Goal: Task Accomplishment & Management: Use online tool/utility

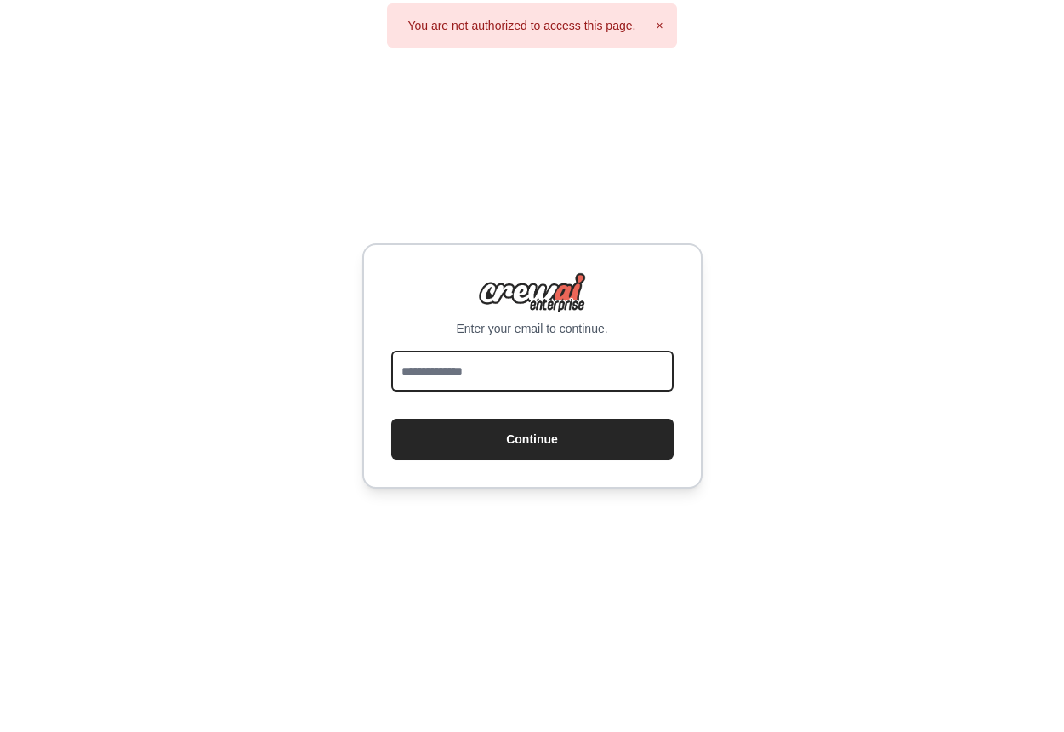
click at [561, 371] on input "email" at bounding box center [532, 370] width 282 height 41
type input "**********"
click at [391, 419] on button "Continue" at bounding box center [532, 439] width 282 height 41
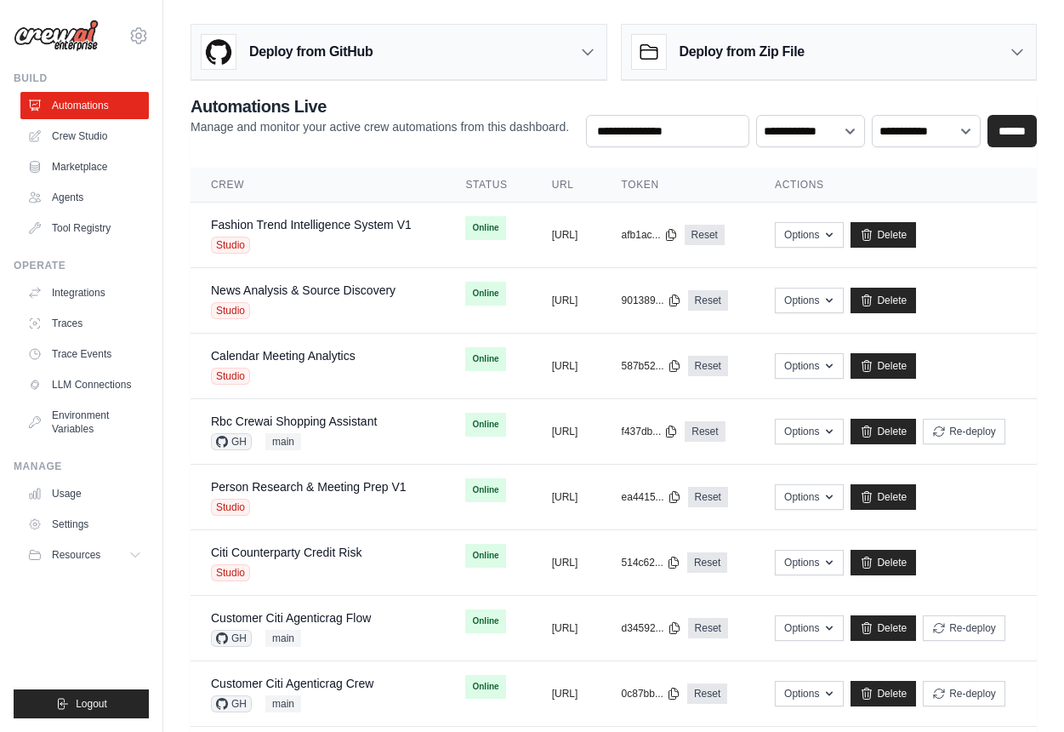
click at [405, 105] on h2 "Automations Live" at bounding box center [380, 106] width 379 height 24
click at [542, 6] on main "**********" at bounding box center [613, 676] width 901 height 1353
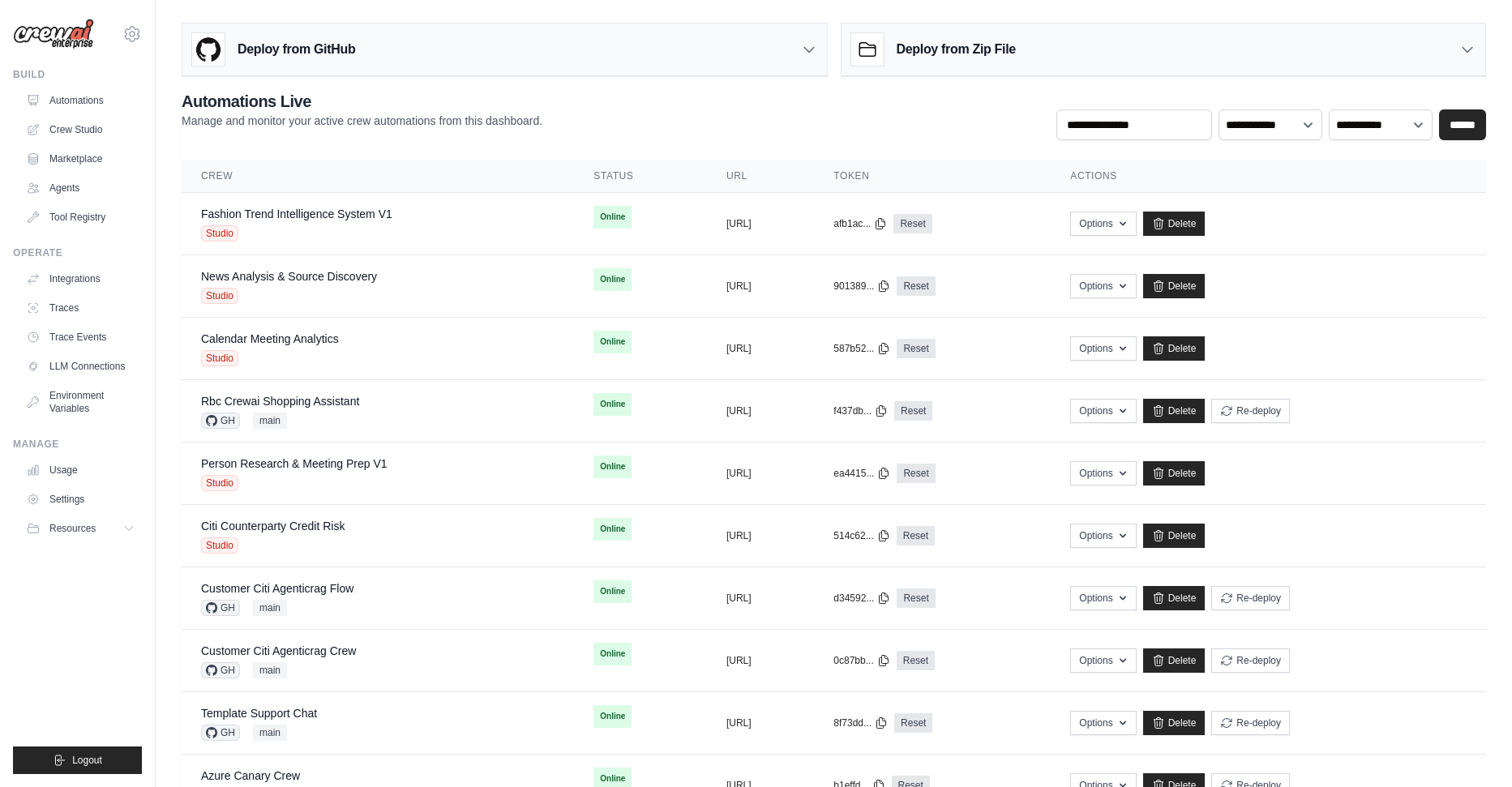
drag, startPoint x: 21, startPoint y: 73, endPoint x: 57, endPoint y: 76, distance: 36.1
click at [57, 76] on div "Build" at bounding box center [77, 74] width 129 height 13
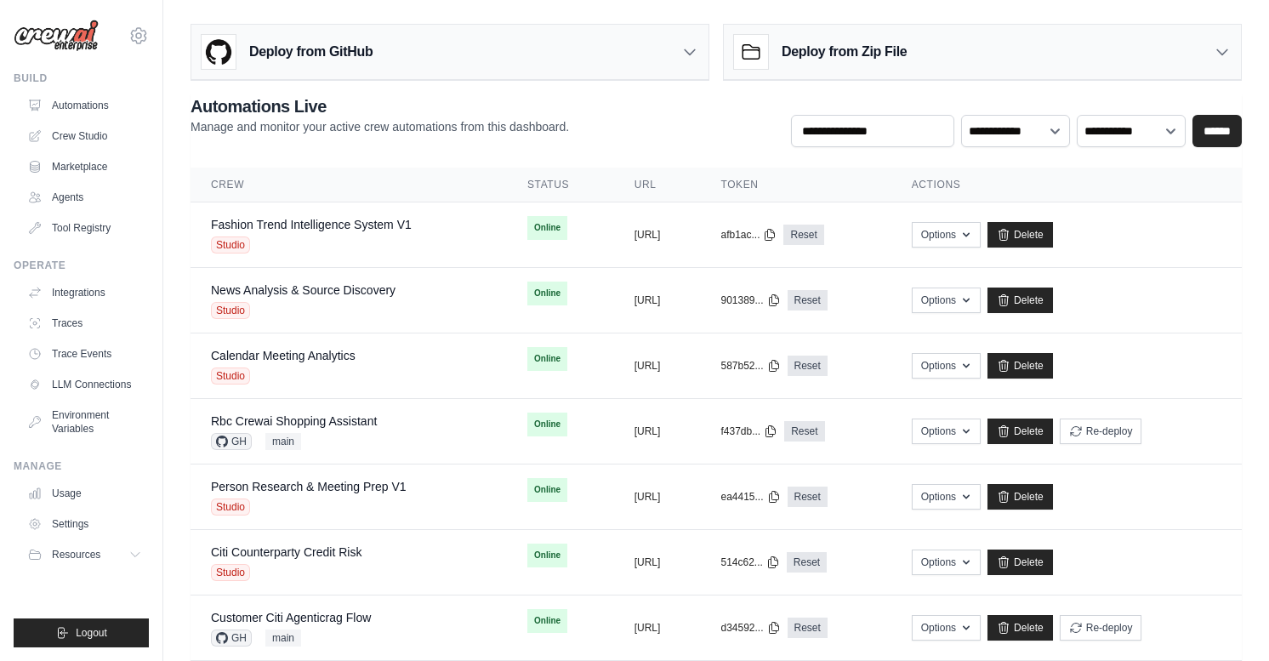
drag, startPoint x: 17, startPoint y: 265, endPoint x: 66, endPoint y: 265, distance: 48.5
click at [66, 265] on div "Operate" at bounding box center [81, 266] width 135 height 14
click at [123, 77] on div "Build" at bounding box center [81, 78] width 135 height 14
click at [682, 51] on icon at bounding box center [689, 51] width 17 height 17
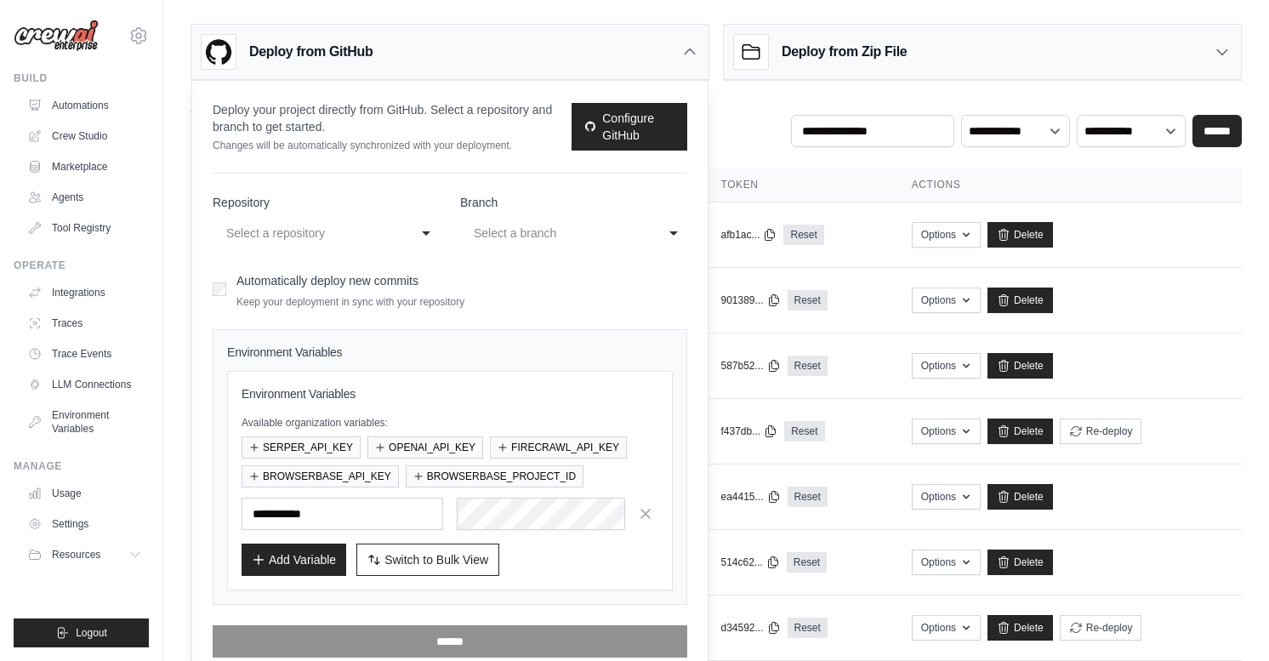
click at [411, 231] on div "**********" at bounding box center [326, 233] width 227 height 31
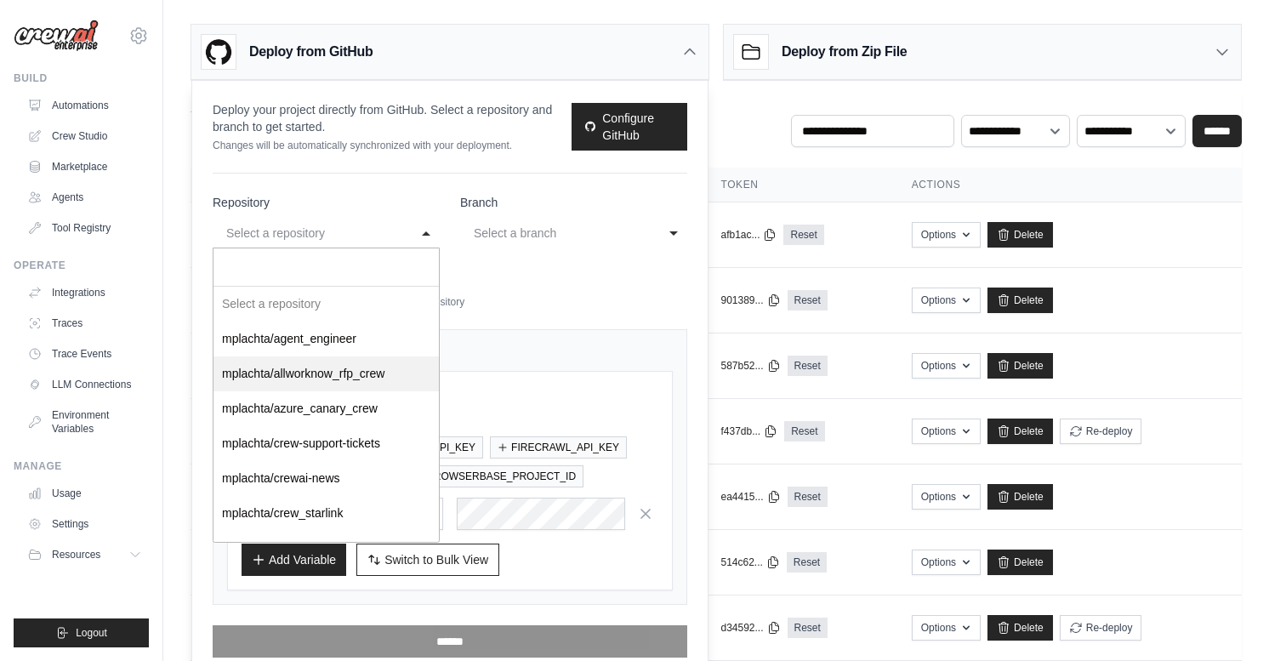
click at [686, 67] on div "Deploy from GitHub" at bounding box center [449, 52] width 517 height 55
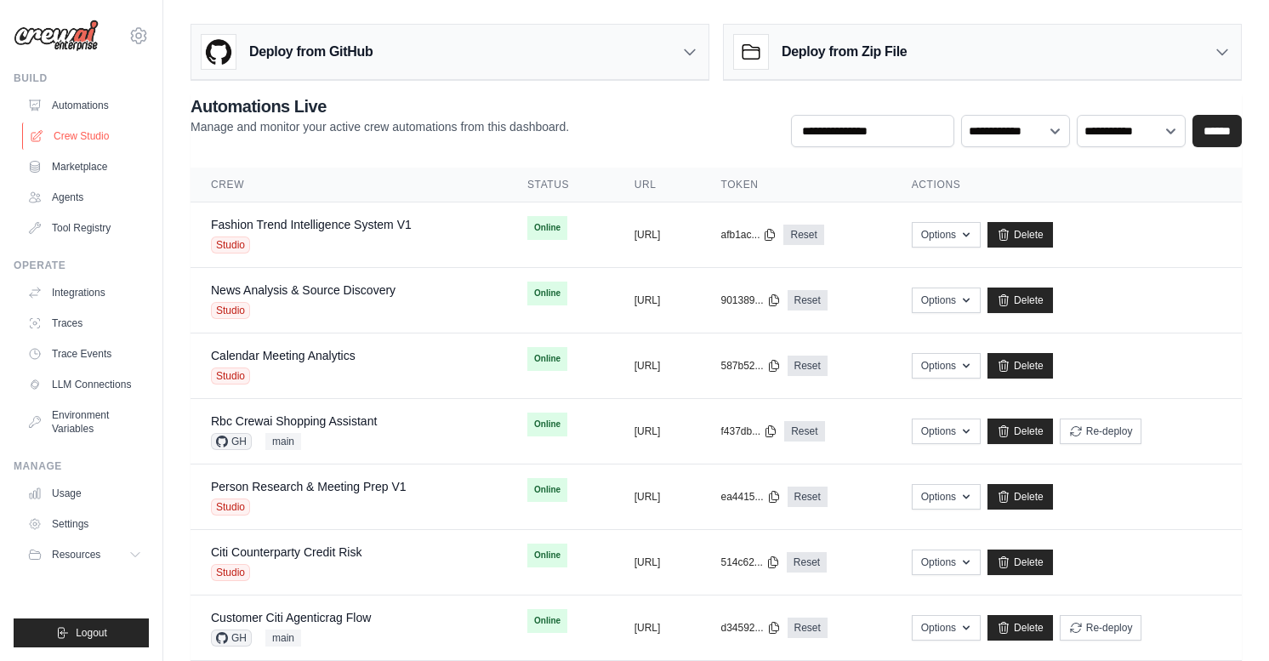
click at [81, 140] on link "Crew Studio" at bounding box center [86, 136] width 128 height 27
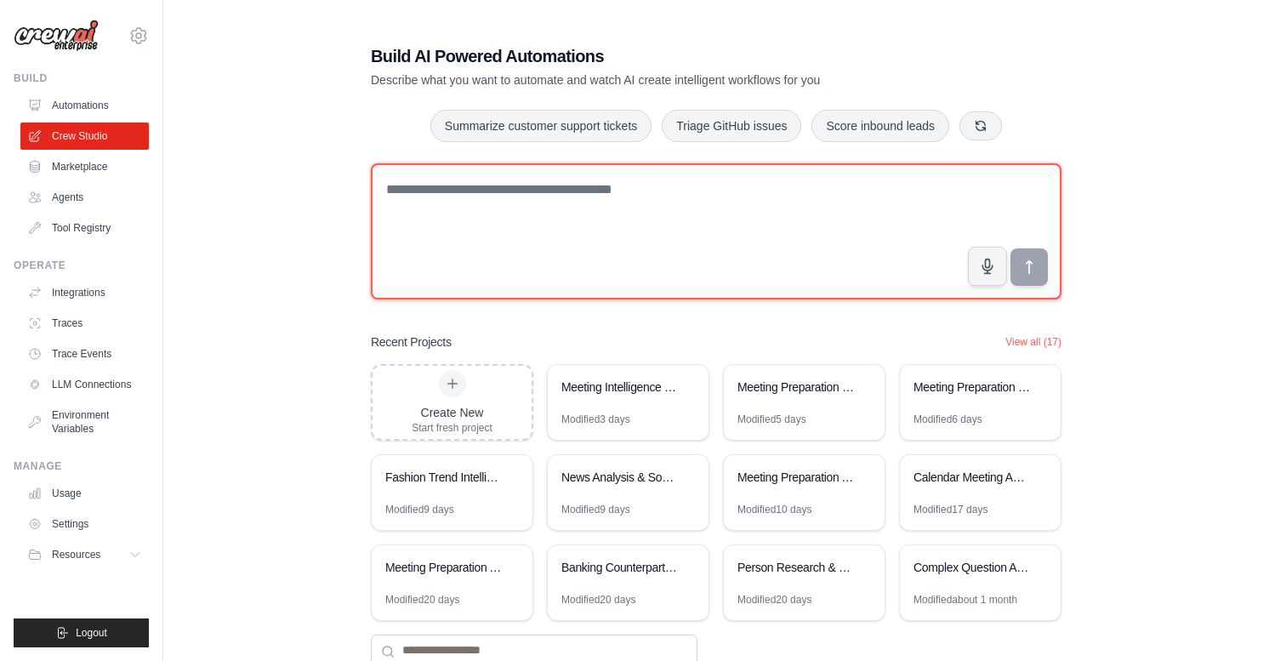
click at [601, 239] on textarea at bounding box center [716, 231] width 691 height 136
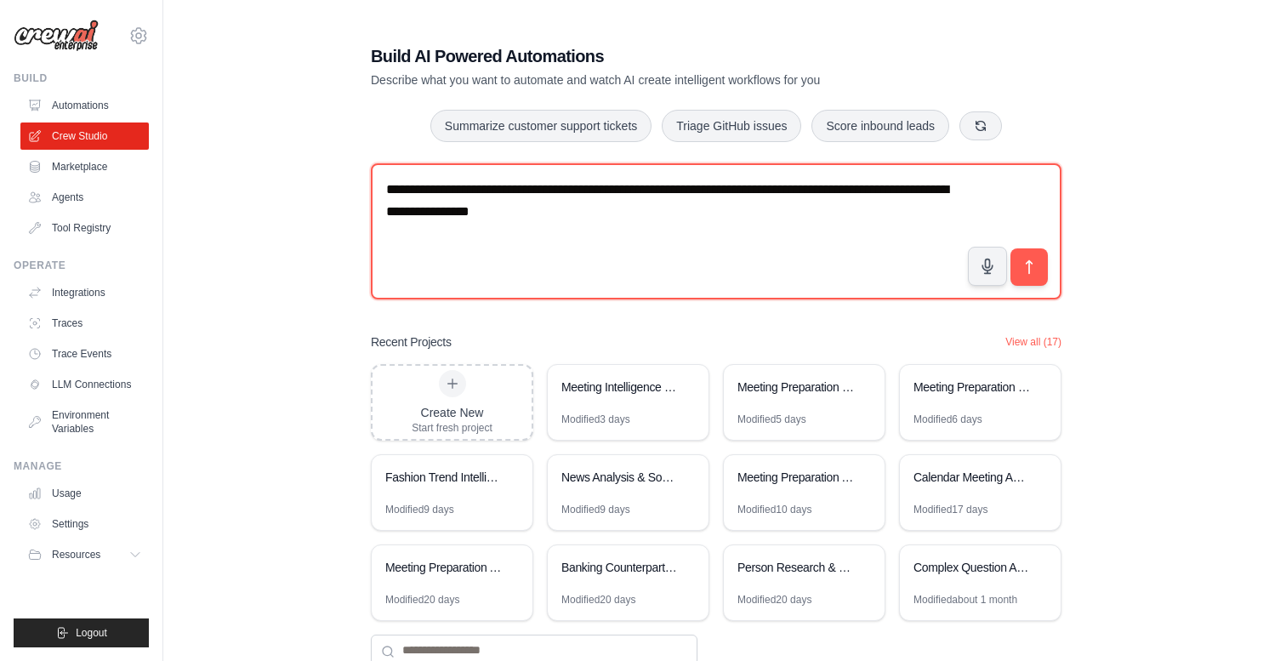
type textarea "**********"
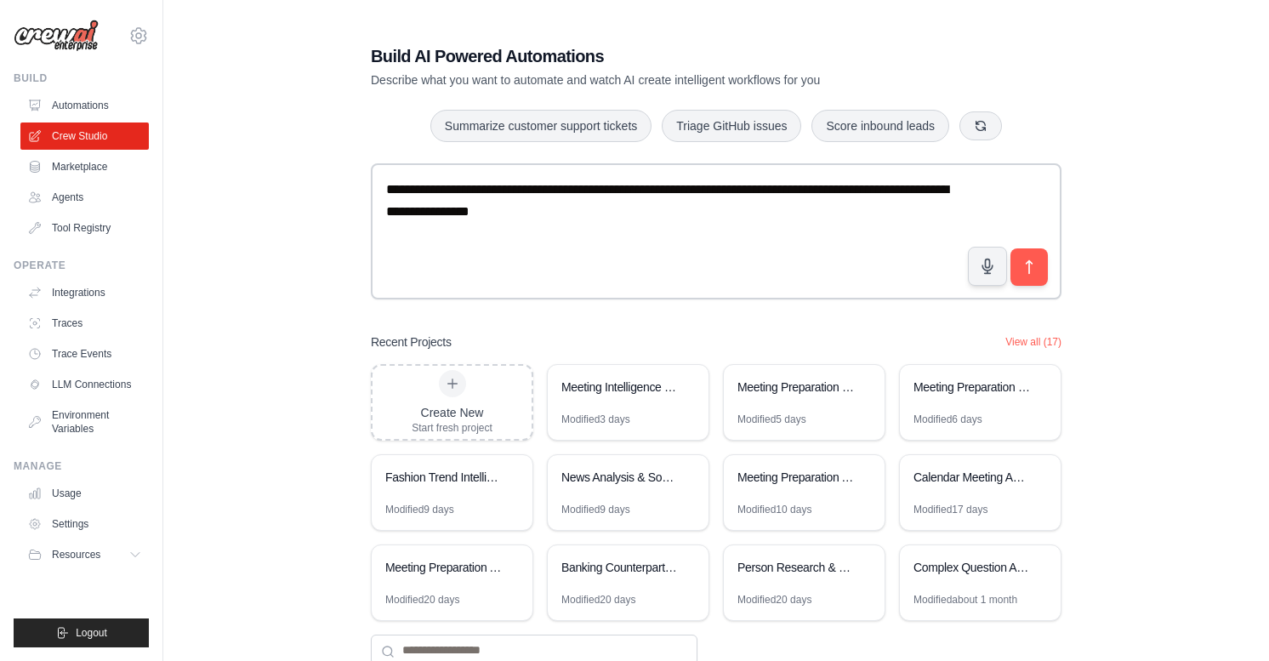
click at [1111, 232] on div "**********" at bounding box center [716, 354] width 1051 height 675
click at [1034, 271] on icon "submit" at bounding box center [1030, 268] width 18 height 18
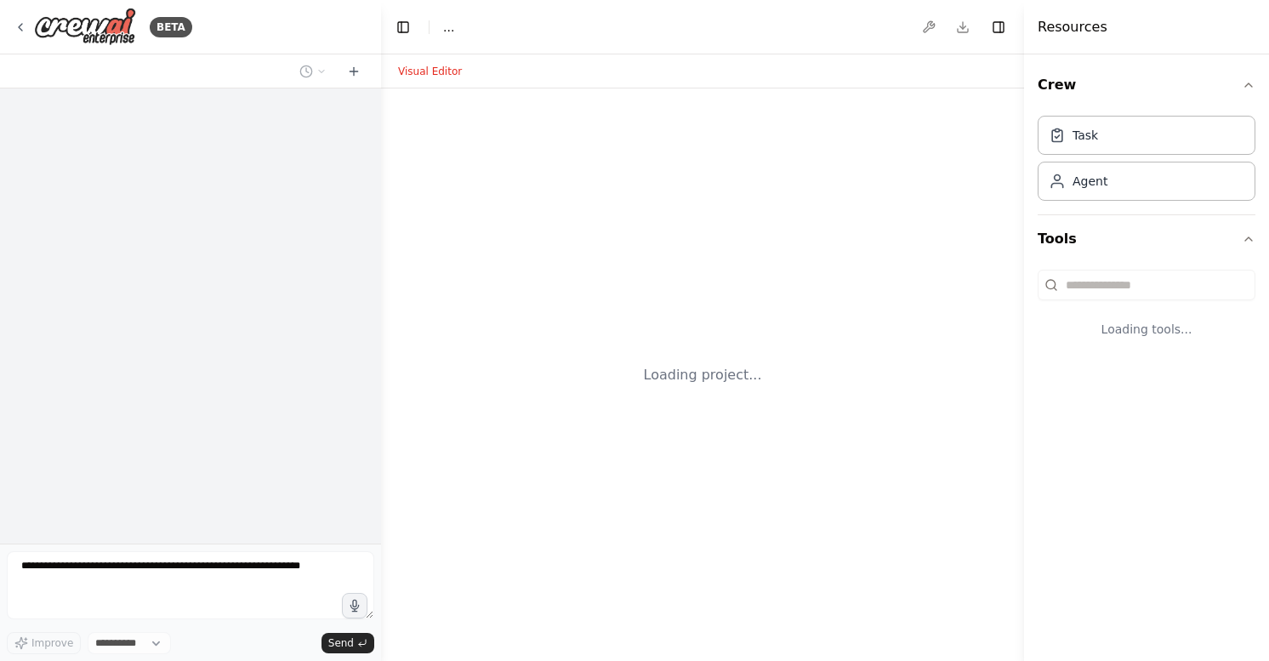
select select "****"
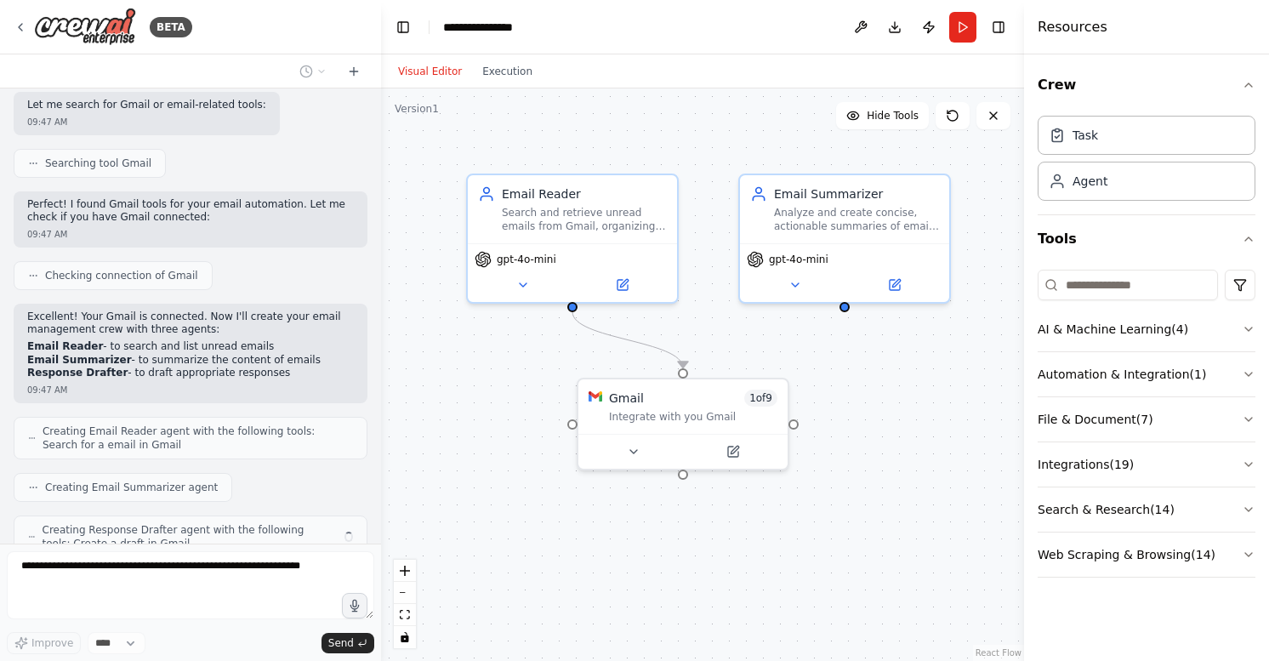
scroll to position [293, 0]
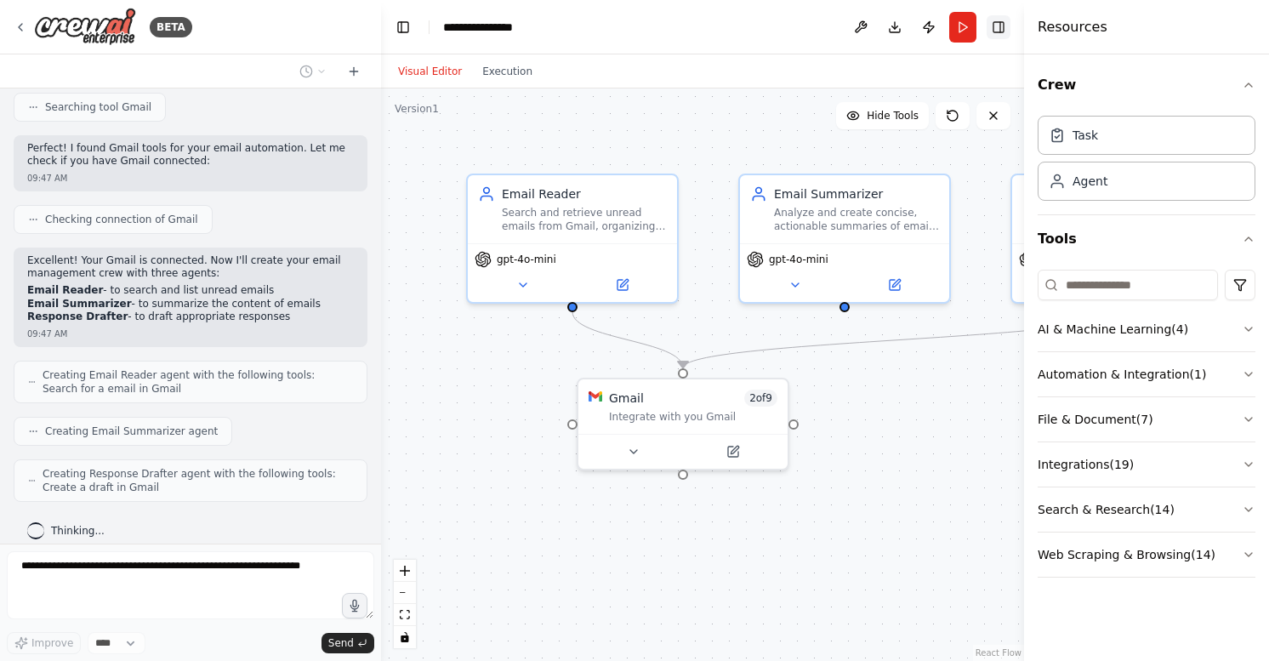
click at [1002, 32] on button "Toggle Right Sidebar" at bounding box center [999, 27] width 24 height 24
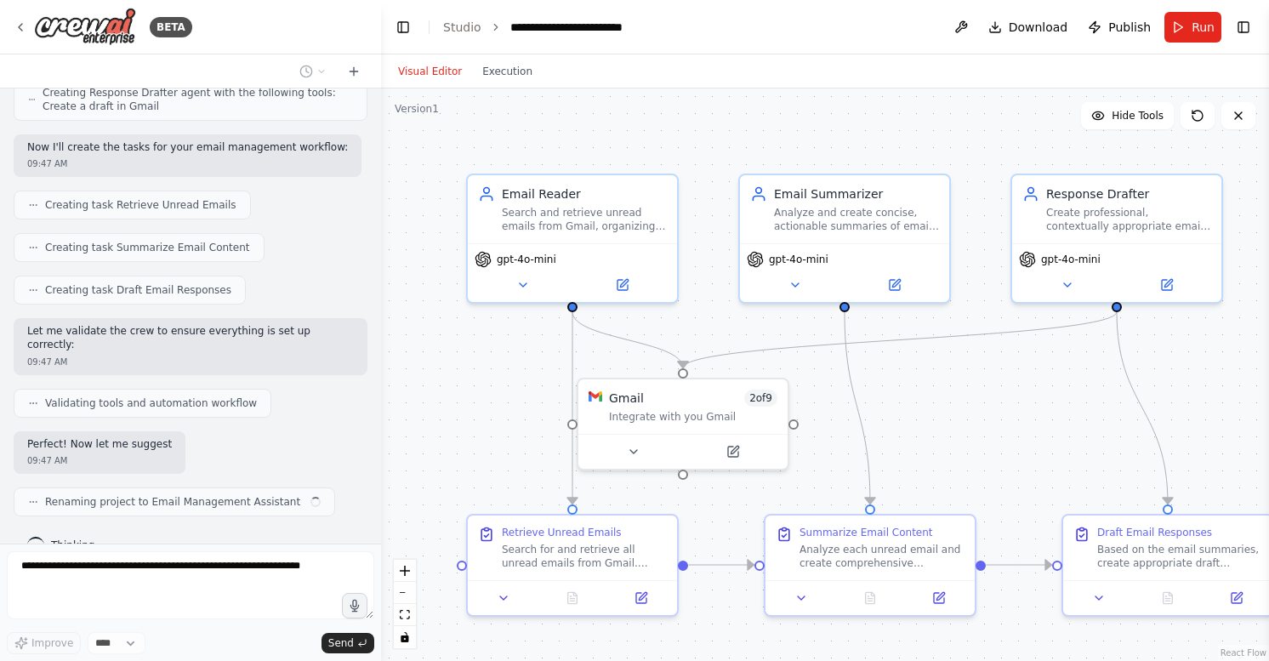
scroll to position [674, 0]
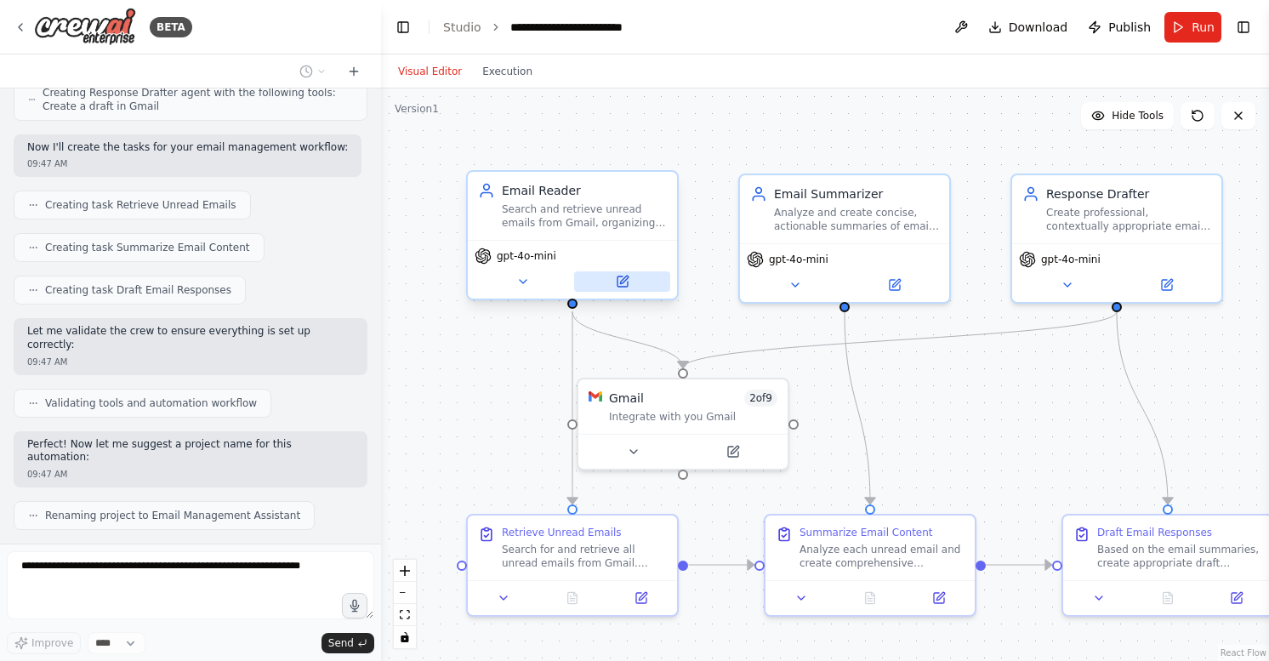
click at [634, 278] on button at bounding box center [622, 281] width 96 height 20
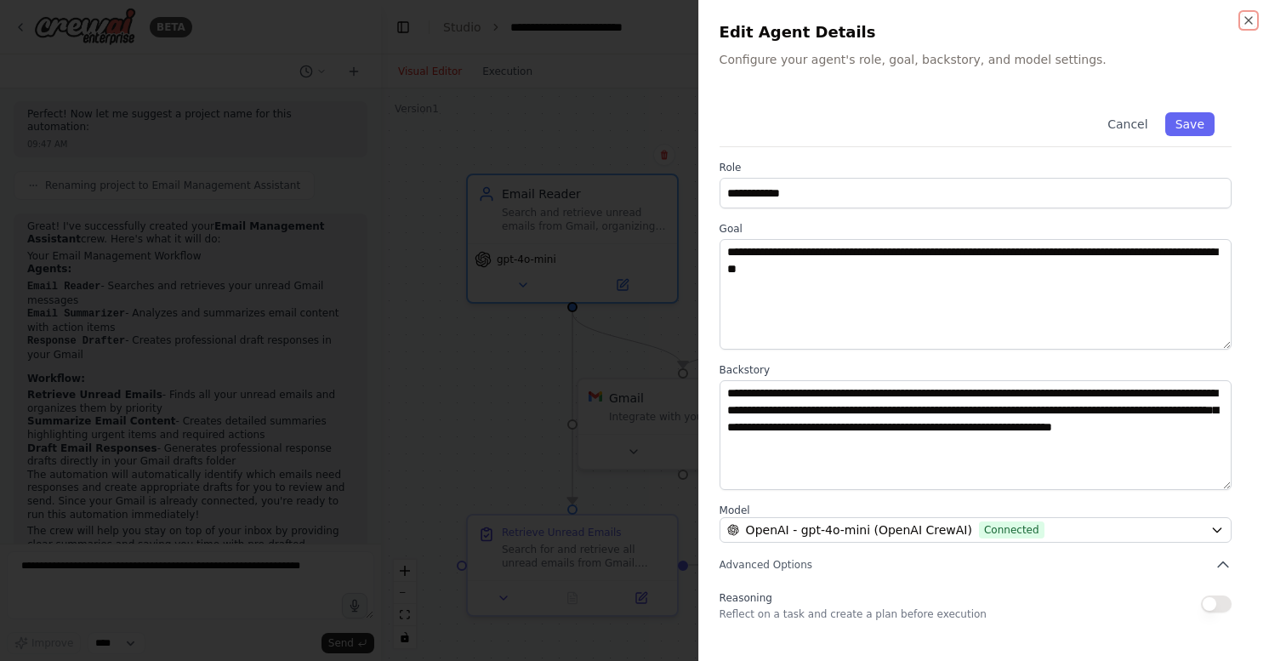
scroll to position [1017, 0]
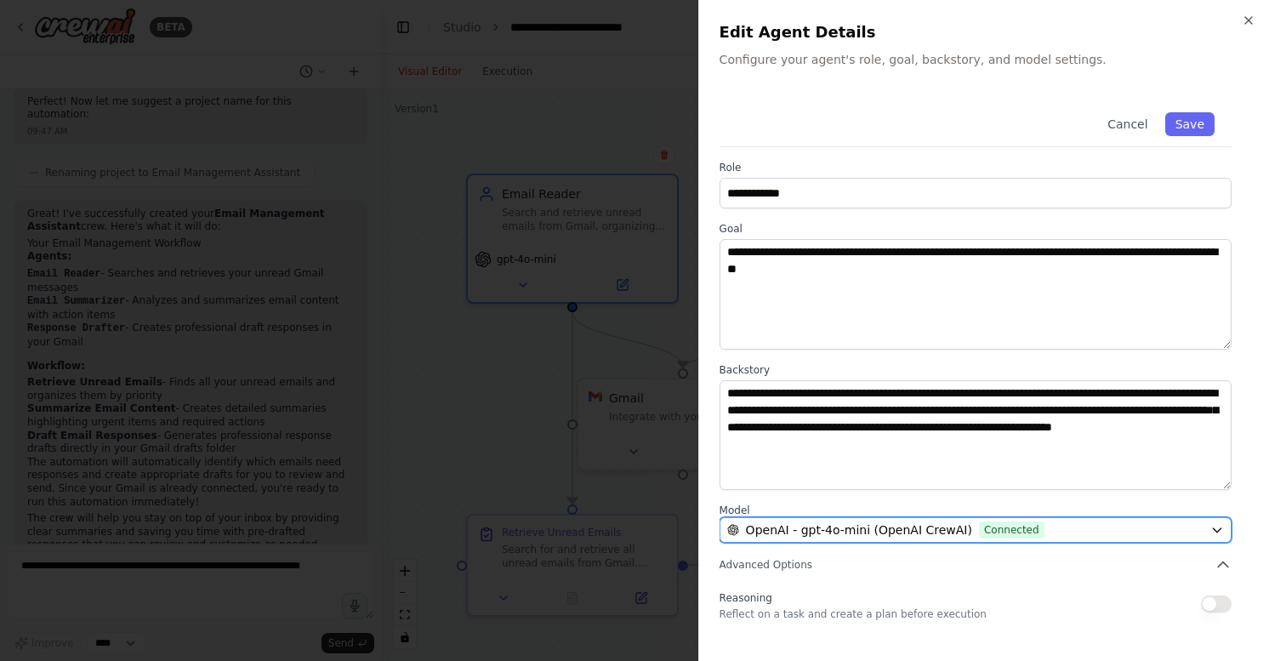
click at [1183, 532] on div "OpenAI - gpt-4o-mini (OpenAI CrewAI) Connected" at bounding box center [965, 529] width 476 height 17
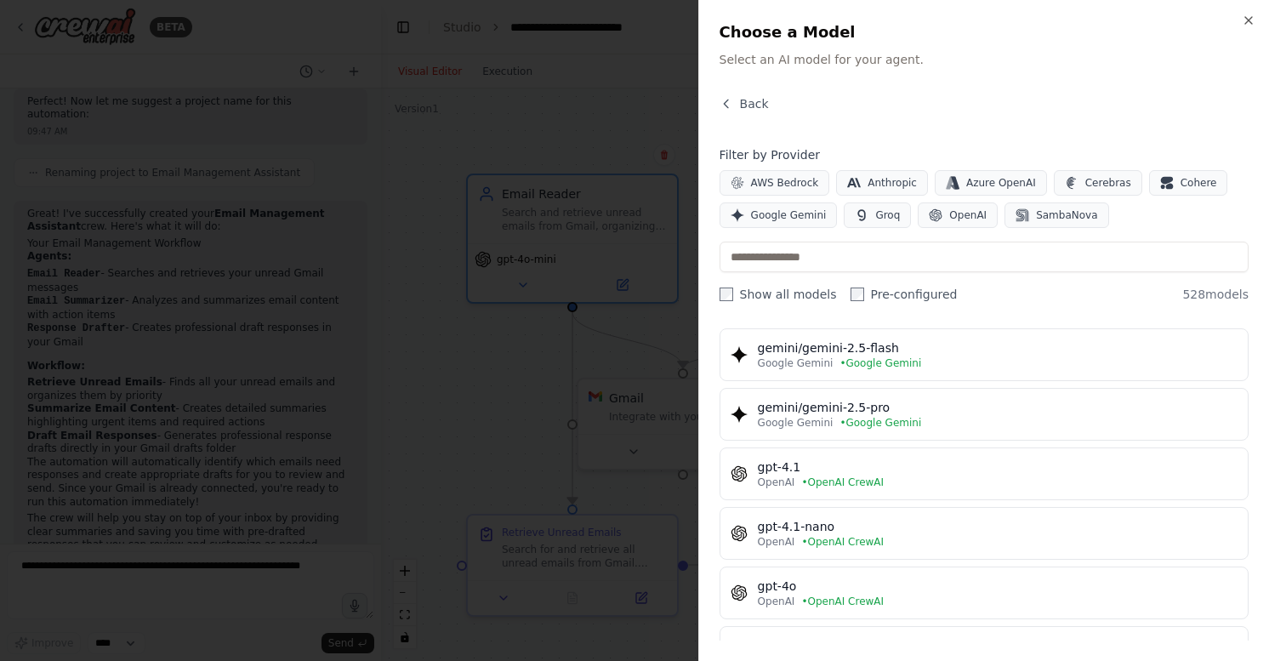
scroll to position [341, 0]
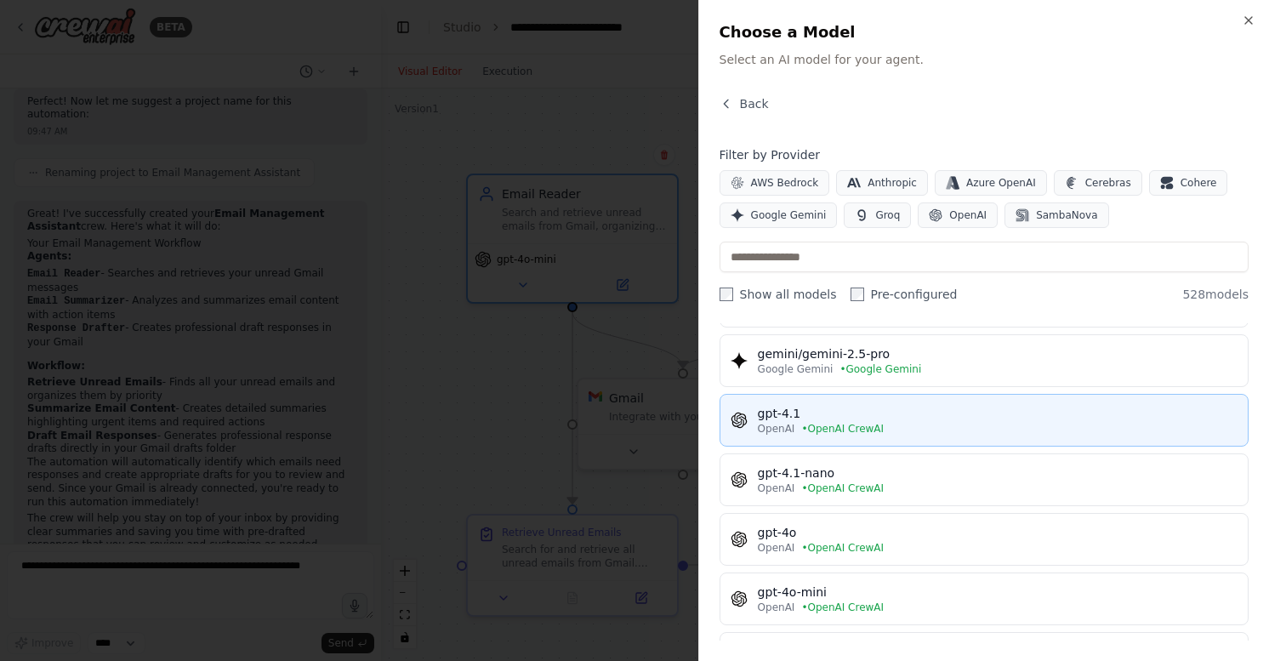
click at [819, 413] on div "gpt-4.1" at bounding box center [998, 413] width 480 height 17
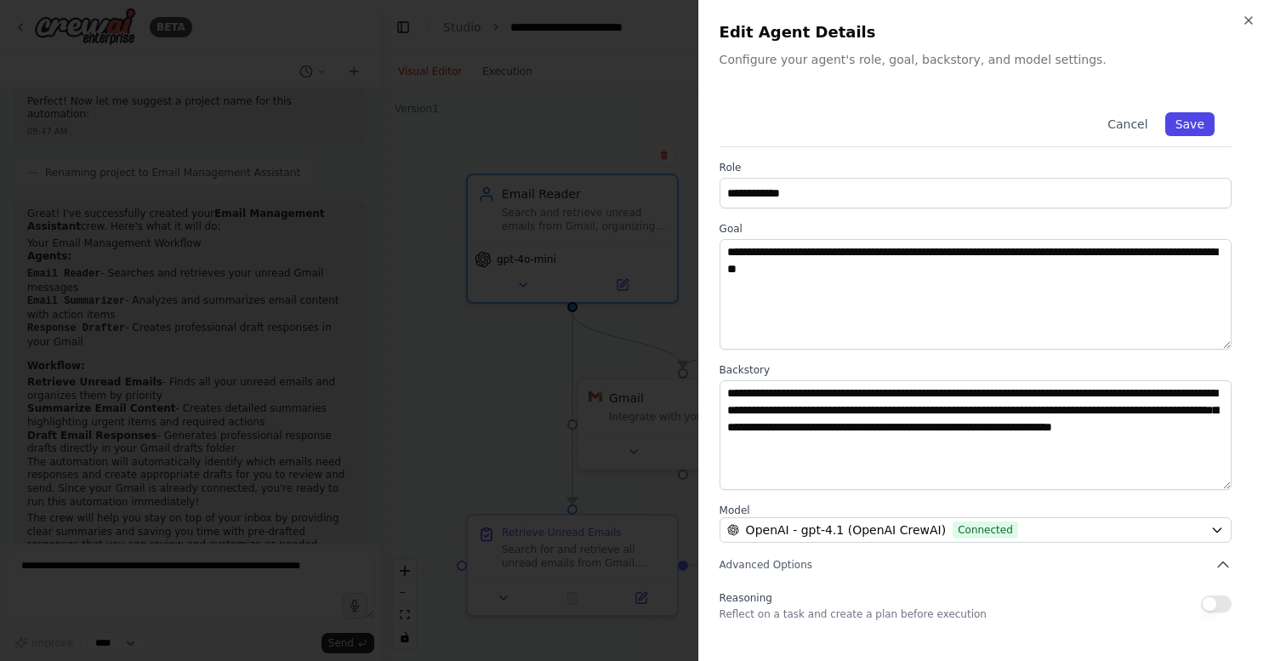
click at [1198, 127] on button "Save" at bounding box center [1189, 124] width 49 height 24
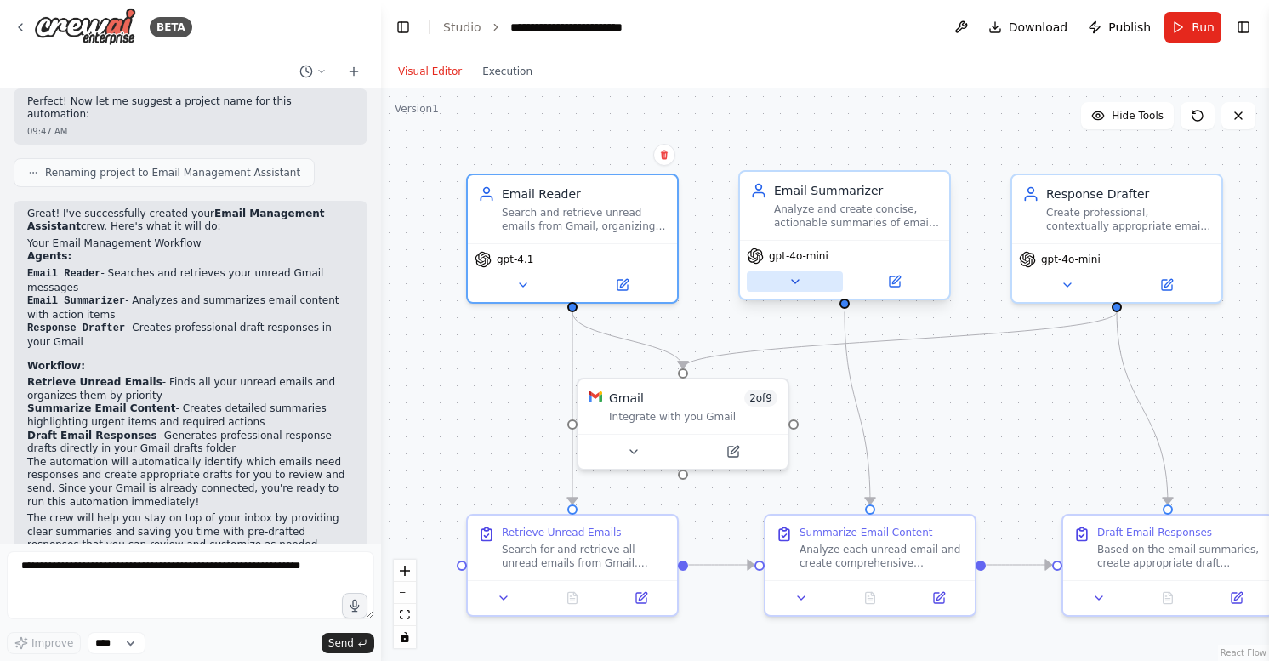
click at [812, 288] on button at bounding box center [795, 281] width 96 height 20
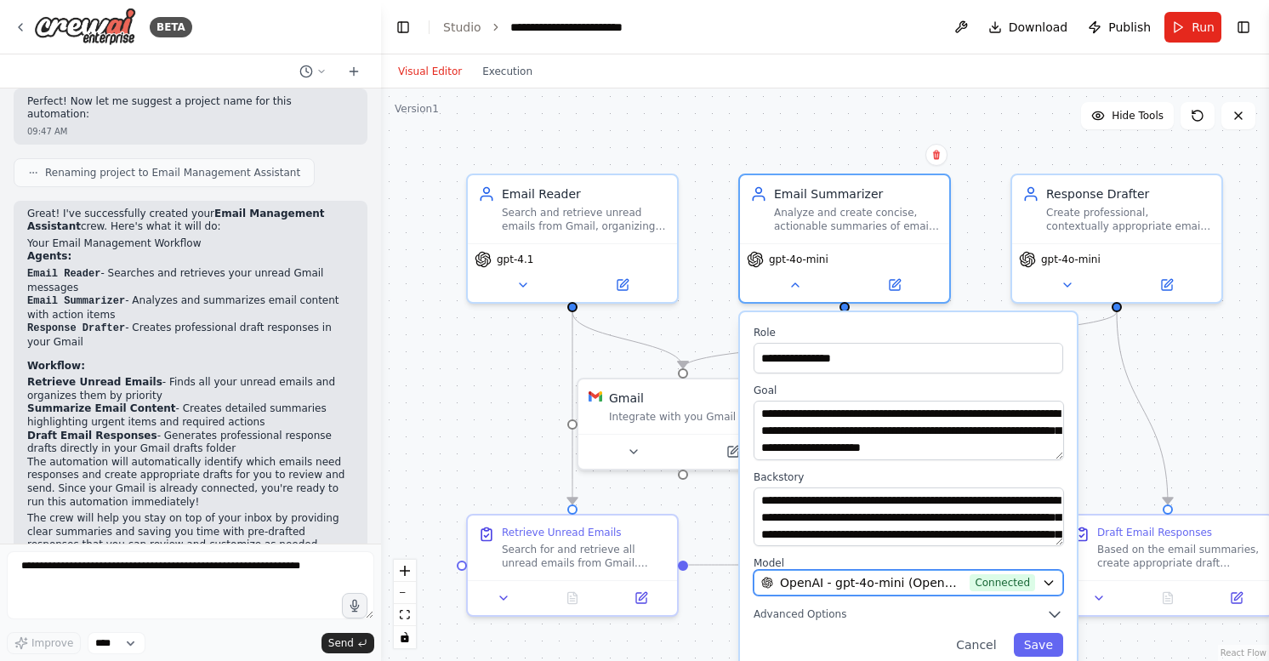
click at [897, 574] on span "OpenAI - gpt-4o-mini (OpenAI CrewAI)" at bounding box center [871, 582] width 183 height 17
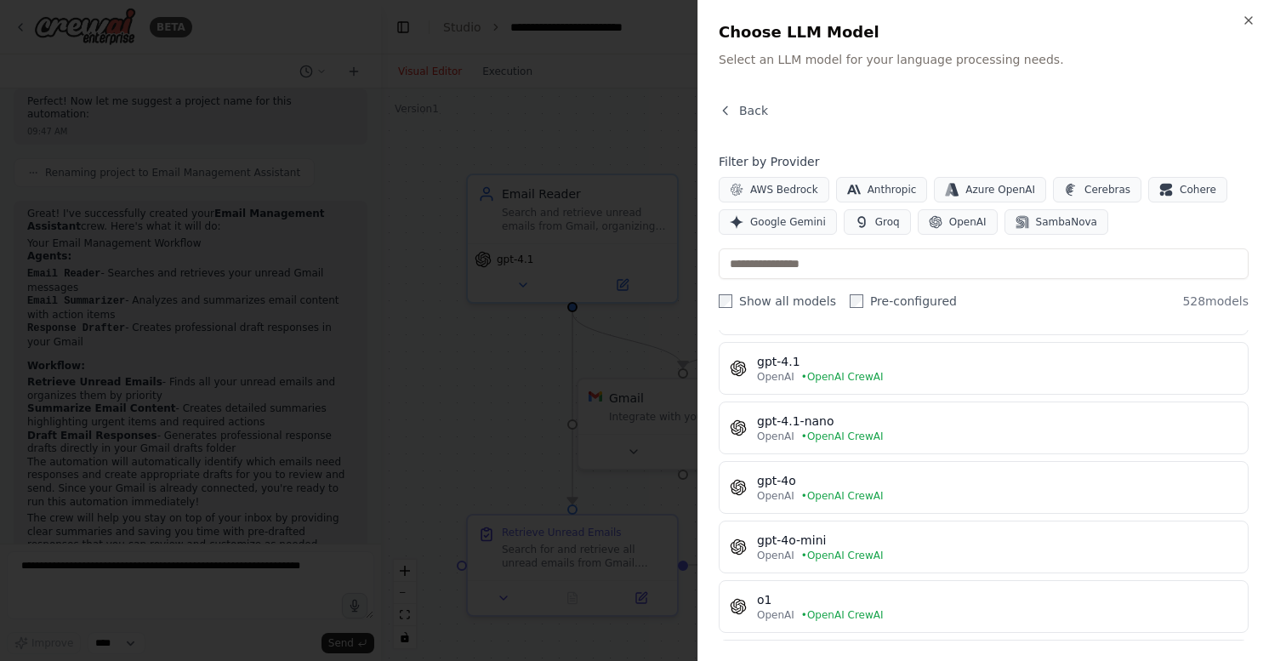
scroll to position [411, 0]
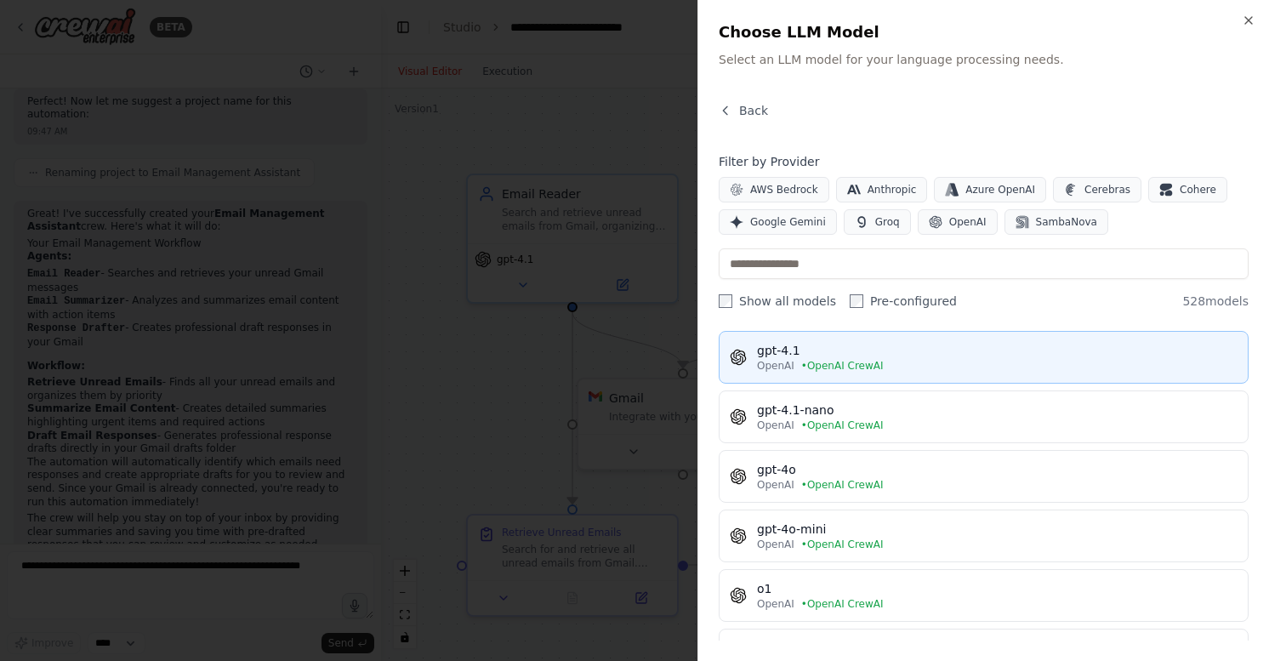
click at [1077, 359] on div "OpenAI • OpenAI CrewAI" at bounding box center [997, 366] width 481 height 14
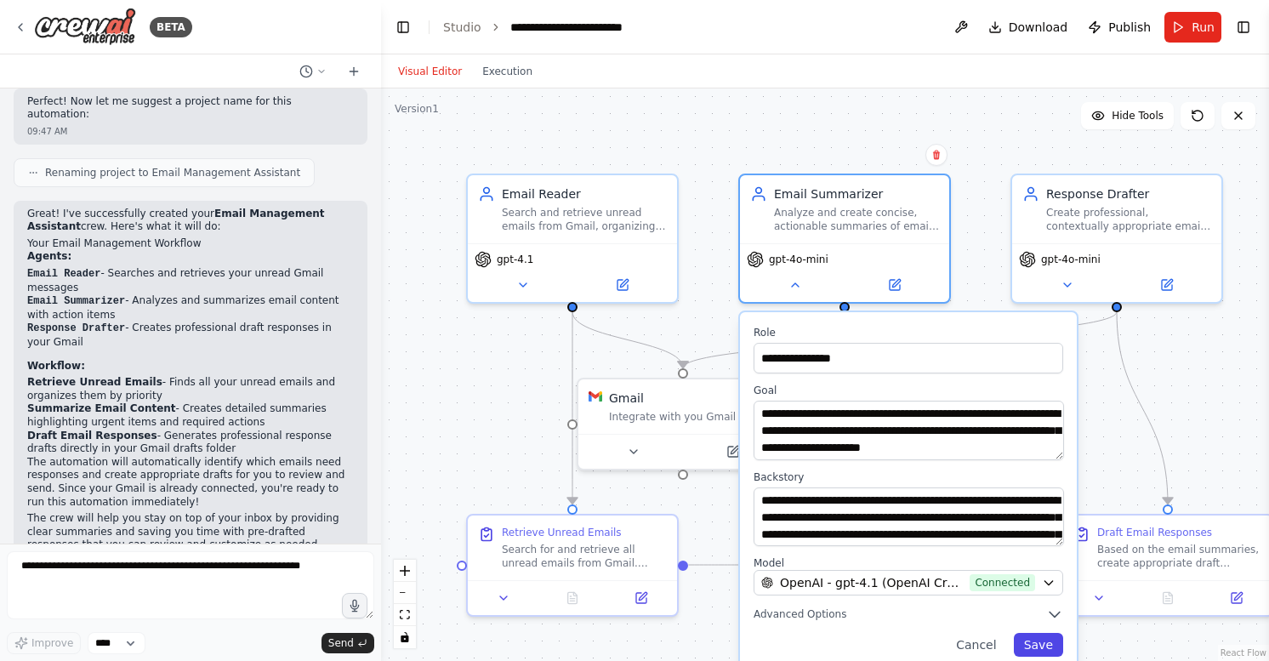
click at [1041, 643] on button "Save" at bounding box center [1038, 645] width 49 height 24
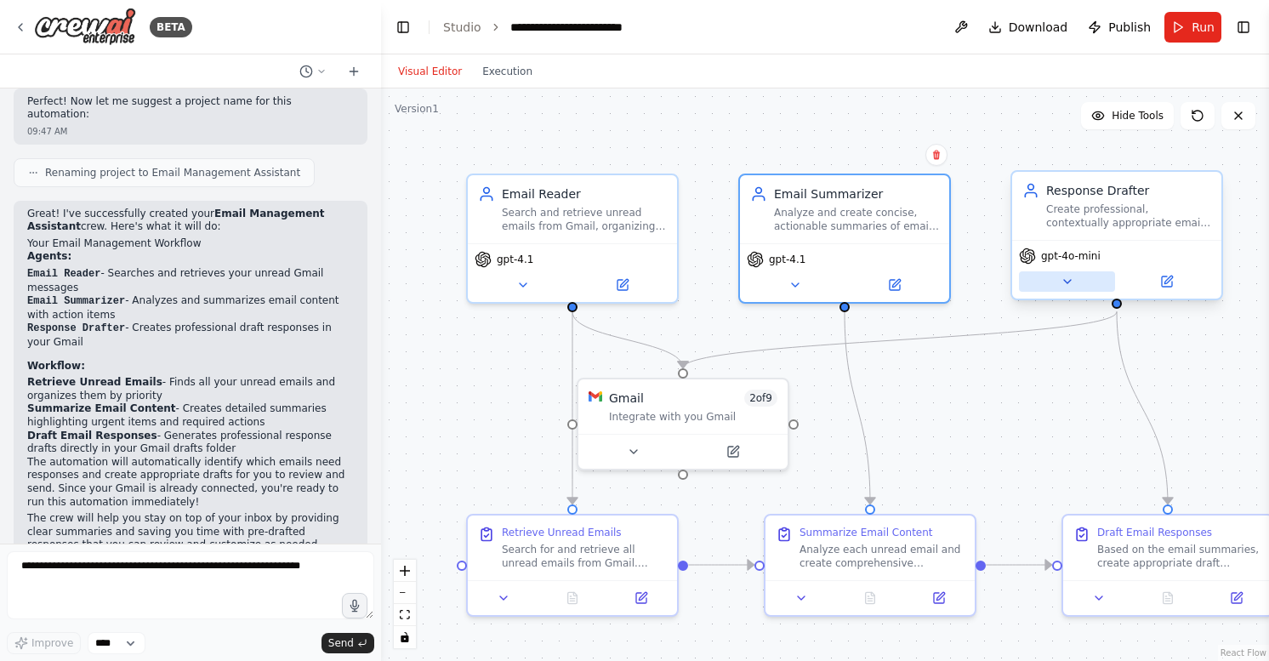
click at [1072, 283] on icon at bounding box center [1068, 282] width 14 height 14
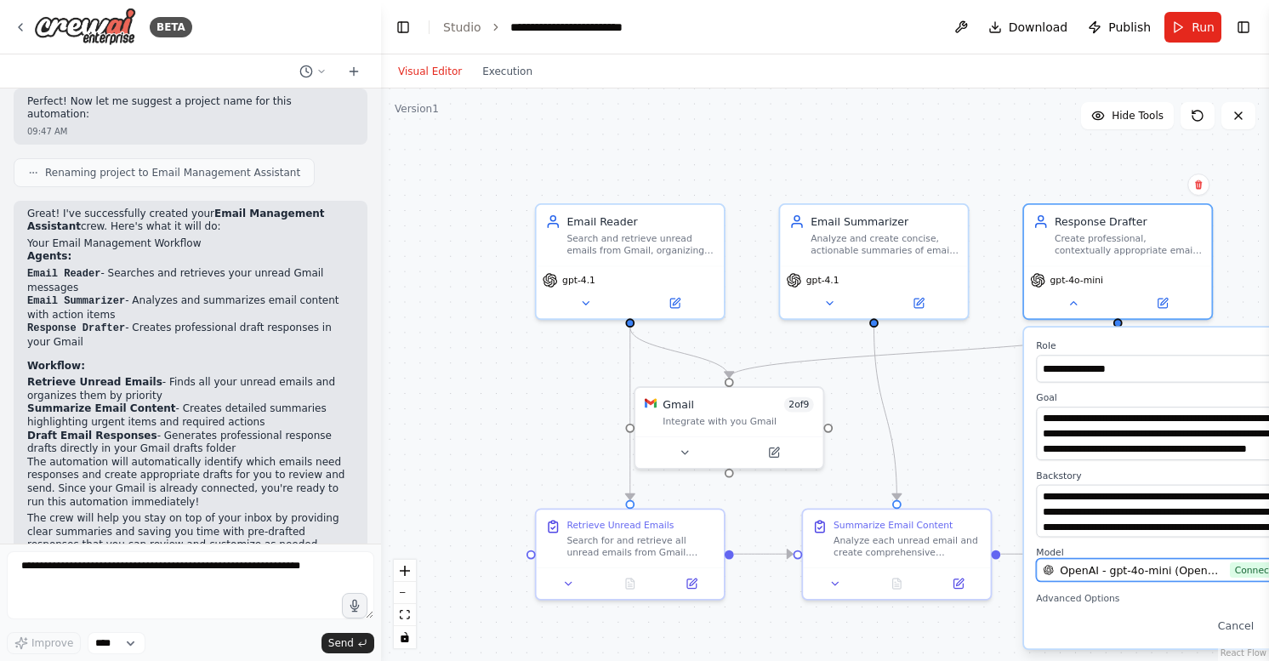
click at [1141, 563] on span "OpenAI - gpt-4o-mini (OpenAI CrewAI)" at bounding box center [1142, 569] width 164 height 15
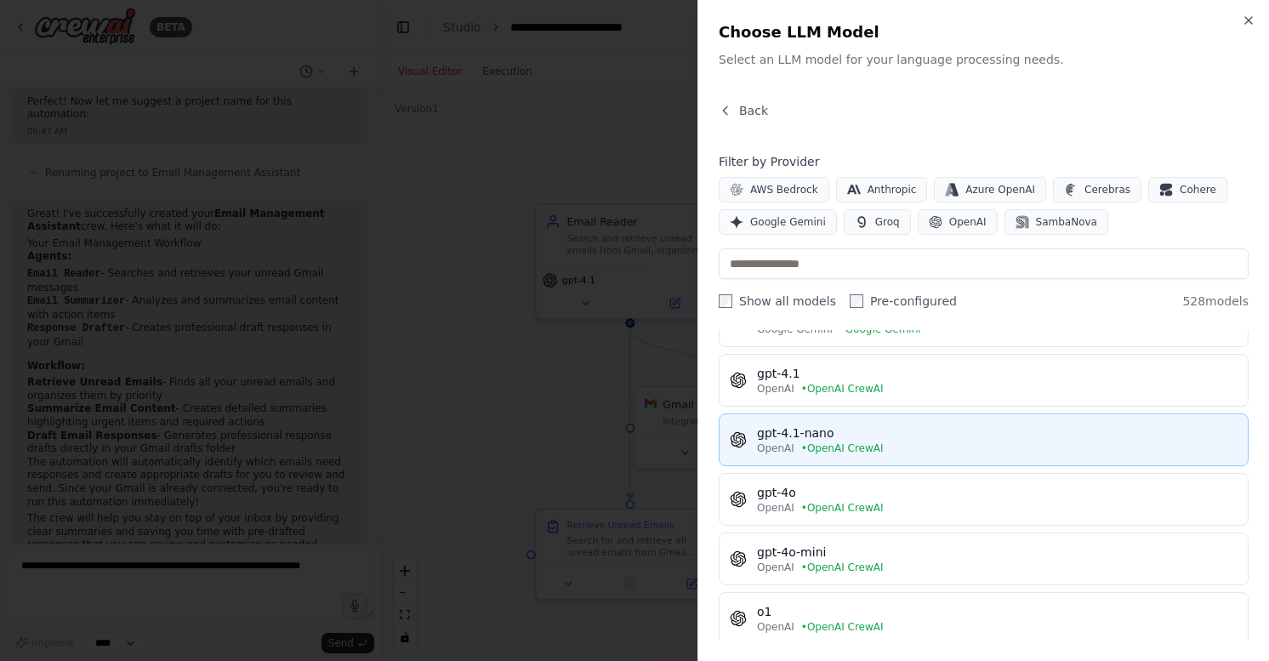
scroll to position [385, 0]
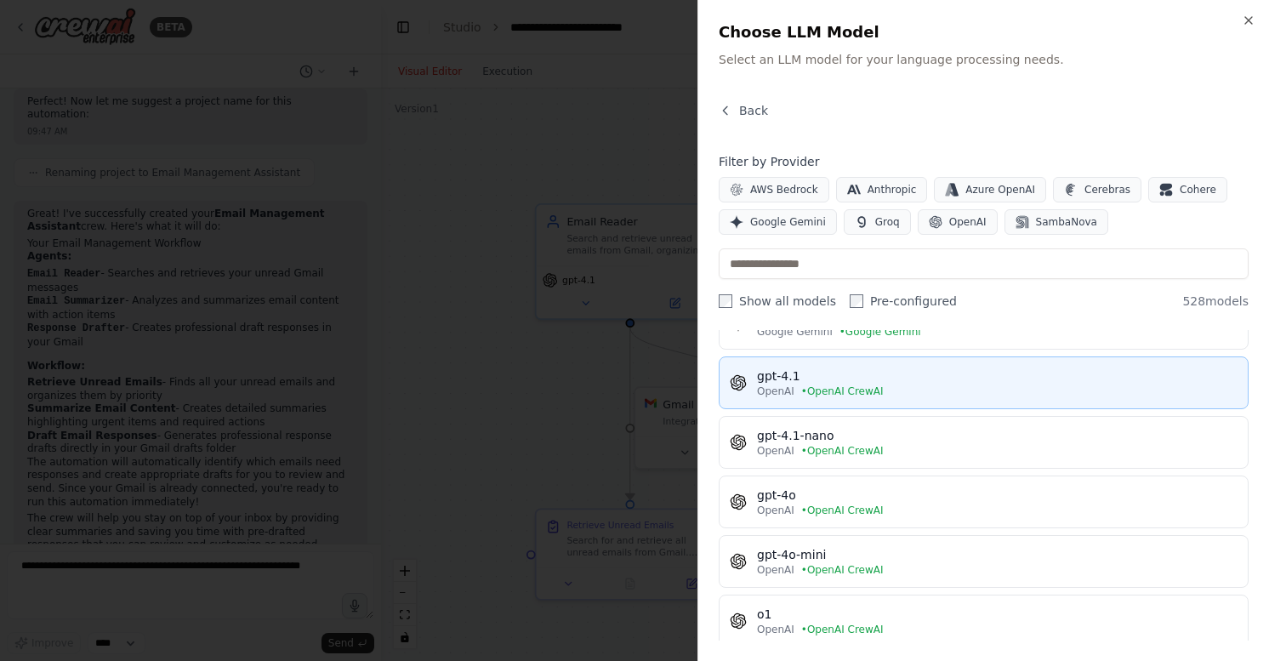
click at [1054, 387] on div "OpenAI • OpenAI CrewAI" at bounding box center [997, 392] width 481 height 14
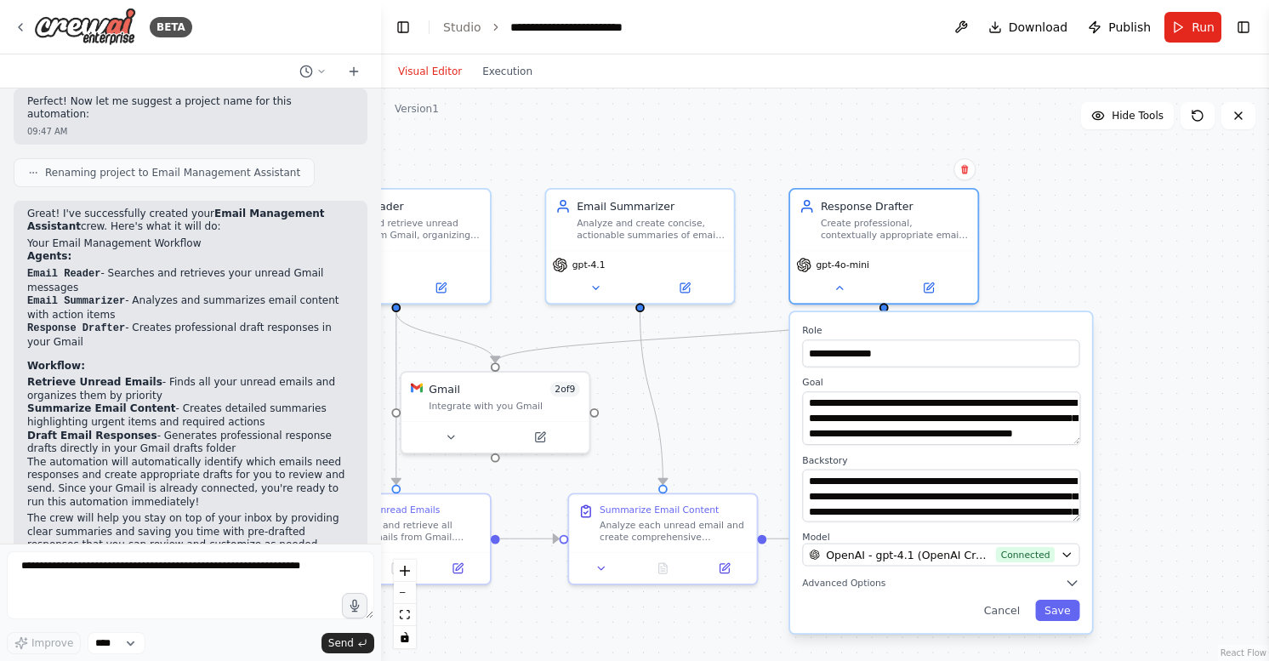
drag, startPoint x: 1234, startPoint y: 240, endPoint x: 968, endPoint y: 215, distance: 266.6
click at [968, 215] on div ".deletable-edge-delete-btn { width: 20px; height: 20px; border: 0px solid #ffff…" at bounding box center [825, 374] width 888 height 573
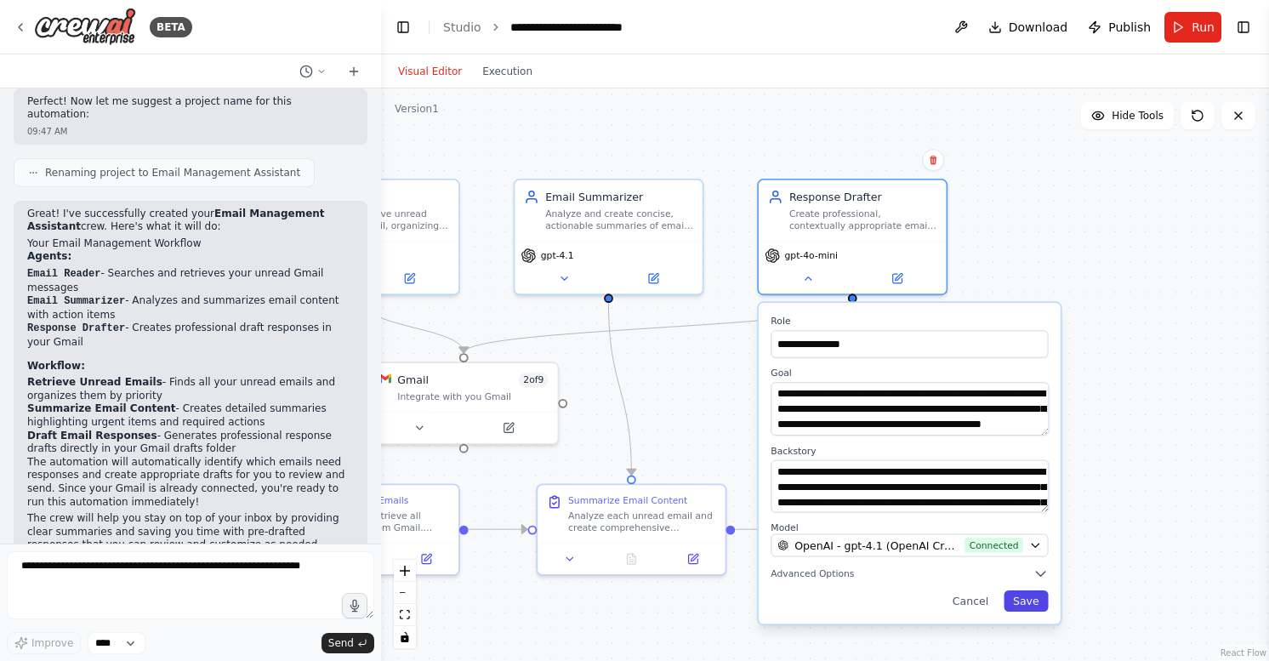
click at [1028, 600] on button "Save" at bounding box center [1026, 600] width 44 height 21
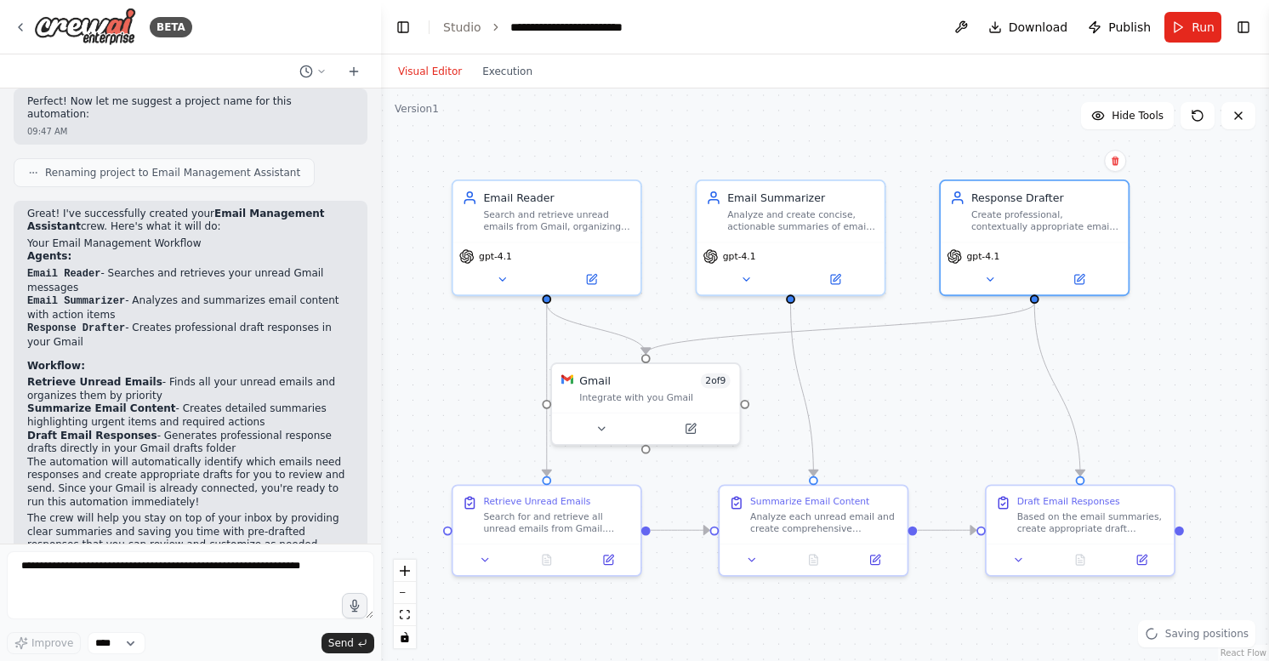
drag, startPoint x: 1032, startPoint y: 229, endPoint x: 1192, endPoint y: 228, distance: 159.9
click at [1192, 228] on div ".deletable-edge-delete-btn { width: 20px; height: 20px; border: 0px solid #ffff…" at bounding box center [825, 374] width 888 height 573
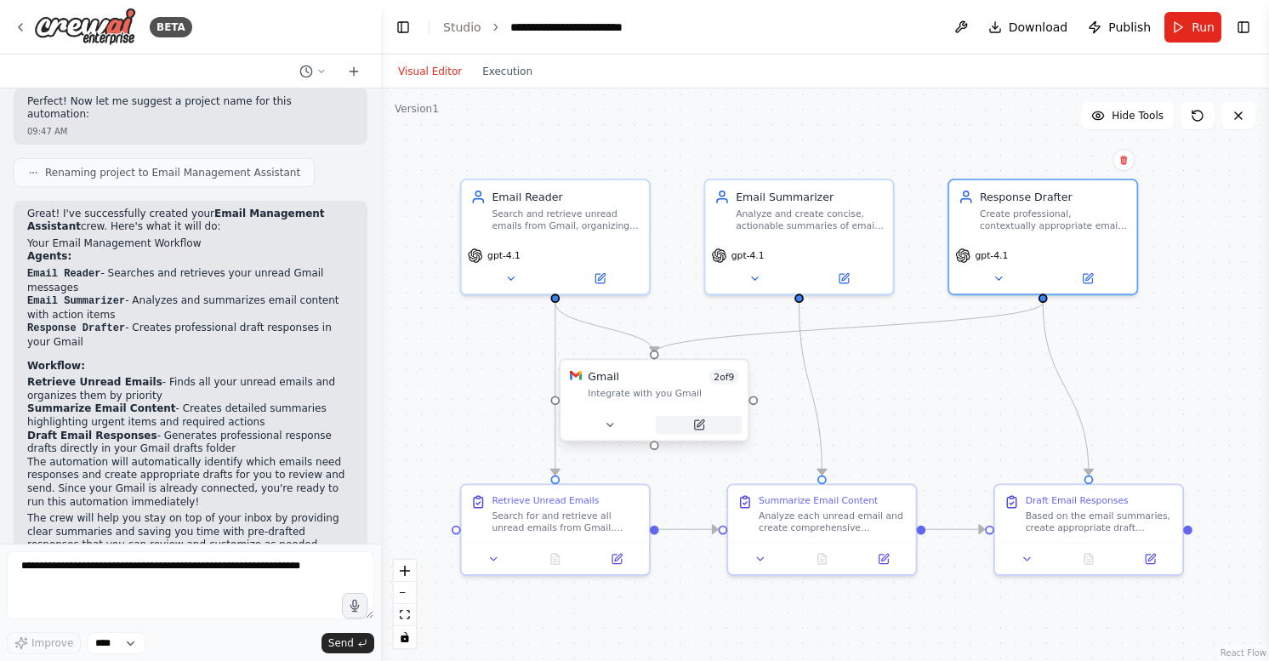
click at [702, 422] on icon at bounding box center [700, 422] width 7 height 7
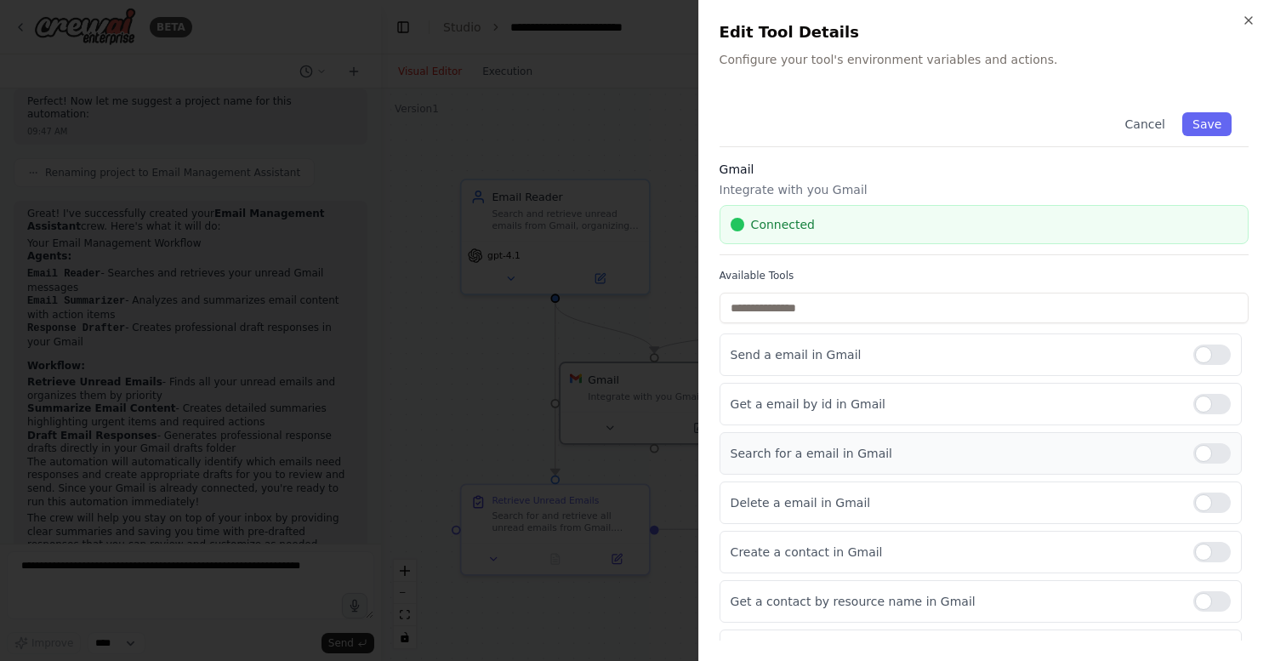
scroll to position [126, 0]
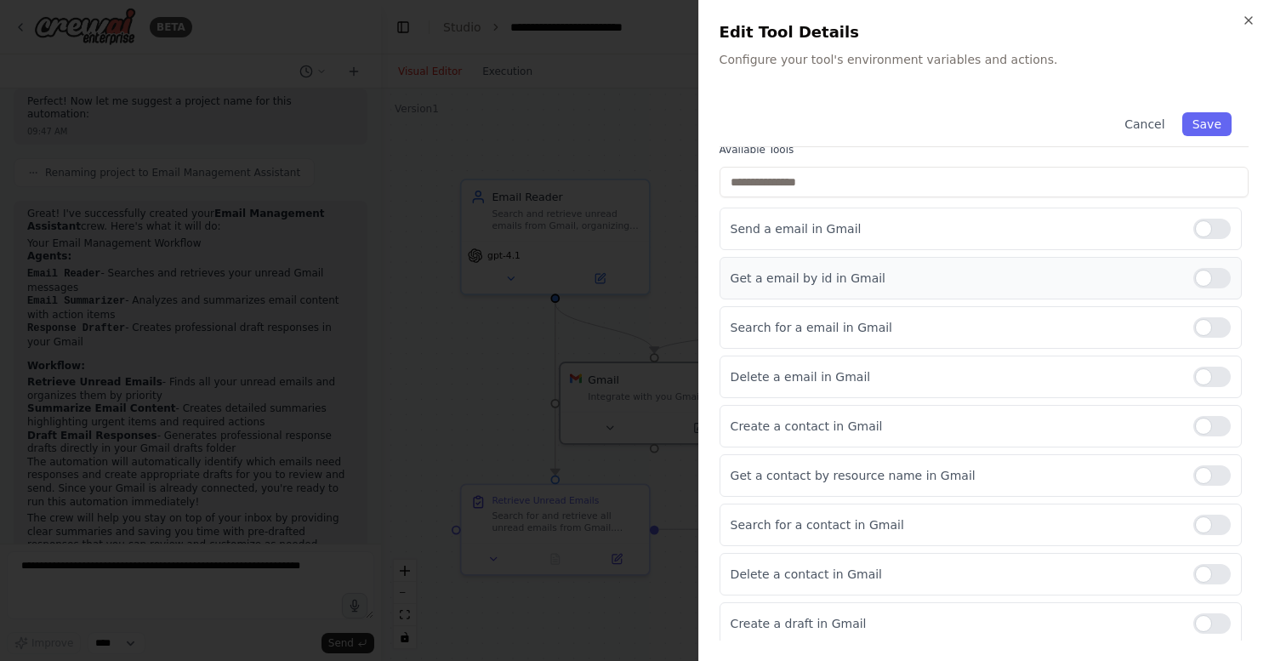
click at [1217, 279] on div at bounding box center [1212, 278] width 37 height 20
click at [1214, 125] on button "Save" at bounding box center [1206, 124] width 49 height 24
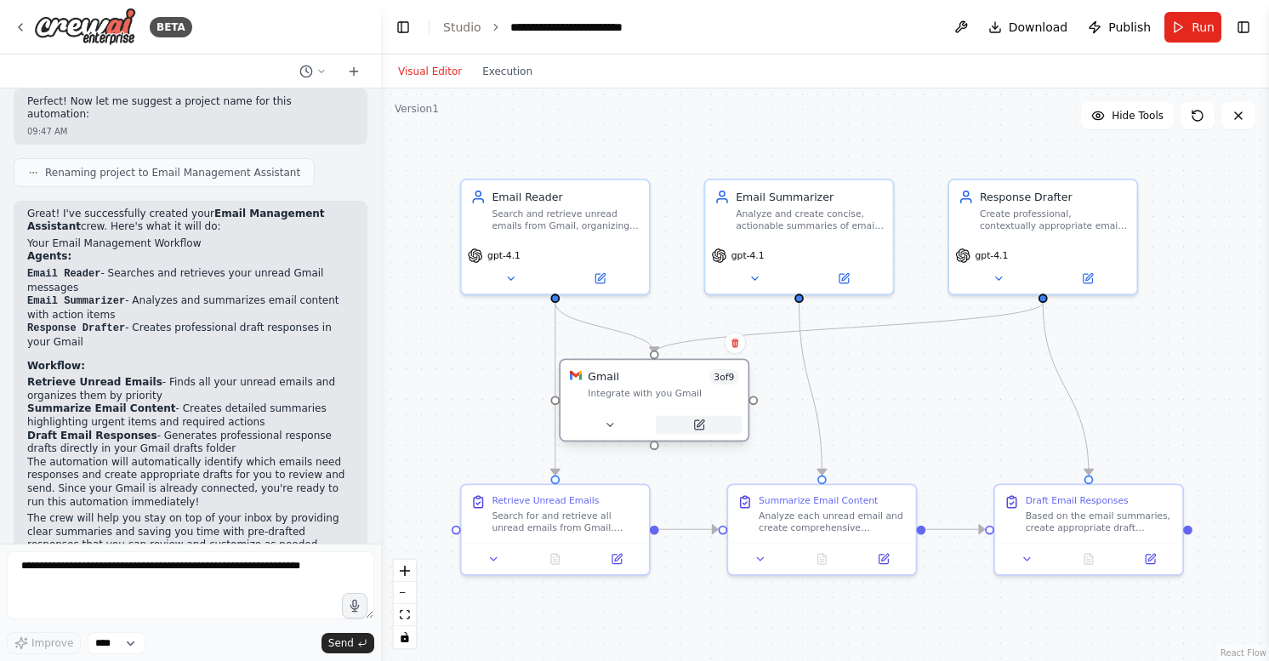
click at [691, 430] on button at bounding box center [699, 425] width 86 height 19
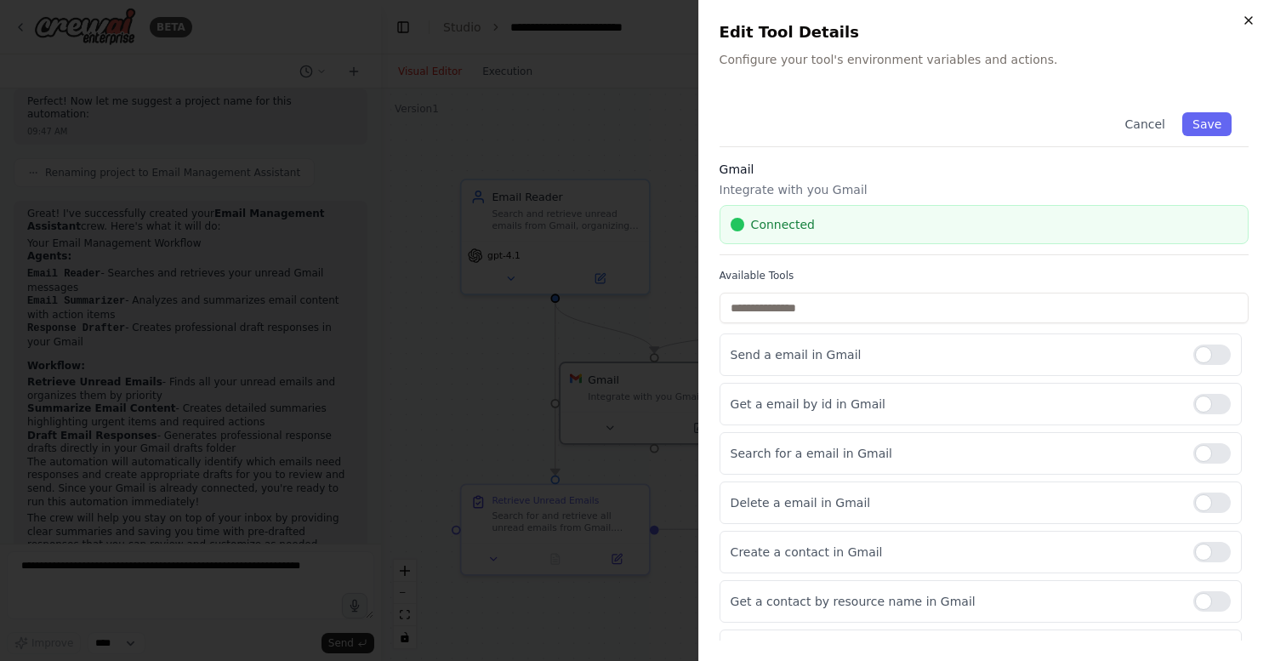
click at [1251, 25] on icon "button" at bounding box center [1249, 21] width 14 height 14
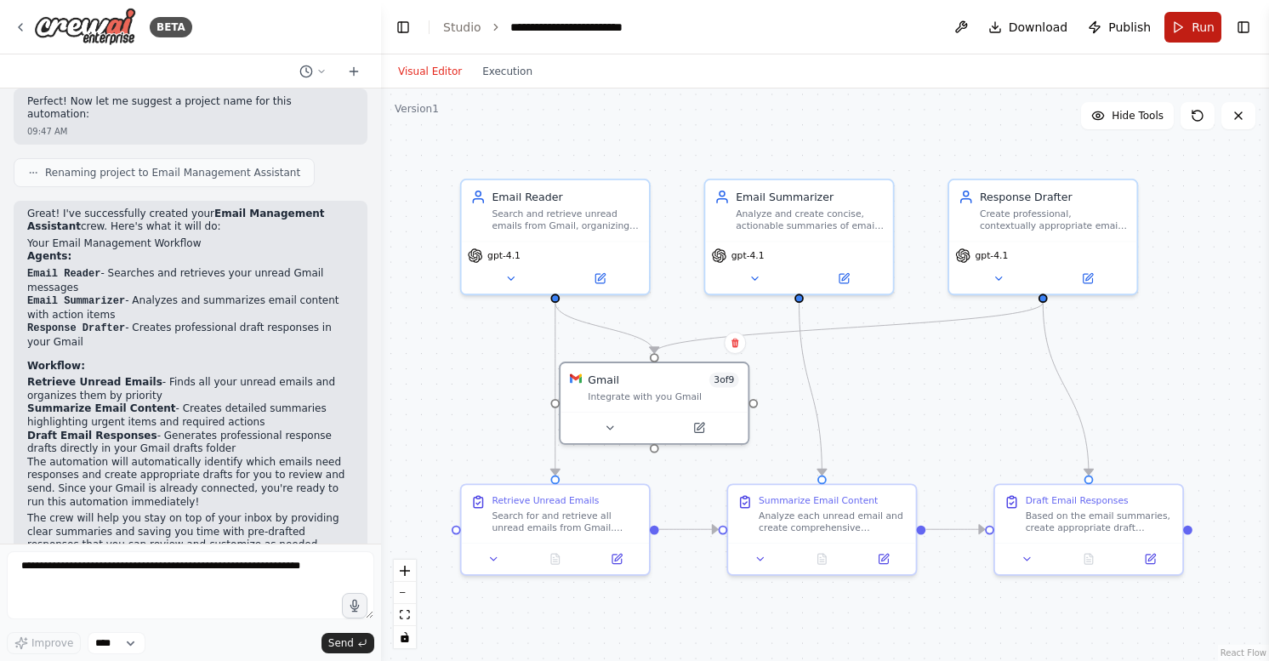
click at [1194, 20] on span "Run" at bounding box center [1203, 27] width 23 height 17
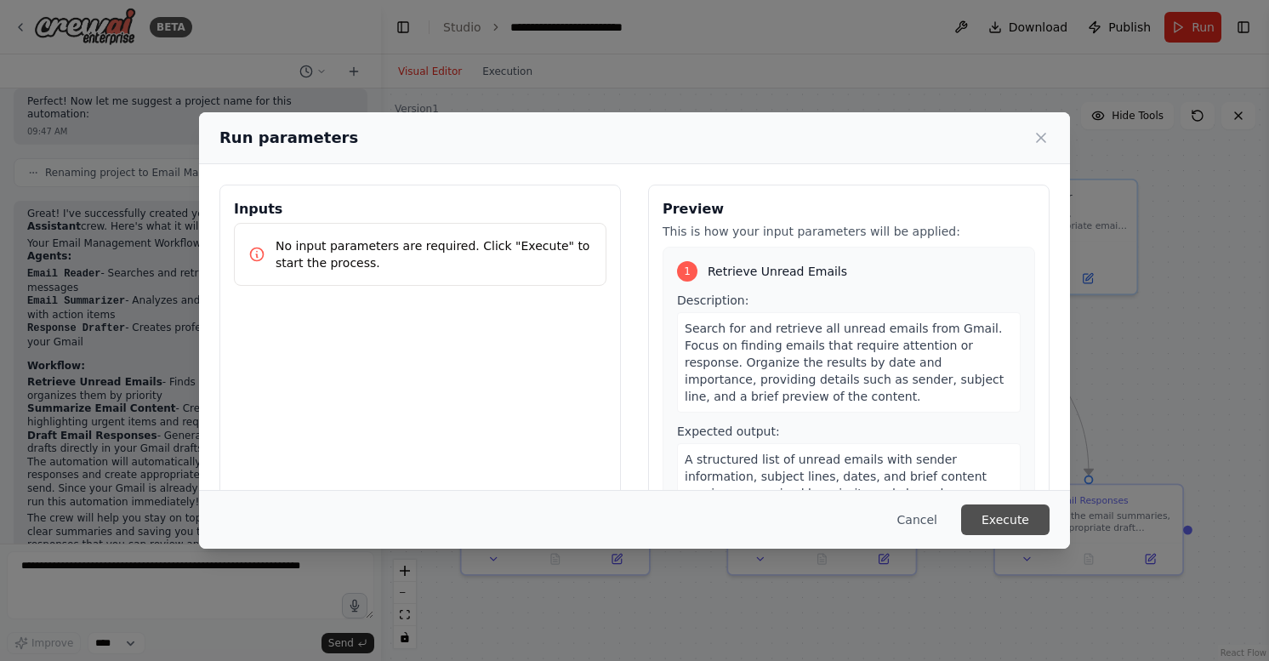
click at [1009, 518] on button "Execute" at bounding box center [1005, 519] width 88 height 31
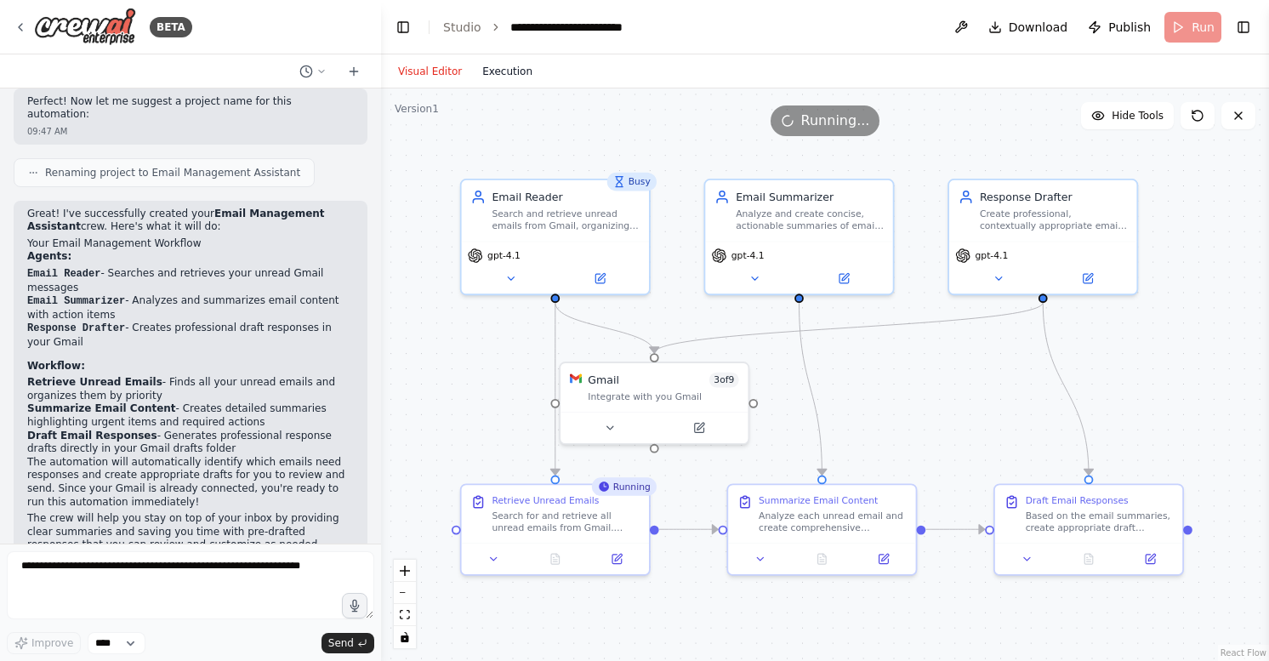
click at [504, 71] on button "Execution" at bounding box center [507, 71] width 71 height 20
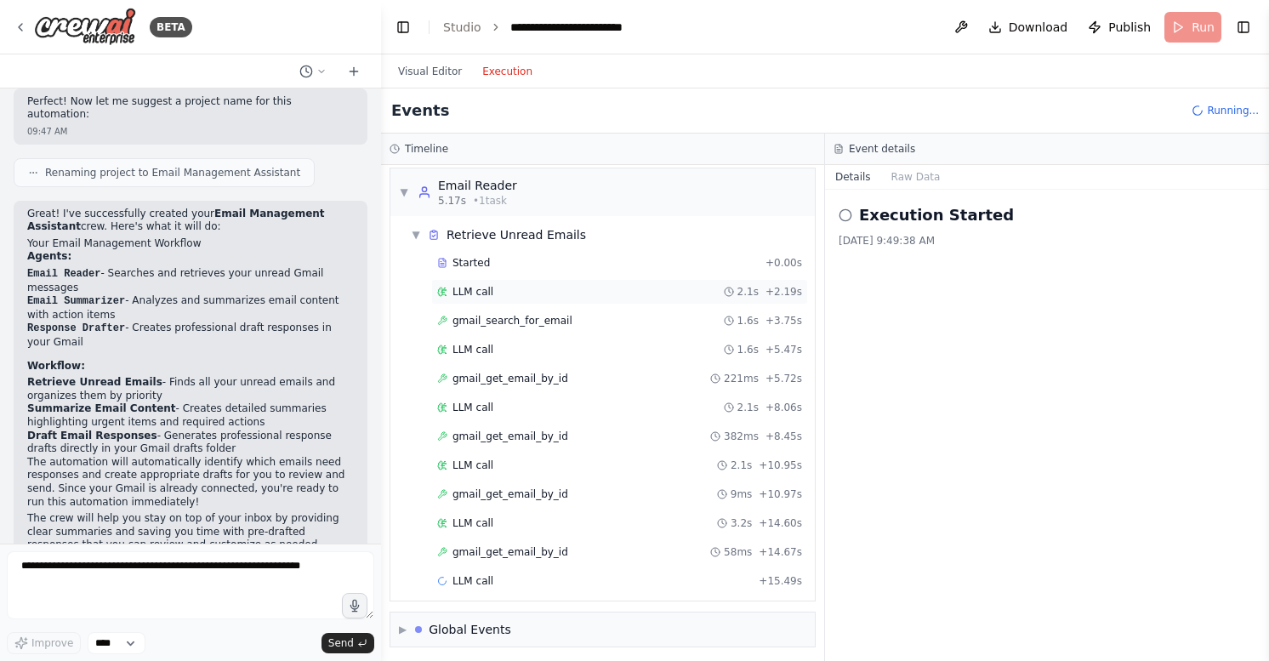
scroll to position [34, 0]
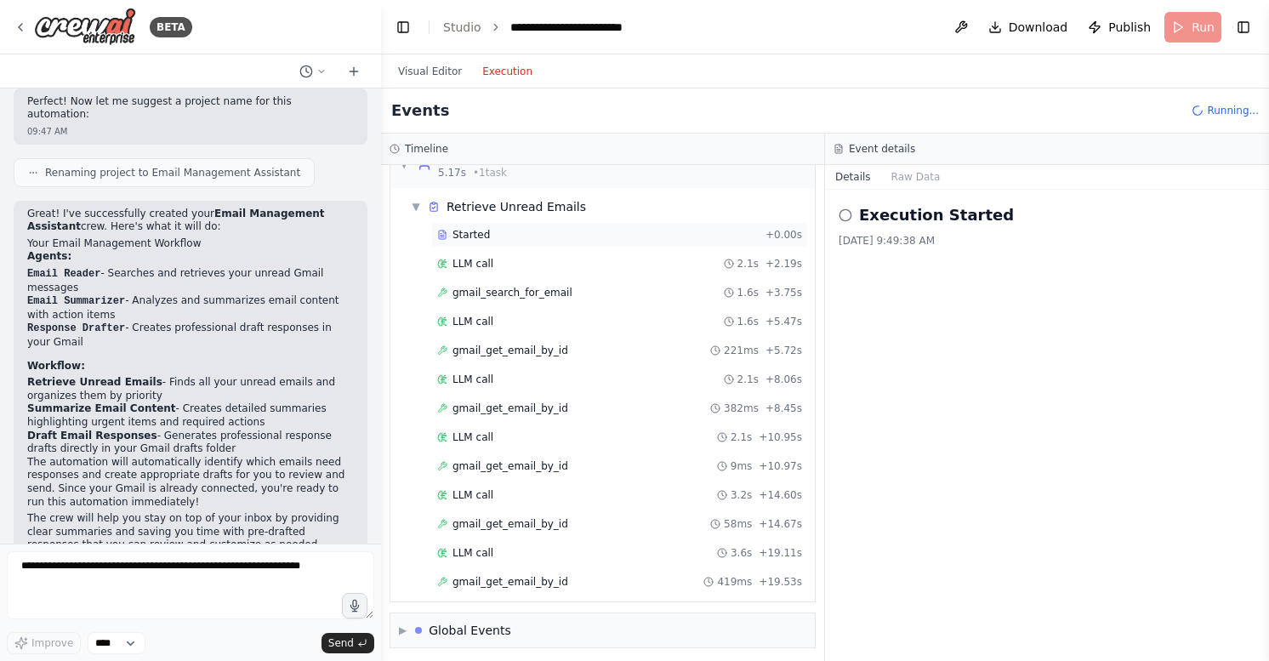
click at [482, 236] on span "Started" at bounding box center [471, 235] width 37 height 14
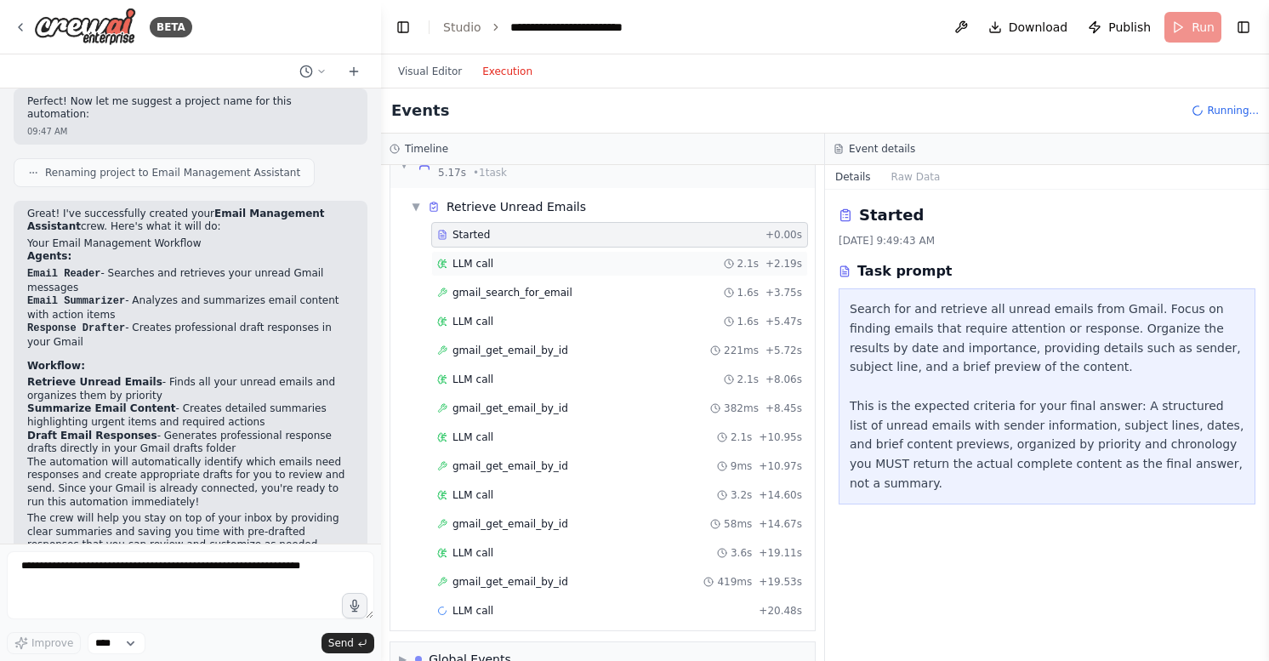
click at [470, 258] on span "LLM call" at bounding box center [473, 264] width 41 height 14
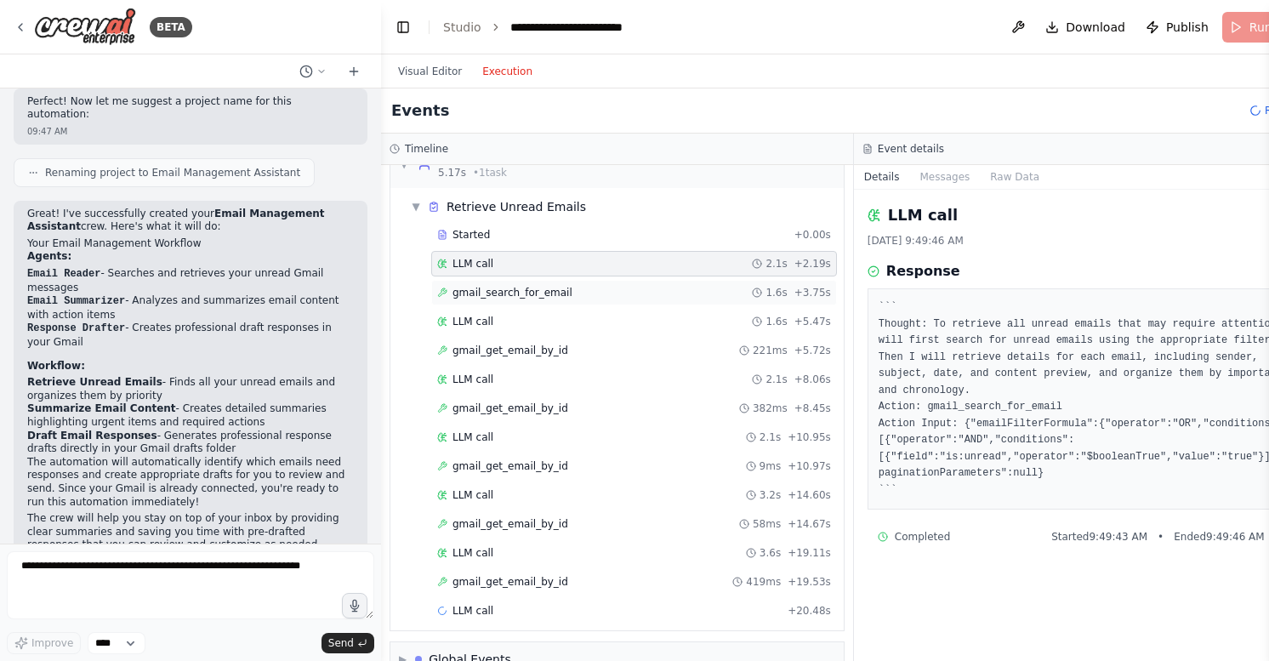
click at [520, 291] on span "gmail_search_for_email" at bounding box center [513, 293] width 120 height 14
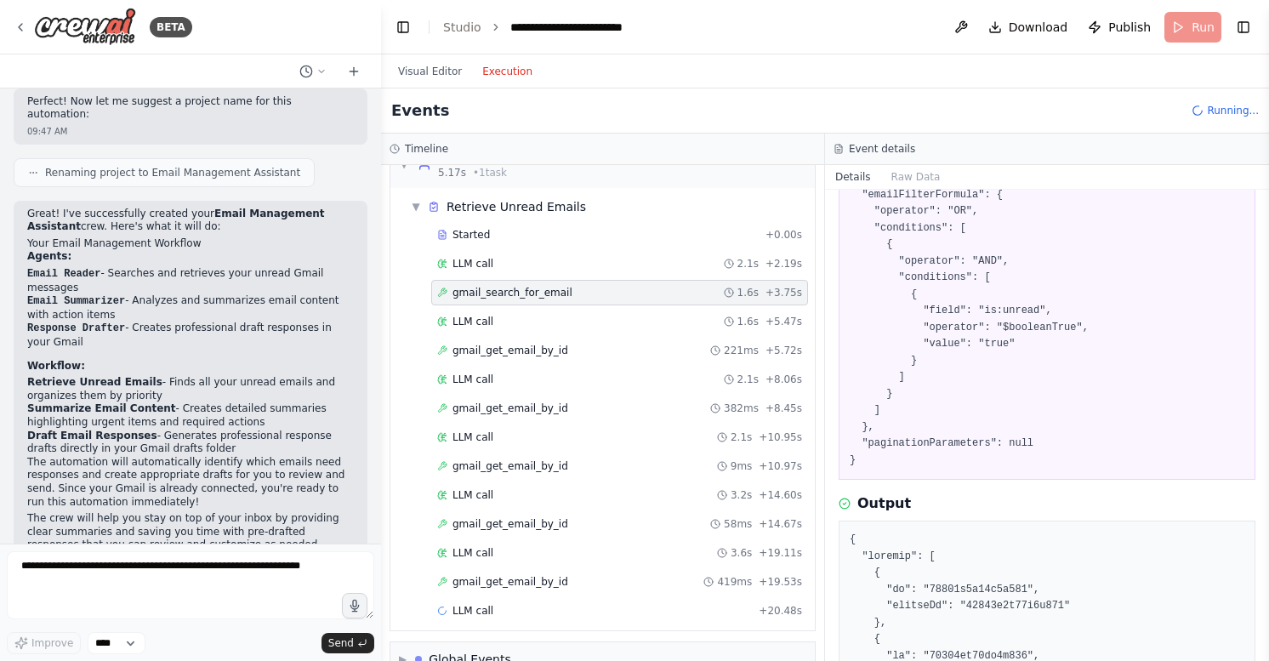
scroll to position [122, 0]
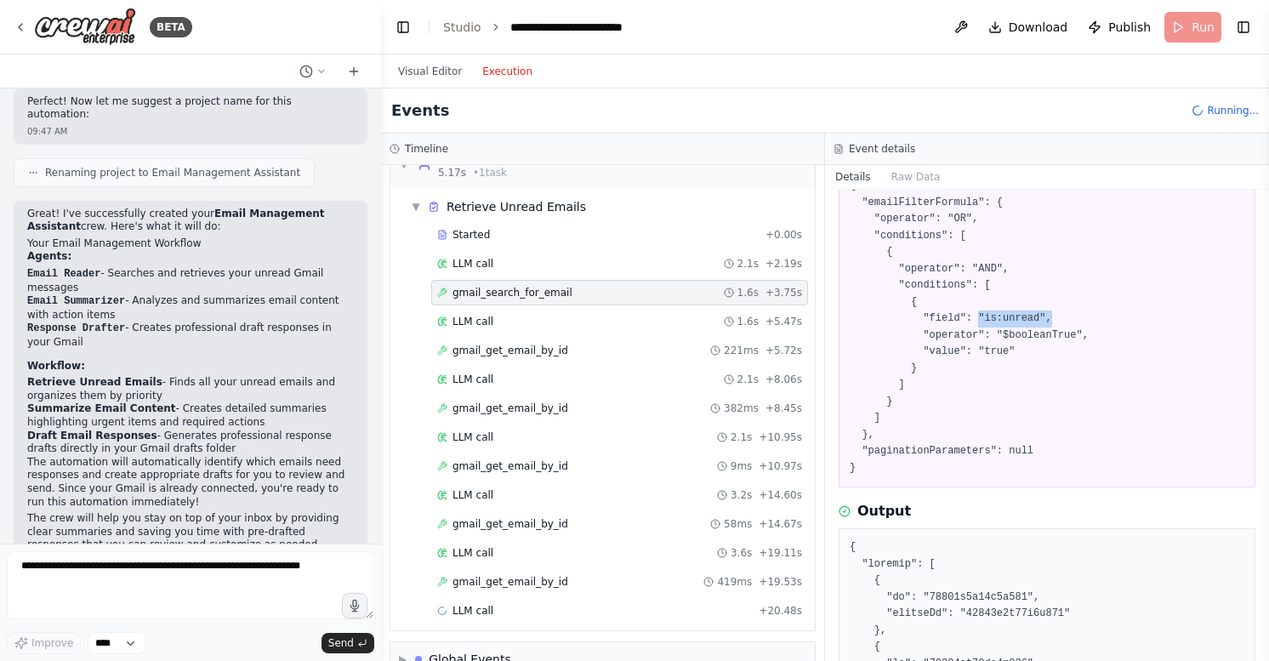
drag, startPoint x: 980, startPoint y: 313, endPoint x: 1056, endPoint y: 315, distance: 75.7
click at [1056, 315] on pre "{ "emailFilterFormula": { "operator": "OR", "conditions": [ { "operator": "AND"…" at bounding box center [1047, 327] width 395 height 299
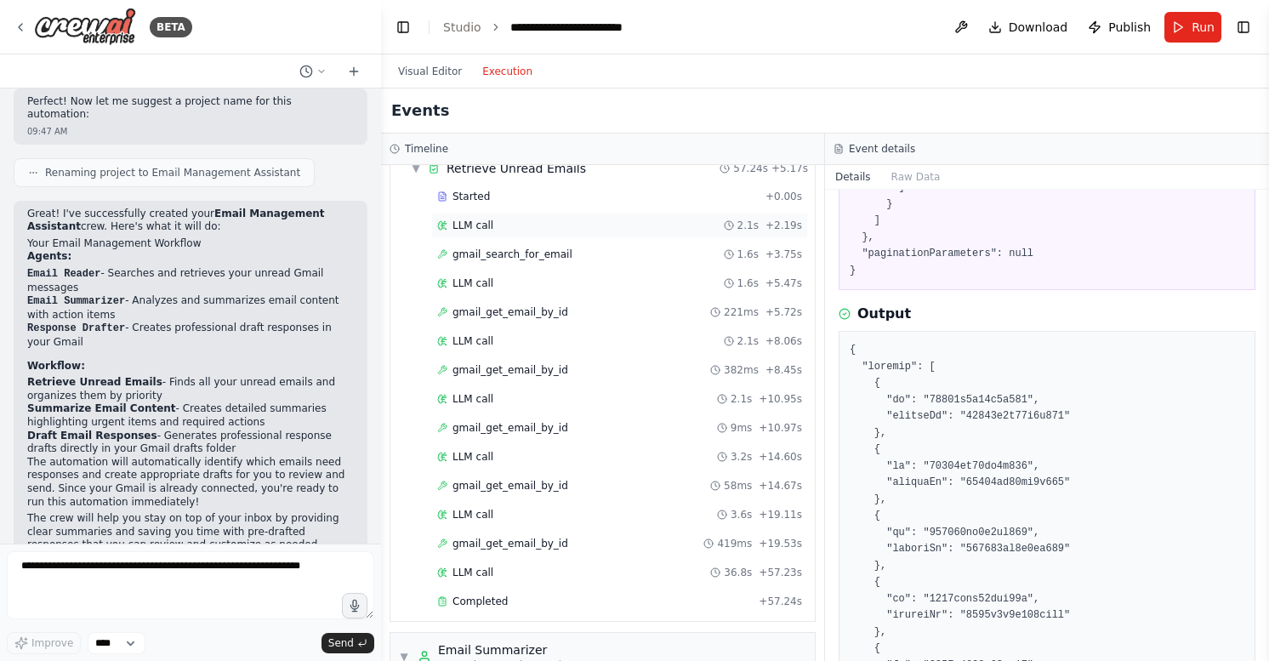
scroll to position [78, 0]
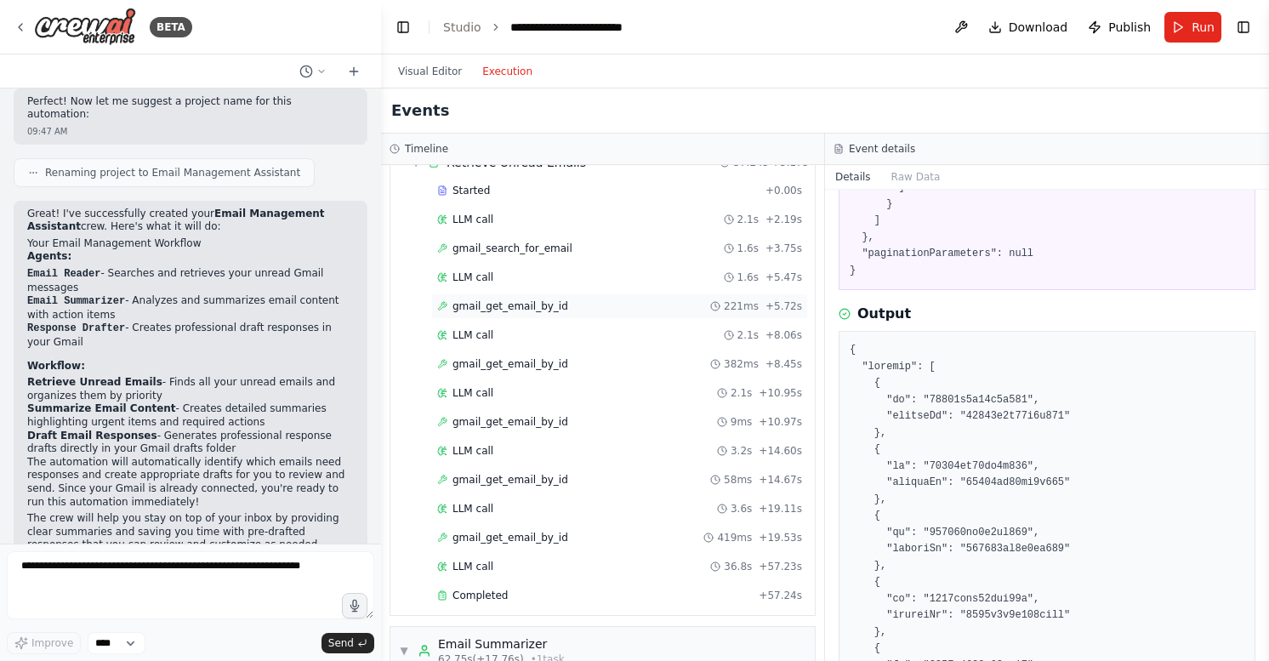
click at [492, 307] on span "gmail_get_email_by_id" at bounding box center [511, 306] width 116 height 14
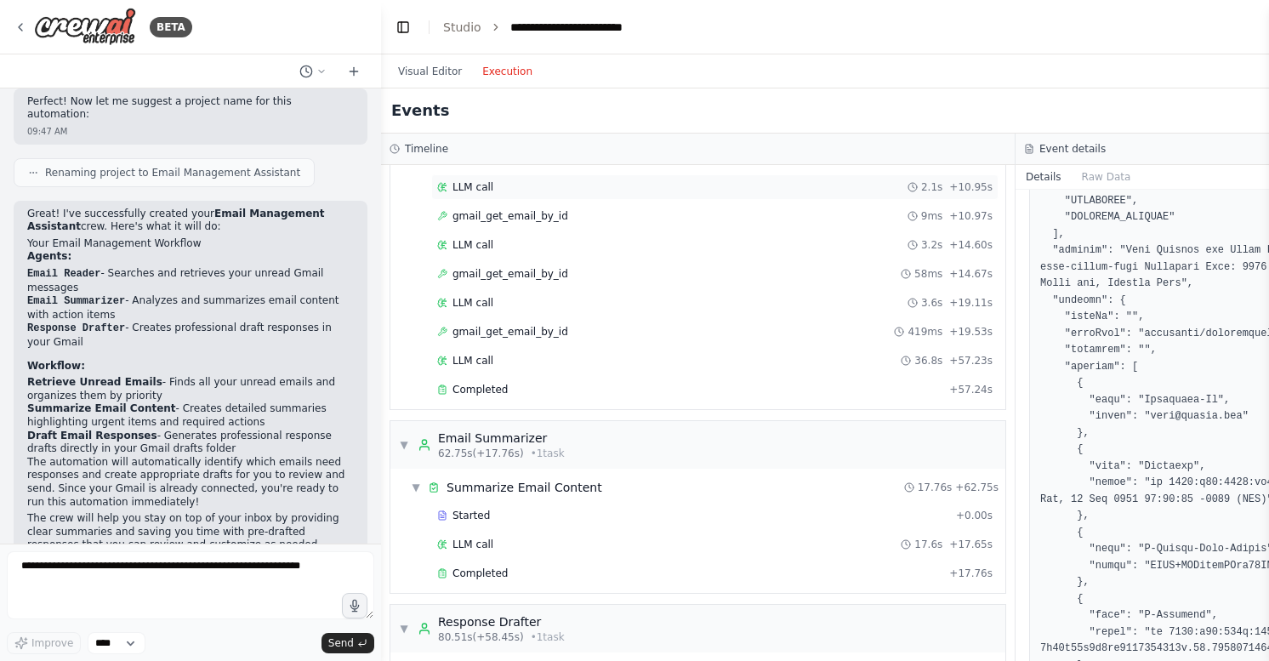
scroll to position [290, 0]
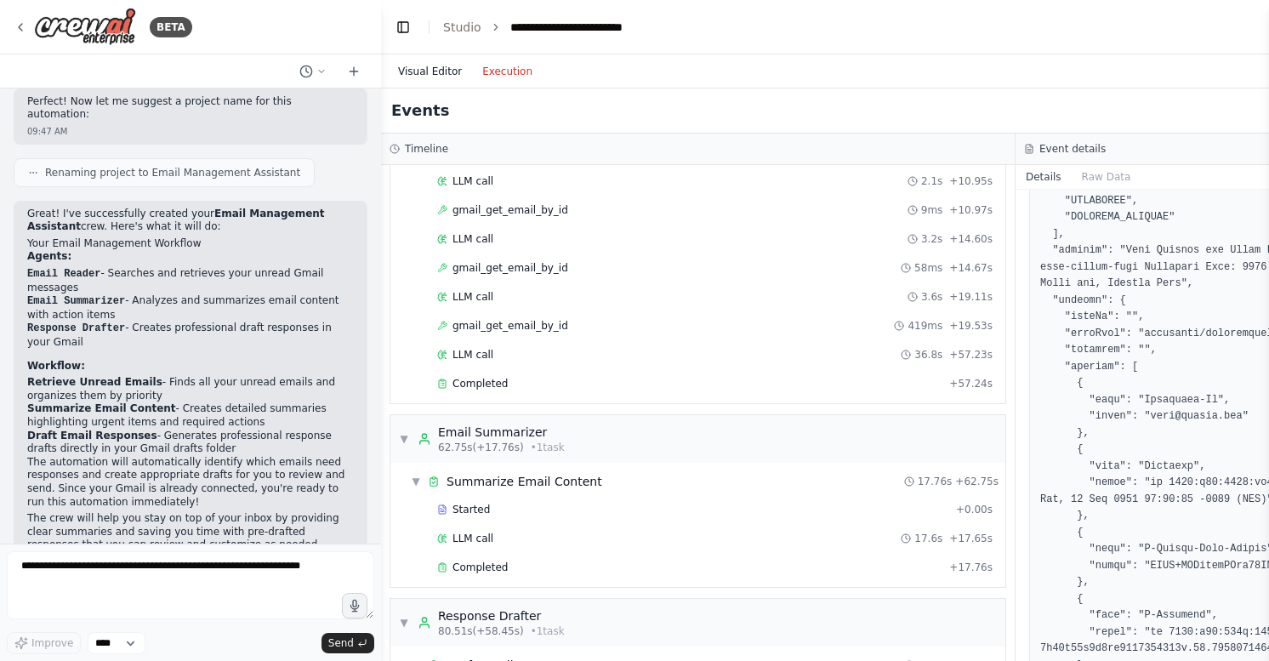
click at [442, 74] on button "Visual Editor" at bounding box center [430, 71] width 84 height 20
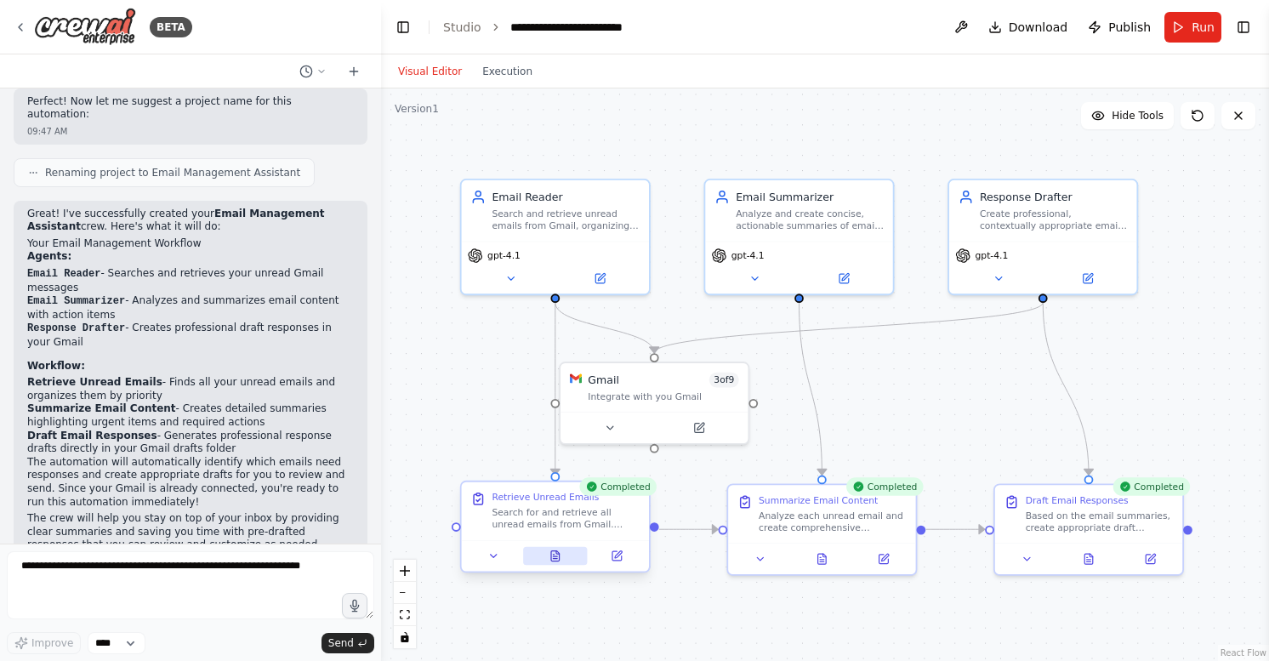
click at [560, 552] on icon at bounding box center [556, 556] width 12 height 12
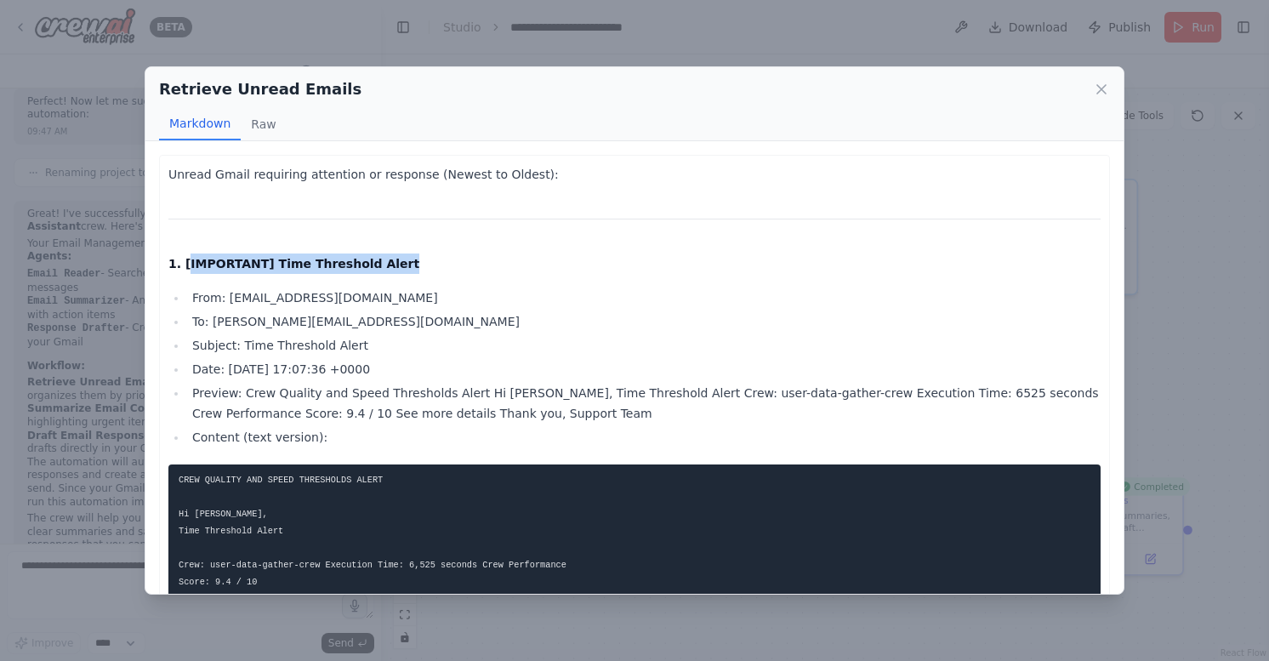
drag, startPoint x: 185, startPoint y: 262, endPoint x: 414, endPoint y: 270, distance: 229.8
click at [414, 270] on p "1. [IMPORTANT] Time Threshold Alert" at bounding box center [634, 264] width 932 height 20
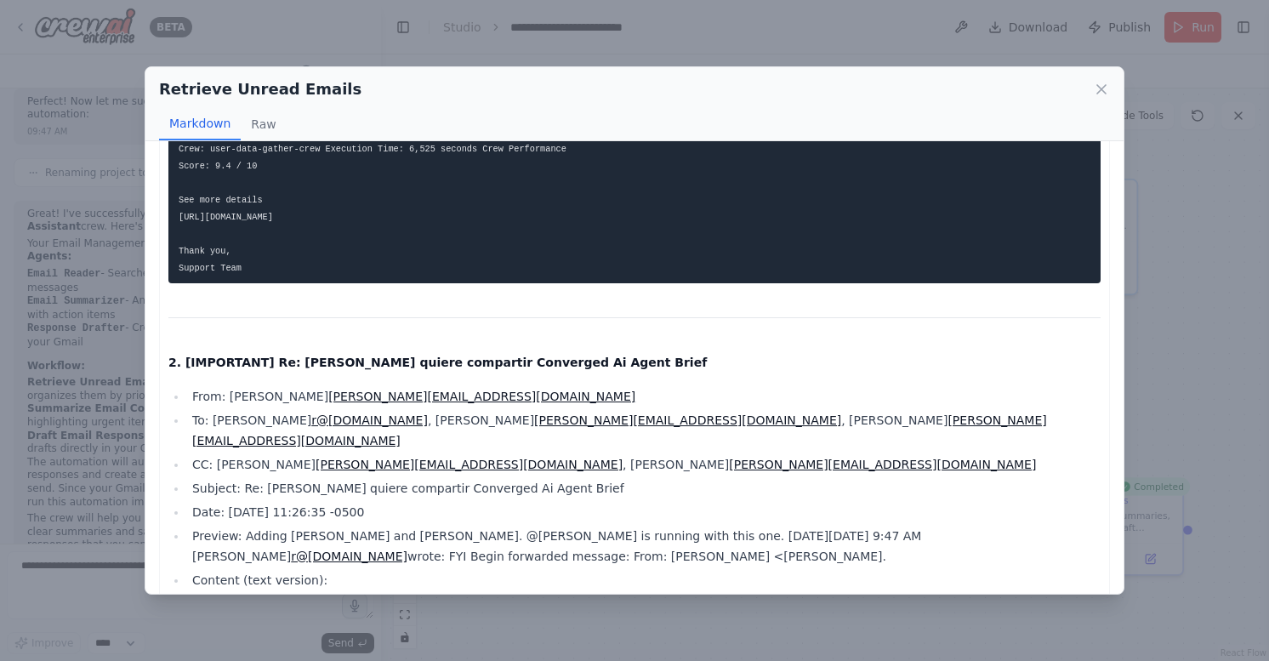
scroll to position [425, 0]
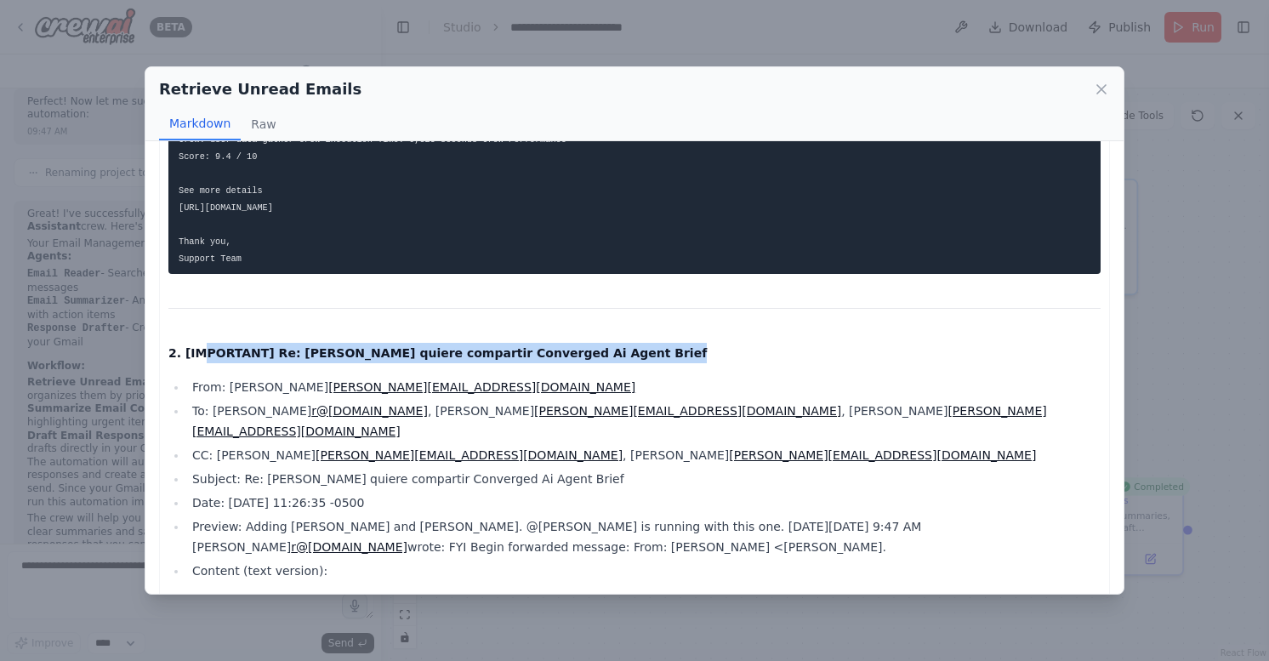
drag, startPoint x: 197, startPoint y: 350, endPoint x: 615, endPoint y: 353, distance: 417.7
click at [615, 353] on strong "2. [IMPORTANT] Re: Paola Espinoza quiere compartir Converged Ai Agent Brief" at bounding box center [437, 353] width 538 height 14
click at [590, 352] on strong "2. [IMPORTANT] Re: Paola Espinoza quiere compartir Converged Ai Agent Brief" at bounding box center [437, 353] width 538 height 14
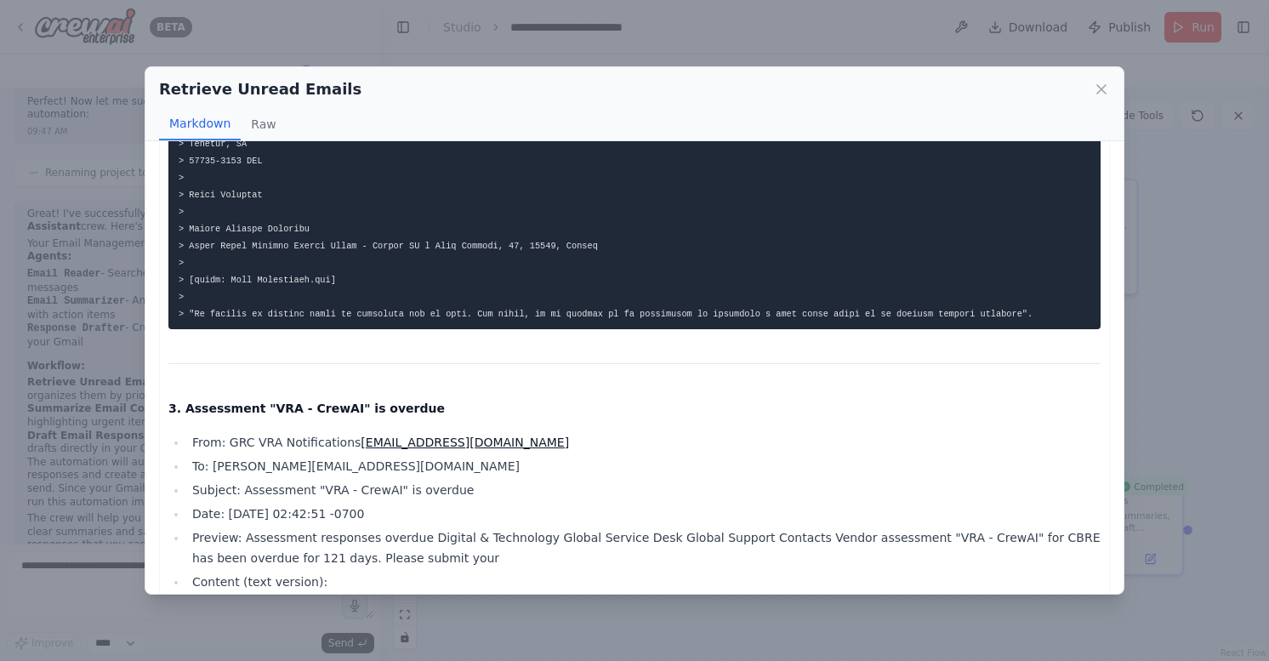
scroll to position [1453, 0]
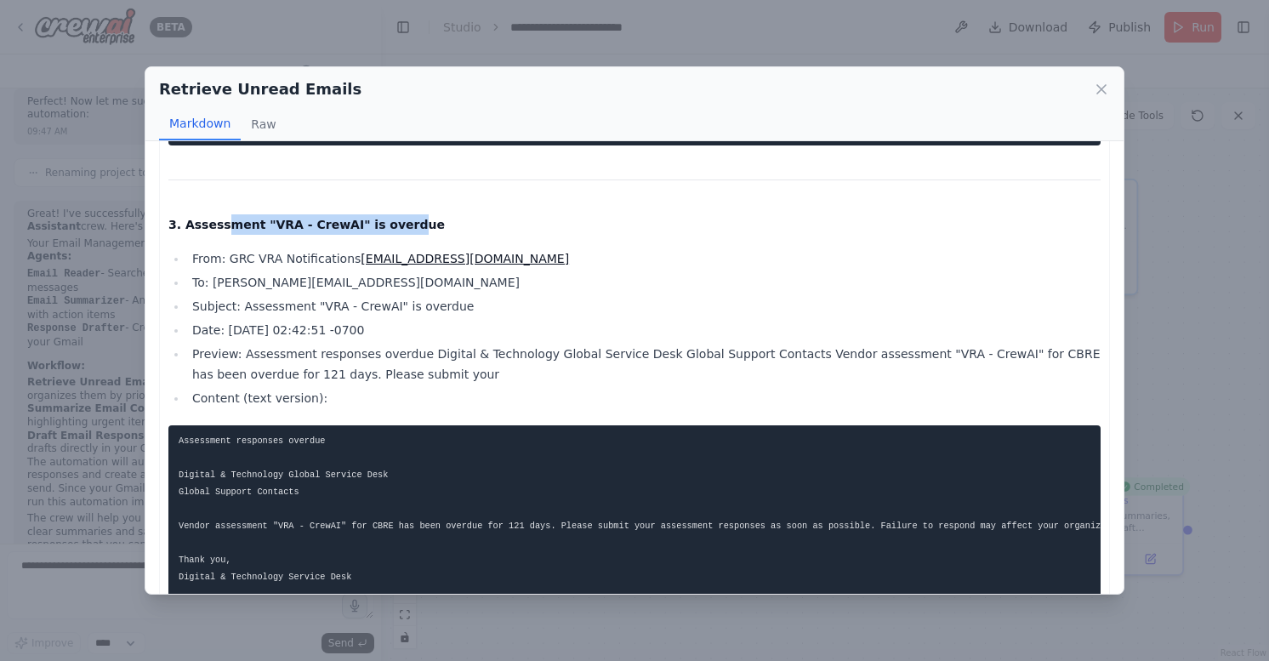
drag, startPoint x: 221, startPoint y: 202, endPoint x: 401, endPoint y: 210, distance: 179.7
click at [401, 214] on p "3. Assessment "VRA - CrewAI" is overdue" at bounding box center [634, 224] width 932 height 20
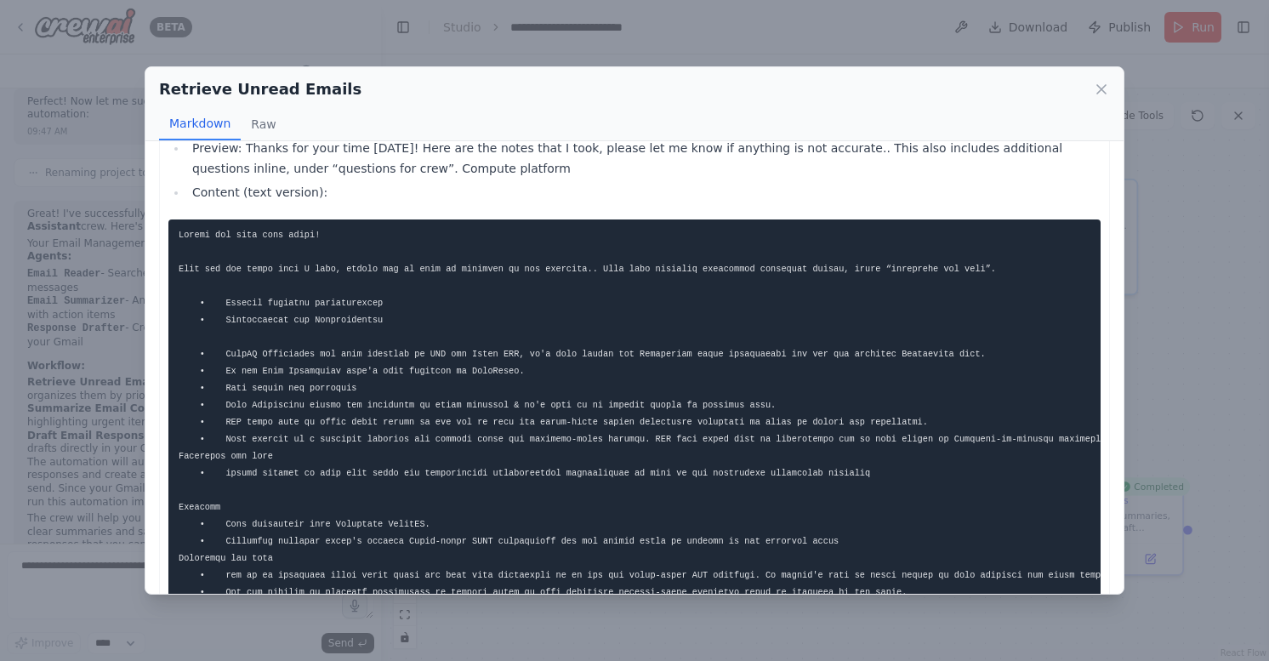
scroll to position [2741, 0]
click at [1101, 88] on icon at bounding box center [1101, 89] width 9 height 9
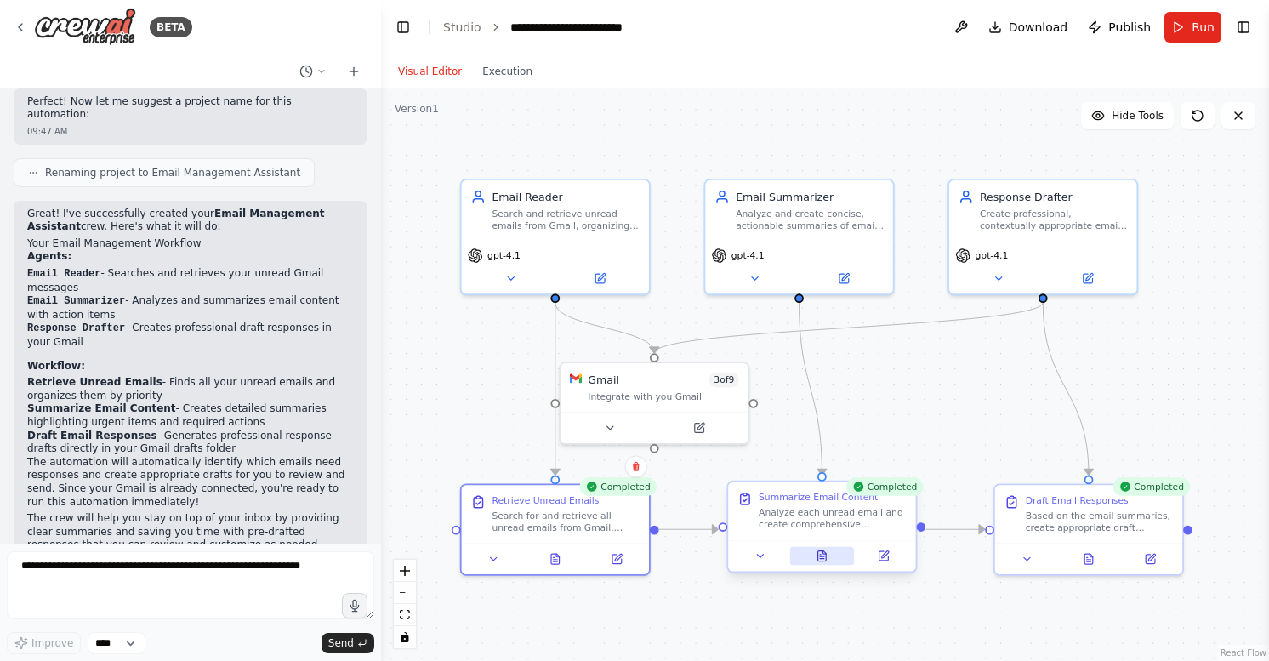
click at [823, 553] on icon at bounding box center [824, 552] width 3 height 3
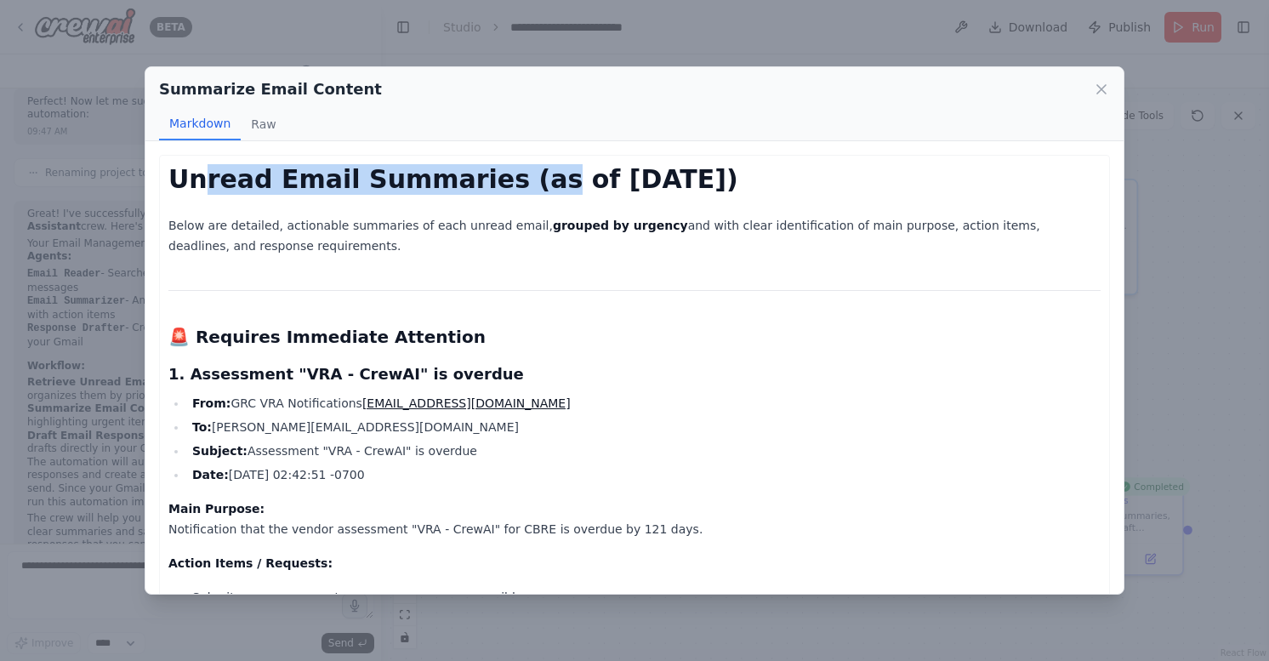
drag, startPoint x: 201, startPoint y: 176, endPoint x: 518, endPoint y: 168, distance: 317.4
click at [518, 168] on h1 "Unread Email Summaries (as of 2025-08-11)" at bounding box center [634, 179] width 932 height 31
click at [413, 182] on h1 "Unread Email Summaries (as of 2025-08-11)" at bounding box center [634, 179] width 932 height 31
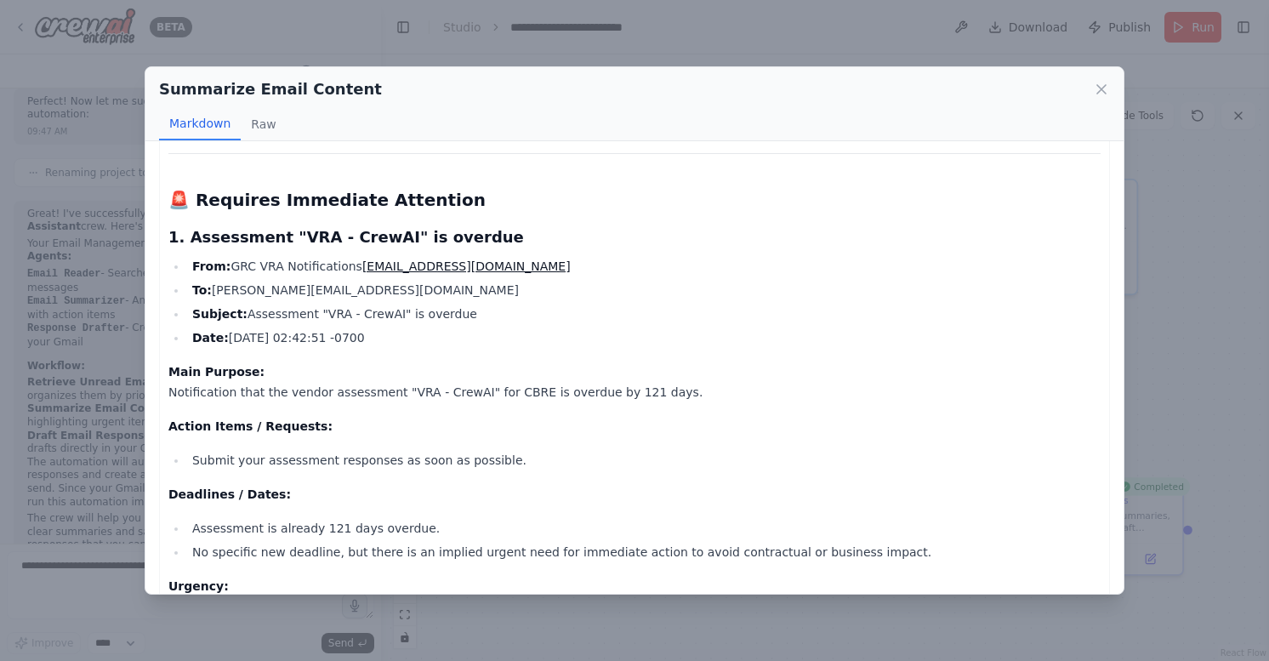
scroll to position [139, 0]
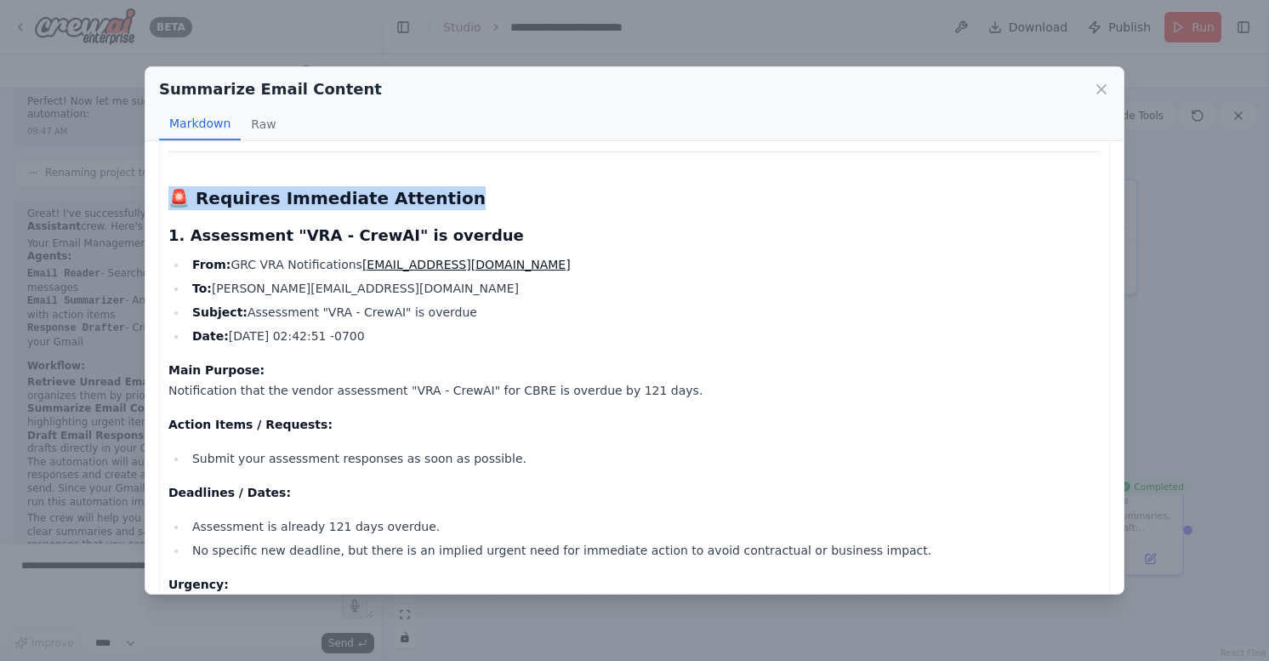
drag, startPoint x: 168, startPoint y: 199, endPoint x: 455, endPoint y: 190, distance: 287.7
click at [455, 190] on h2 "🚨 Requires Immediate Attention" at bounding box center [634, 198] width 932 height 24
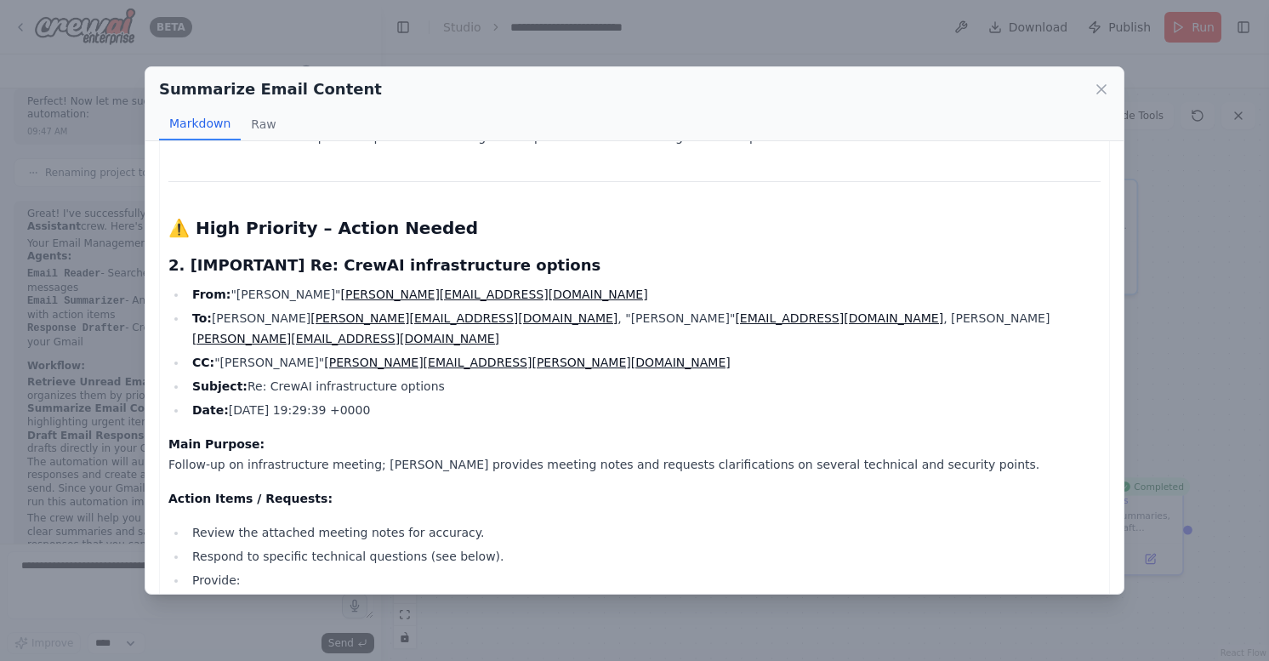
scroll to position [615, 0]
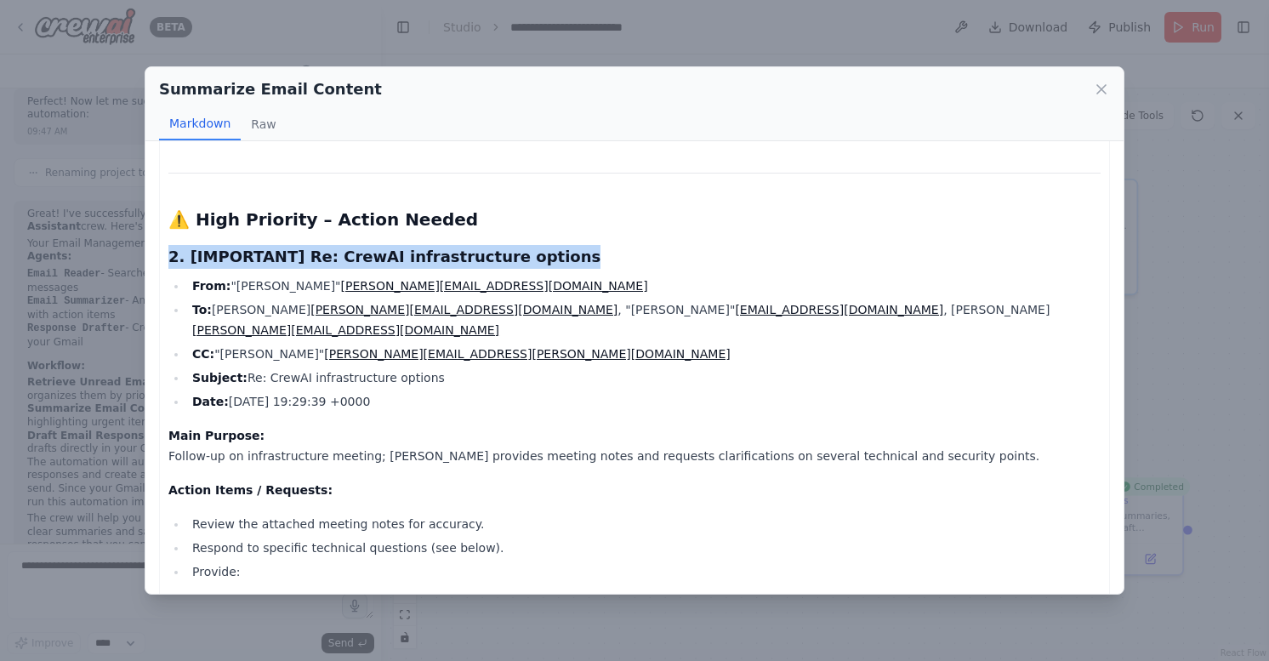
drag, startPoint x: 340, startPoint y: 242, endPoint x: 550, endPoint y: 246, distance: 210.2
click at [522, 255] on h3 "2. [IMPORTANT] Re: CrewAI infrastructure options" at bounding box center [634, 257] width 932 height 24
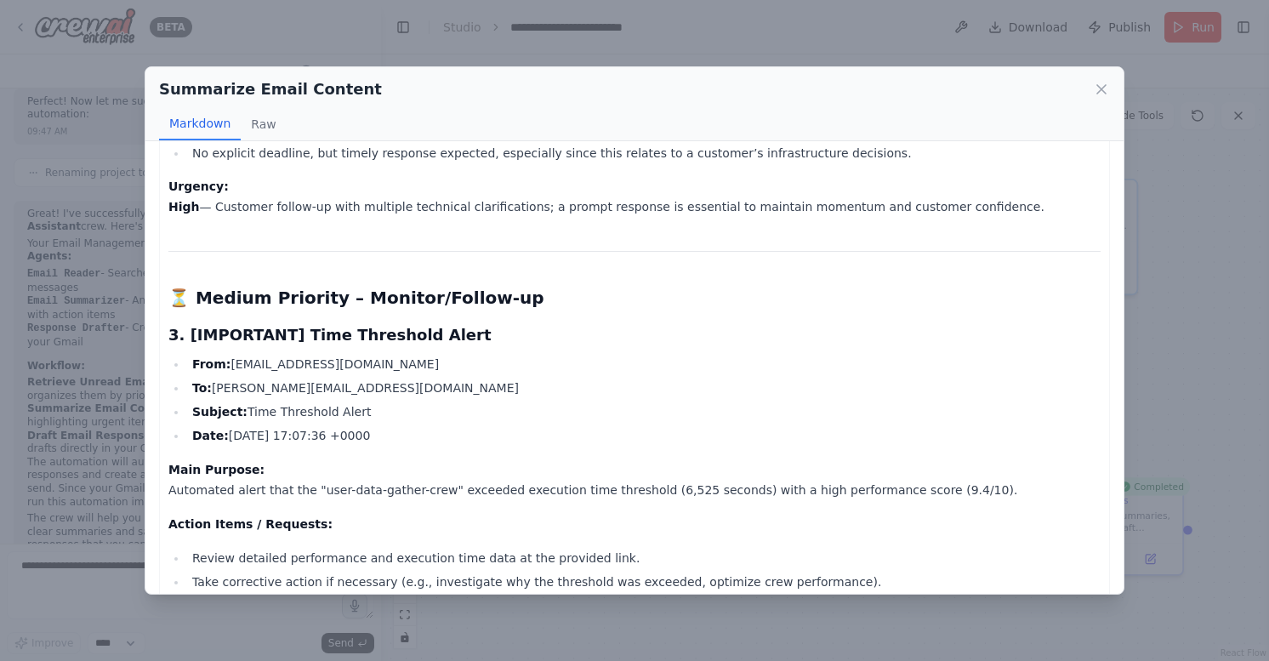
scroll to position [1264, 0]
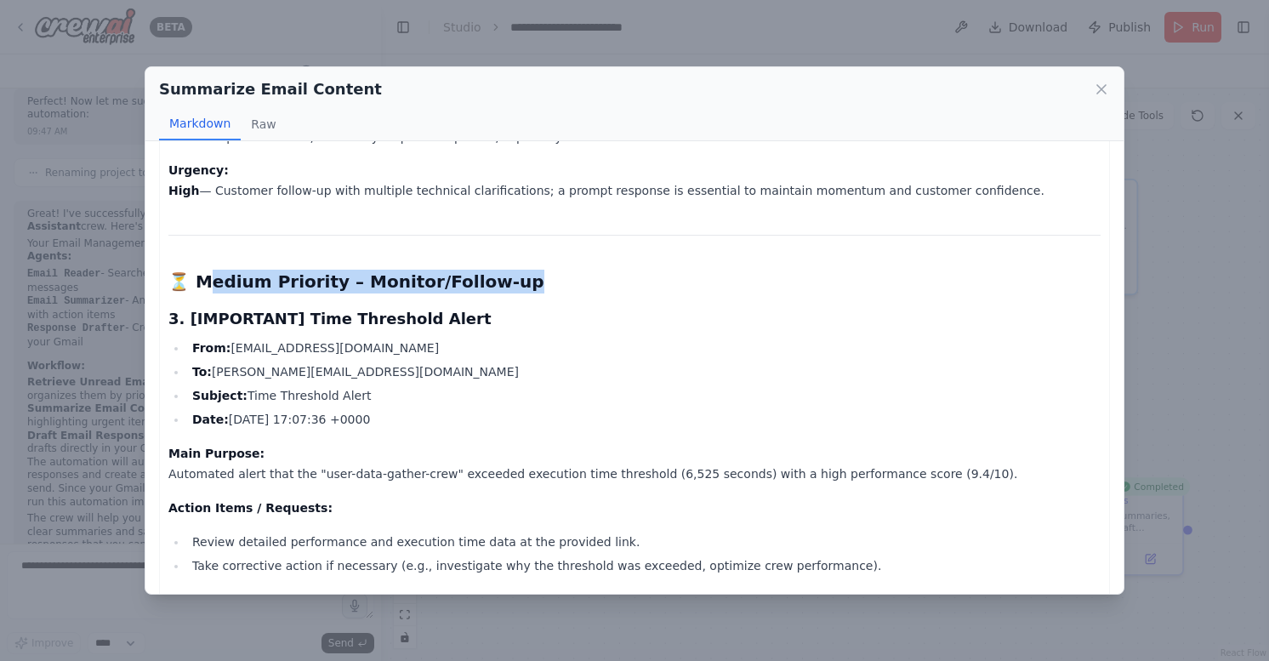
drag, startPoint x: 216, startPoint y: 263, endPoint x: 503, endPoint y: 260, distance: 286.7
click at [503, 270] on h2 "⏳ Medium Priority – Monitor/Follow-up" at bounding box center [634, 282] width 932 height 24
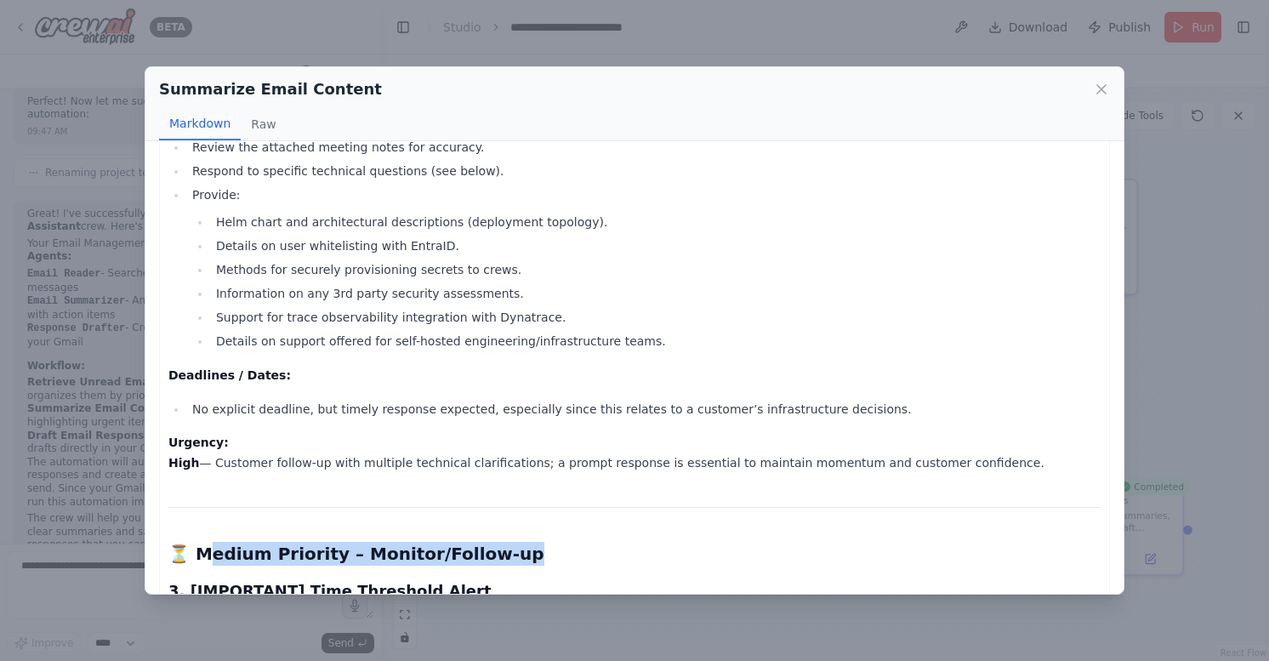
scroll to position [993, 0]
click at [1023, 211] on li "Helm chart and architectural descriptions (deployment topology)." at bounding box center [656, 221] width 890 height 20
click at [1102, 91] on icon at bounding box center [1101, 89] width 17 height 17
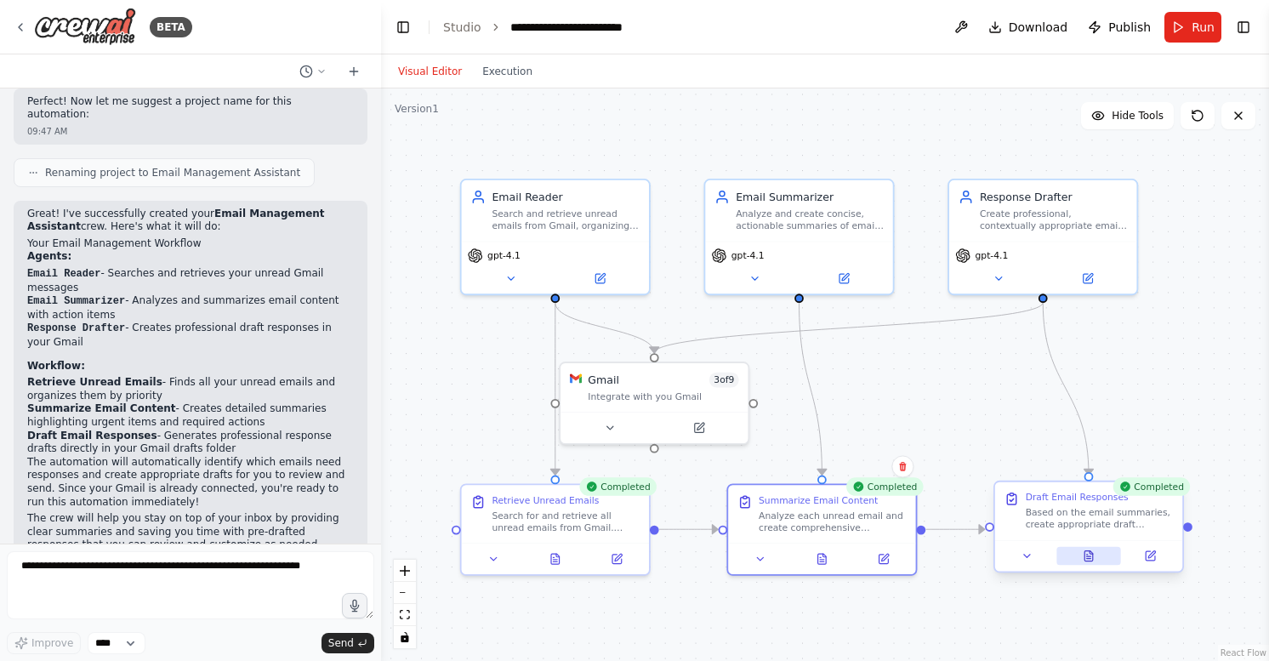
click at [1090, 559] on icon at bounding box center [1089, 559] width 4 height 0
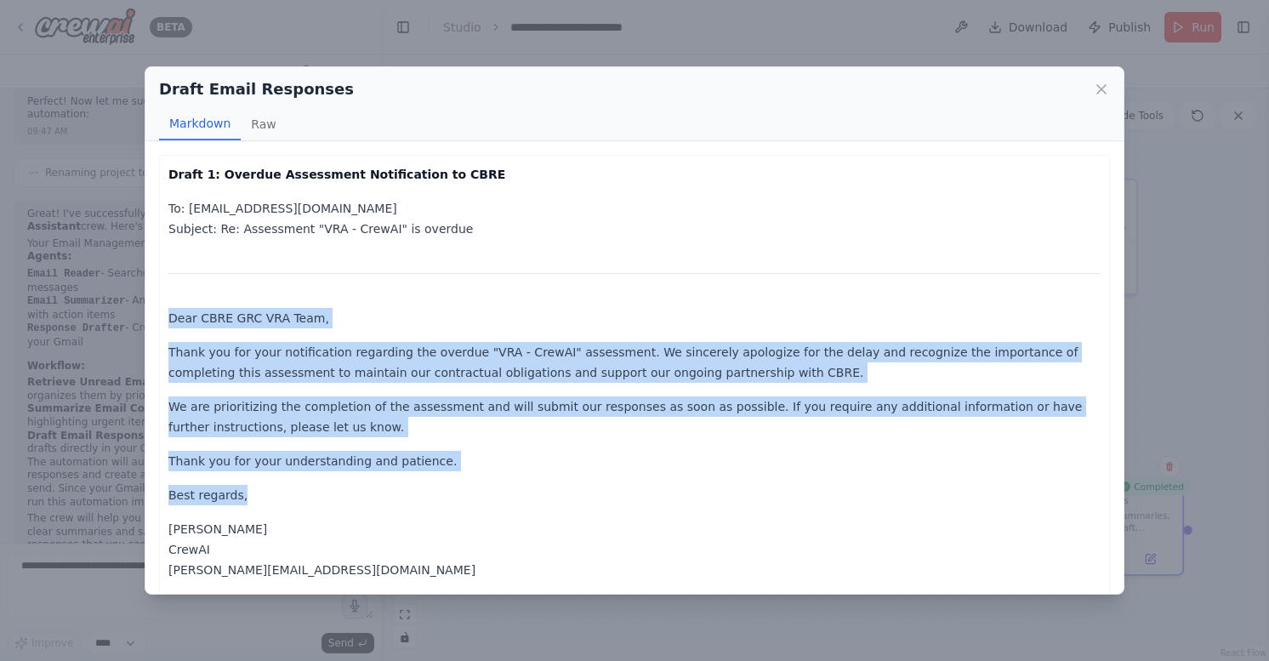
drag, startPoint x: 174, startPoint y: 315, endPoint x: 360, endPoint y: 489, distance: 254.6
click at [333, 489] on p "Best regards," at bounding box center [634, 495] width 932 height 20
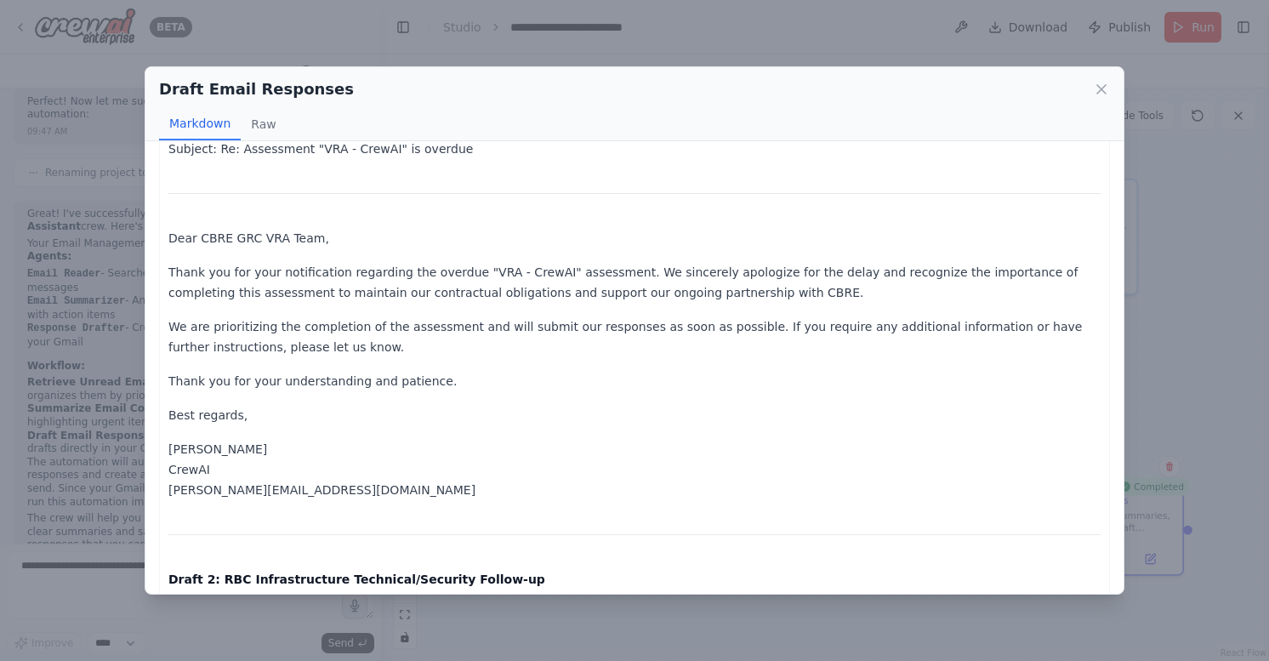
scroll to position [73, 0]
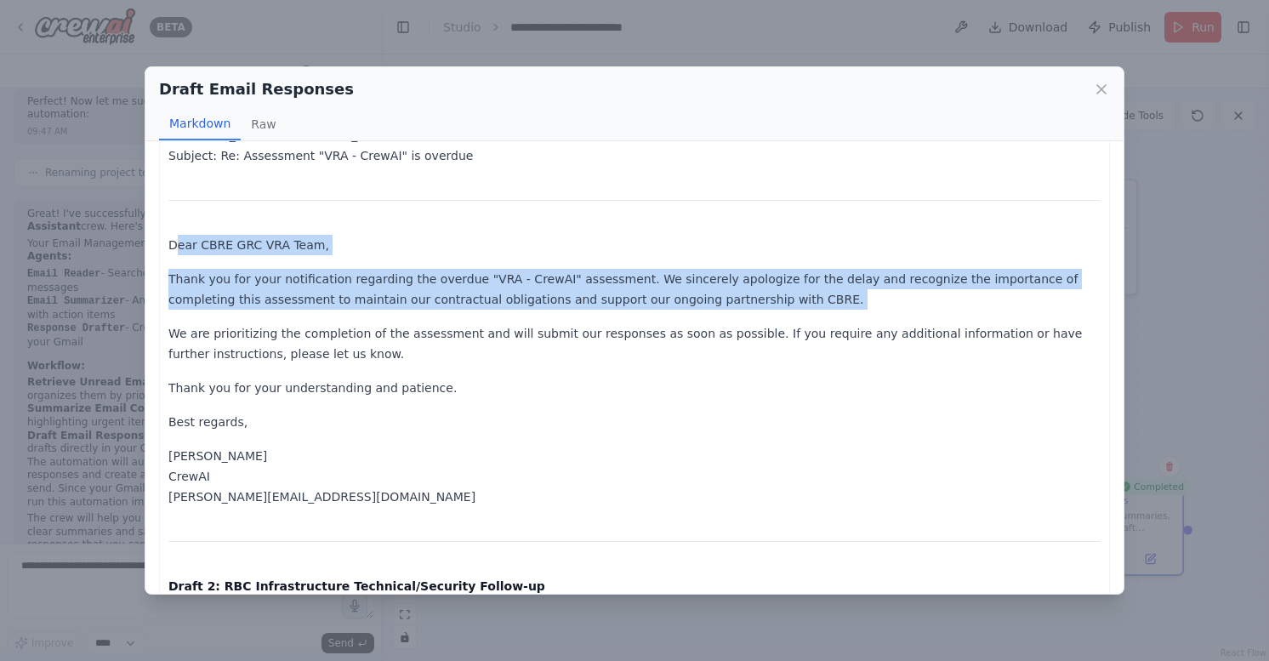
drag, startPoint x: 175, startPoint y: 241, endPoint x: 401, endPoint y: 315, distance: 237.3
click at [199, 270] on p "Thank you for your notification regarding the overdue "VRA - CrewAI" assessment…" at bounding box center [634, 289] width 932 height 41
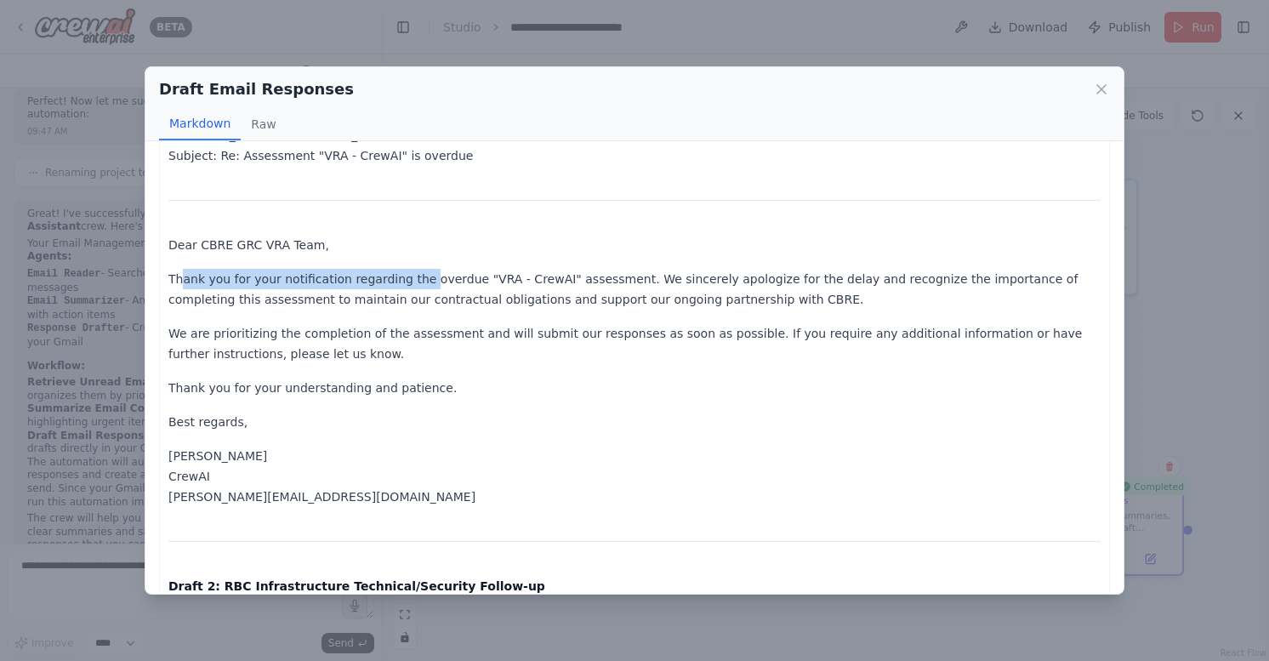
drag, startPoint x: 183, startPoint y: 271, endPoint x: 407, endPoint y: 247, distance: 225.0
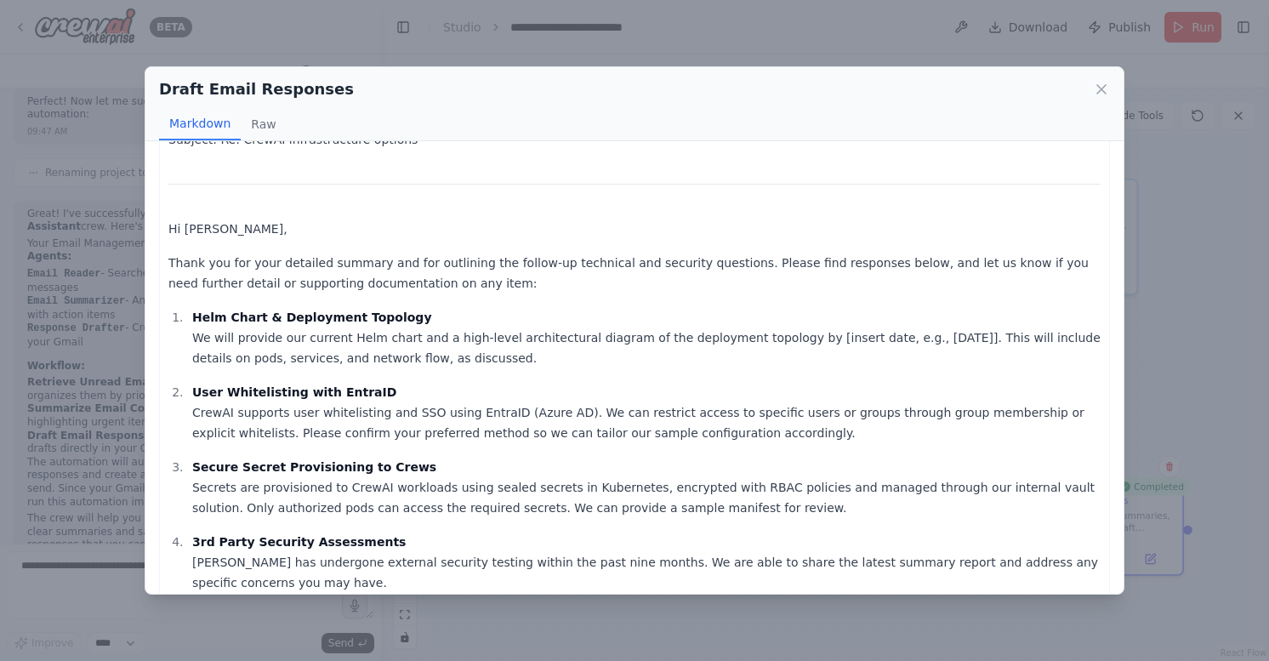
scroll to position [599, 0]
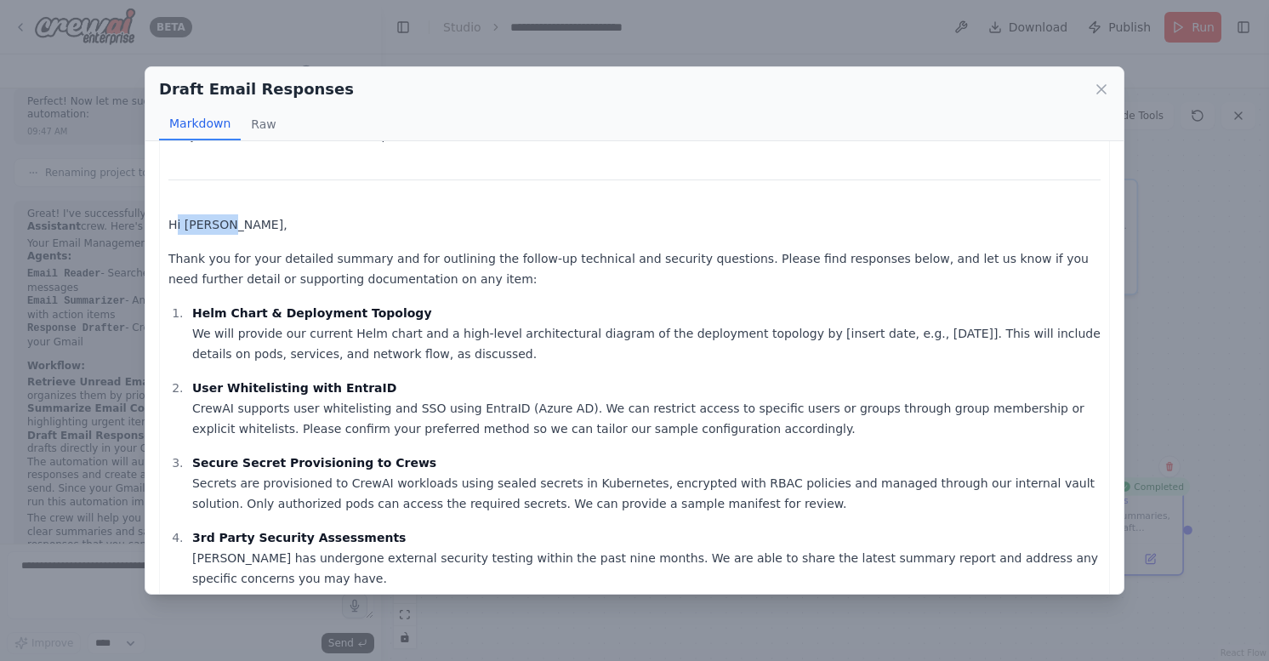
drag, startPoint x: 174, startPoint y: 225, endPoint x: 224, endPoint y: 227, distance: 50.3
click at [224, 227] on p "Hi Justin," at bounding box center [634, 224] width 932 height 20
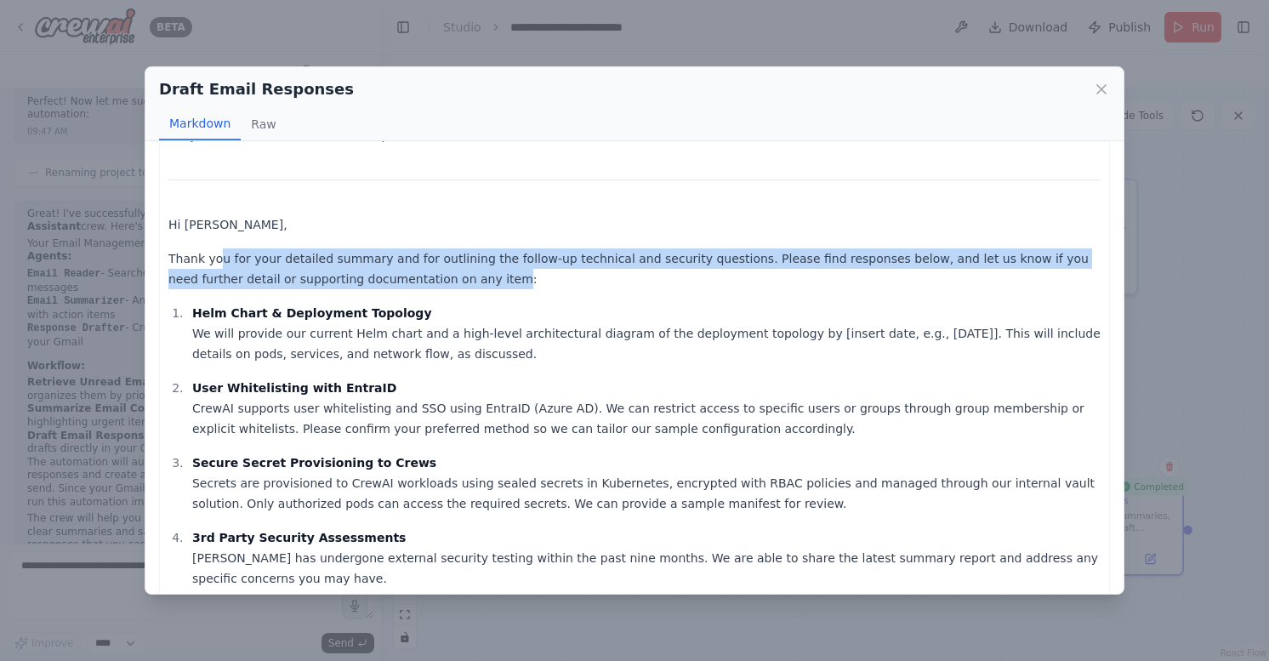
drag, startPoint x: 217, startPoint y: 262, endPoint x: 426, endPoint y: 276, distance: 209.7
click at [426, 276] on p "Thank you for your detailed summary and for outlining the follow-up technical a…" at bounding box center [634, 268] width 932 height 41
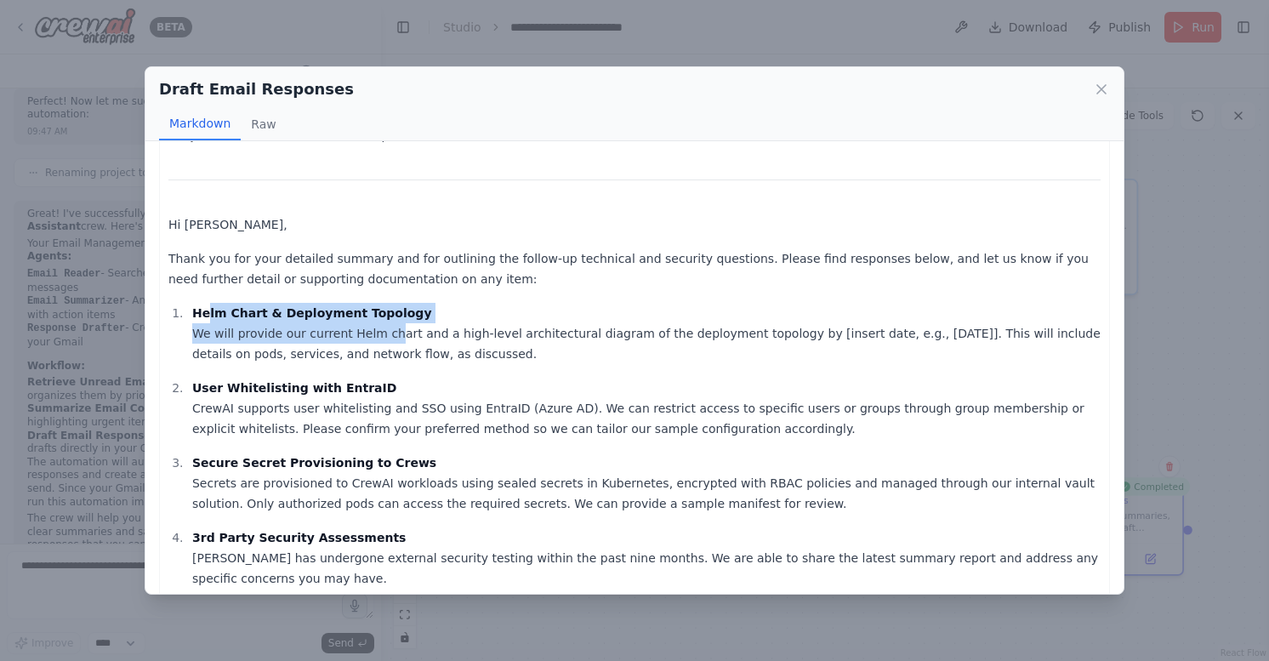
drag, startPoint x: 208, startPoint y: 311, endPoint x: 387, endPoint y: 339, distance: 181.7
click at [387, 339] on p "Helm Chart & Deployment Topology We will provide our current Helm chart and a h…" at bounding box center [646, 333] width 909 height 61
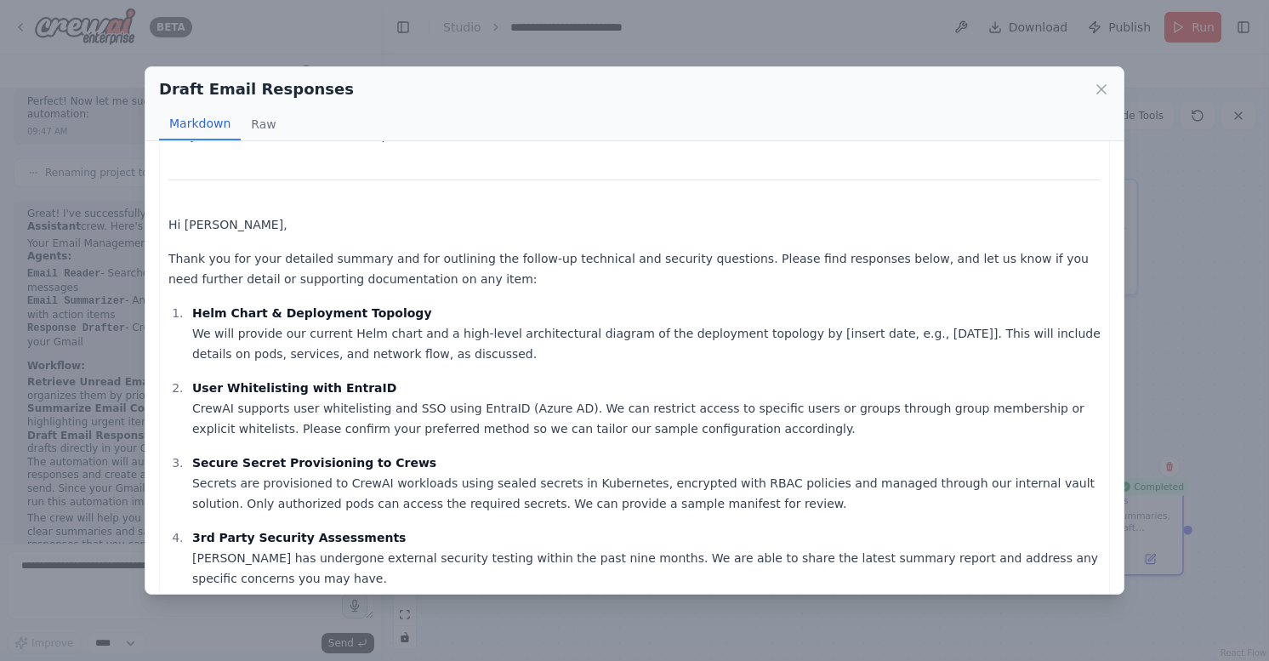
click at [515, 502] on p "Secure Secret Provisioning to Crews Secrets are provisioned to CrewAI workloads…" at bounding box center [646, 483] width 909 height 61
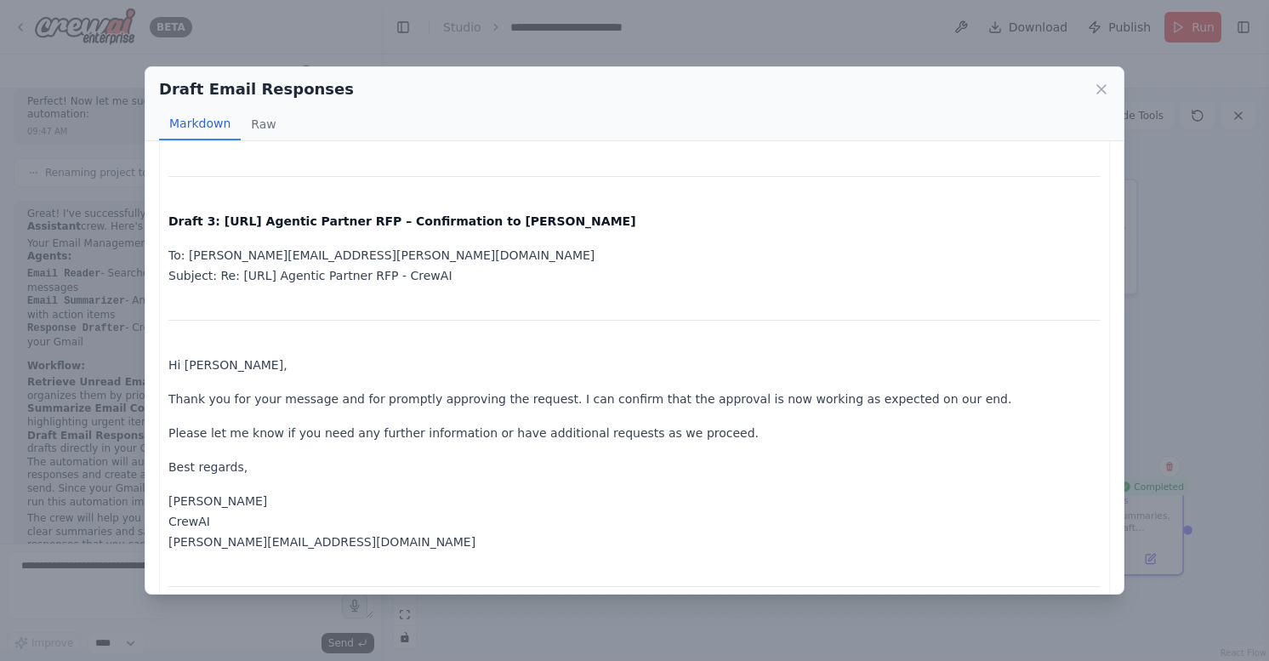
scroll to position [1616, 0]
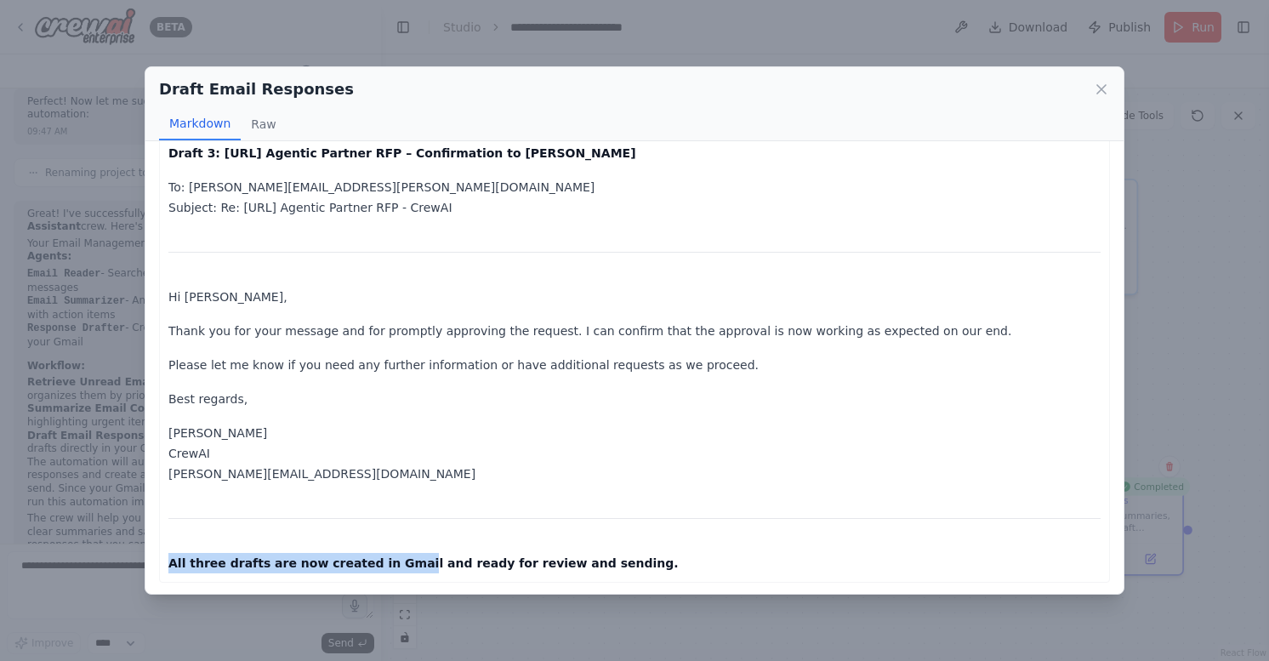
drag, startPoint x: 168, startPoint y: 557, endPoint x: 394, endPoint y: 567, distance: 225.6
click at [394, 567] on strong "All three drafts are now created in Gmail and ready for review and sending." at bounding box center [423, 563] width 510 height 14
click at [335, 464] on p "Mike Plachta CrewAI mike@crewai.com" at bounding box center [634, 453] width 932 height 61
drag, startPoint x: 177, startPoint y: 566, endPoint x: 601, endPoint y: 560, distance: 423.7
click at [601, 560] on p "All three drafts are now created in Gmail and ready for review and sending." at bounding box center [634, 563] width 932 height 20
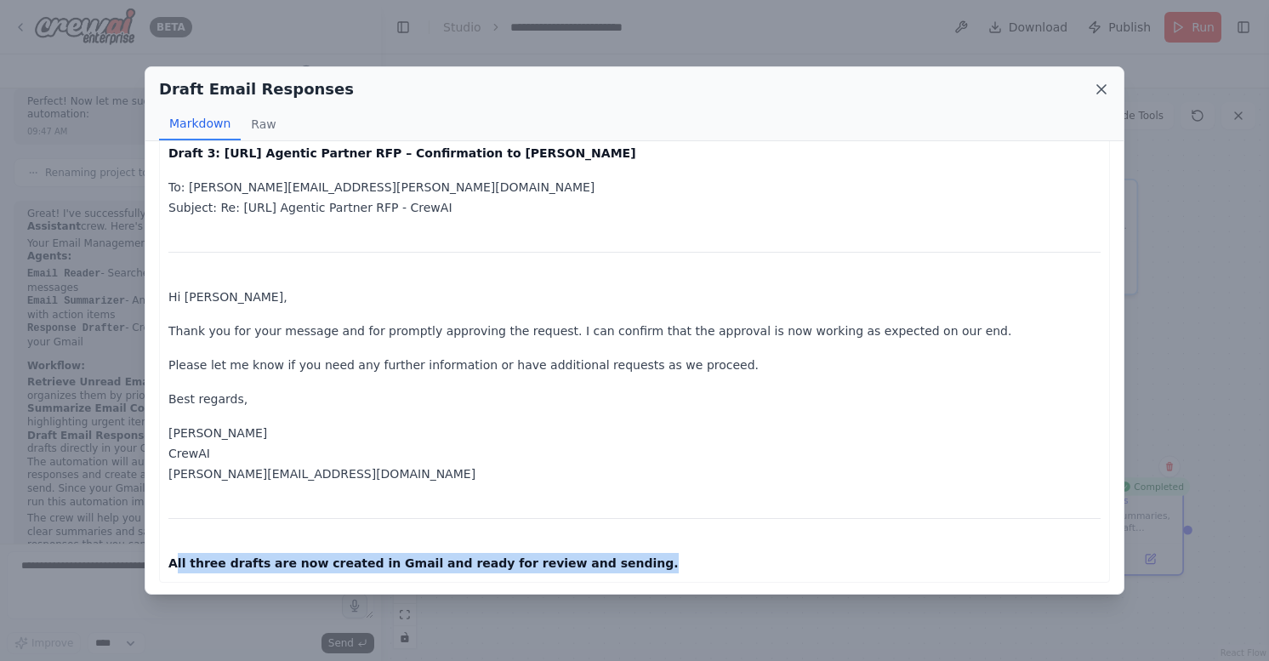
click at [1105, 88] on icon at bounding box center [1101, 89] width 17 height 17
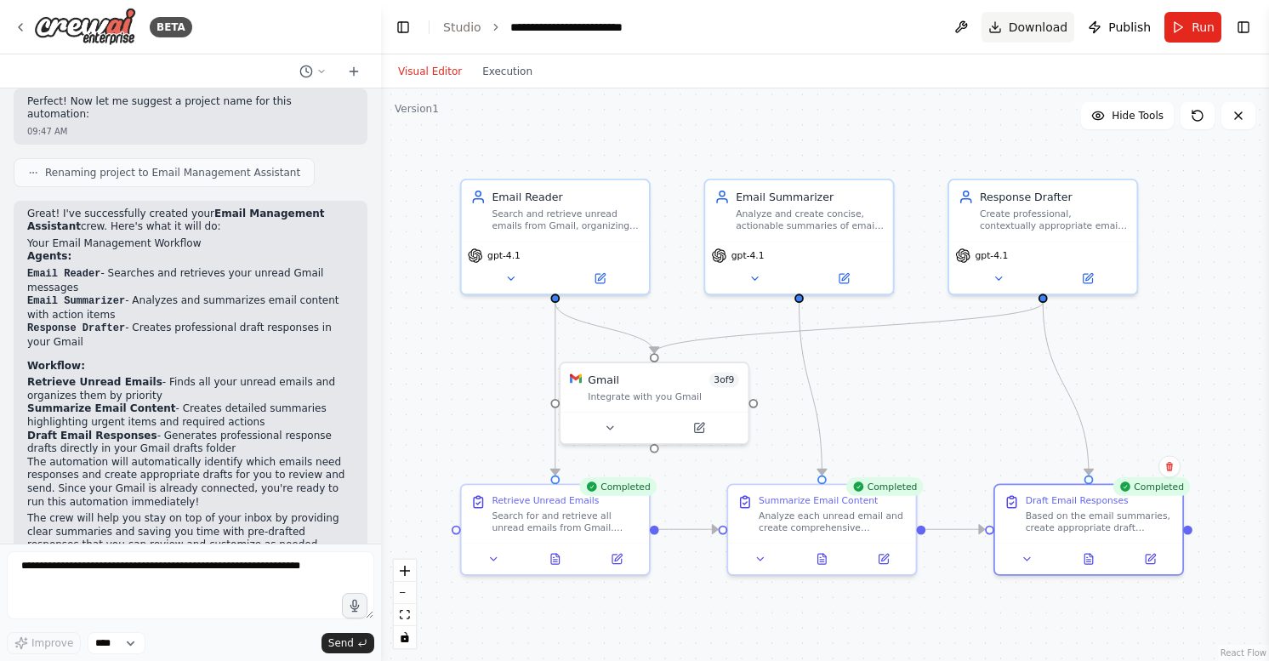
click at [1026, 28] on span "Download" at bounding box center [1039, 27] width 60 height 17
click at [611, 276] on button at bounding box center [600, 275] width 86 height 19
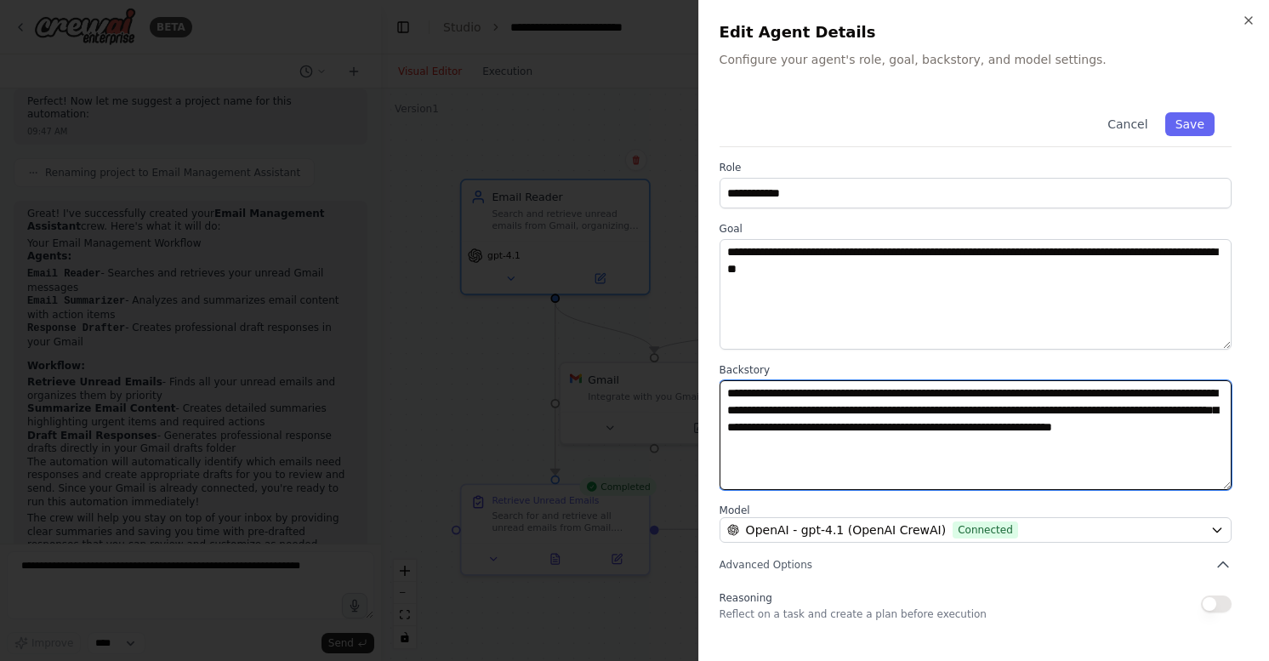
drag, startPoint x: 729, startPoint y: 393, endPoint x: 1023, endPoint y: 451, distance: 299.1
click at [1023, 451] on textarea "**********" at bounding box center [976, 435] width 513 height 111
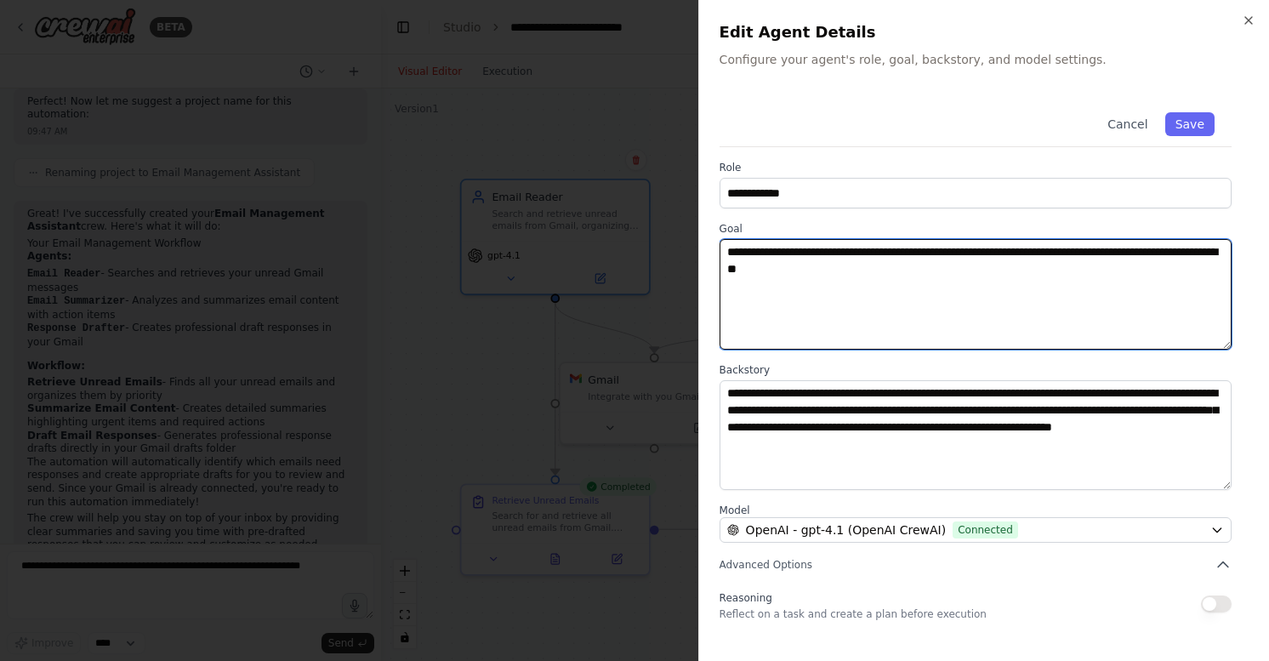
click at [837, 266] on textarea "**********" at bounding box center [976, 294] width 513 height 111
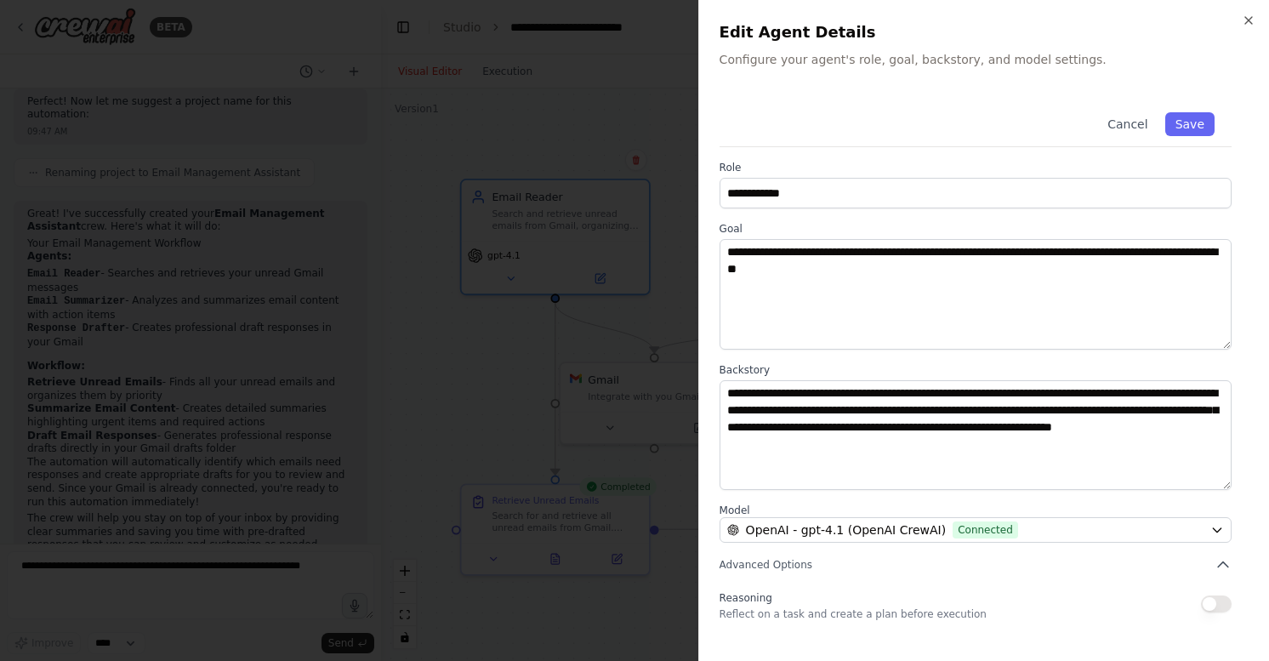
click at [1253, 29] on div "**********" at bounding box center [983, 330] width 571 height 661
click at [1251, 26] on icon "button" at bounding box center [1249, 21] width 14 height 14
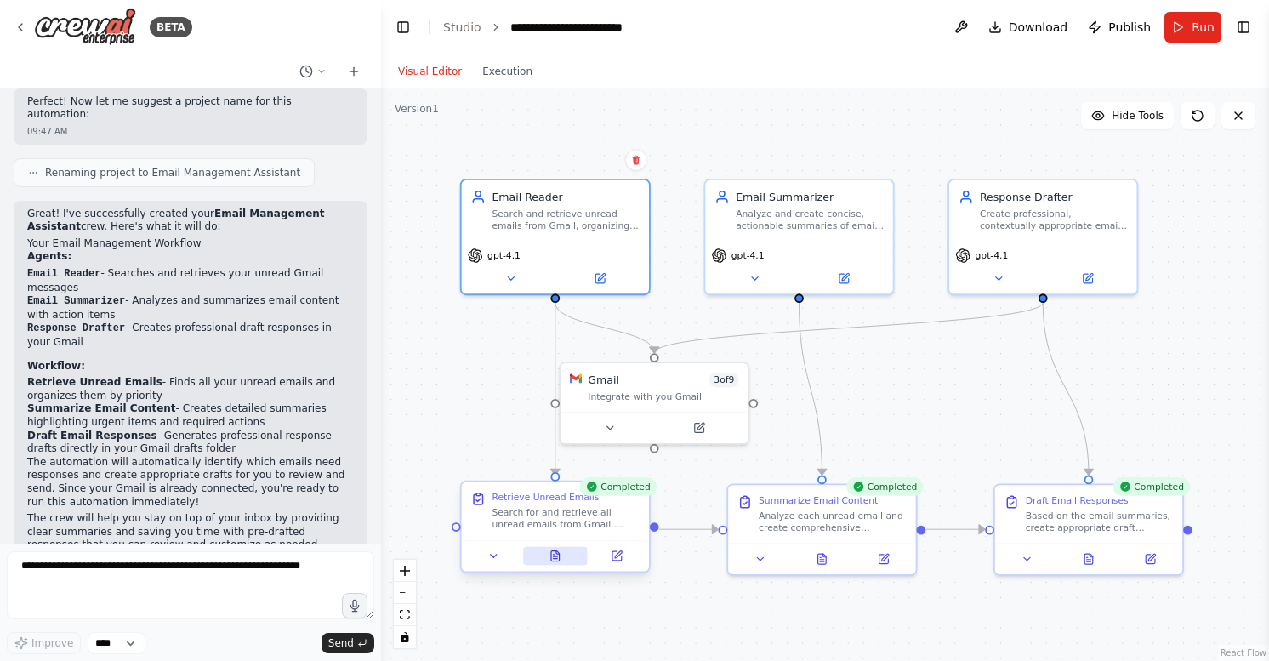
click at [560, 553] on icon at bounding box center [556, 556] width 12 height 12
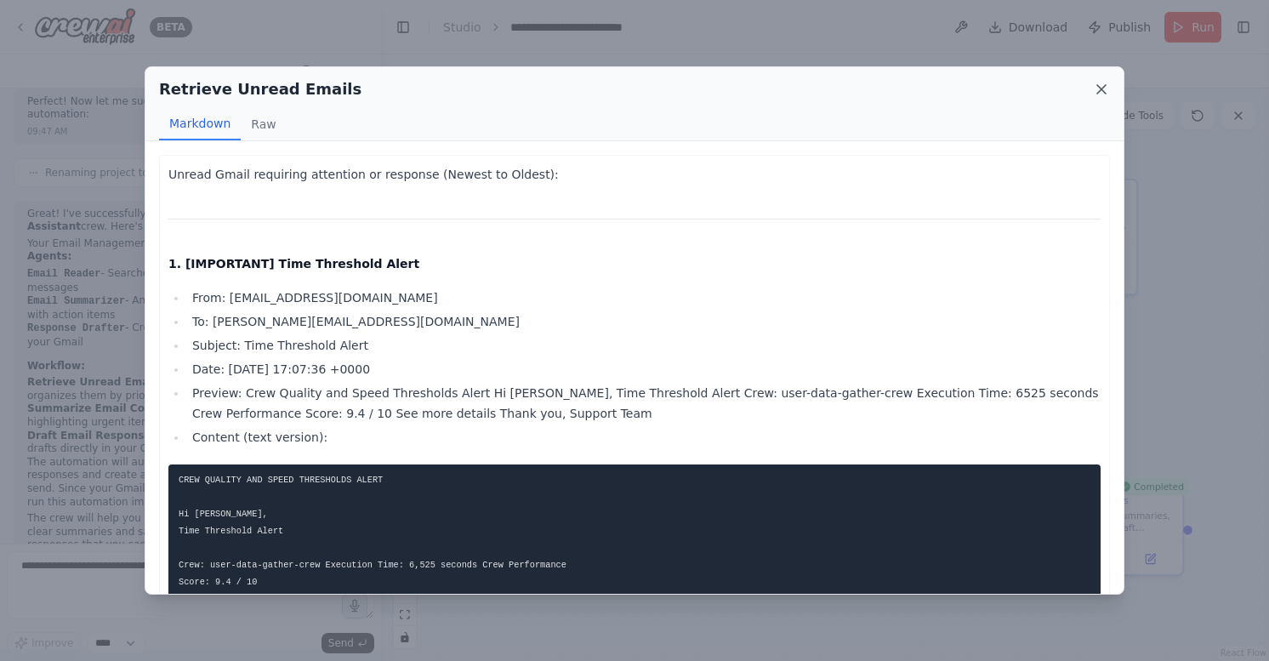
click at [1108, 83] on icon at bounding box center [1101, 89] width 17 height 17
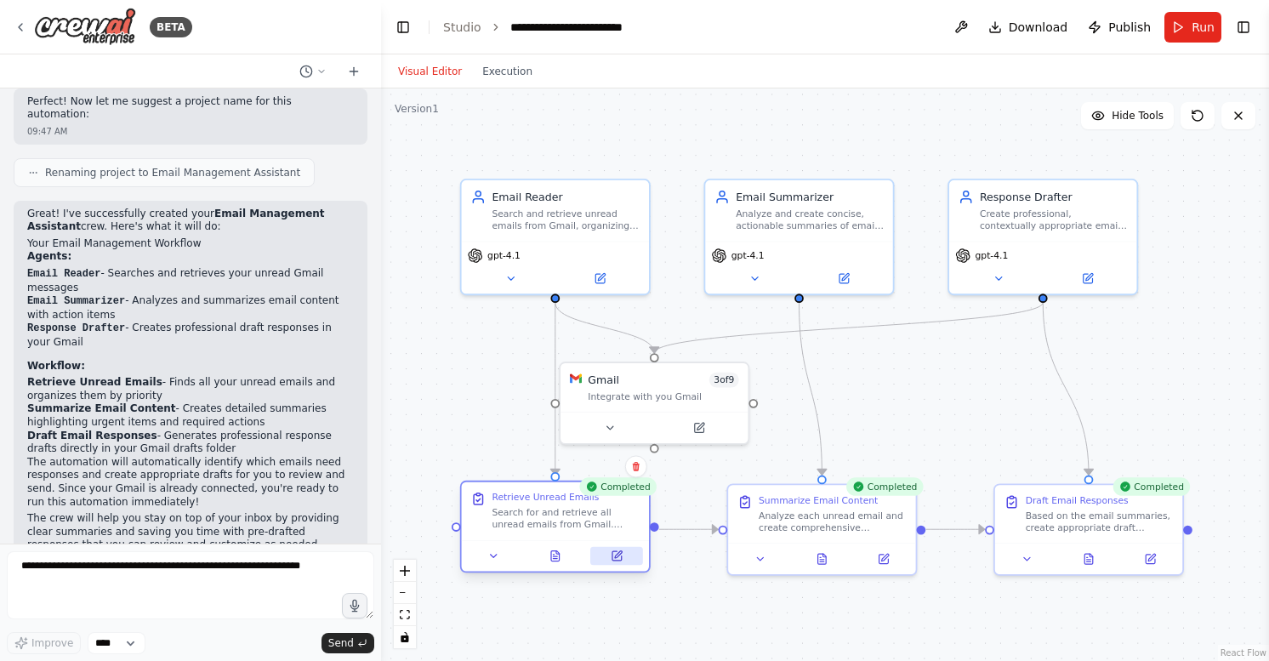
click at [604, 558] on button at bounding box center [616, 556] width 53 height 19
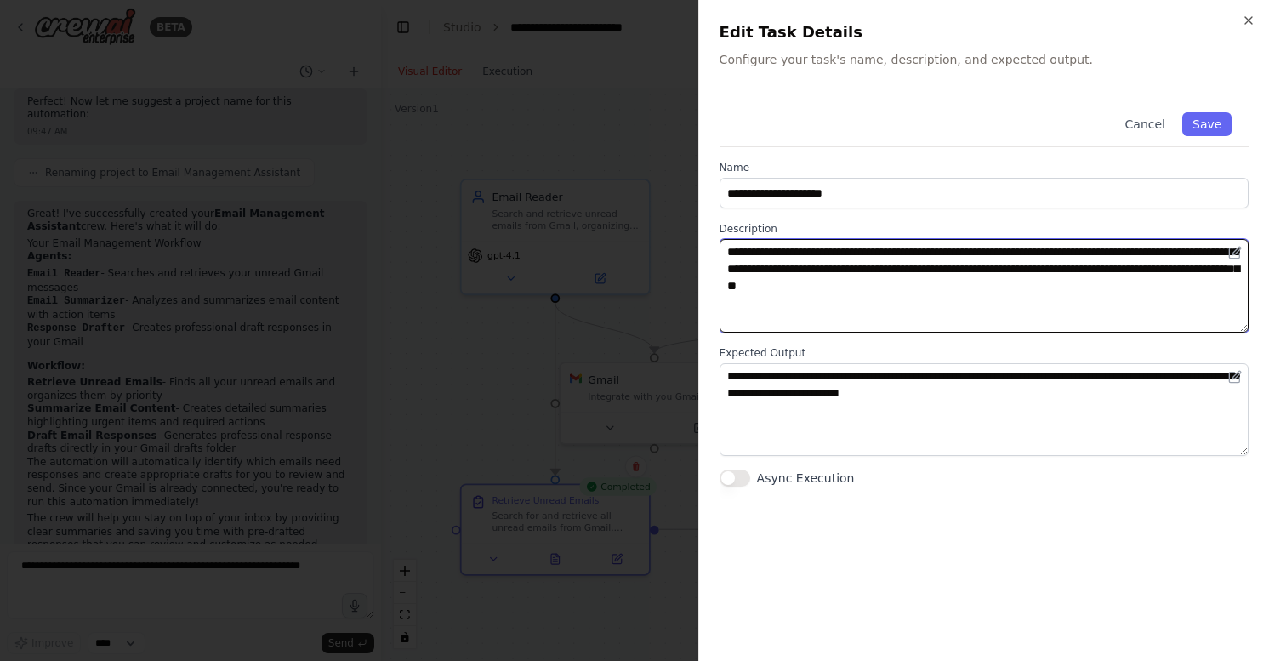
click at [772, 254] on textarea "**********" at bounding box center [985, 286] width 530 height 94
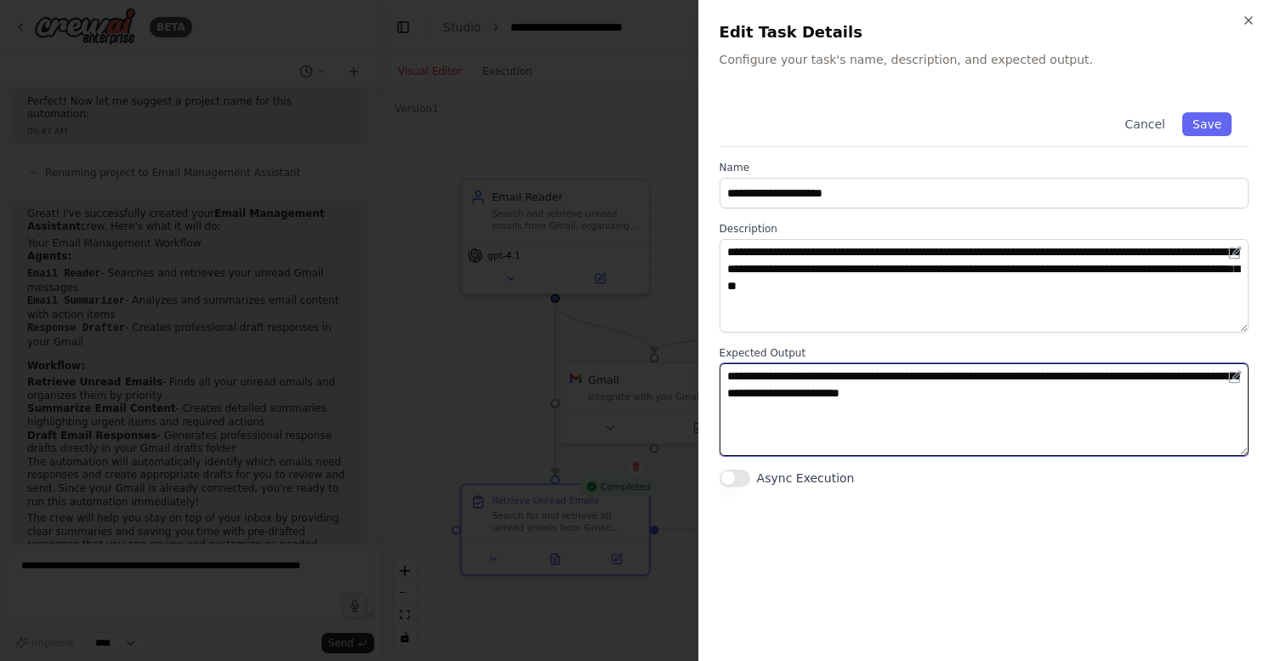
click at [927, 380] on textarea "**********" at bounding box center [985, 410] width 530 height 94
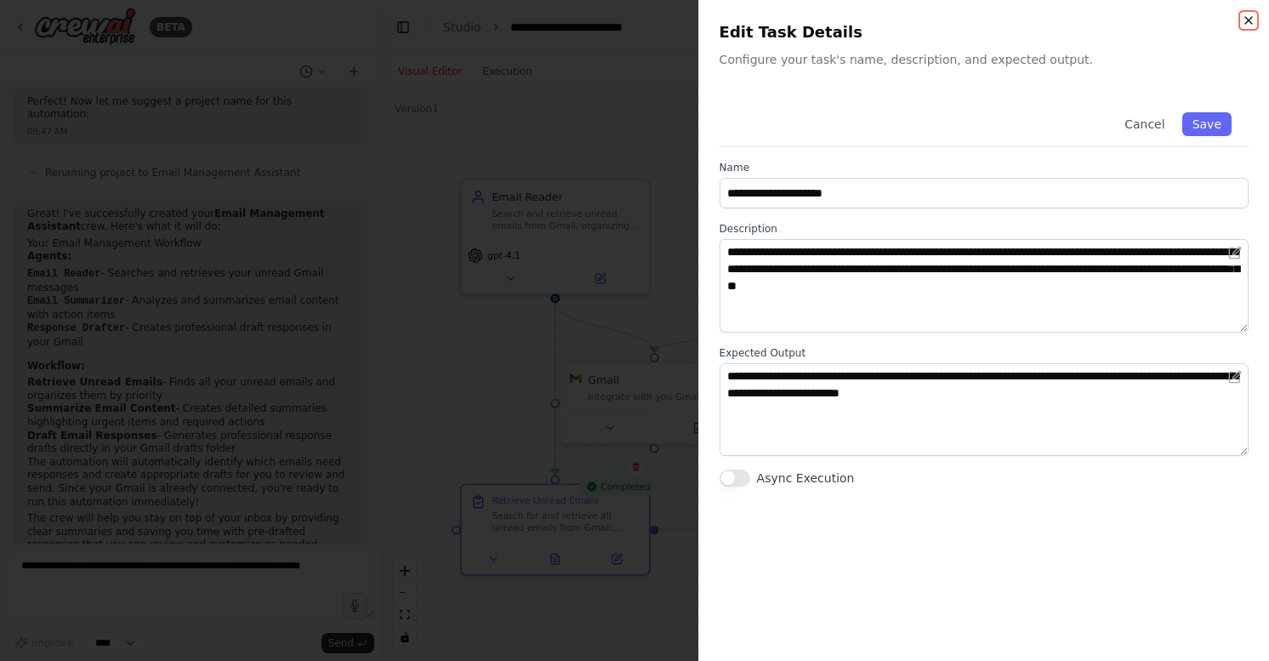
click at [1247, 26] on icon "button" at bounding box center [1249, 21] width 14 height 14
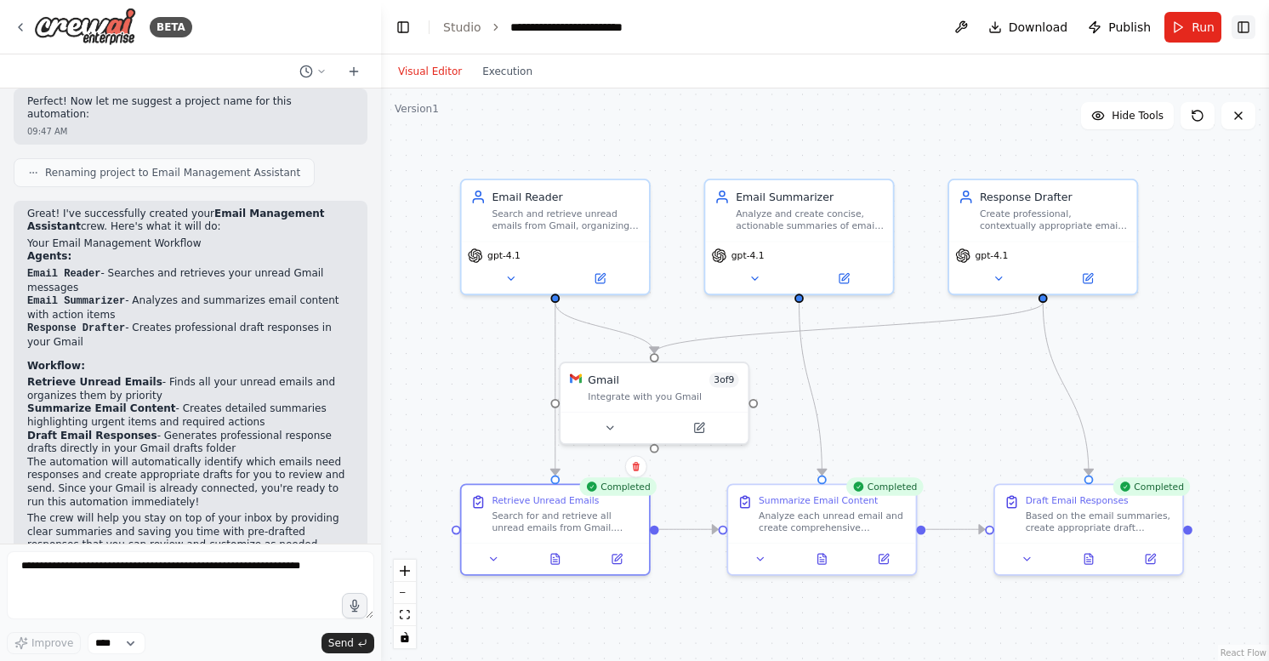
click at [1248, 35] on button "Toggle Right Sidebar" at bounding box center [1244, 27] width 24 height 24
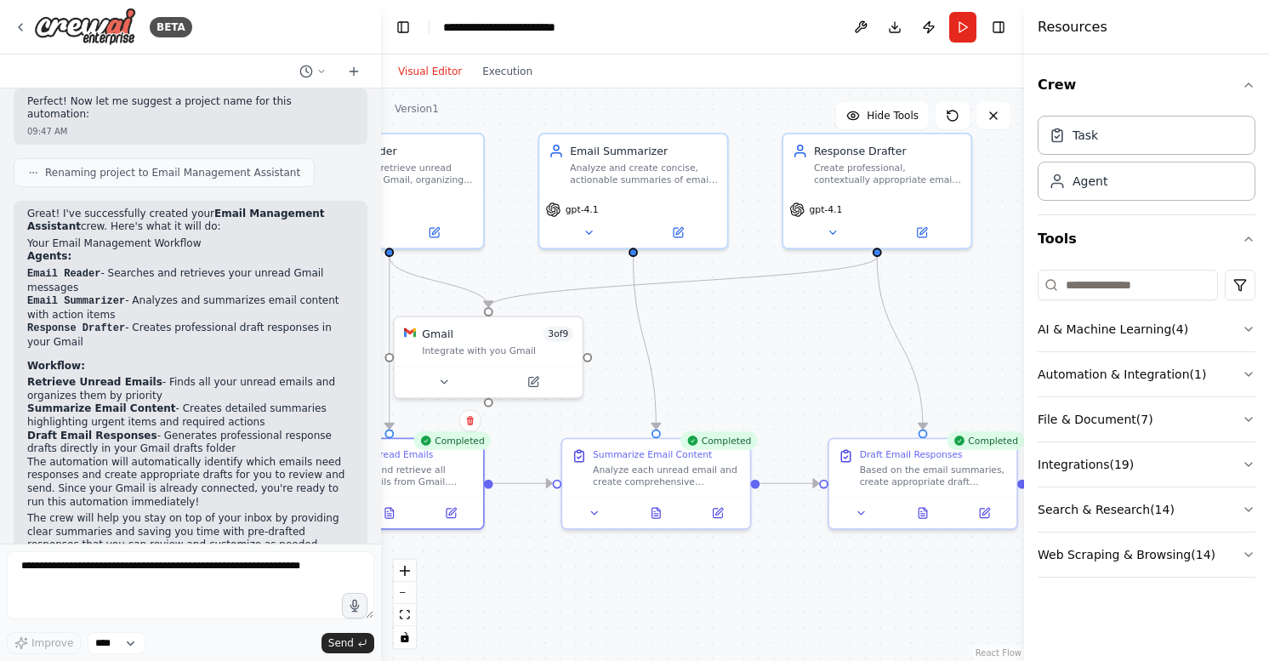
drag, startPoint x: 962, startPoint y: 352, endPoint x: 795, endPoint y: 306, distance: 173.8
click at [795, 306] on div ".deletable-edge-delete-btn { width: 20px; height: 20px; border: 0px solid #ffff…" at bounding box center [702, 374] width 643 height 573
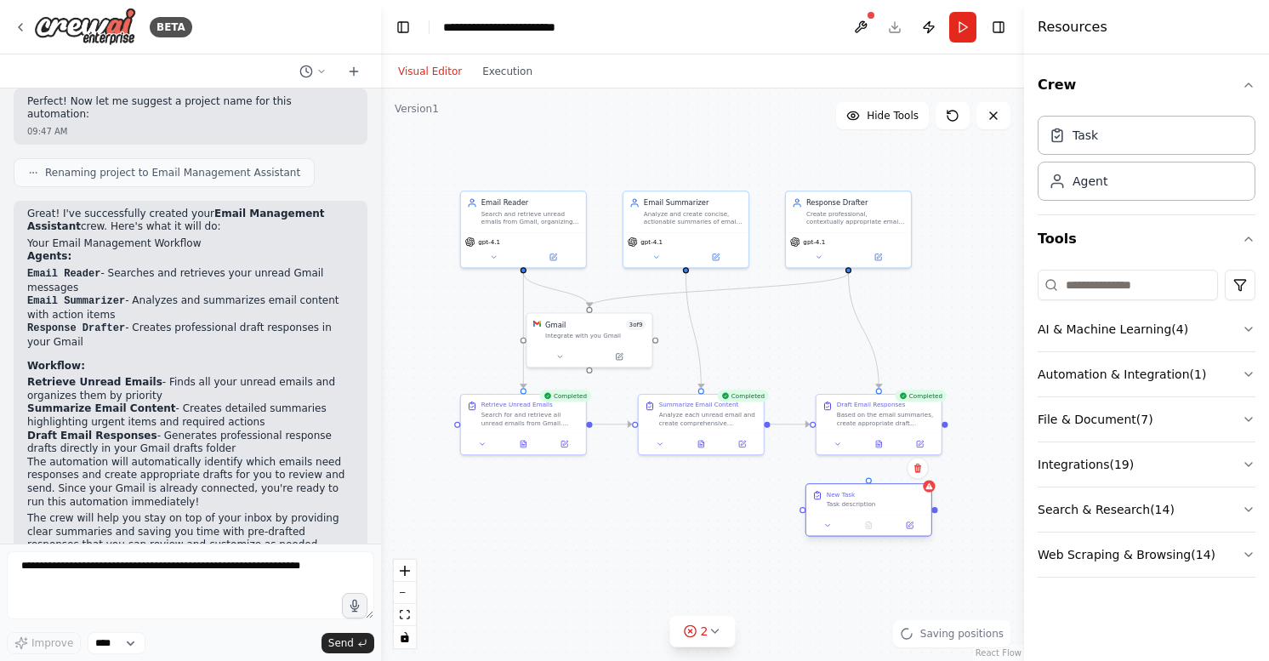
drag, startPoint x: 866, startPoint y: 520, endPoint x: 872, endPoint y: 502, distance: 18.8
click at [872, 502] on div "Task description" at bounding box center [876, 504] width 99 height 9
drag, startPoint x: 846, startPoint y: 268, endPoint x: 867, endPoint y: 487, distance: 219.6
click at [793, 482] on div "Email Reader Search and retrieve unread emails from Gmail, organizing them in a…" at bounding box center [601, 311] width 384 height 342
drag, startPoint x: 848, startPoint y: 503, endPoint x: 946, endPoint y: 467, distance: 104.2
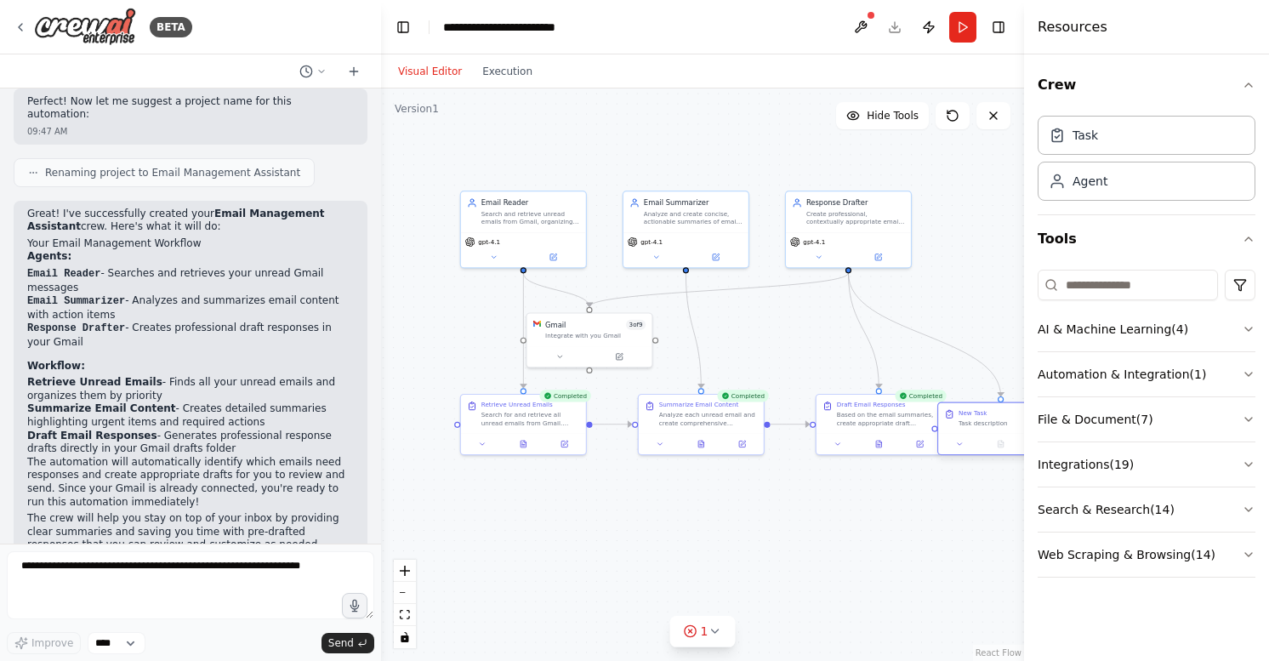
click at [959, 428] on div "Task description" at bounding box center [1008, 423] width 99 height 9
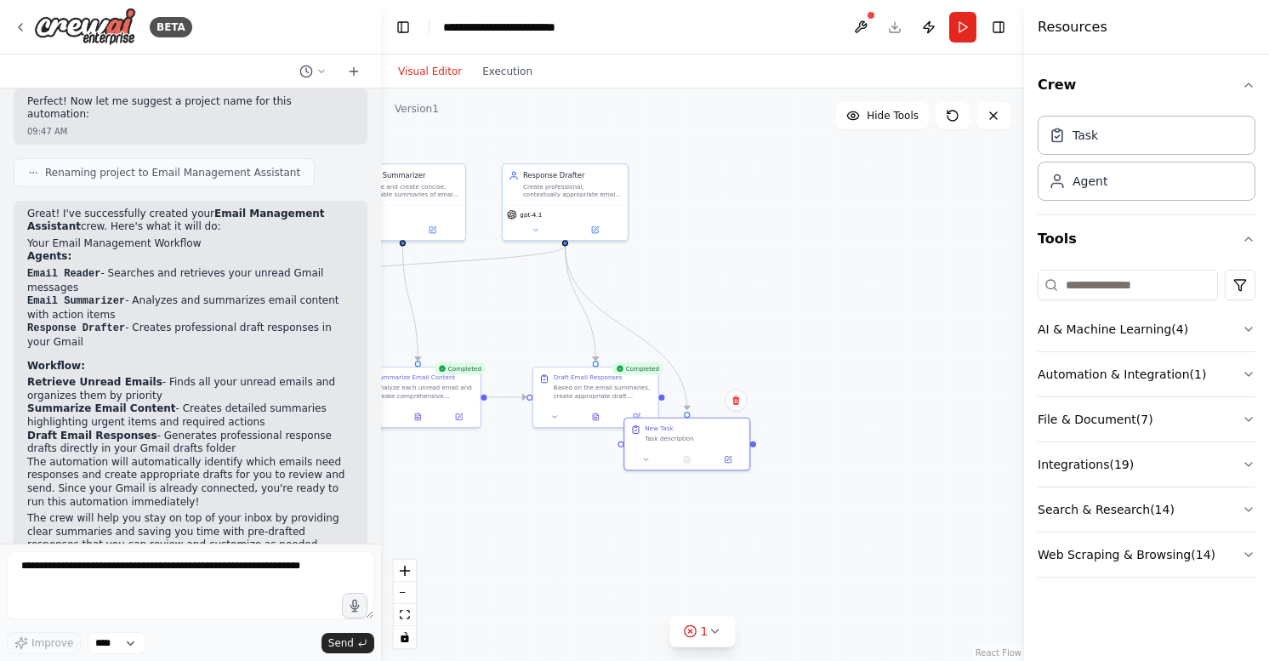
drag, startPoint x: 934, startPoint y: 526, endPoint x: 646, endPoint y: 500, distance: 289.5
click at [646, 500] on div ".deletable-edge-delete-btn { width: 20px; height: 20px; border: 0px solid #ffff…" at bounding box center [702, 374] width 643 height 573
drag, startPoint x: 670, startPoint y: 439, endPoint x: 846, endPoint y: 369, distance: 188.6
click at [846, 384] on div "Task description" at bounding box center [831, 388] width 99 height 9
drag, startPoint x: 656, startPoint y: 398, endPoint x: 787, endPoint y: 376, distance: 132.9
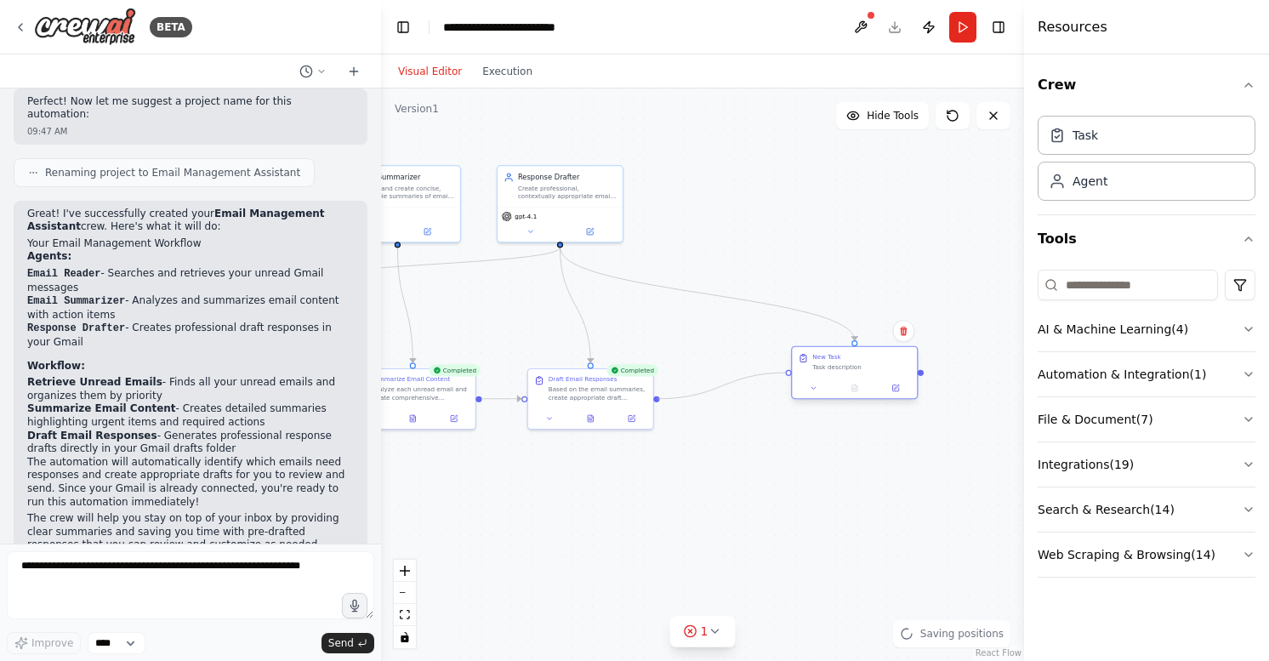
click at [787, 376] on div ".deletable-edge-delete-btn { width: 20px; height: 20px; border: 0px solid #ffff…" at bounding box center [702, 374] width 643 height 573
drag, startPoint x: 855, startPoint y: 363, endPoint x: 804, endPoint y: 393, distance: 59.1
click at [804, 382] on div "Task description" at bounding box center [851, 377] width 99 height 9
click at [842, 417] on icon at bounding box center [845, 418] width 6 height 6
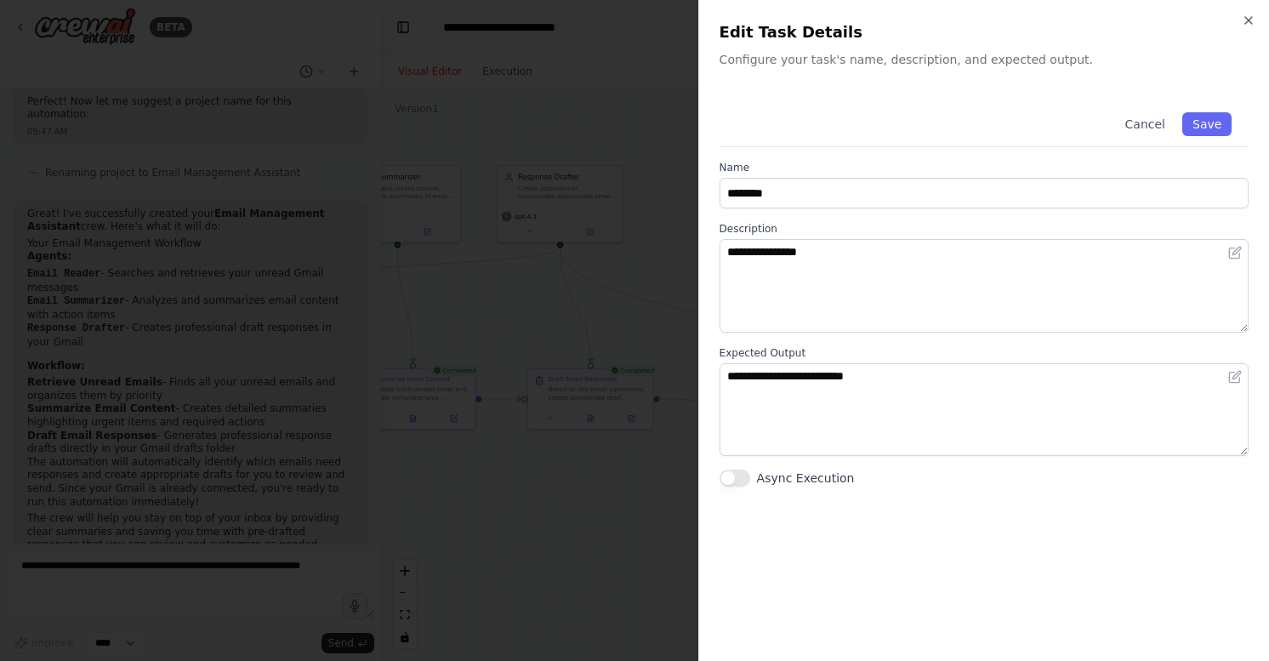
click at [1256, 19] on div "**********" at bounding box center [983, 330] width 571 height 661
click at [1249, 17] on icon "button" at bounding box center [1249, 21] width 14 height 14
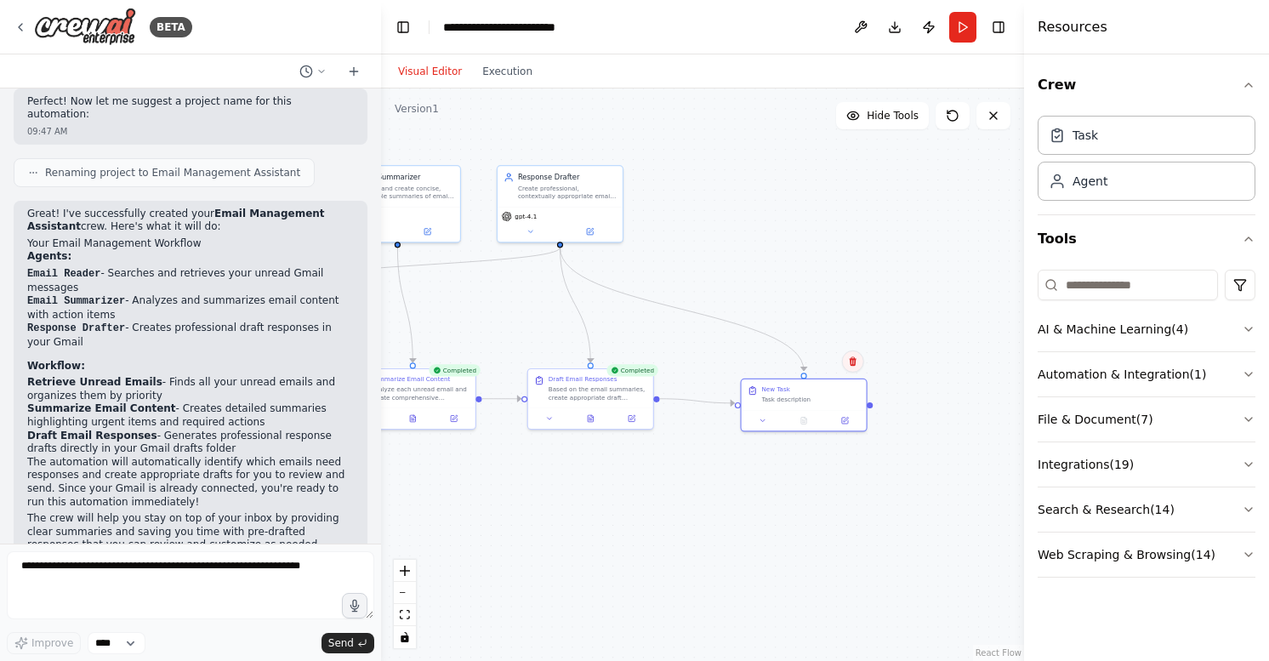
click at [852, 360] on icon at bounding box center [853, 361] width 10 height 10
click at [811, 358] on button "Confirm" at bounding box center [804, 361] width 60 height 20
click at [1234, 505] on button "Search & Research ( 14 )" at bounding box center [1147, 509] width 218 height 44
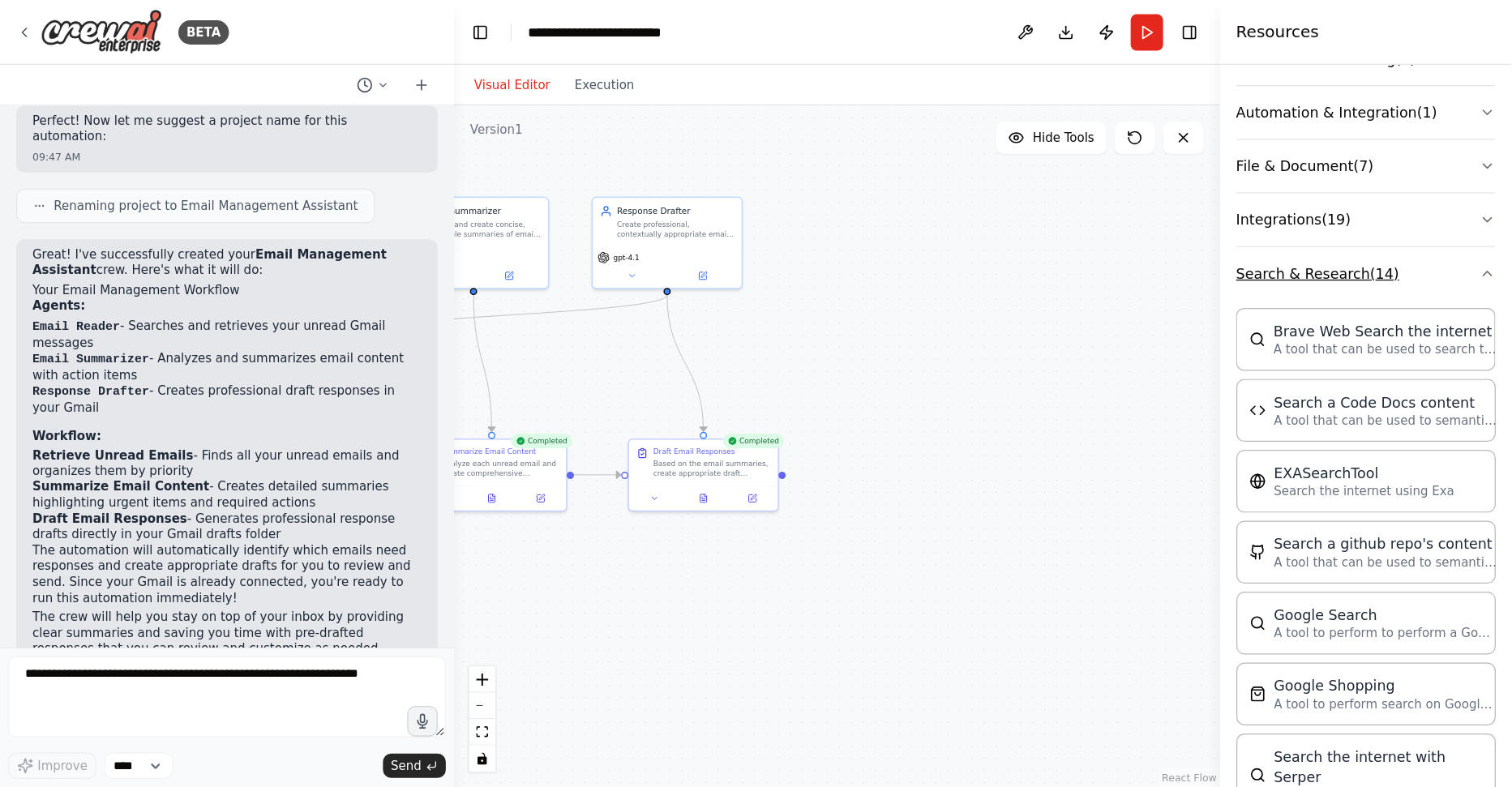
scroll to position [301, 0]
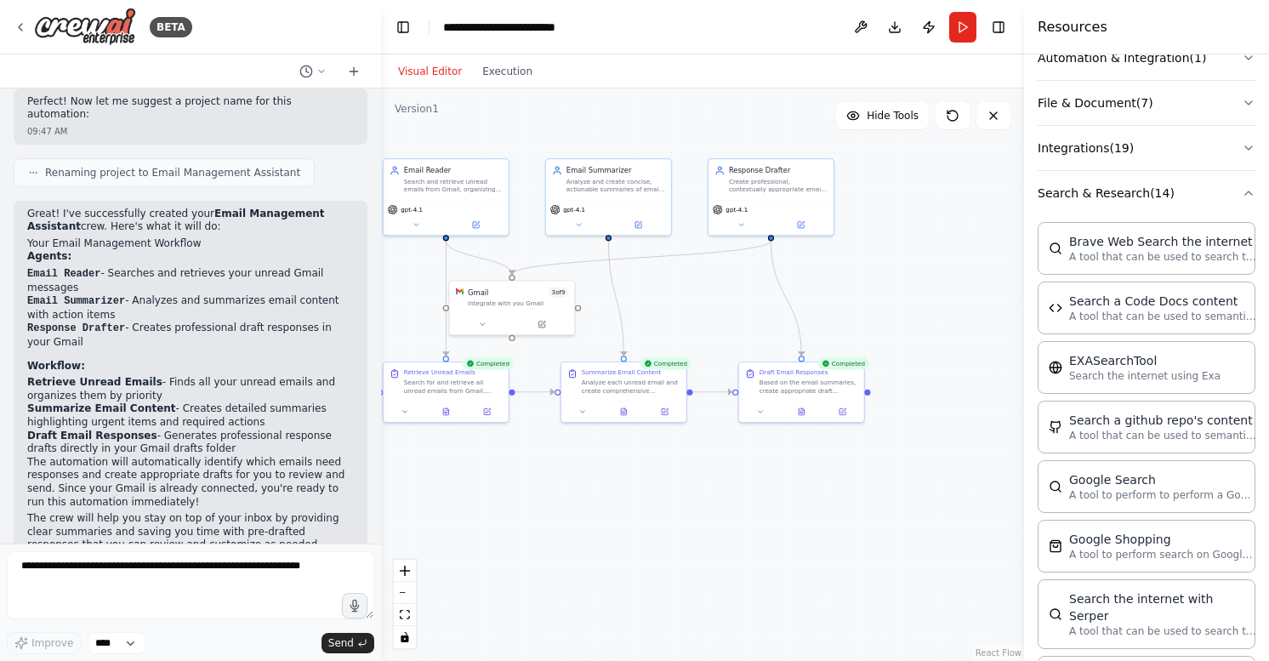
drag, startPoint x: 669, startPoint y: 516, endPoint x: 903, endPoint y: 509, distance: 234.9
click at [903, 509] on div ".deletable-edge-delete-btn { width: 20px; height: 20px; border: 0px solid #ffff…" at bounding box center [702, 374] width 643 height 573
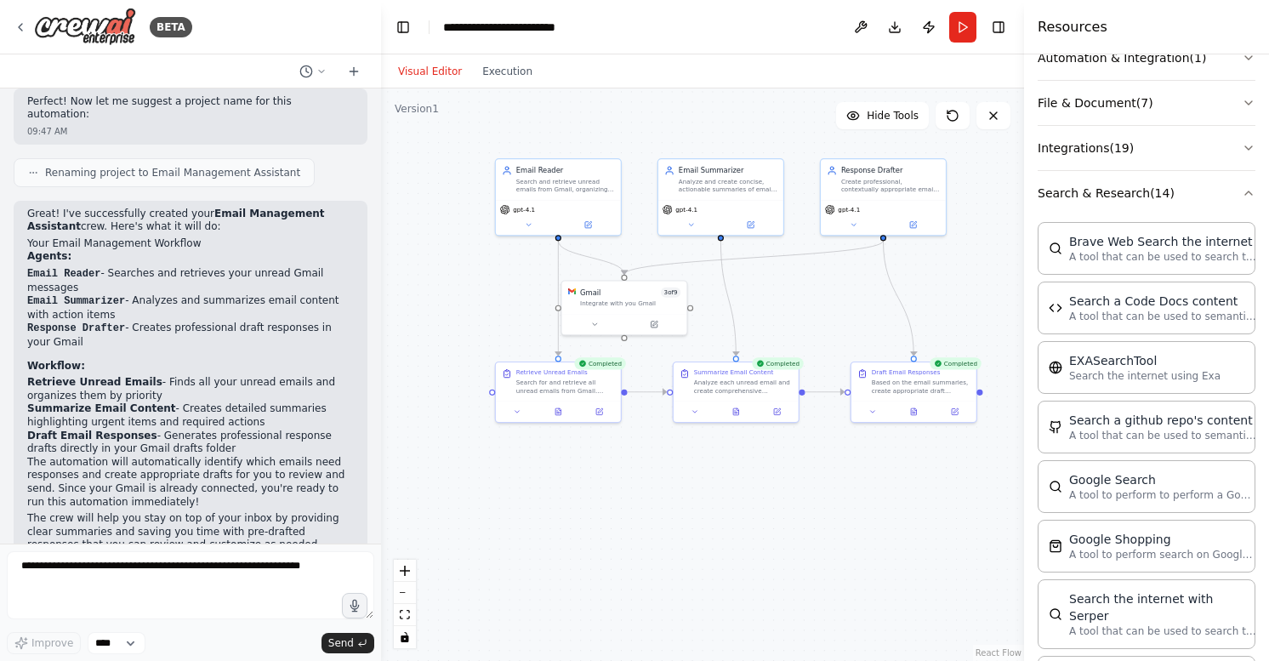
drag, startPoint x: 769, startPoint y: 519, endPoint x: 904, endPoint y: 519, distance: 135.3
click at [904, 519] on div ".deletable-edge-delete-btn { width: 20px; height: 20px; border: 0px solid #ffff…" at bounding box center [702, 374] width 643 height 573
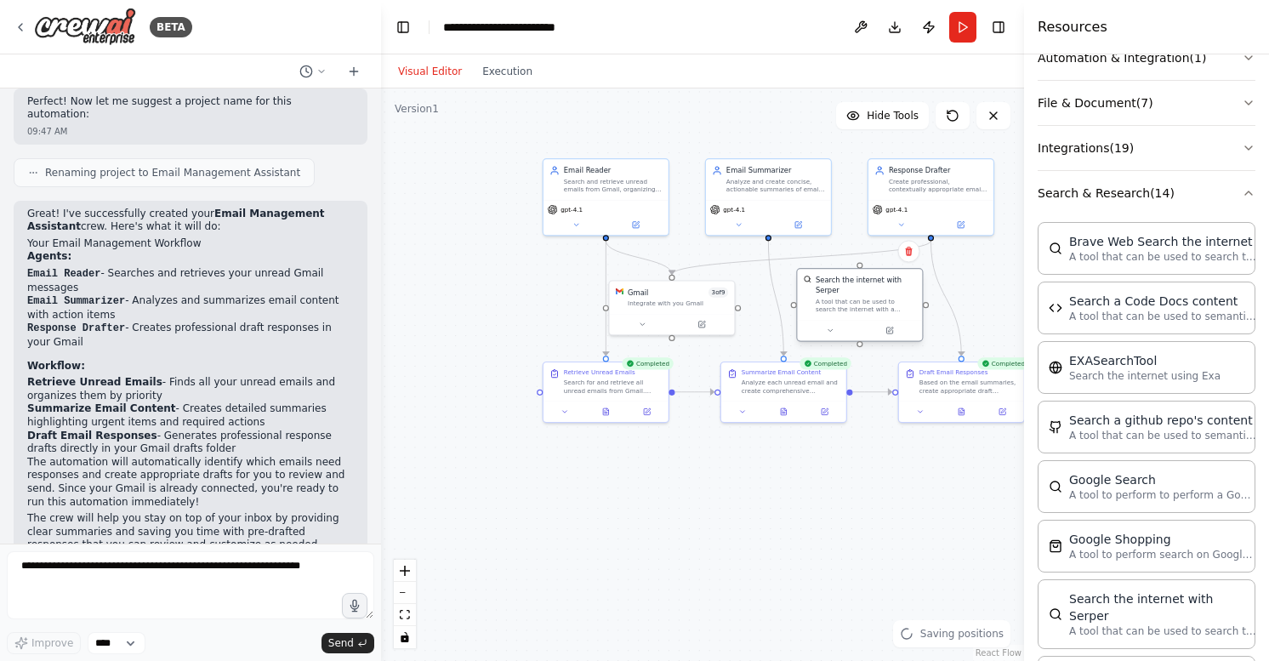
drag, startPoint x: 823, startPoint y: 533, endPoint x: 883, endPoint y: 300, distance: 240.6
click at [883, 300] on div "A tool that can be used to search the internet with a search_query. Supports di…" at bounding box center [866, 306] width 100 height 16
drag, startPoint x: 603, startPoint y: 237, endPoint x: 858, endPoint y: 267, distance: 256.9
click at [858, 267] on div "Email Reader Search and retrieve unread emails from Gmail, organizing them in a…" at bounding box center [684, 278] width 384 height 342
click at [833, 328] on icon at bounding box center [830, 331] width 9 height 9
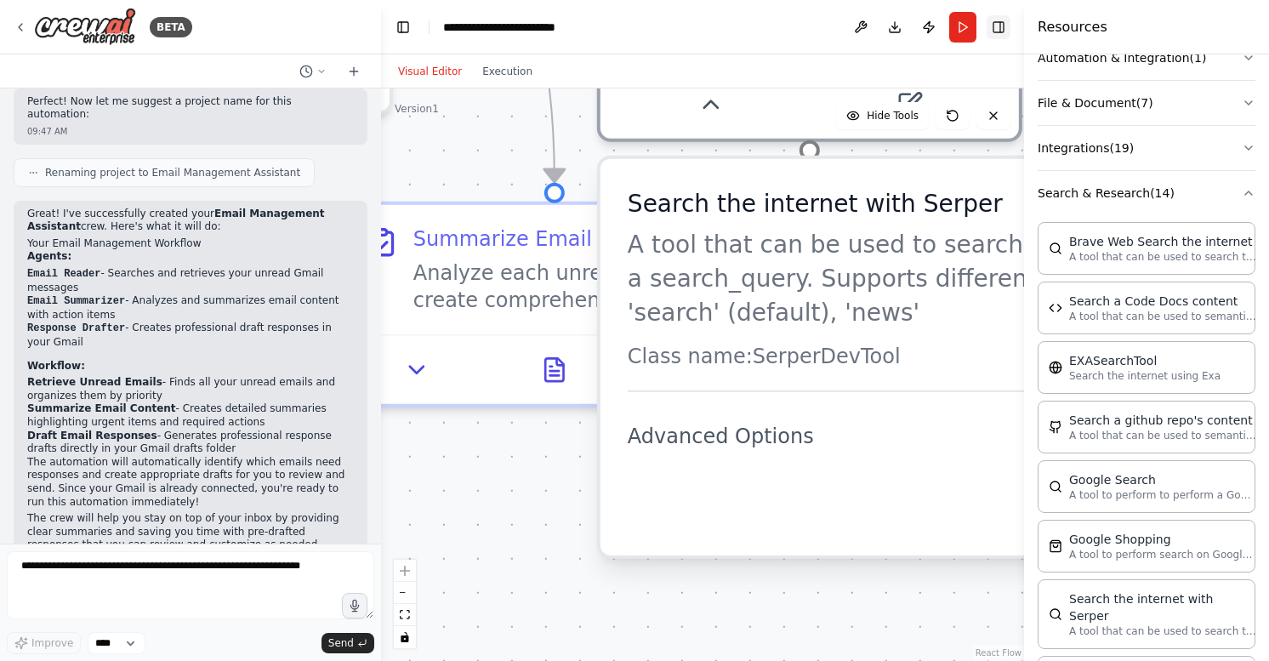
click at [1000, 27] on button "Toggle Right Sidebar" at bounding box center [999, 27] width 24 height 24
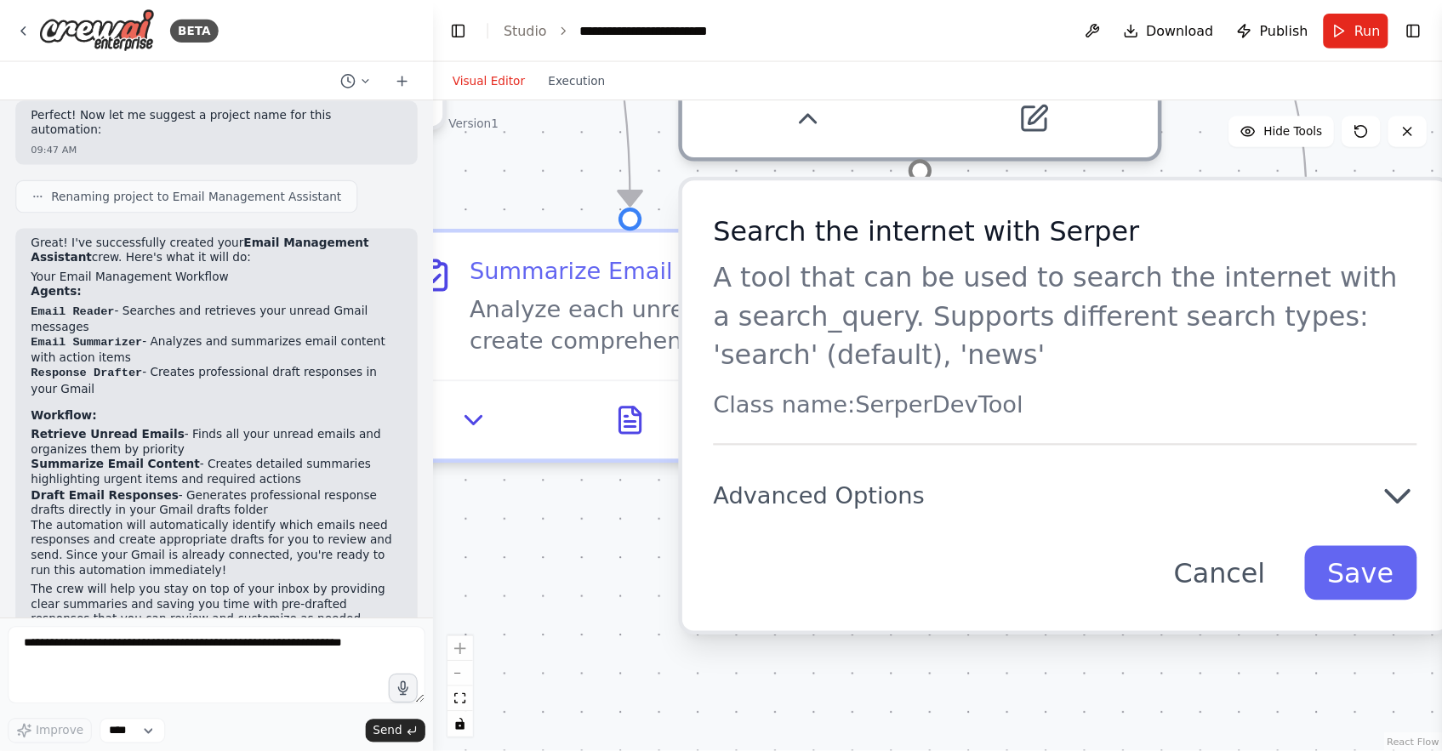
scroll to position [317, 0]
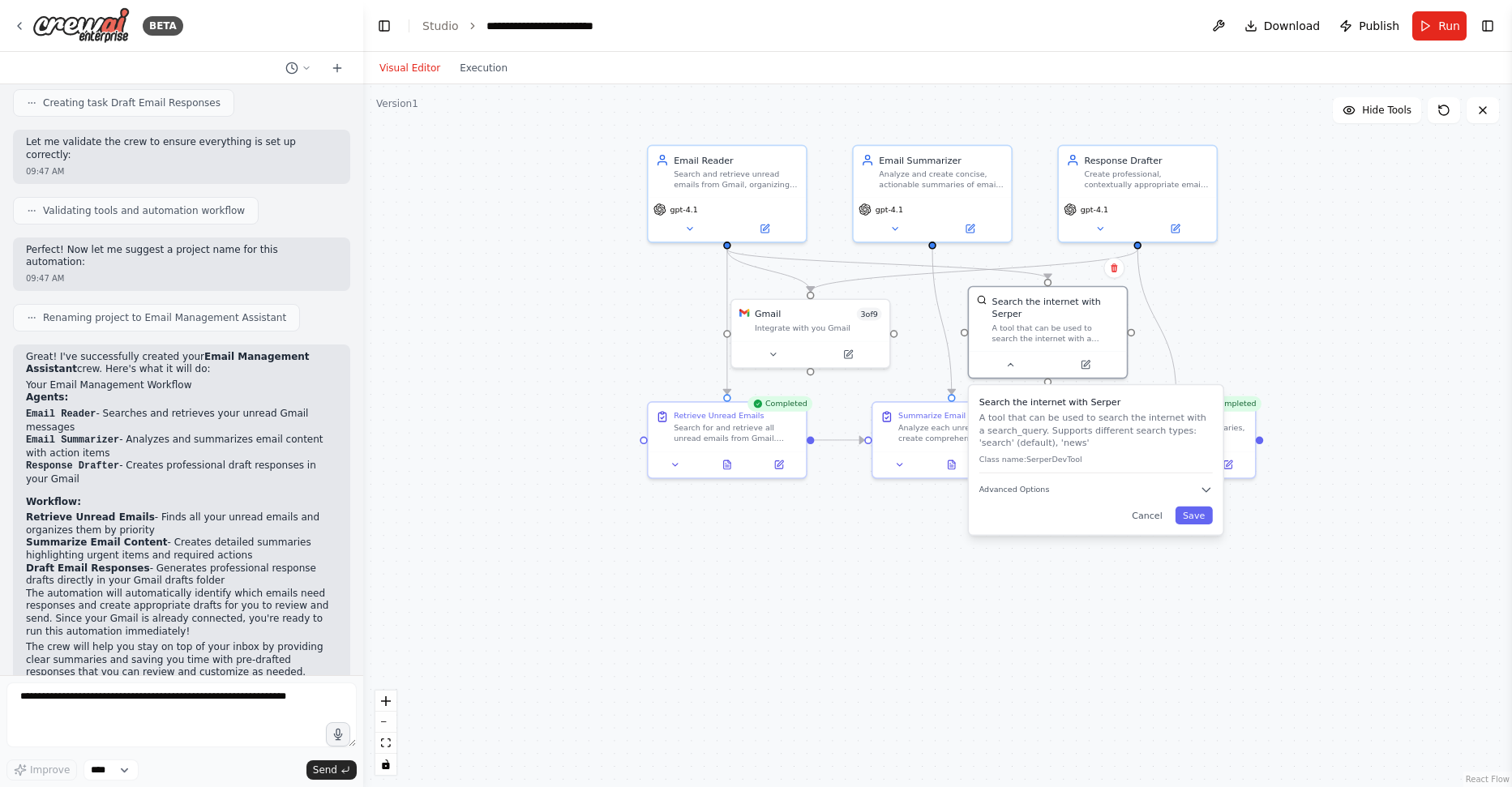
drag, startPoint x: 768, startPoint y: 420, endPoint x: 812, endPoint y: 567, distance: 153.4
click at [812, 567] on div ".deletable-edge-delete-btn { width: 20px; height: 20px; border: 0px solid #ffff…" at bounding box center [937, 435] width 1148 height 703
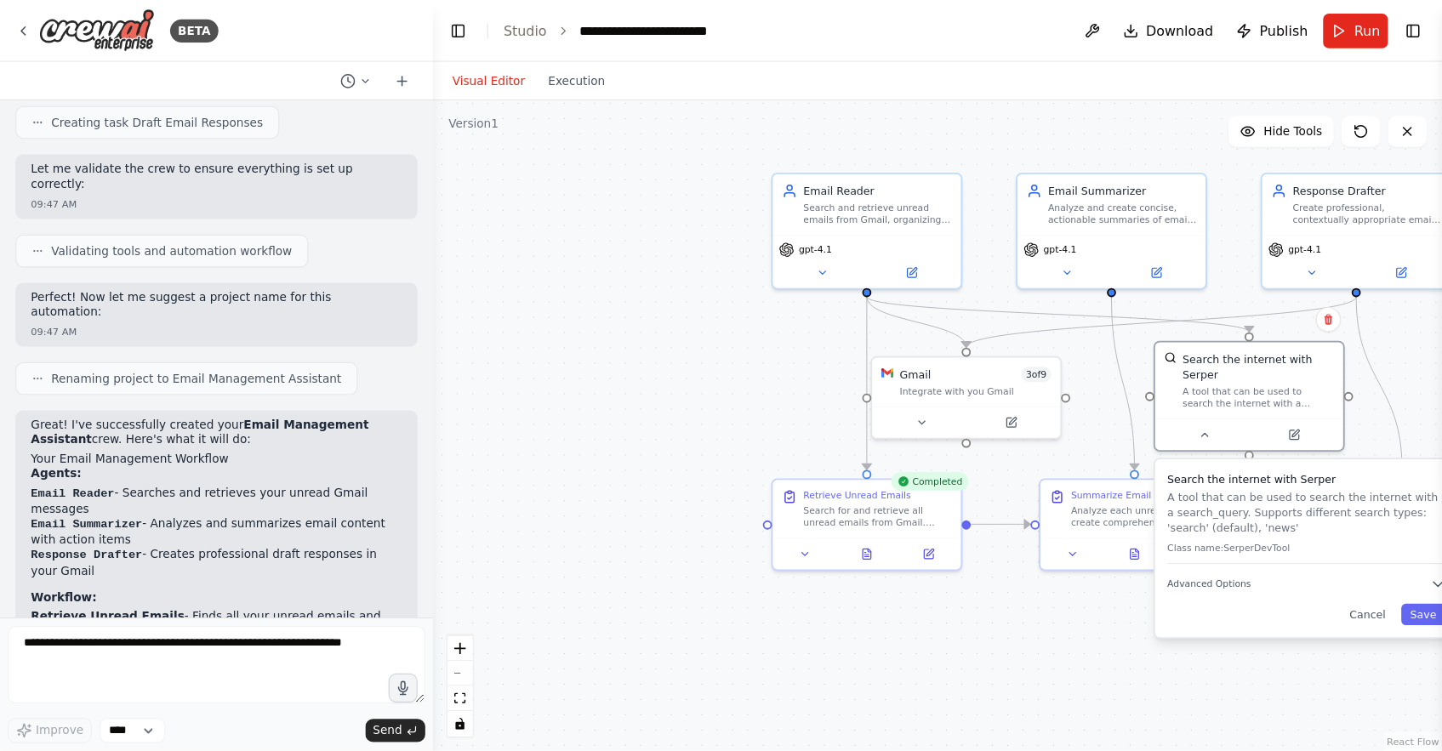
scroll to position [316, 0]
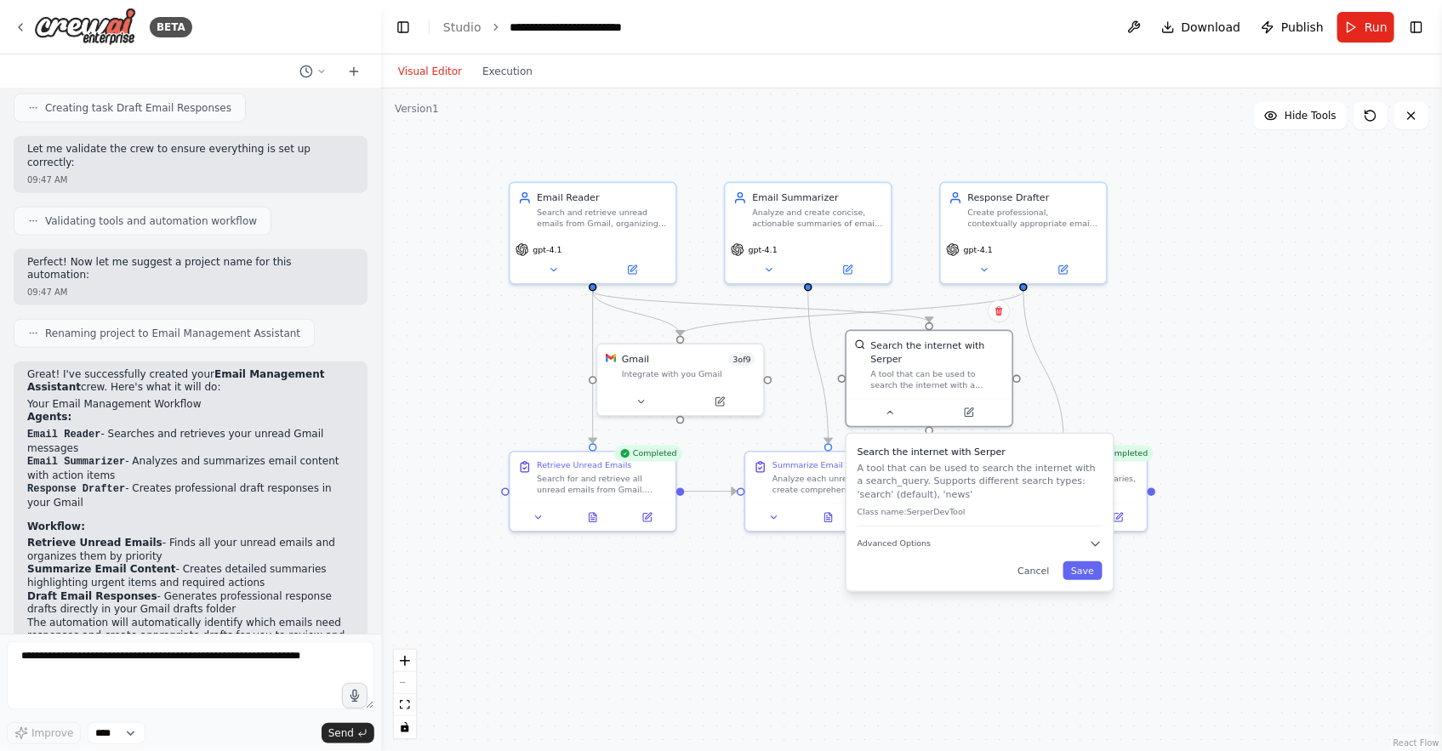
drag, startPoint x: 856, startPoint y: 587, endPoint x: 686, endPoint y: 617, distance: 172.7
click at [686, 617] on div ".deletable-edge-delete-btn { width: 20px; height: 20px; border: 0px solid #ffff…" at bounding box center [911, 419] width 1061 height 663
click at [1126, 382] on div ".deletable-edge-delete-btn { width: 20px; height: 20px; border: 0px solid #ffff…" at bounding box center [911, 419] width 1061 height 663
click at [992, 341] on div "Search the internet with Serper" at bounding box center [938, 350] width 134 height 27
click at [1004, 312] on button at bounding box center [999, 311] width 22 height 22
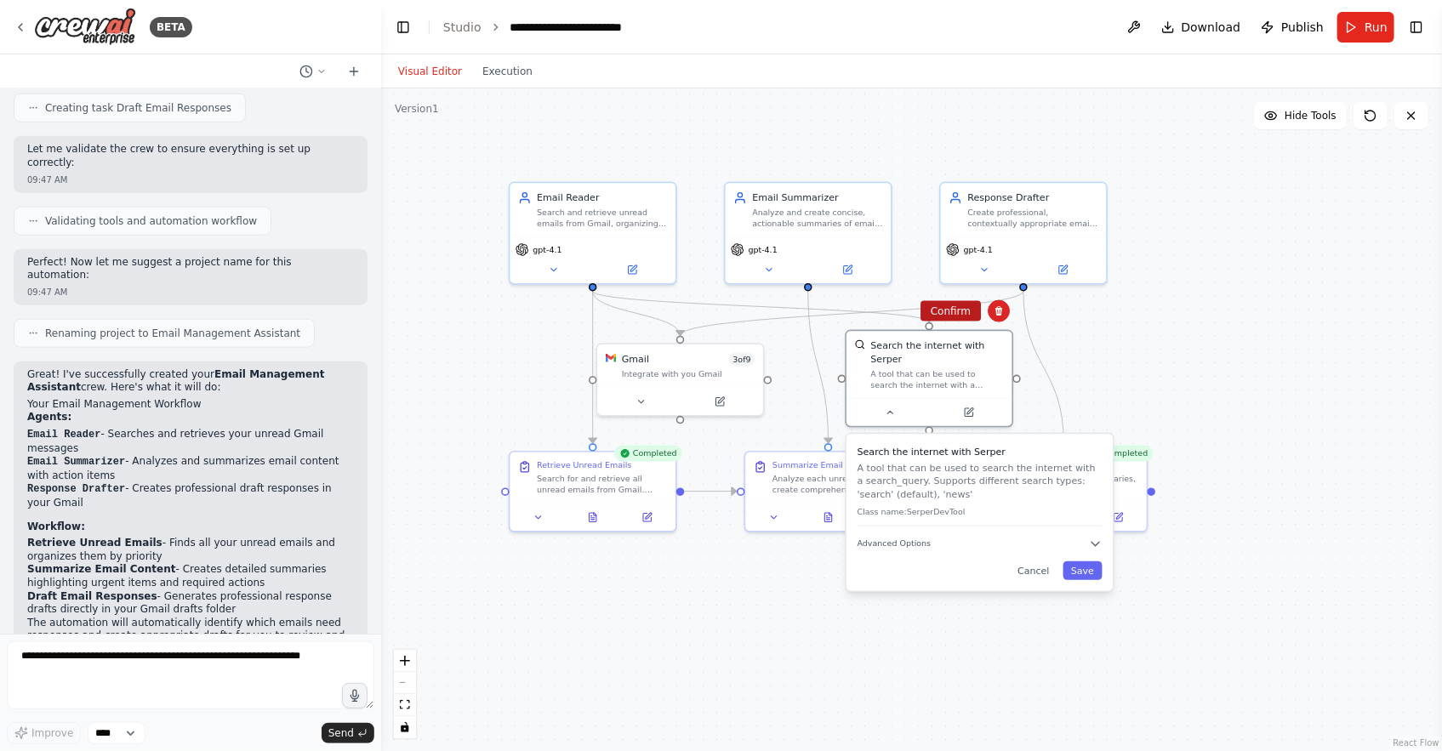
click at [953, 311] on button "Confirm" at bounding box center [950, 311] width 60 height 20
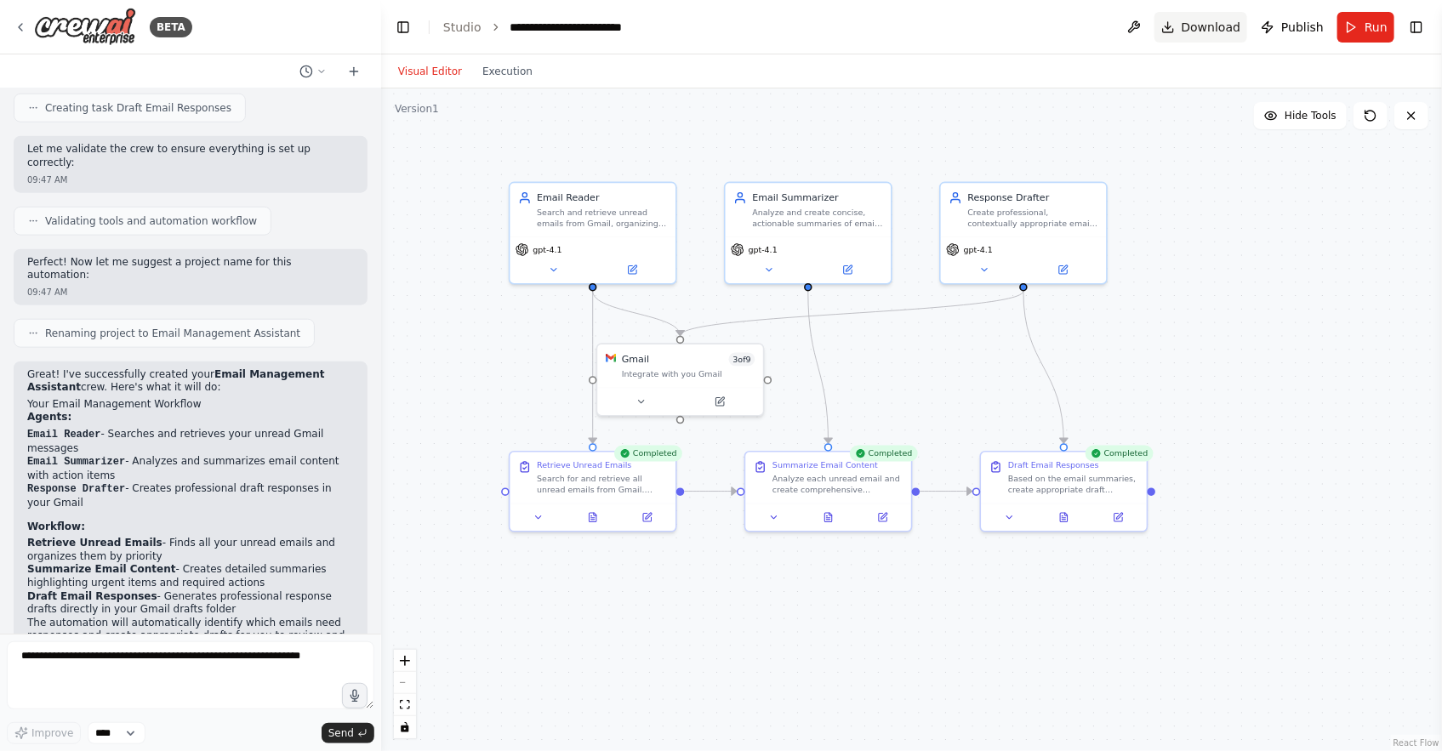
click at [1211, 26] on span "Download" at bounding box center [1212, 27] width 60 height 17
click at [1222, 66] on div "Visual Editor Execution" at bounding box center [911, 71] width 1061 height 34
click at [1197, 30] on span "Download" at bounding box center [1212, 27] width 60 height 17
click at [1170, 66] on div "Visual Editor Execution" at bounding box center [911, 71] width 1061 height 34
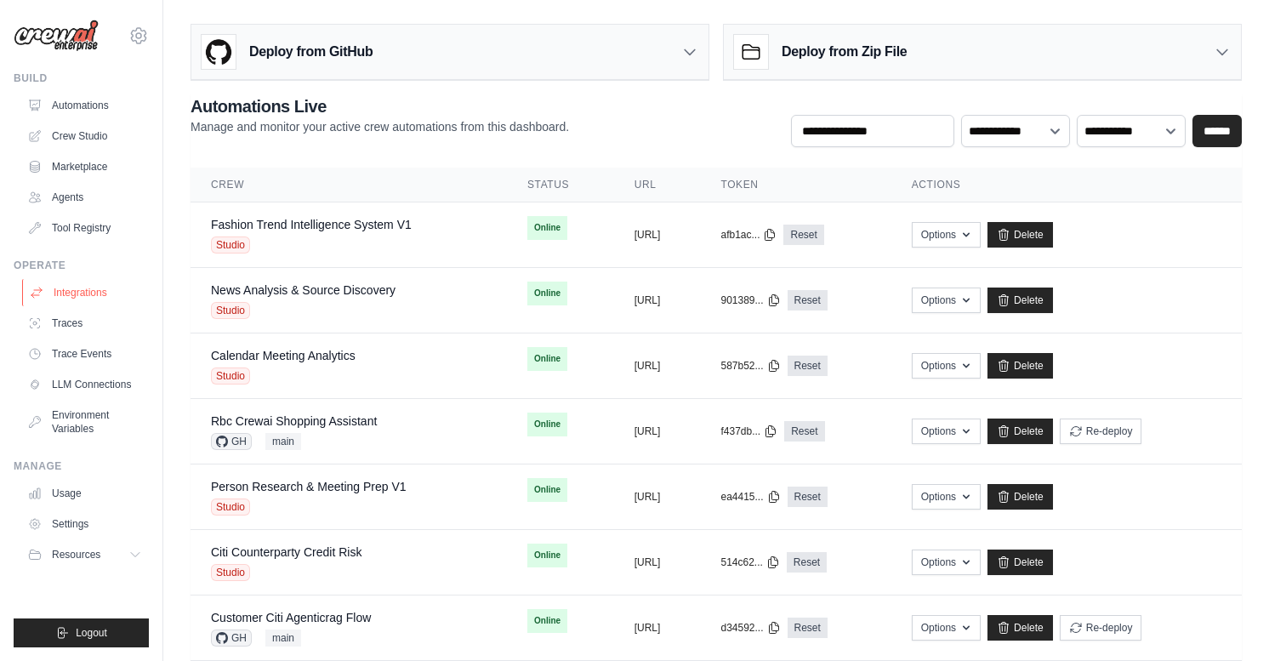
click at [81, 294] on link "Integrations" at bounding box center [86, 292] width 128 height 27
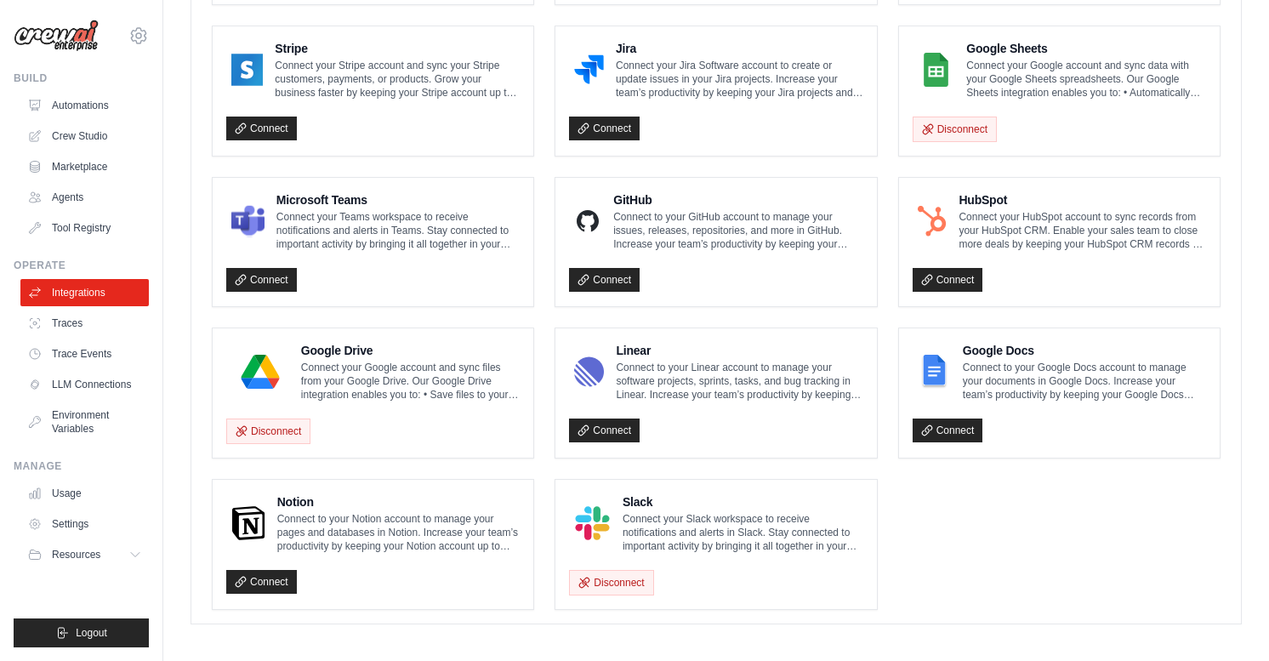
scroll to position [938, 0]
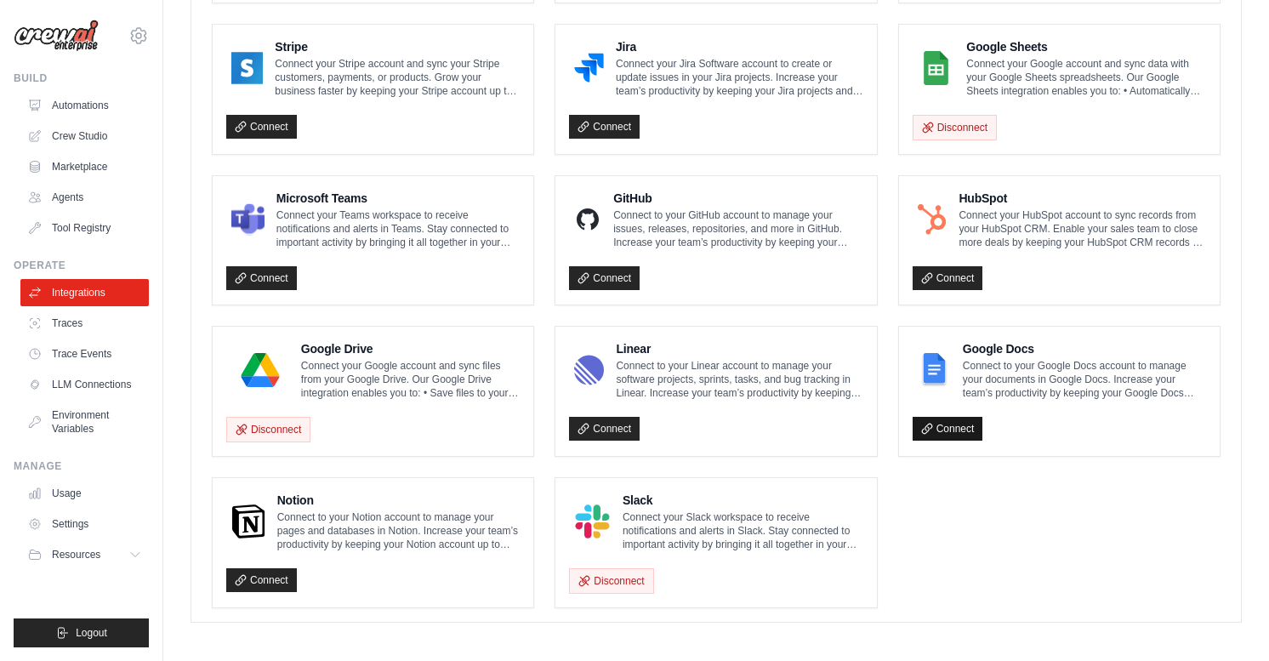
click at [945, 419] on link "Connect" at bounding box center [948, 429] width 71 height 24
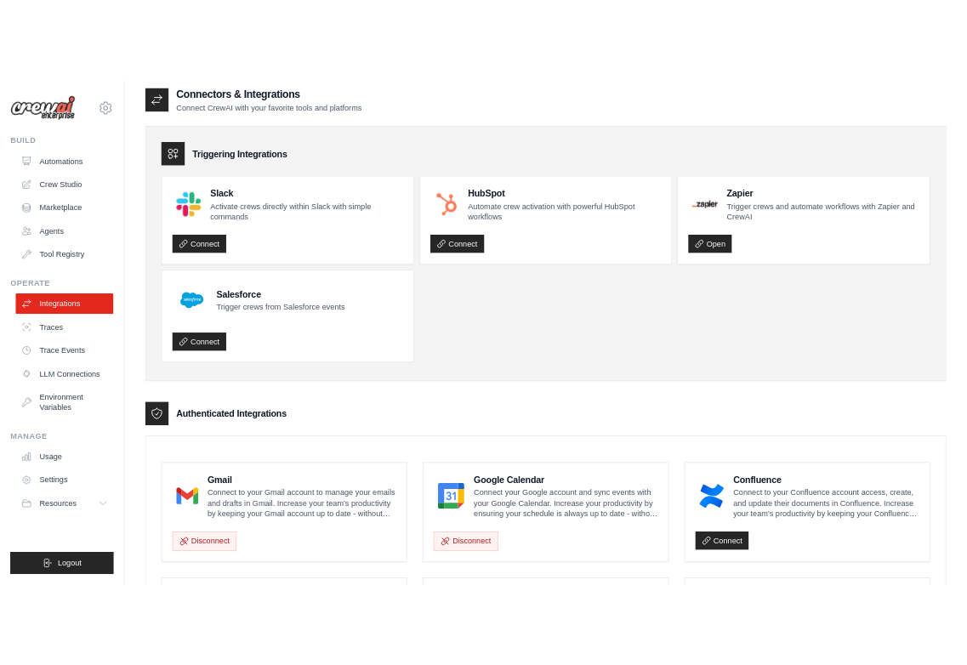
scroll to position [0, 0]
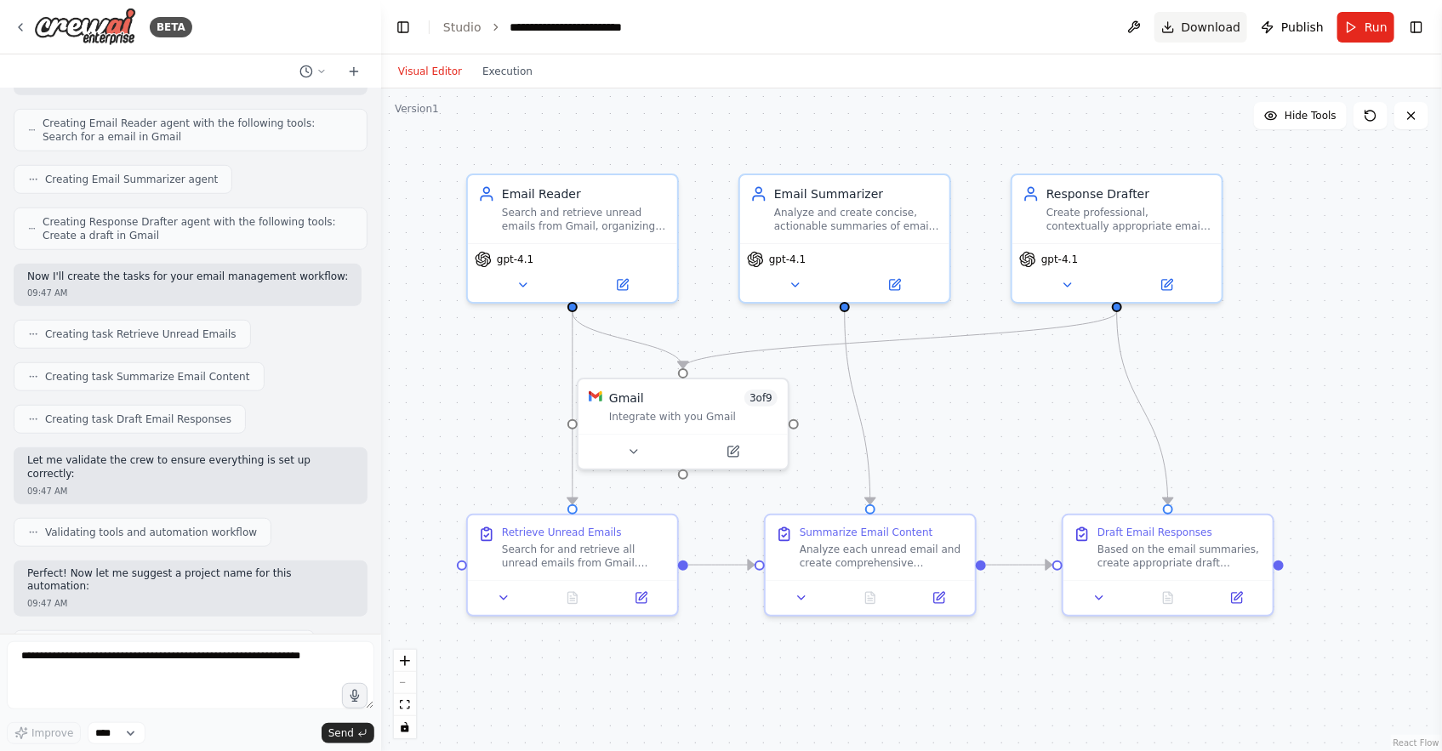
click at [1202, 27] on span "Download" at bounding box center [1212, 27] width 60 height 17
click at [1418, 26] on button "Toggle Right Sidebar" at bounding box center [1417, 27] width 24 height 24
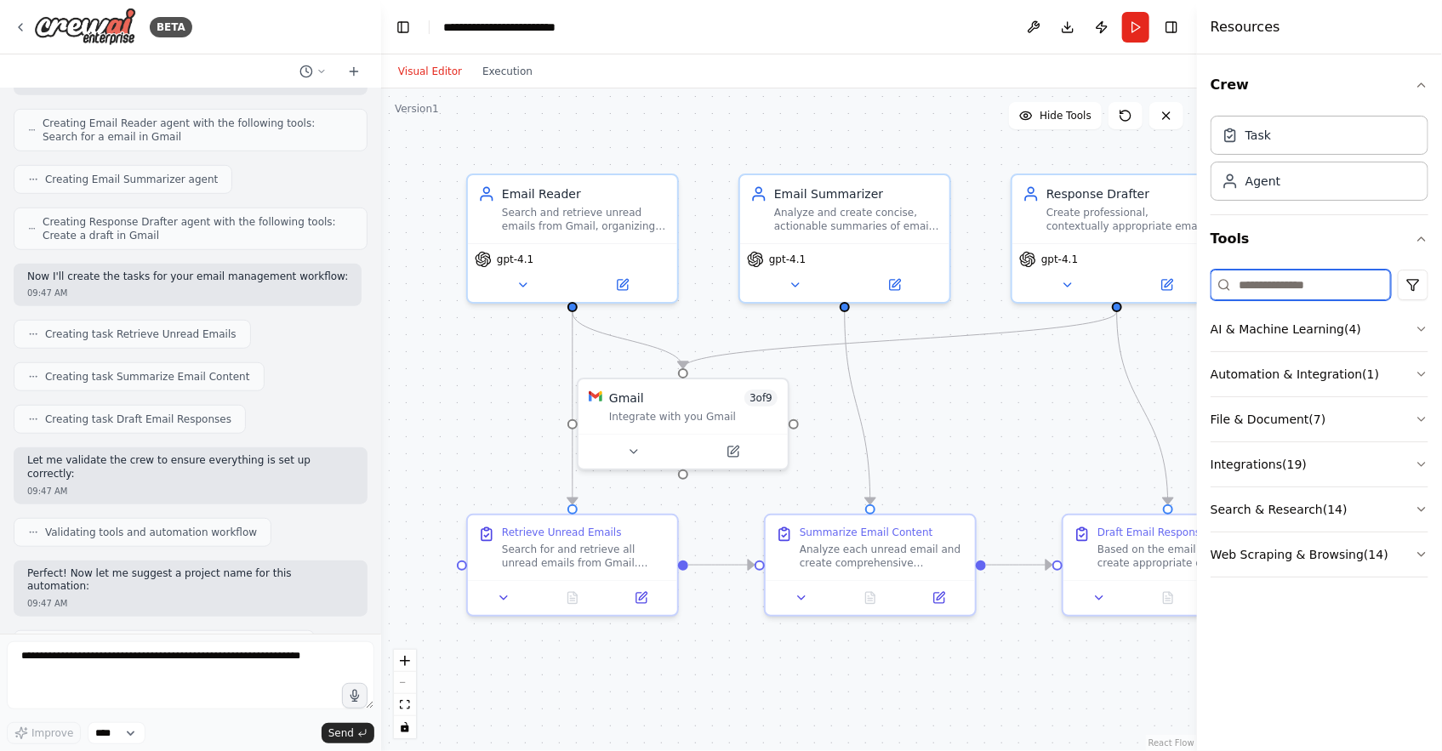
click at [1297, 278] on input at bounding box center [1301, 285] width 180 height 31
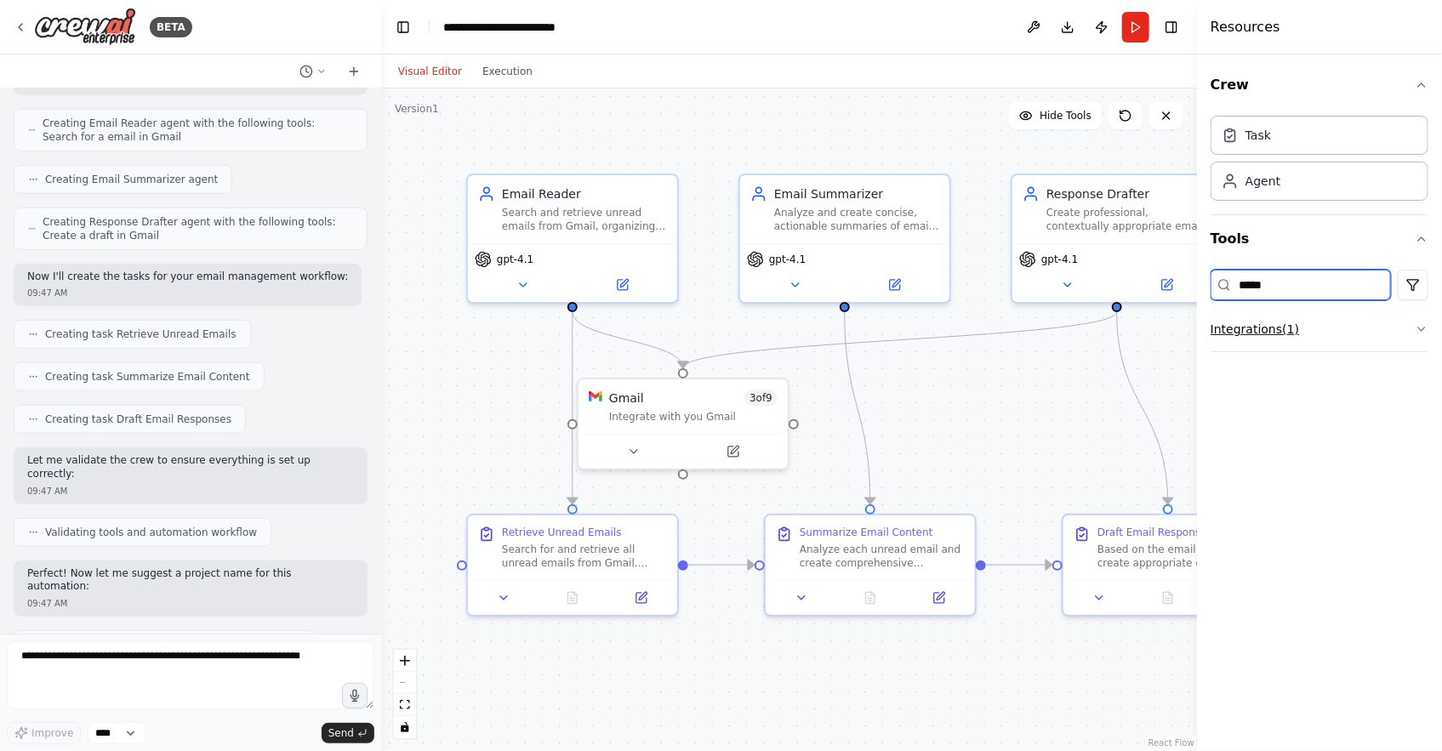
type input "*****"
click at [1348, 345] on button "Integrations ( 1 )" at bounding box center [1320, 329] width 218 height 44
click at [1348, 274] on input "*****" at bounding box center [1301, 285] width 180 height 31
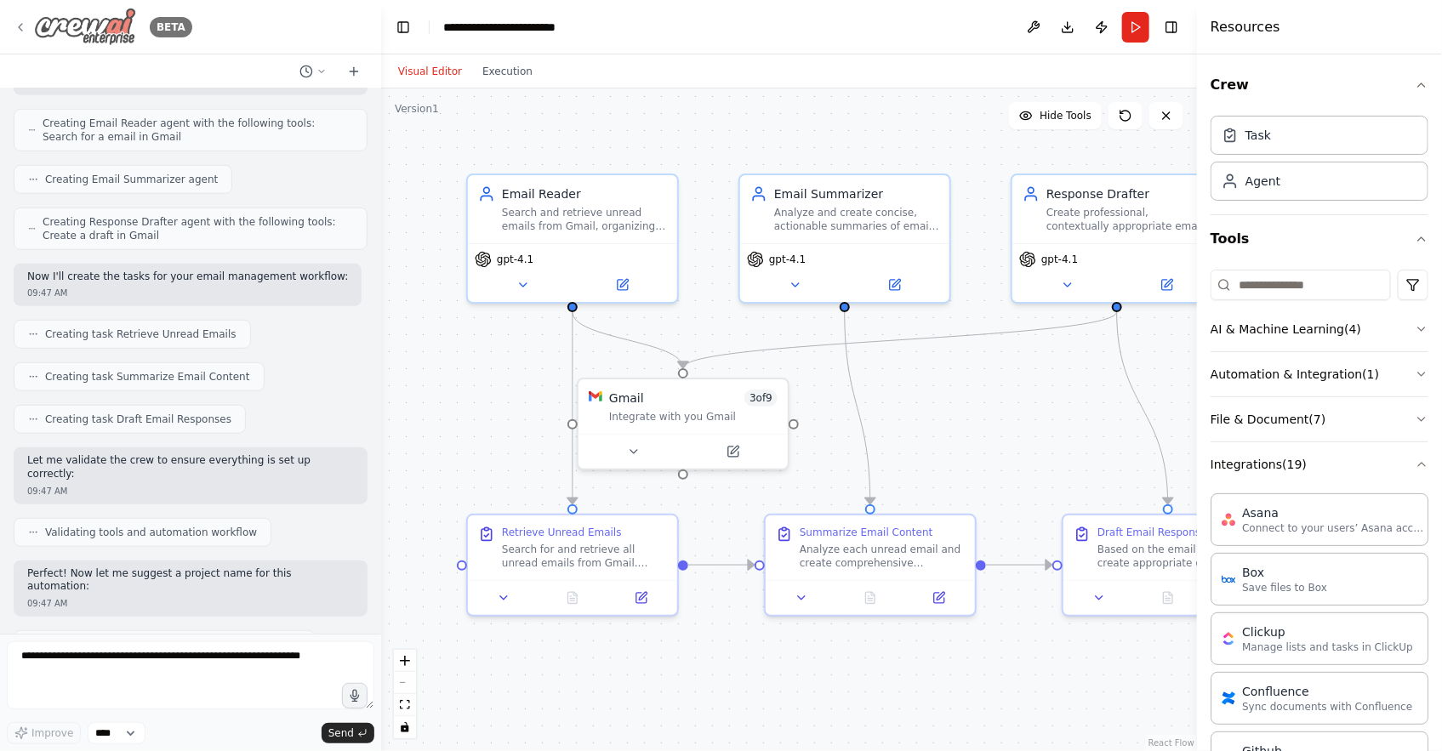
click at [27, 18] on div "BETA" at bounding box center [103, 27] width 179 height 38
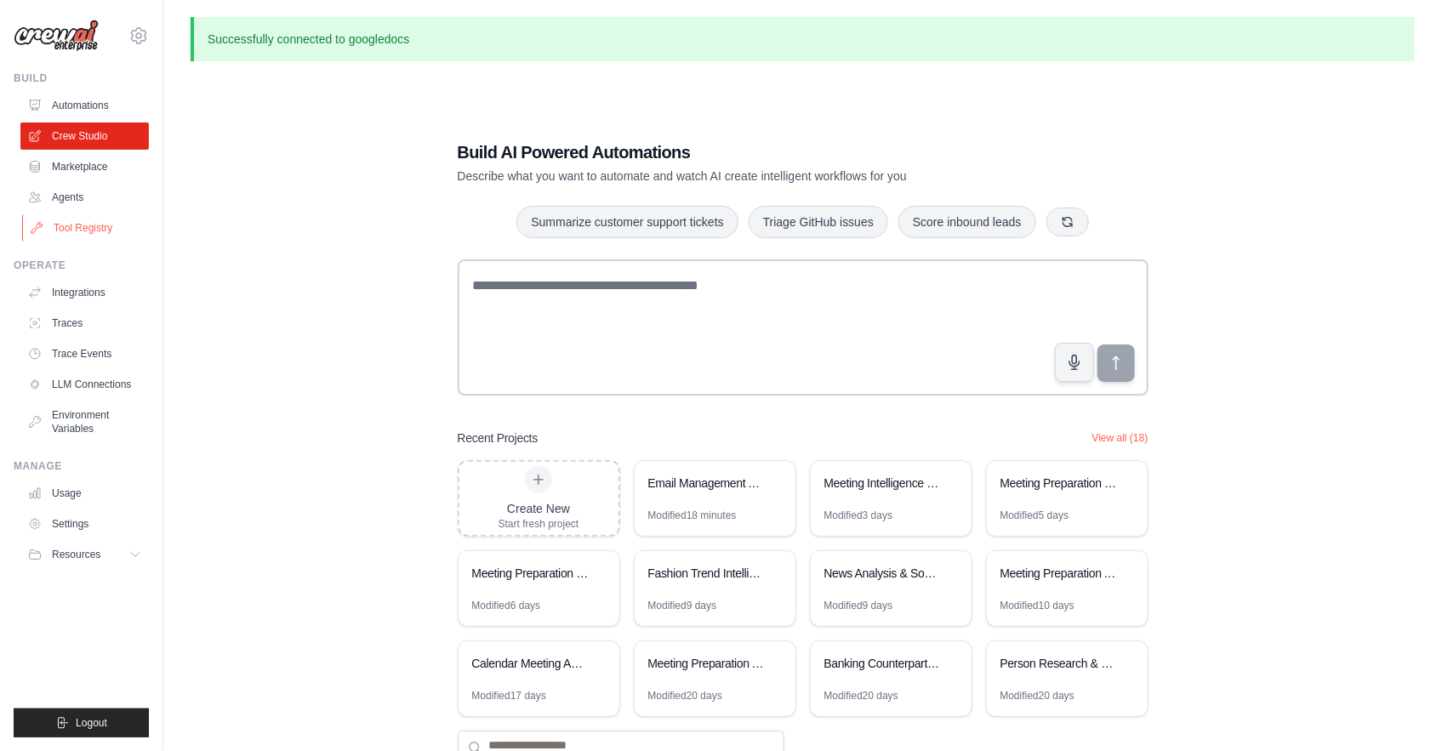
click at [106, 231] on link "Tool Registry" at bounding box center [86, 227] width 128 height 27
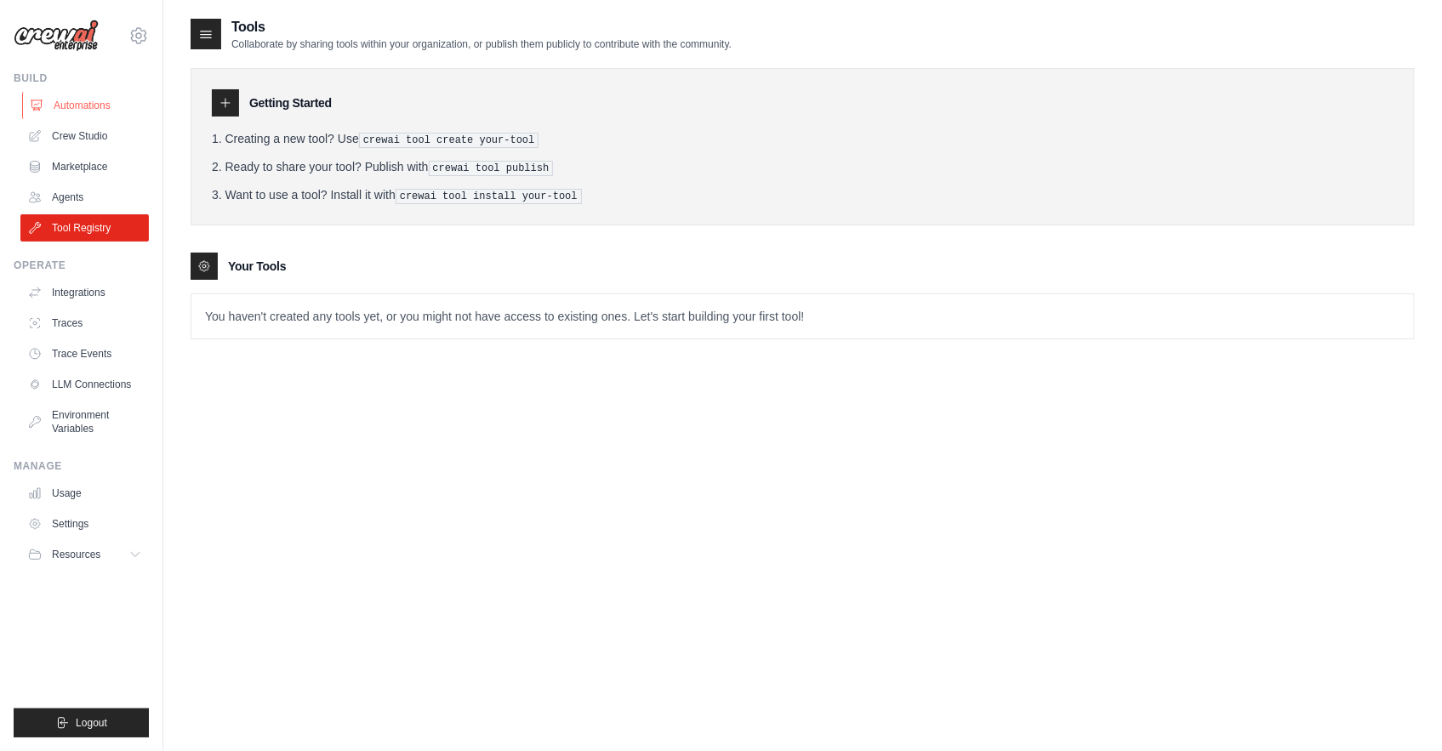
click at [108, 109] on link "Automations" at bounding box center [86, 105] width 128 height 27
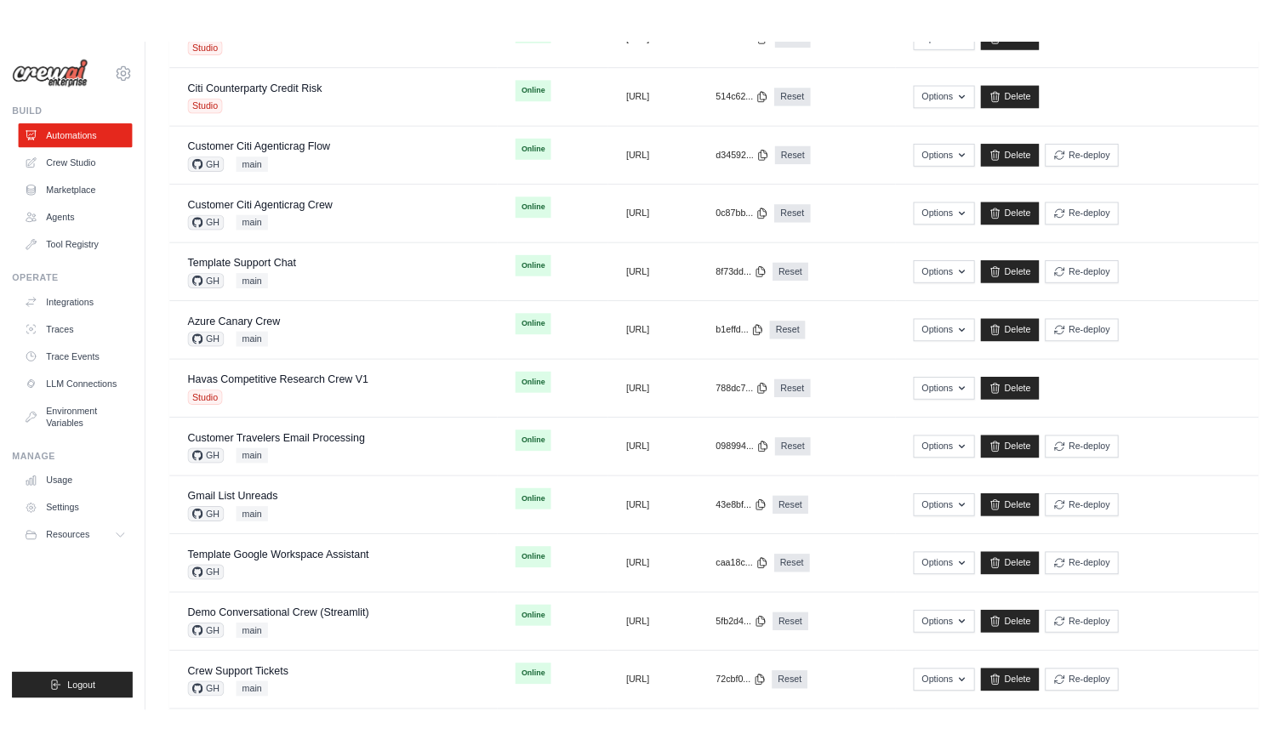
scroll to position [599, 0]
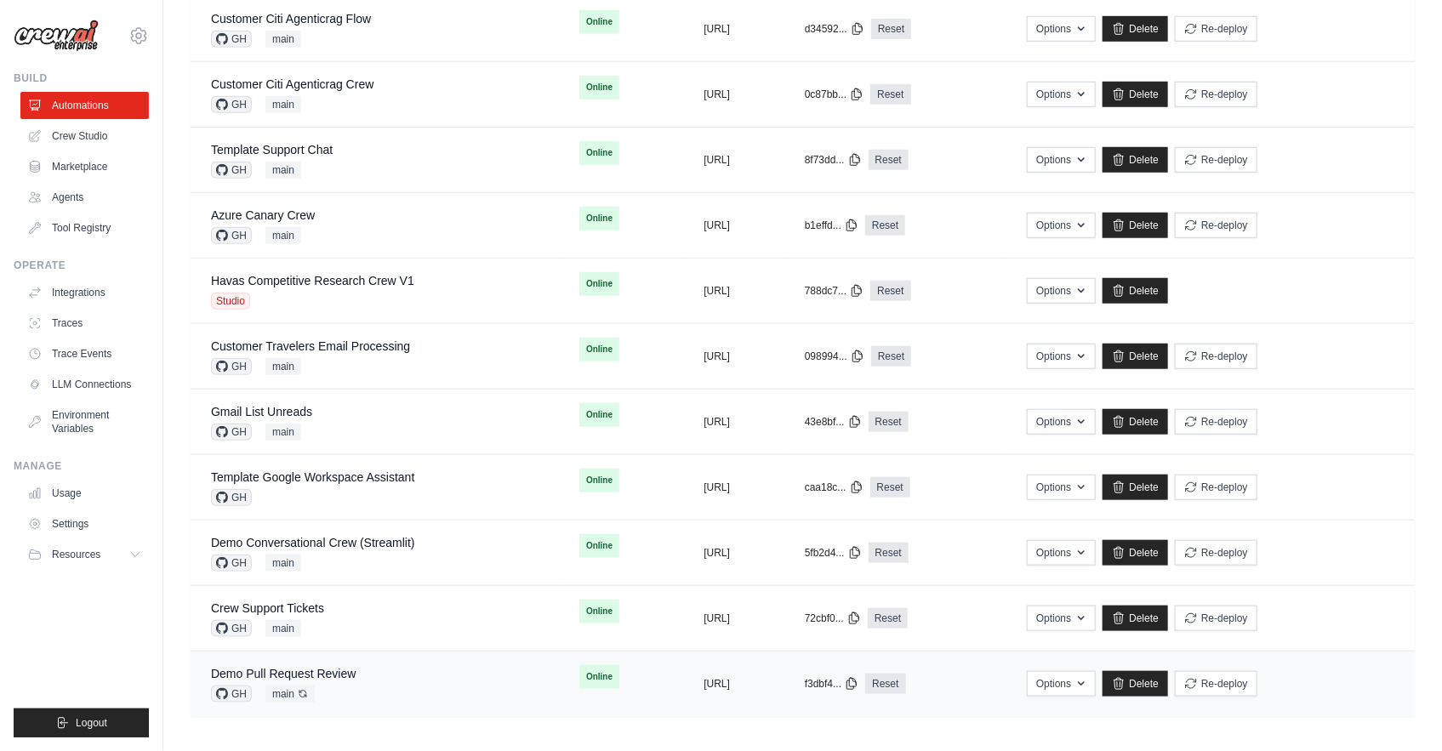
click at [393, 679] on div "Demo Pull Request Review GH main Auto-deploy enabled" at bounding box center [375, 683] width 328 height 37
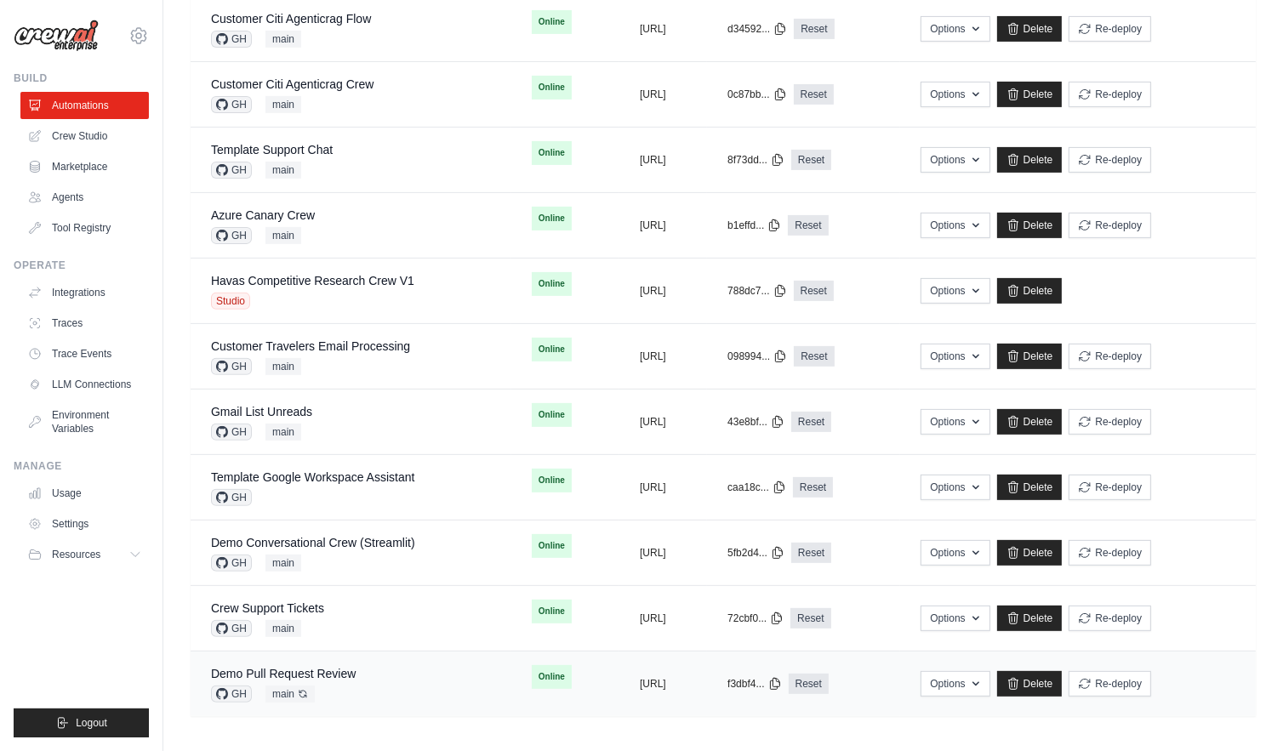
click at [382, 685] on div "Demo Pull Request Review GH main Auto-deploy enabled" at bounding box center [351, 683] width 280 height 37
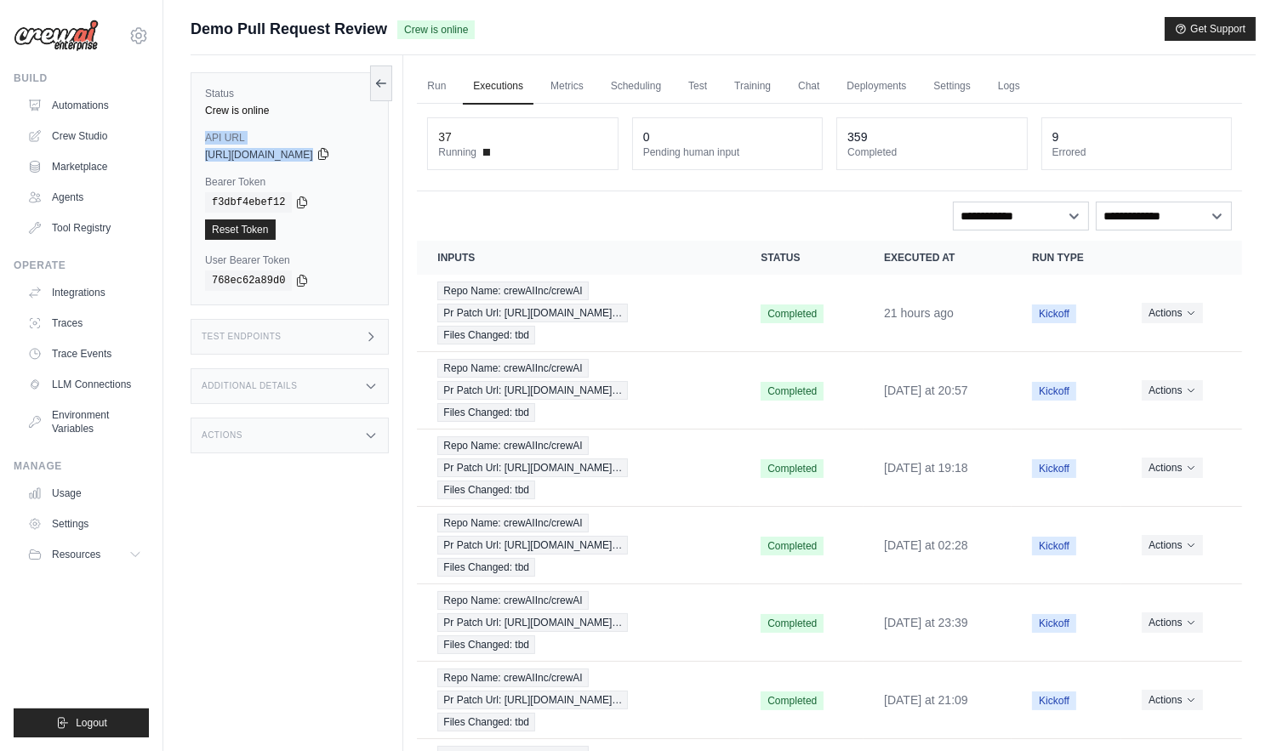
drag, startPoint x: 199, startPoint y: 136, endPoint x: 366, endPoint y: 154, distance: 167.7
click at [366, 154] on div "Status Crew is online API URL copied [URL][DOMAIN_NAME] Bearer Token copied f3d…" at bounding box center [290, 188] width 198 height 233
click at [356, 216] on div "copied f3dbf4ebef12 Reset Token" at bounding box center [289, 216] width 169 height 48
click at [444, 88] on link "Run" at bounding box center [436, 87] width 39 height 36
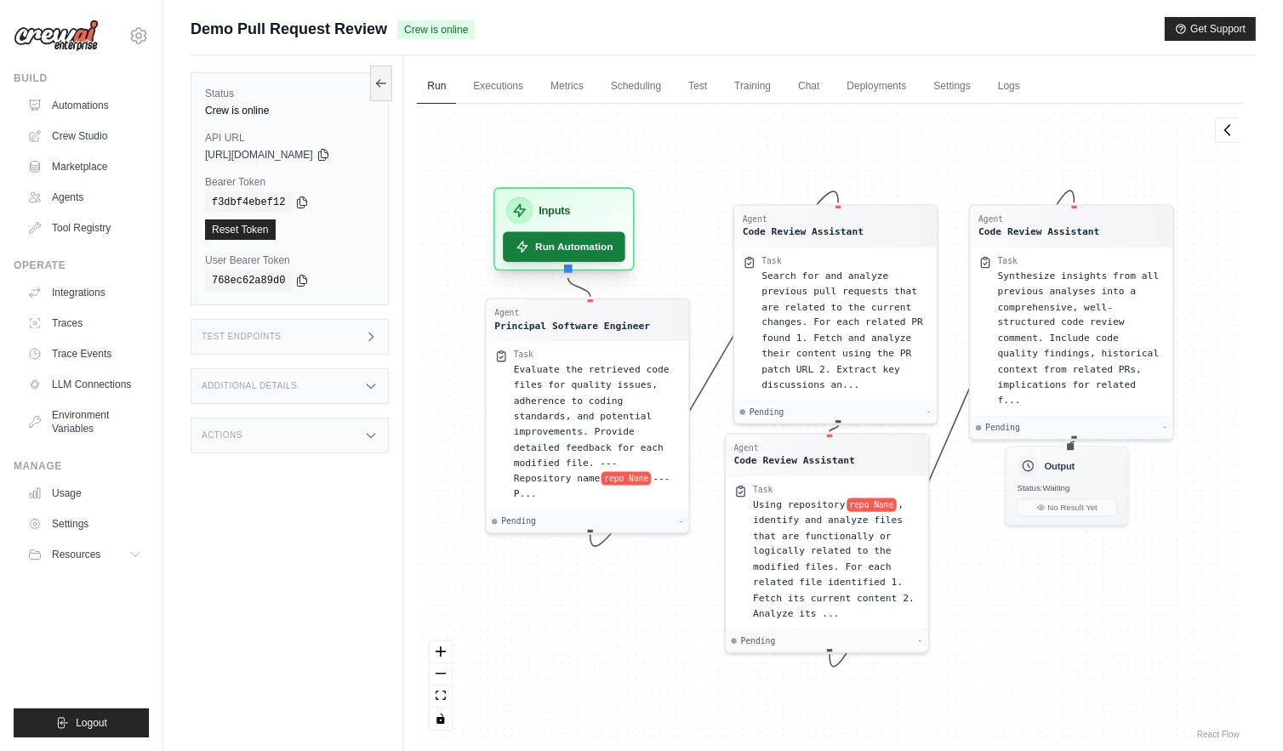
click at [577, 254] on button "Run Automation" at bounding box center [565, 246] width 123 height 30
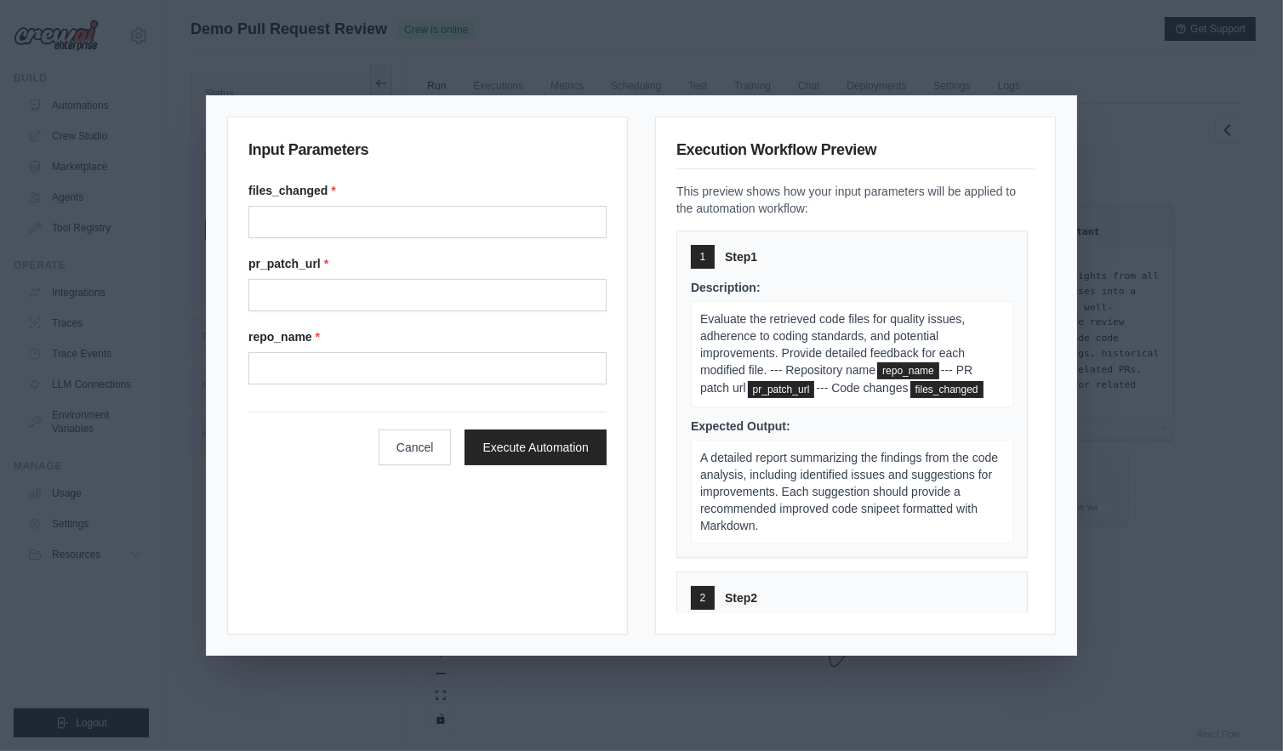
click at [1122, 645] on div "Input Parameters files_changed * pr_patch_url * repo_name * Cancel Execute Auto…" at bounding box center [641, 375] width 1283 height 751
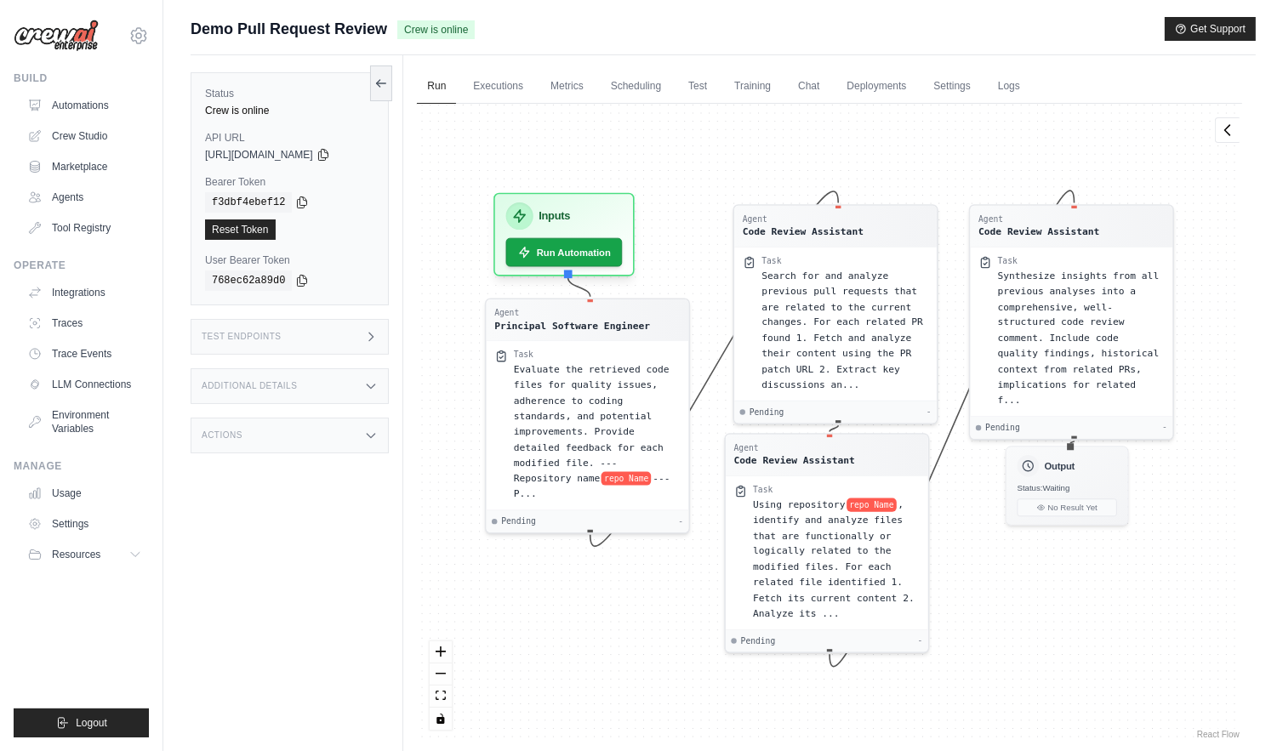
click at [327, 329] on div "Test Endpoints" at bounding box center [290, 337] width 198 height 36
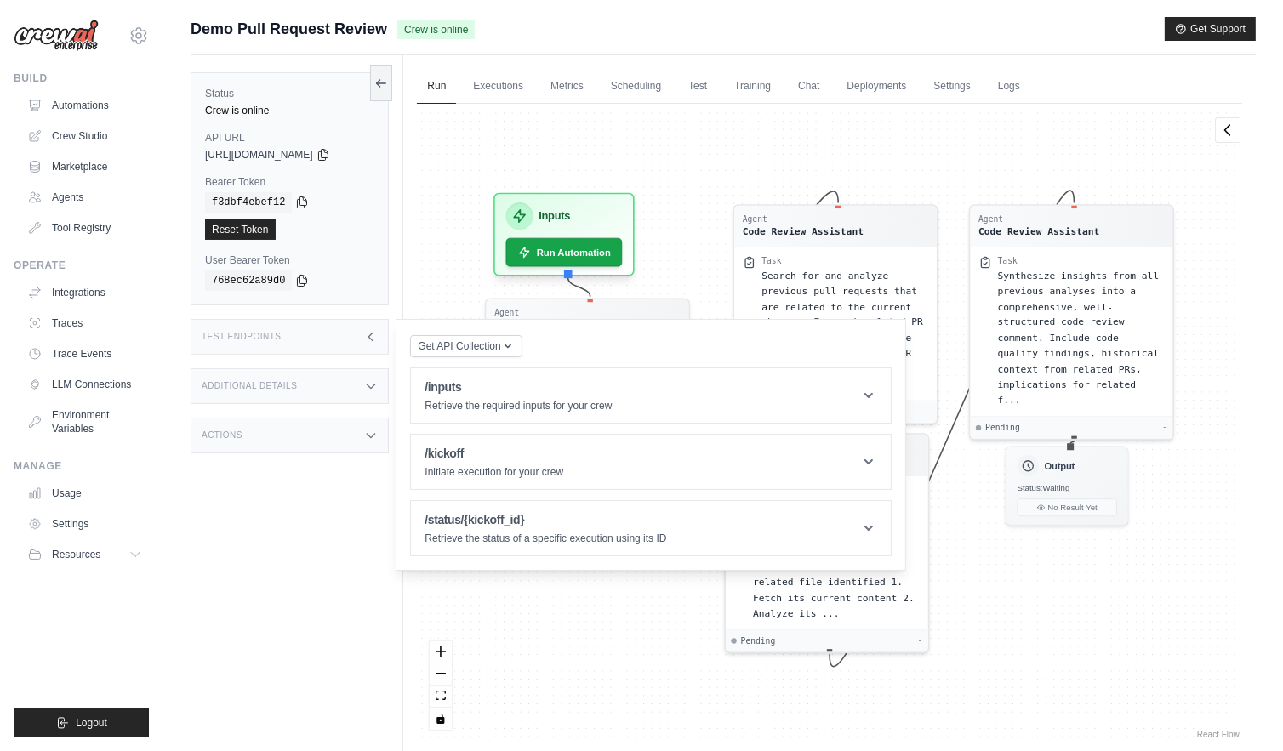
click at [735, 357] on div "Get API Collection Postman API Collection /inputs Retrieve the required inputs …" at bounding box center [651, 444] width 482 height 223
click at [366, 349] on div "Test Endpoints" at bounding box center [290, 337] width 198 height 36
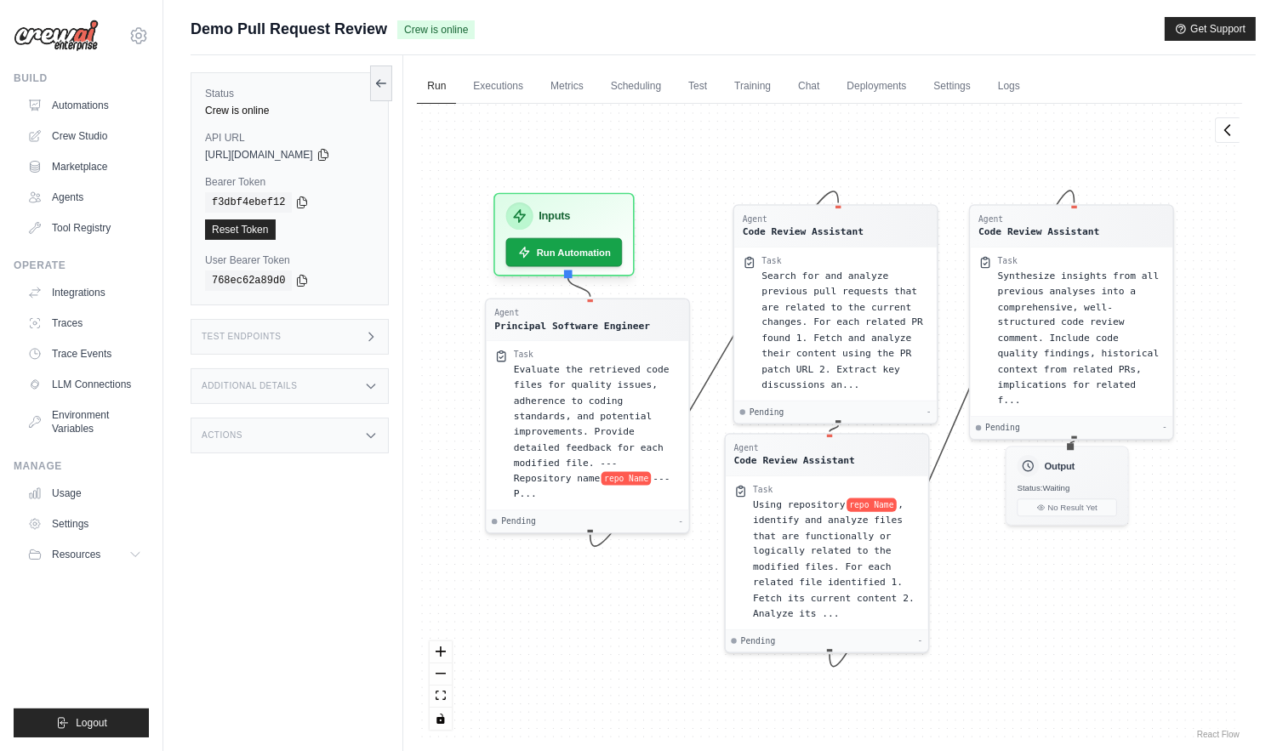
click at [373, 339] on icon at bounding box center [371, 337] width 14 height 14
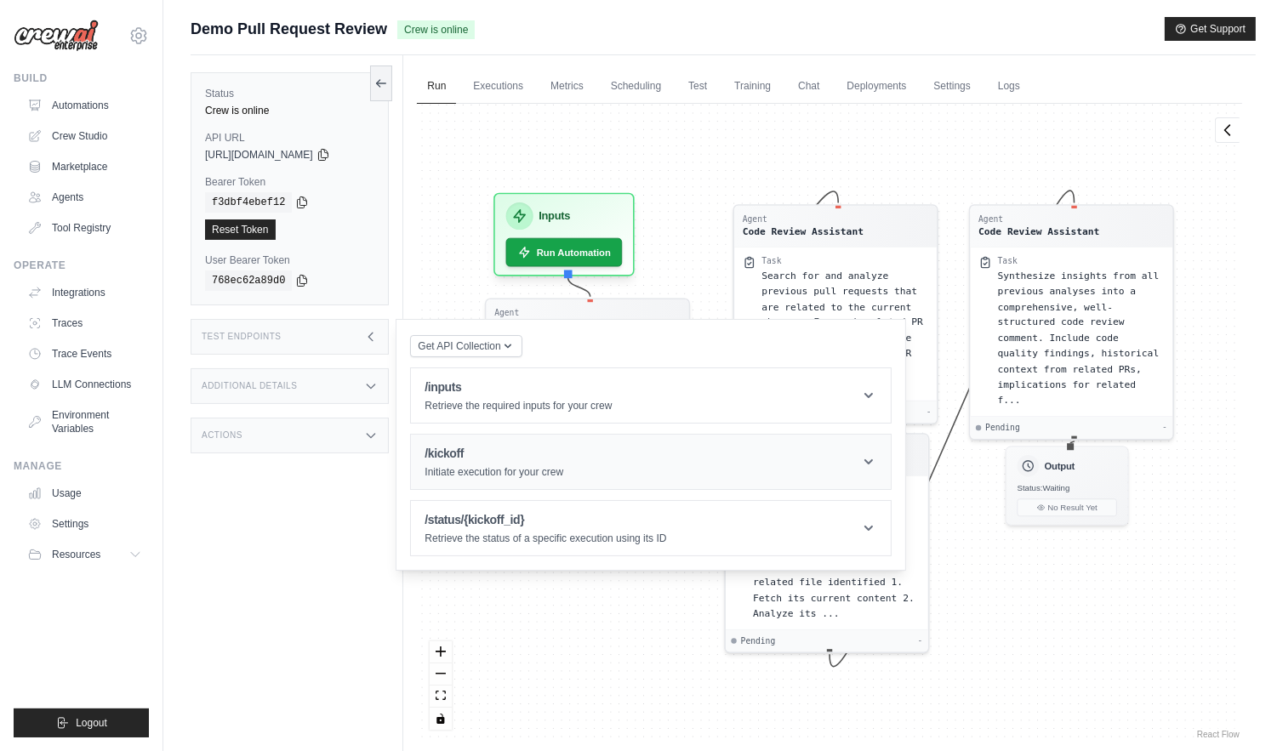
click at [856, 459] on header "/kickoff Initiate execution for your crew" at bounding box center [651, 462] width 480 height 54
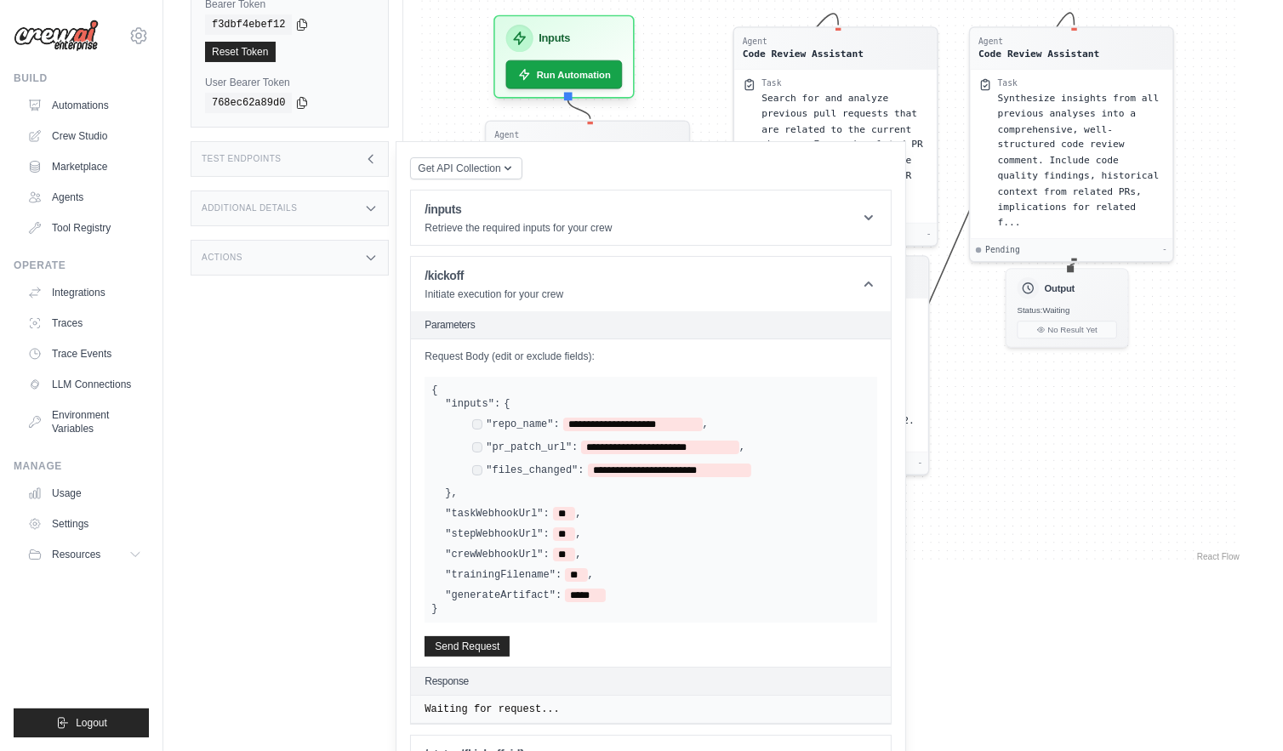
scroll to position [229, 0]
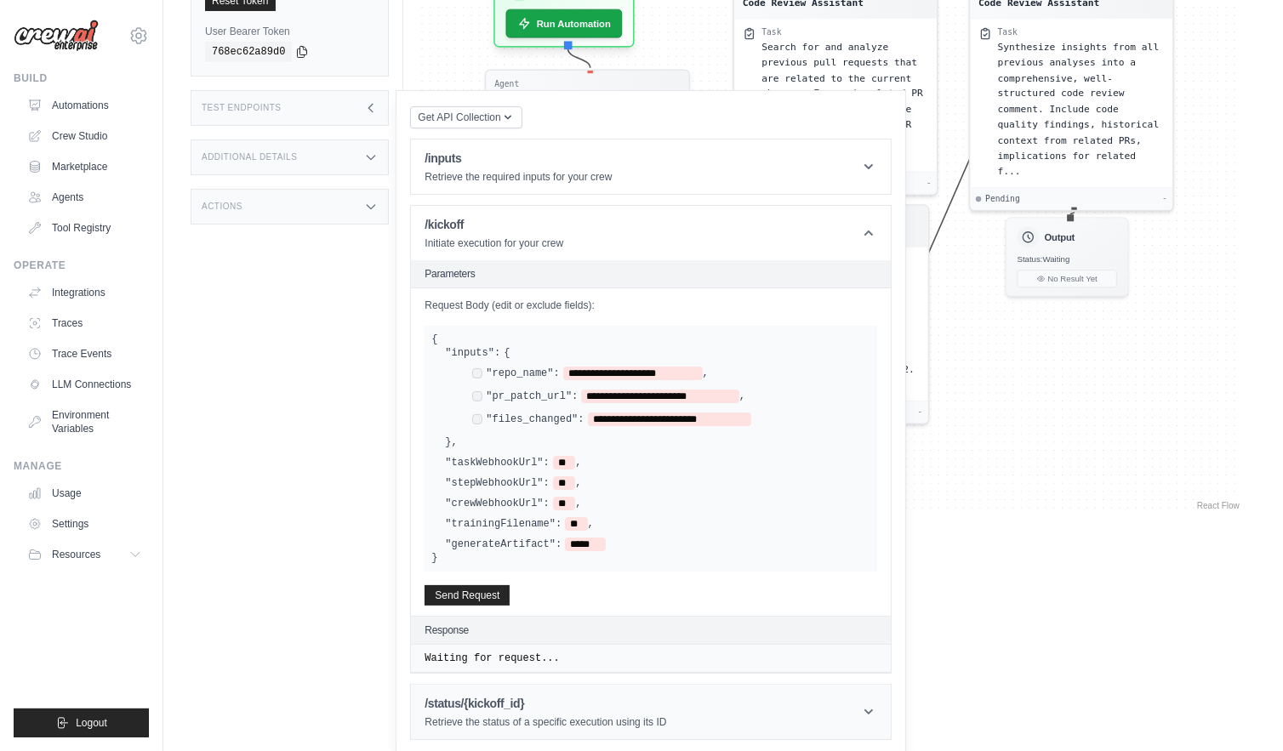
click at [502, 709] on div "/status/{kickoff_id} Retrieve the status of a specific execution using its ID" at bounding box center [546, 712] width 242 height 34
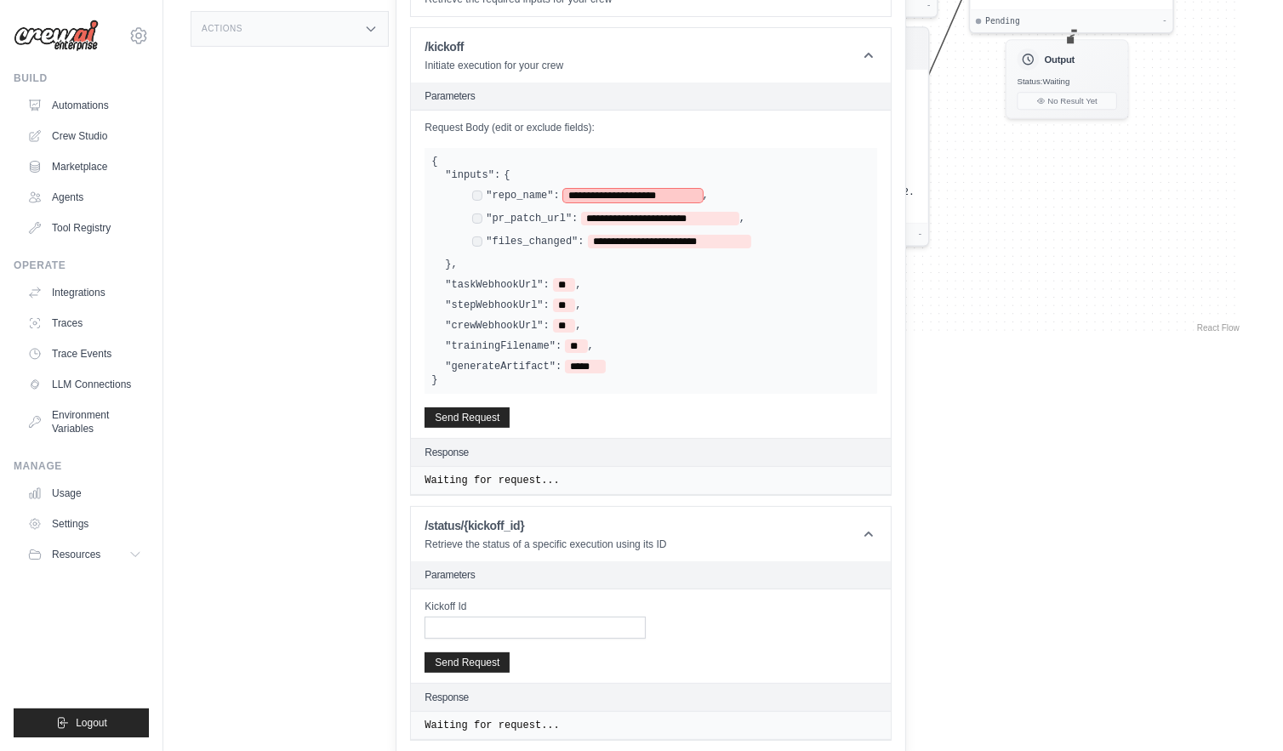
click at [577, 197] on span "**********" at bounding box center [633, 196] width 140 height 14
click at [595, 217] on span "**********" at bounding box center [659, 219] width 157 height 14
paste span
click at [599, 241] on span "**********" at bounding box center [670, 242] width 164 height 14
click at [0, 0] on div "**********" at bounding box center [0, 0] width 0 height 0
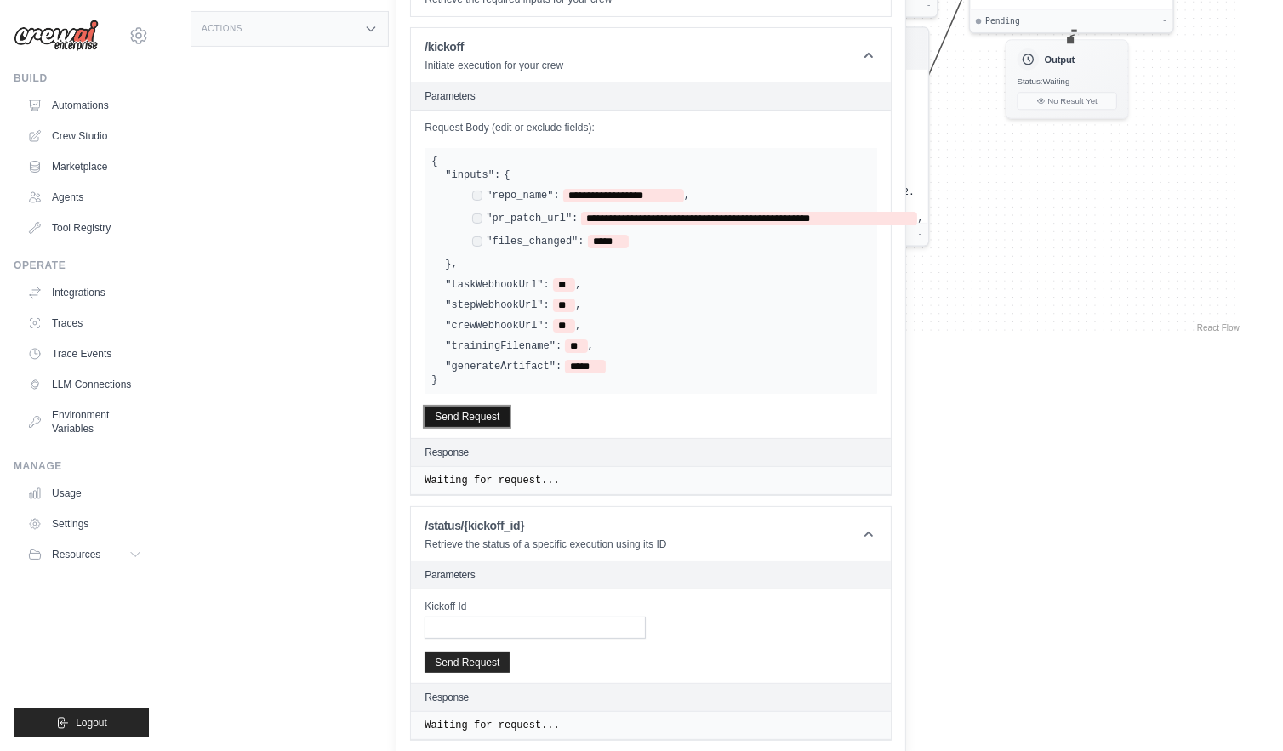
click at [459, 416] on button "Send Request" at bounding box center [467, 417] width 85 height 20
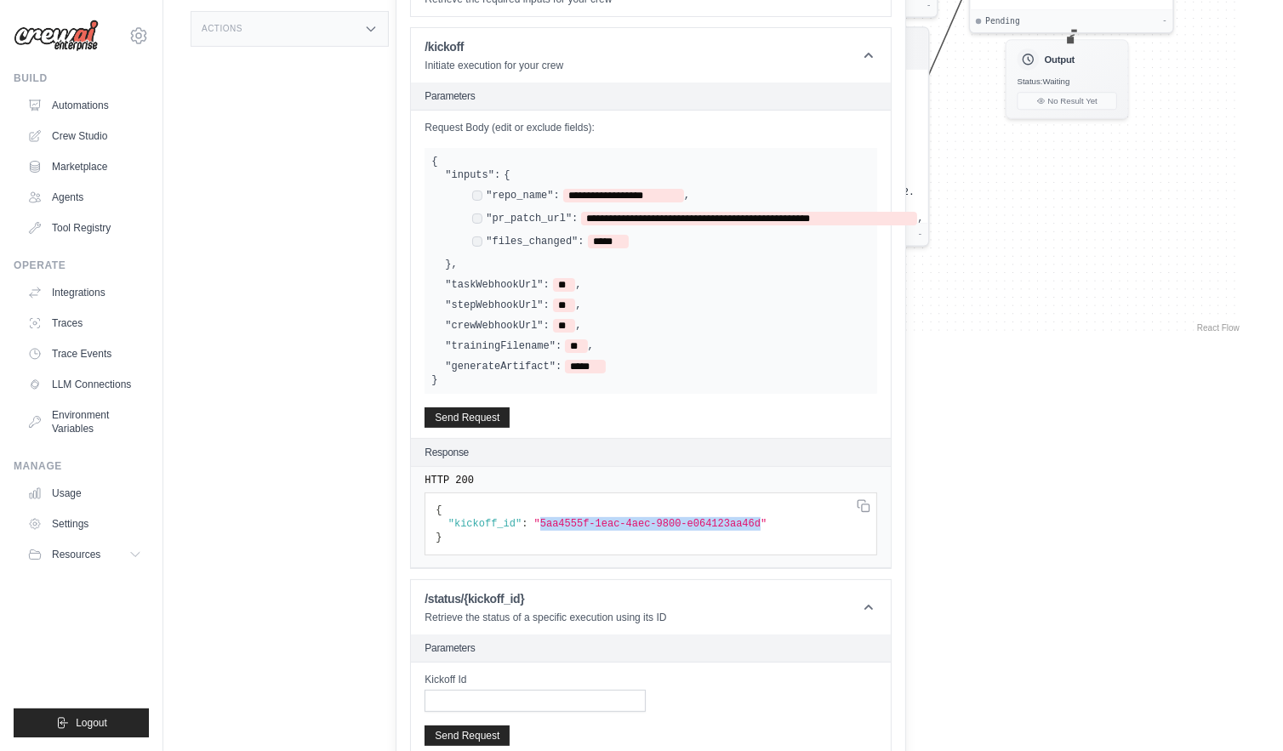
drag, startPoint x: 539, startPoint y: 521, endPoint x: 761, endPoint y: 525, distance: 221.2
click at [761, 525] on span ""5aa4555f-1eac-4aec-9800-e064123aa46d"" at bounding box center [650, 524] width 233 height 12
copy span "5aa4555f-1eac-4aec-9800-e064123aa46d"
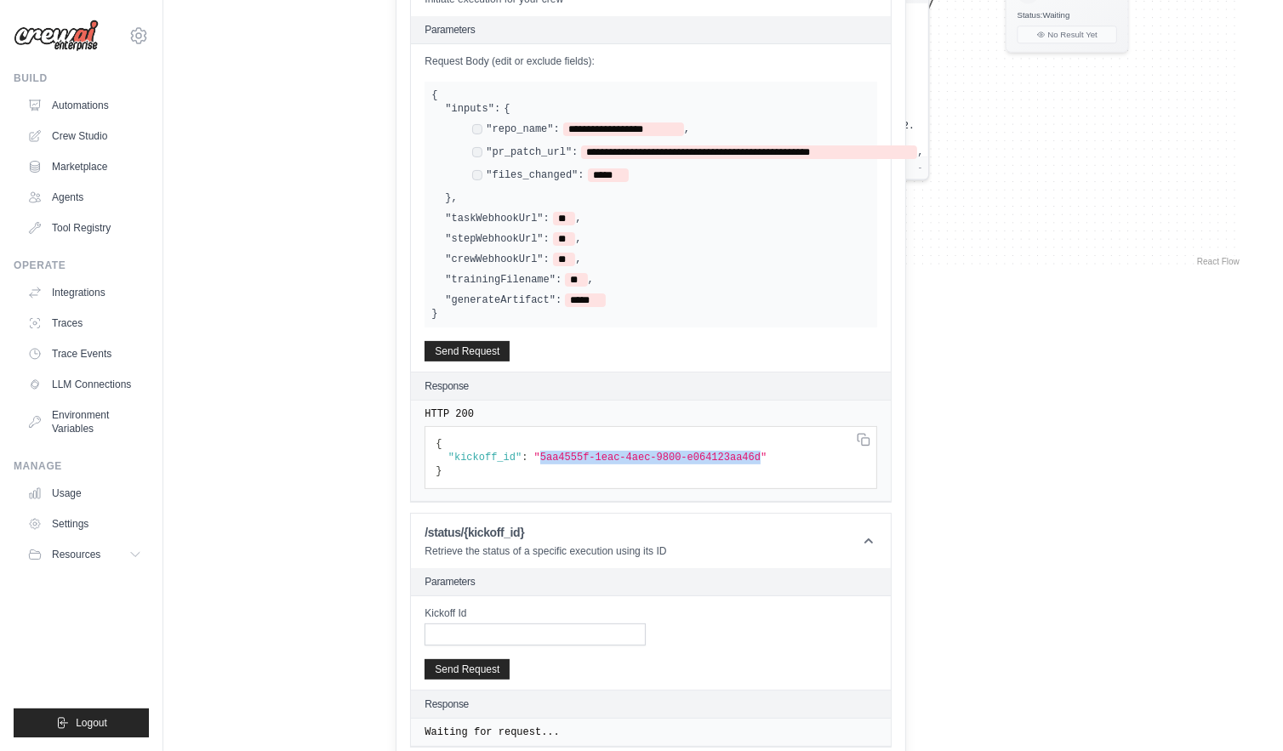
scroll to position [480, 0]
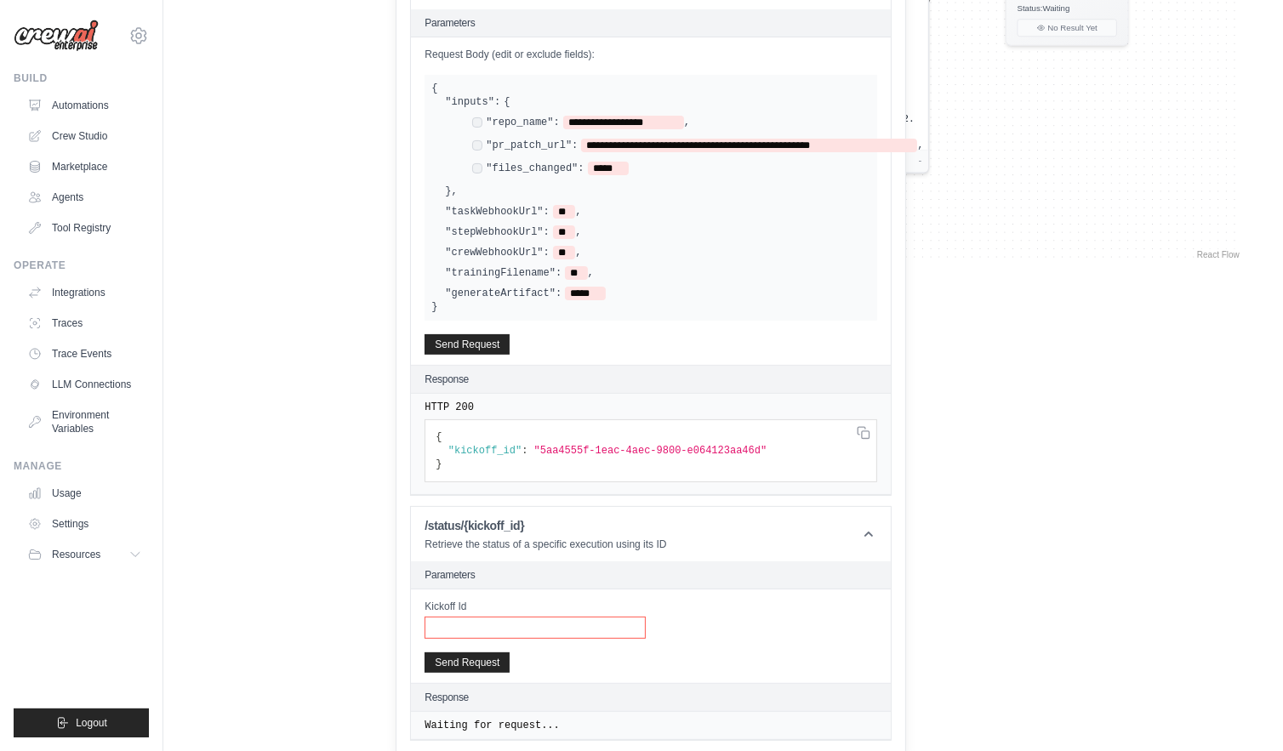
click at [627, 626] on input "Kickoff Id" at bounding box center [535, 628] width 221 height 22
paste input "**********"
type input "**********"
click at [462, 652] on button "Send Request" at bounding box center [467, 662] width 85 height 20
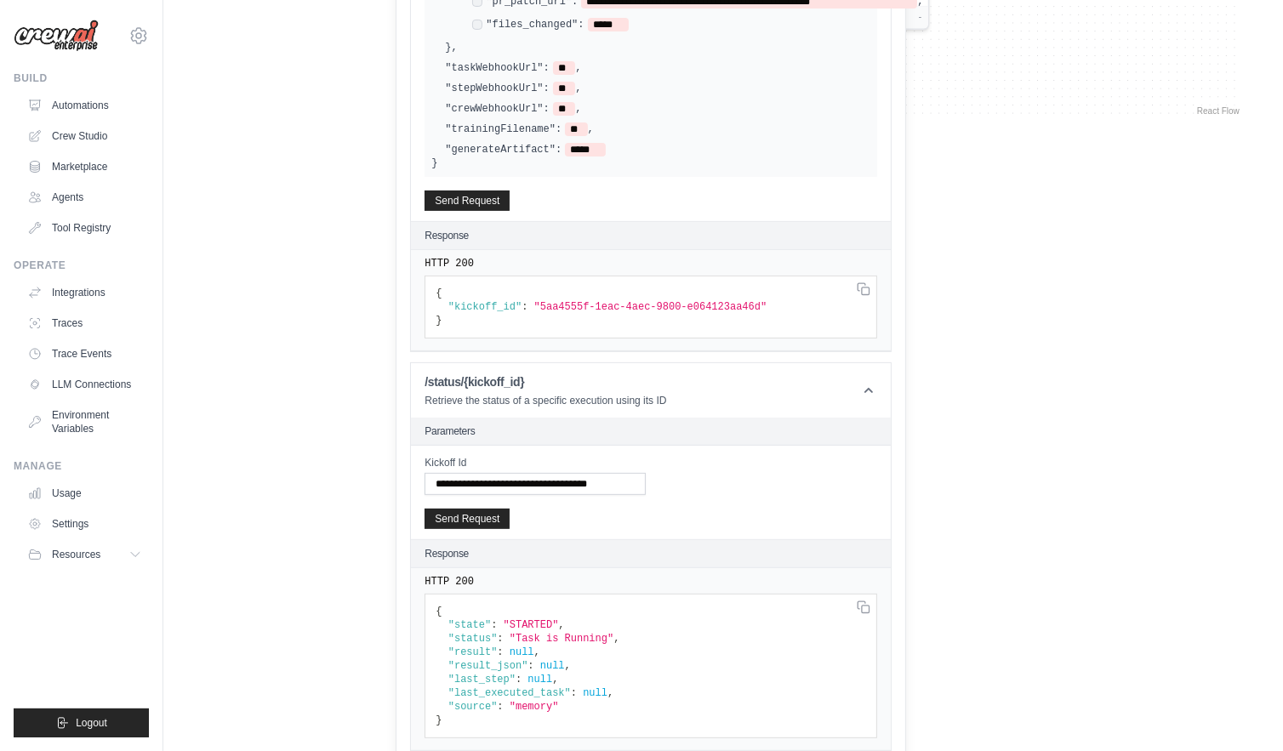
scroll to position [634, 0]
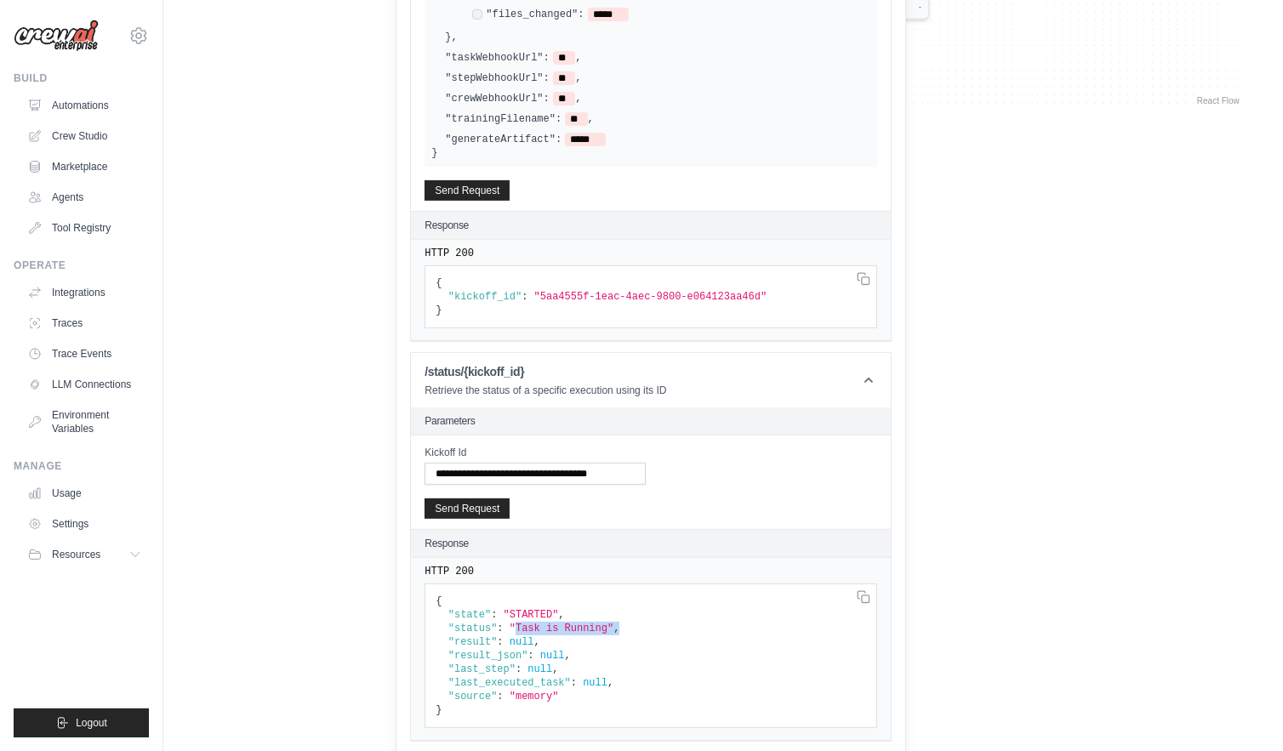
drag, startPoint x: 514, startPoint y: 618, endPoint x: 627, endPoint y: 619, distance: 113.1
click at [627, 328] on pre "{ "state" : "STARTED" , "status" : "Task is Running" , "result" : null , "resul…" at bounding box center [651, 296] width 453 height 63
click at [601, 328] on pre "{ "state" : "STARTED" , "status" : "Task is Running" , "result" : null , "resul…" at bounding box center [651, 296] width 453 height 63
click at [477, 498] on button "Send Request" at bounding box center [467, 508] width 85 height 20
drag, startPoint x: 489, startPoint y: 607, endPoint x: 685, endPoint y: 646, distance: 199.5
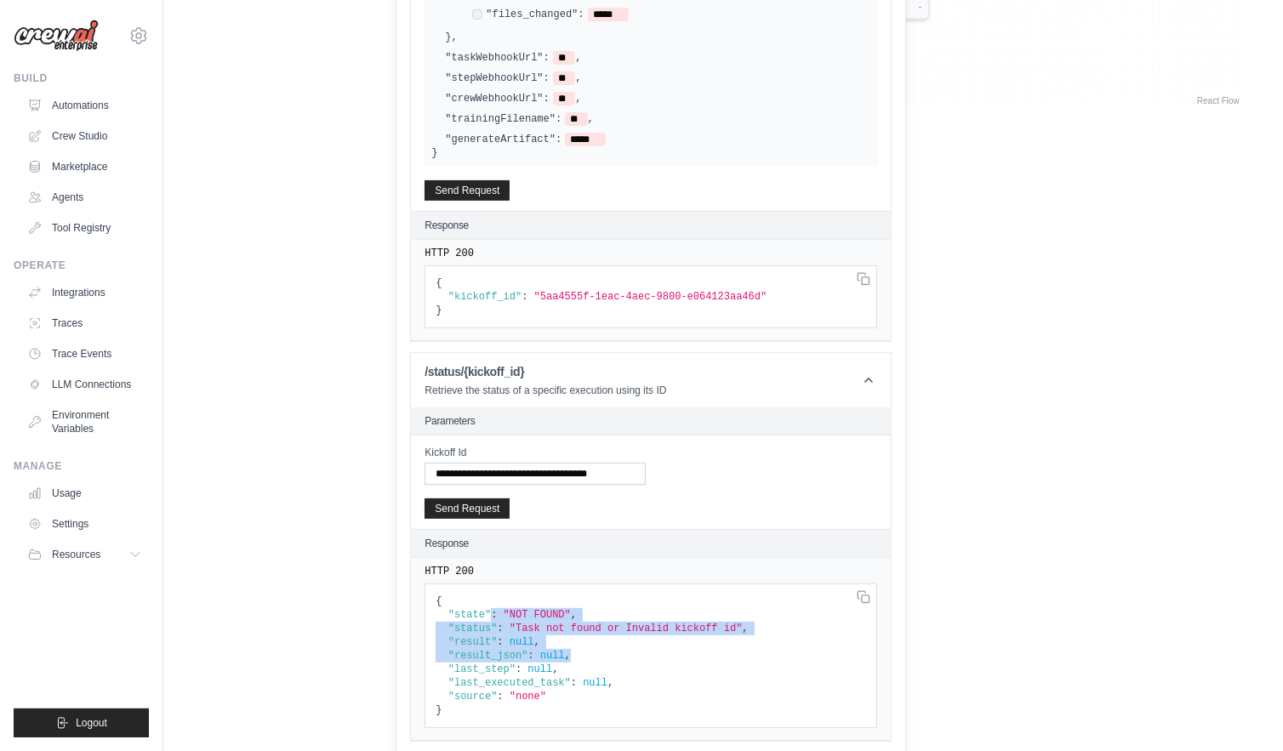
click at [685, 328] on pre "{ "state" : "NOT FOUND" , "status" : "Task not found or Invalid kickoff id" , "…" at bounding box center [651, 296] width 453 height 63
click at [662, 328] on pre "{ "state" : "NOT FOUND" , "status" : "Task not found or Invalid kickoff id" , "…" at bounding box center [651, 296] width 453 height 63
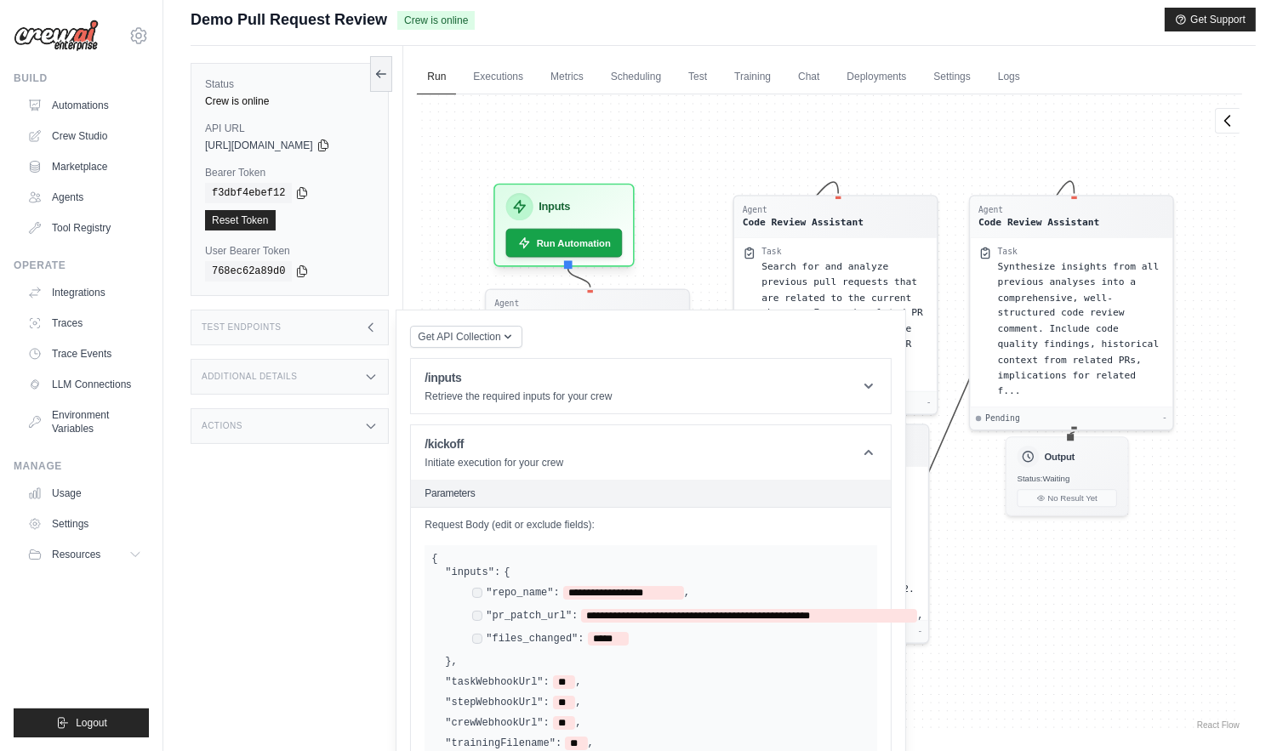
scroll to position [7, 0]
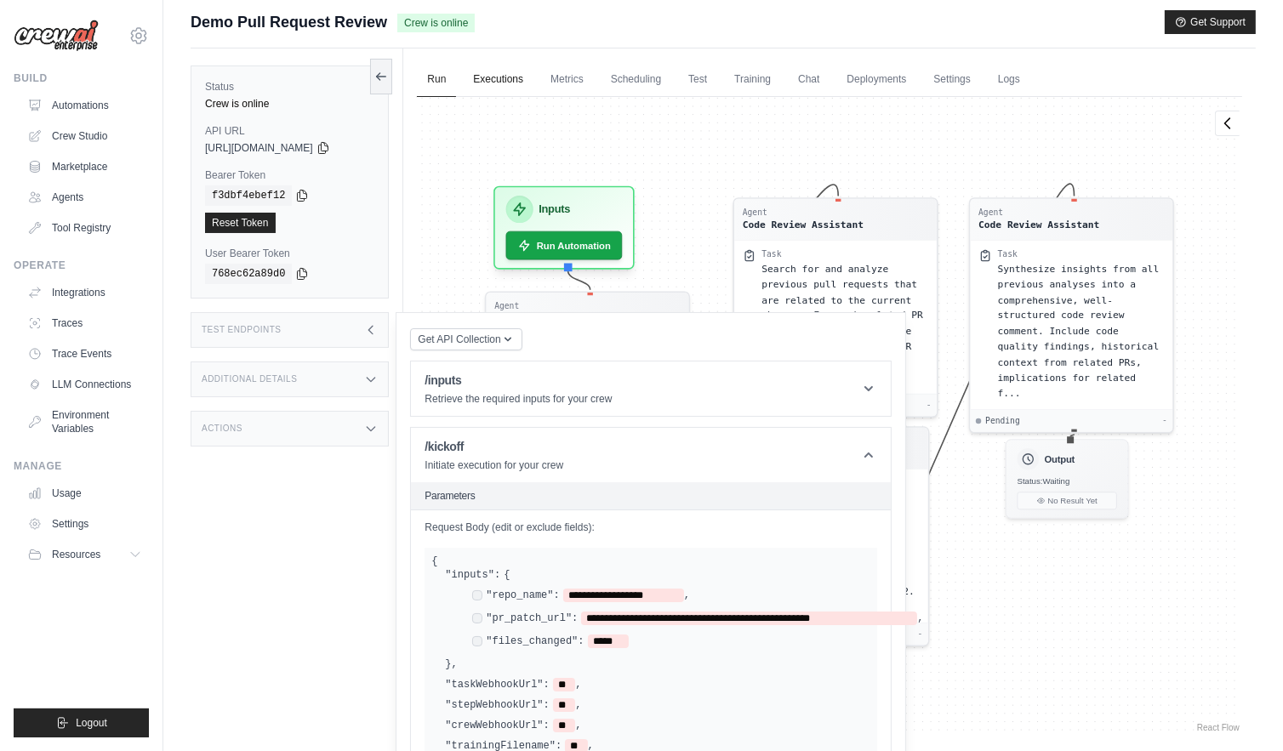
click at [496, 82] on link "Executions" at bounding box center [498, 80] width 71 height 36
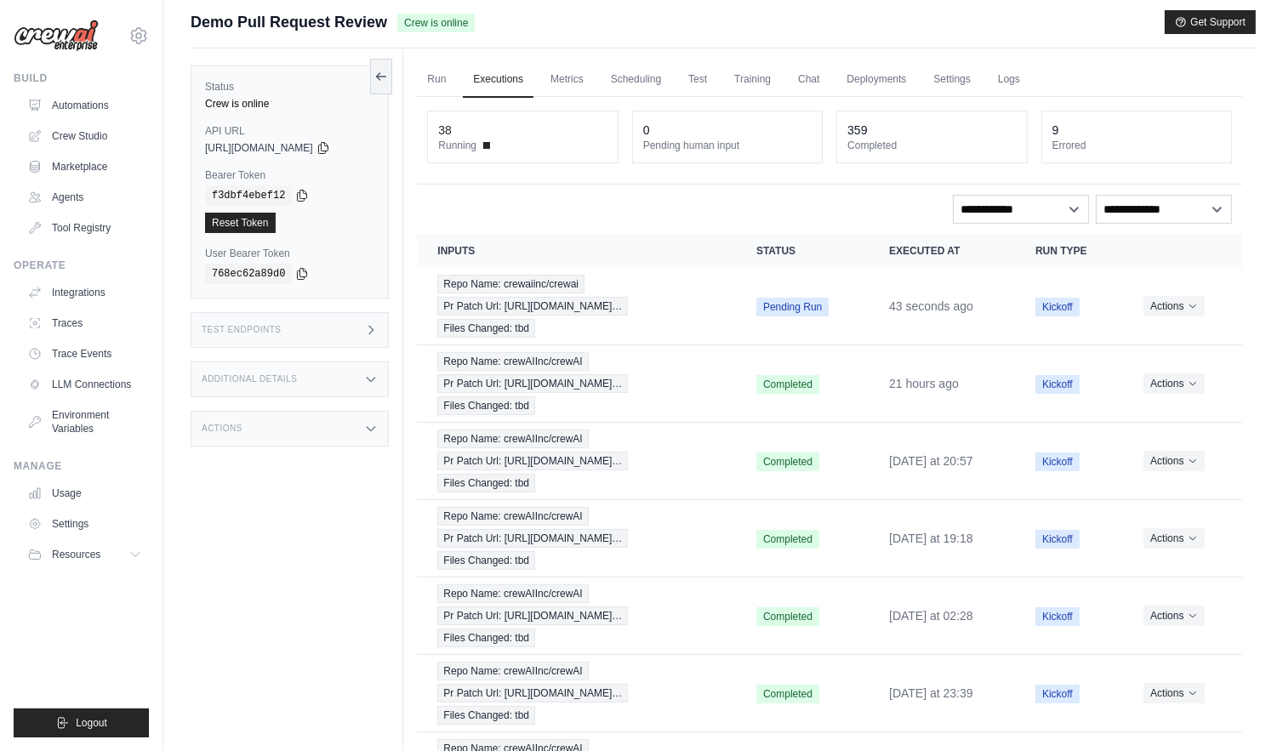
click at [339, 327] on div "Test Endpoints" at bounding box center [290, 330] width 198 height 36
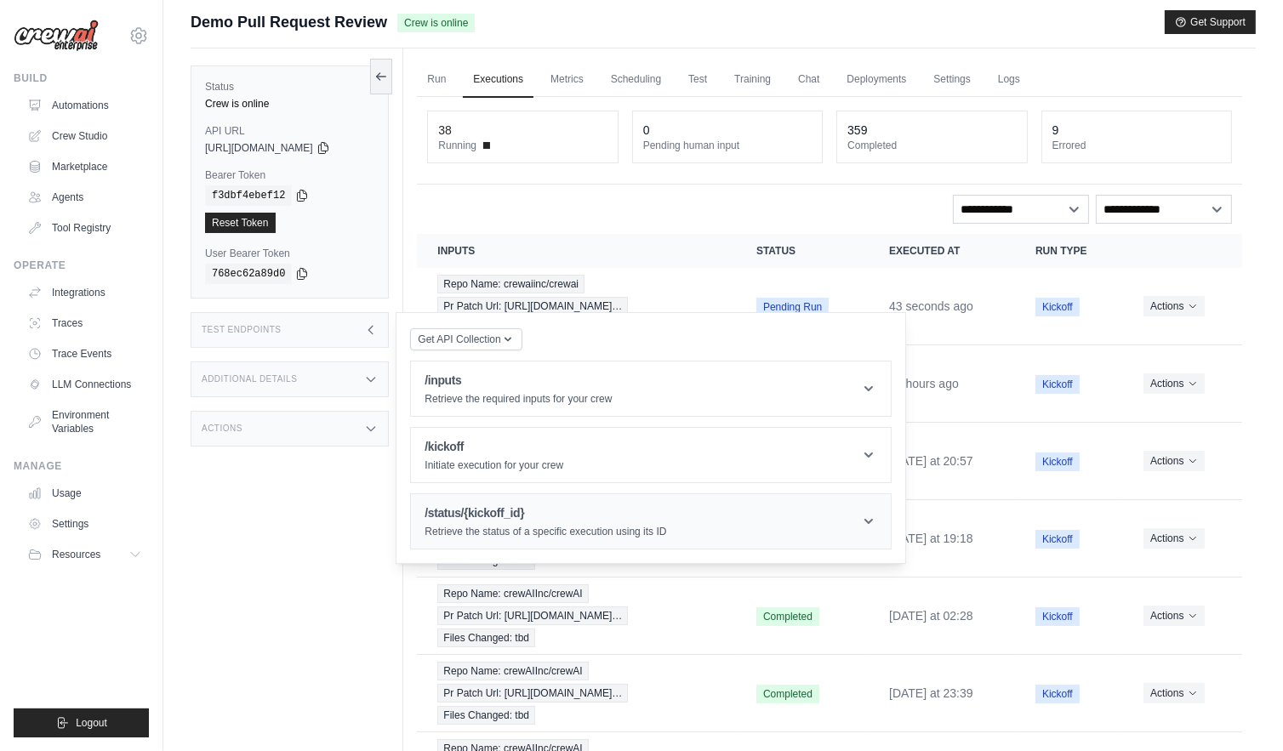
click at [585, 521] on div "/status/{kickoff_id} Retrieve the status of a specific execution using its ID" at bounding box center [546, 521] width 242 height 34
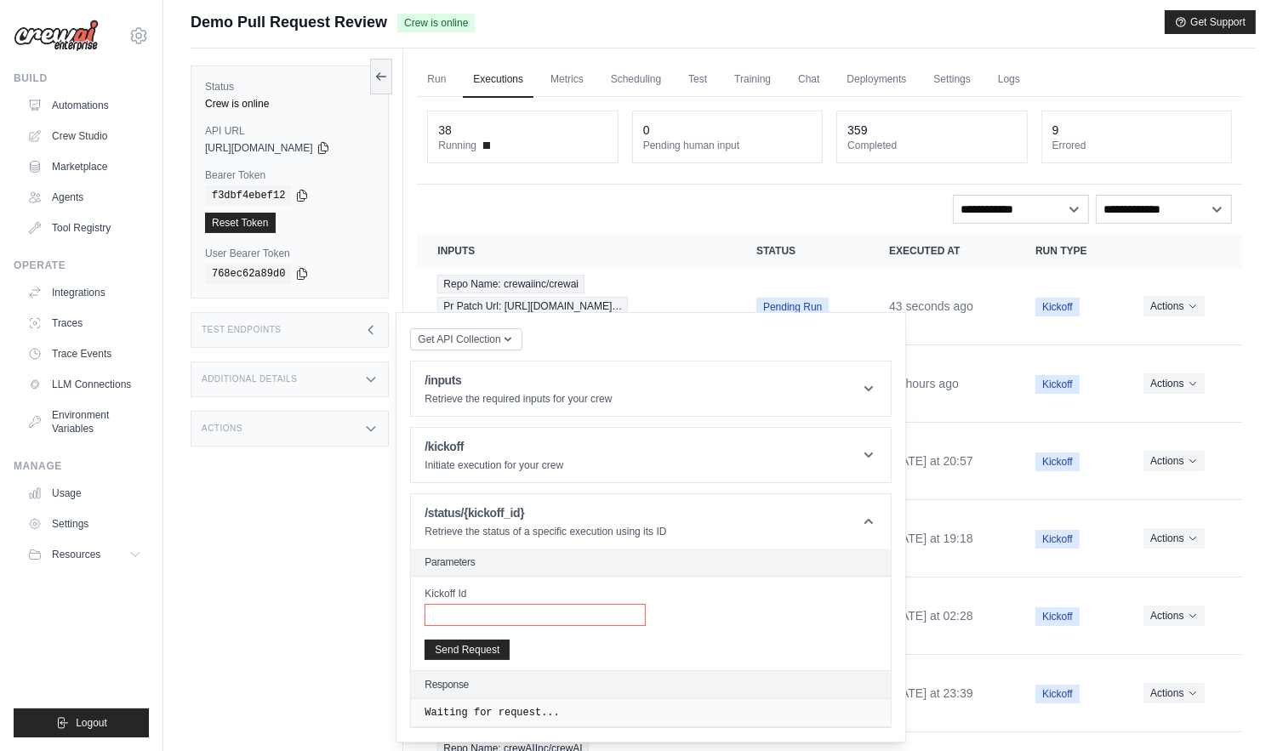
click at [539, 605] on input "Kickoff Id" at bounding box center [535, 615] width 221 height 22
paste input "**********"
type input "**********"
click at [465, 641] on button "Send Request" at bounding box center [467, 649] width 85 height 20
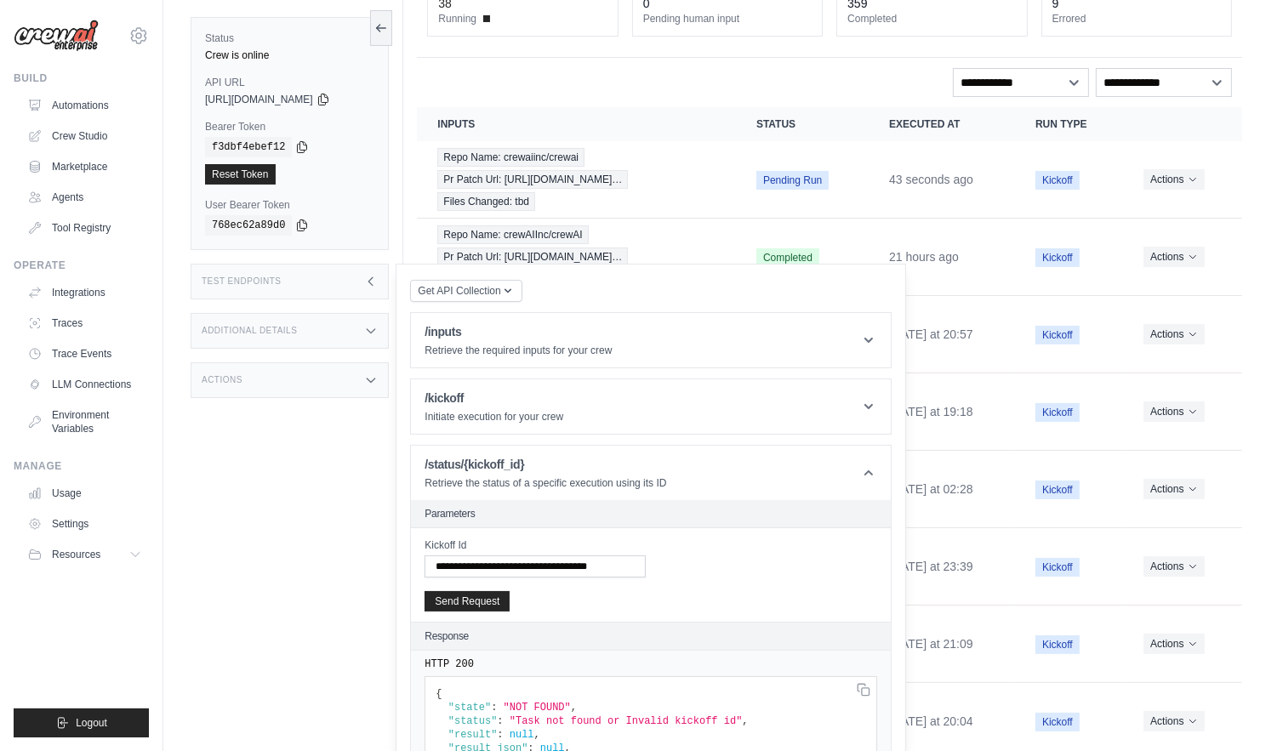
scroll to position [134, 0]
click at [476, 606] on button "Send Request" at bounding box center [467, 600] width 85 height 20
click at [485, 606] on button "Send Request" at bounding box center [467, 600] width 85 height 20
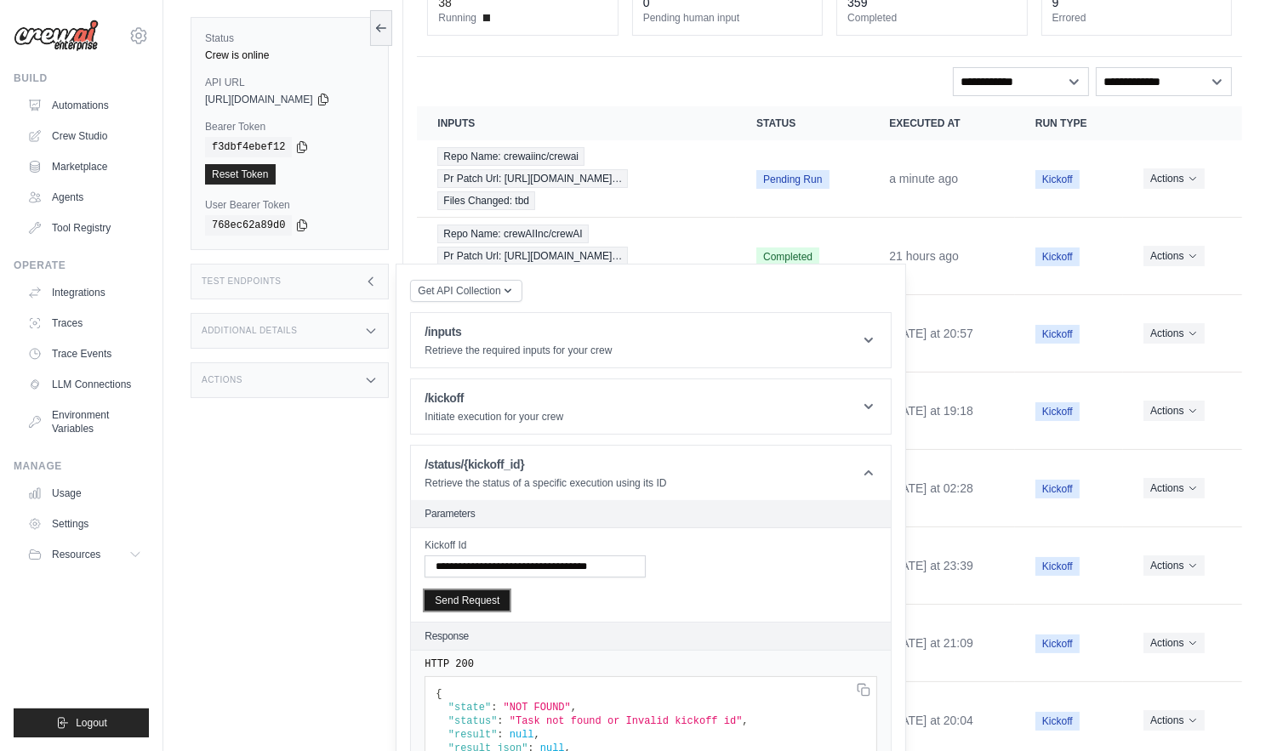
click at [485, 606] on button "Send Request" at bounding box center [467, 600] width 85 height 20
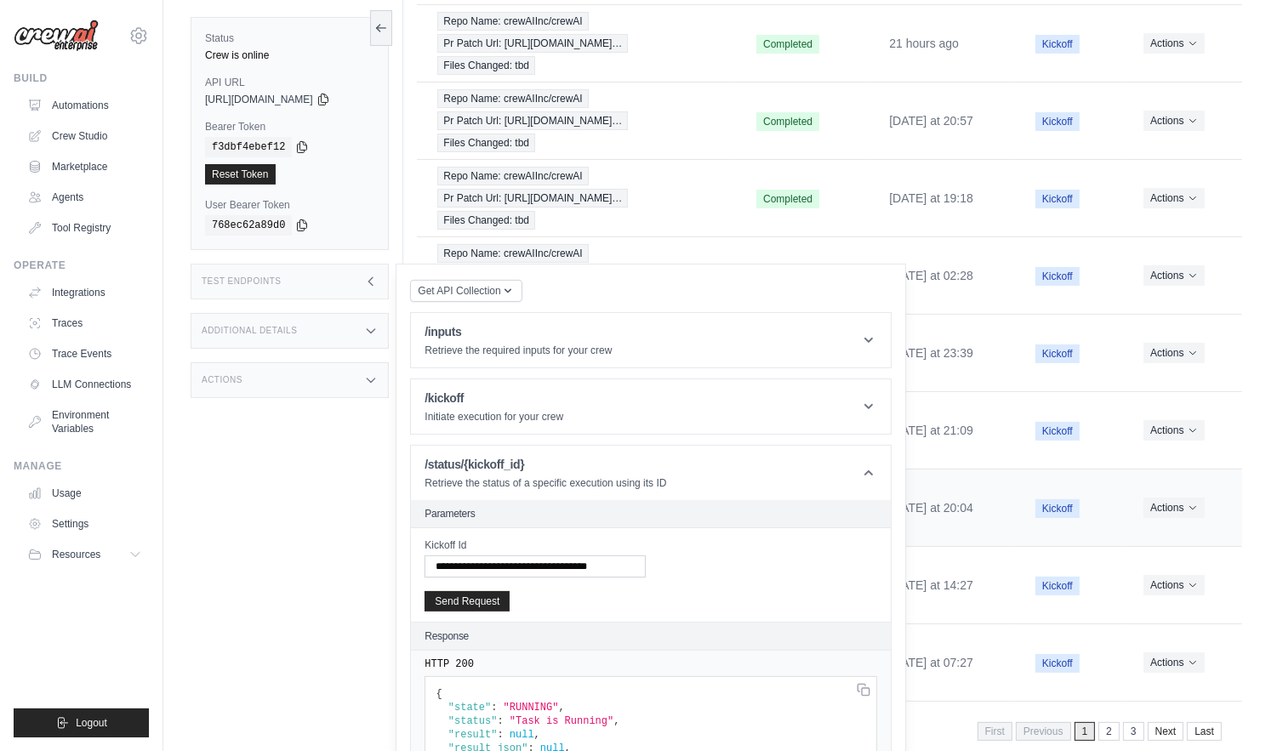
scroll to position [346, 0]
drag, startPoint x: 494, startPoint y: 713, endPoint x: 614, endPoint y: 716, distance: 120.0
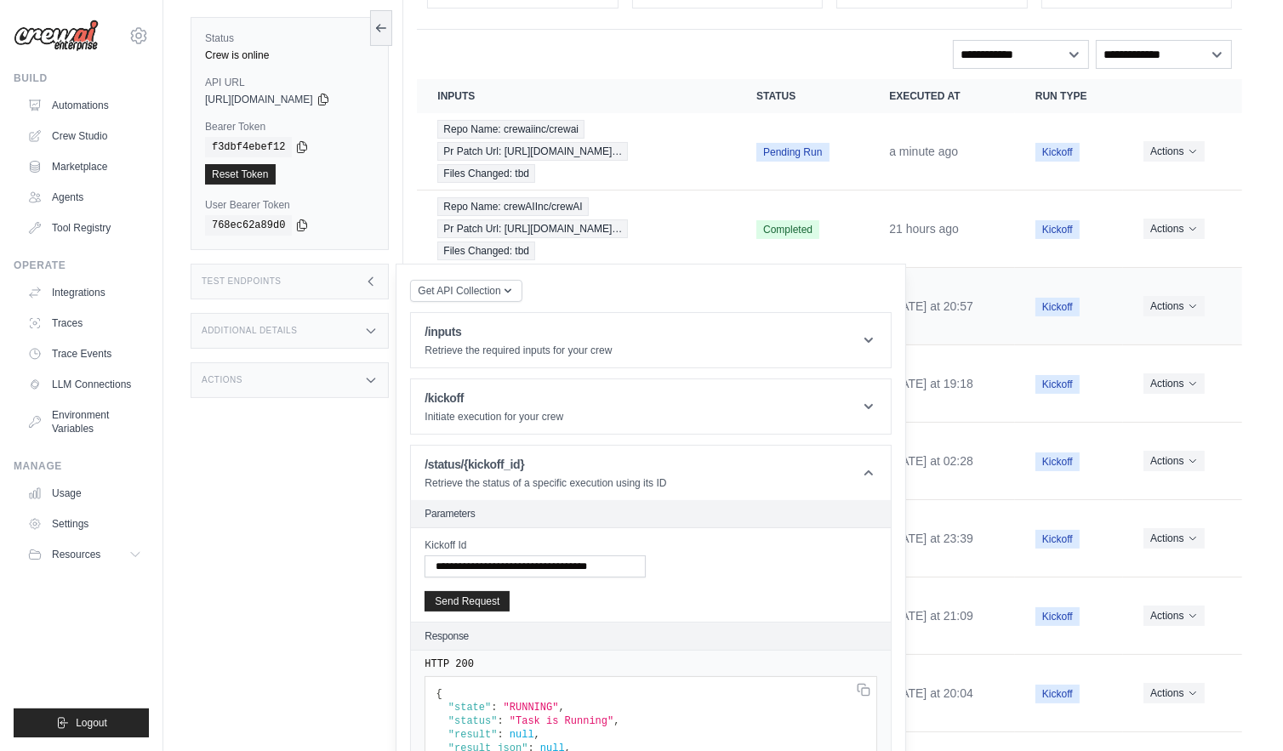
scroll to position [115, 0]
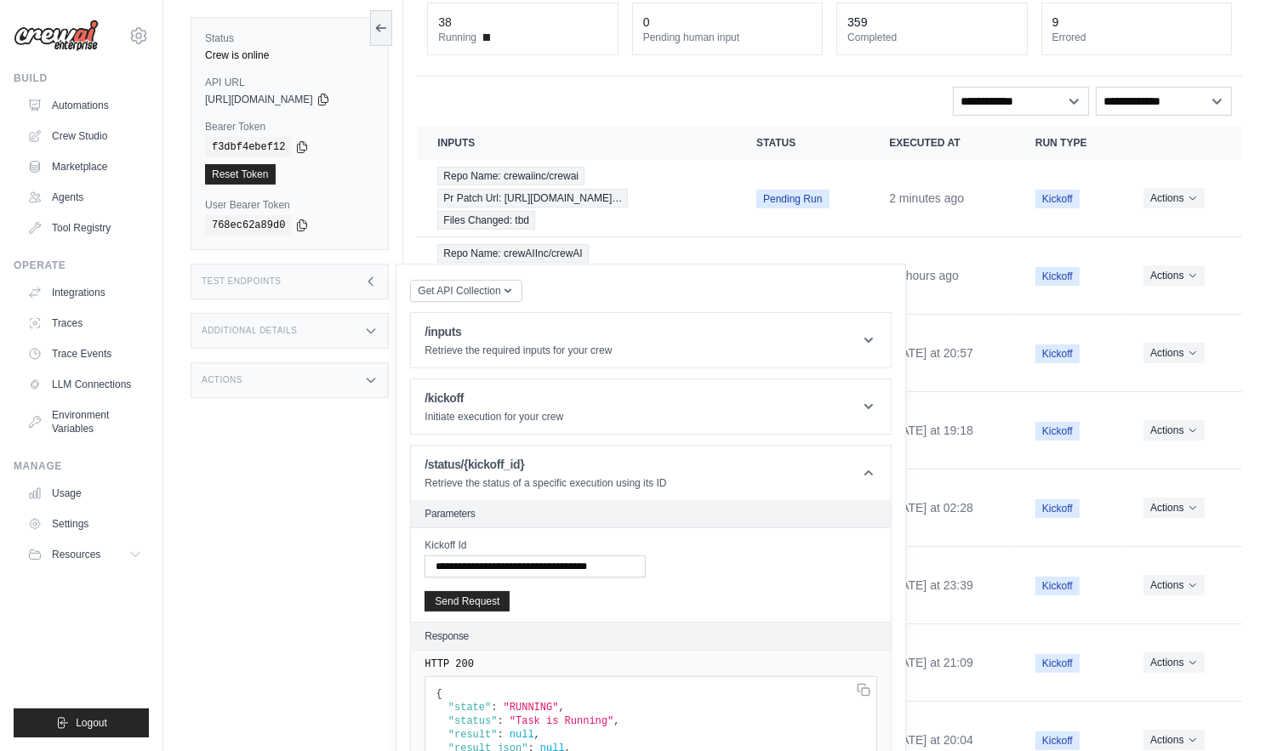
click at [362, 288] on div "Test Endpoints" at bounding box center [290, 282] width 198 height 36
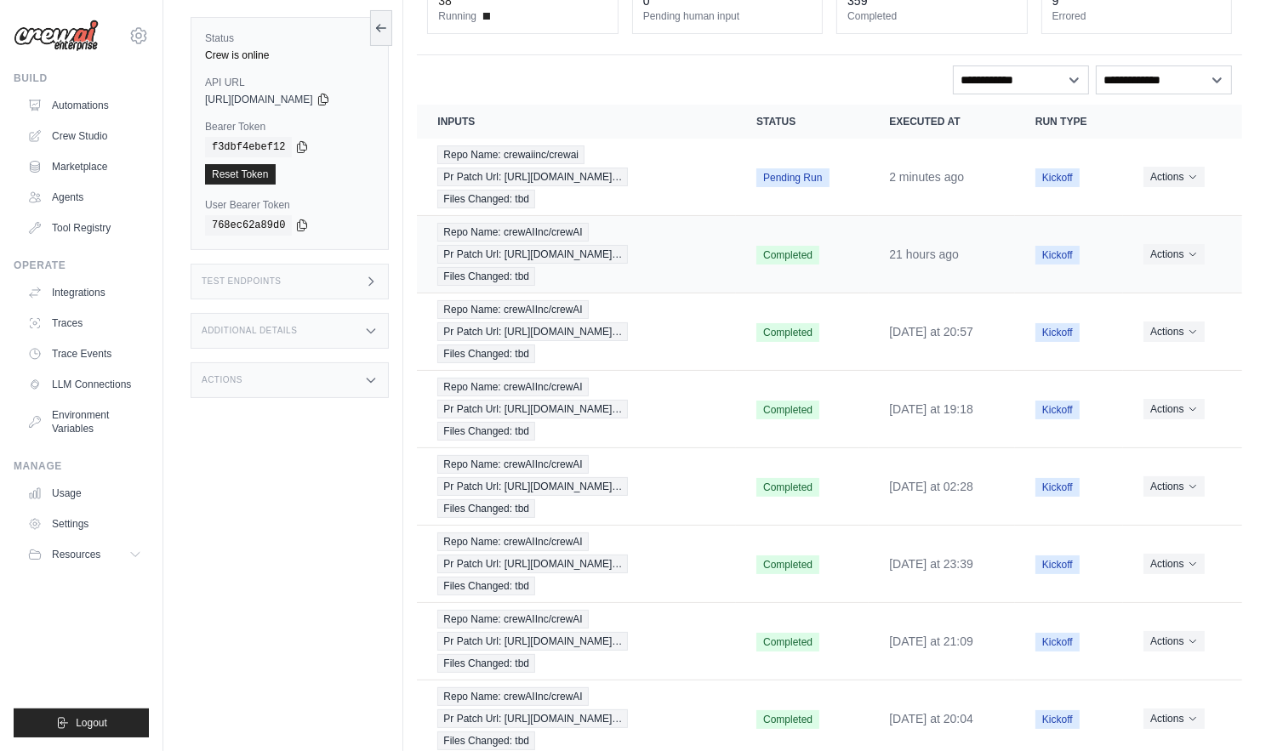
scroll to position [136, 0]
click at [373, 282] on icon at bounding box center [371, 282] width 14 height 14
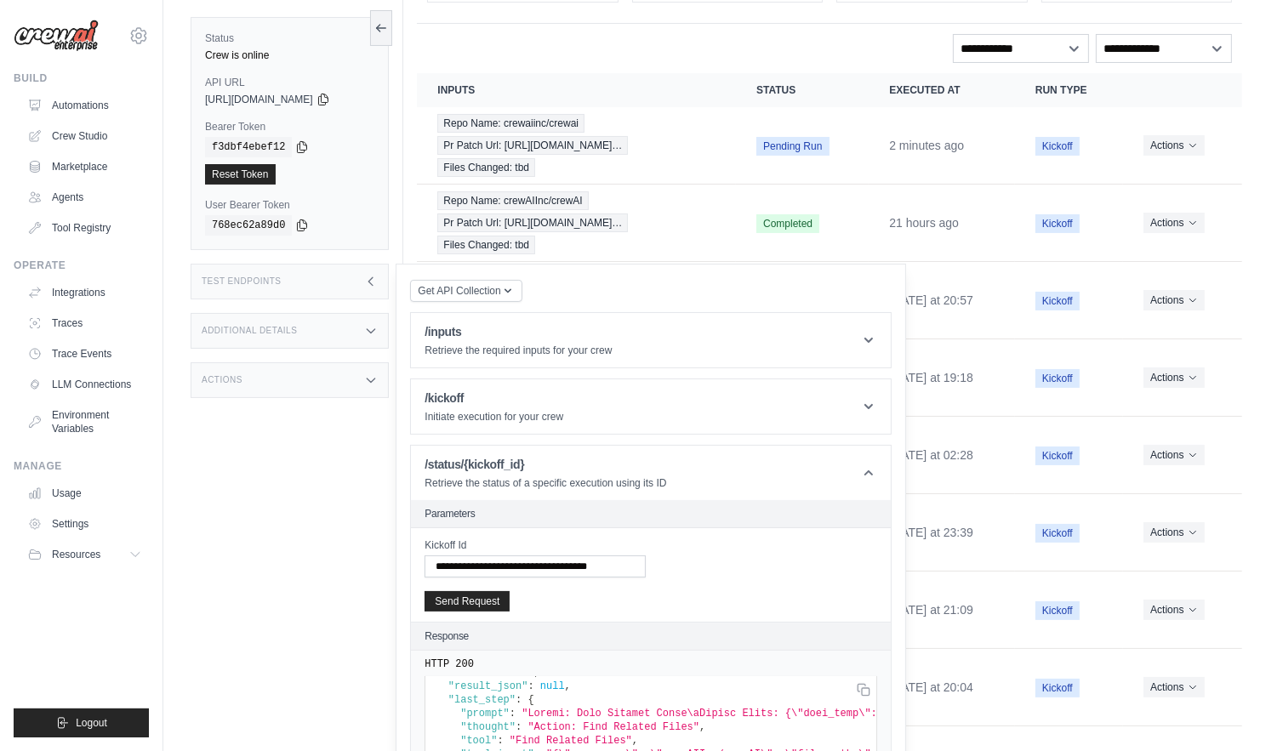
scroll to position [176, 0]
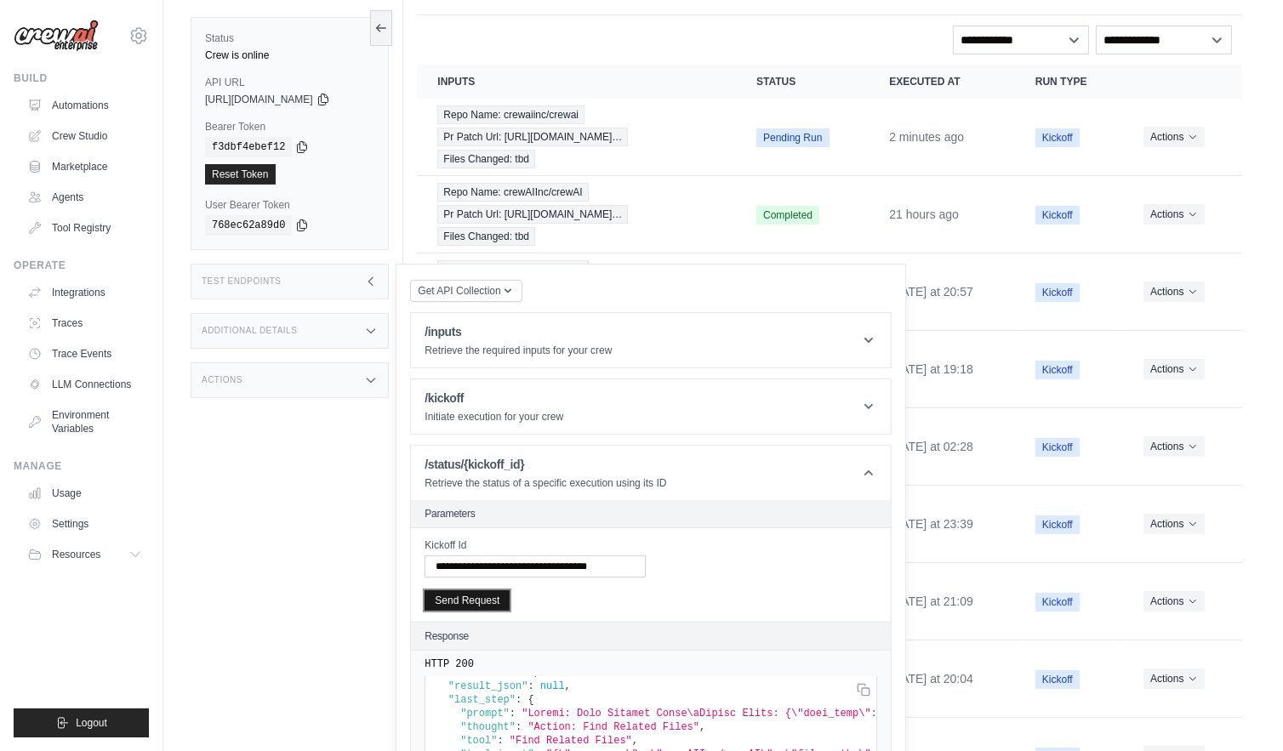
click at [472, 605] on button "Send Request" at bounding box center [467, 600] width 85 height 20
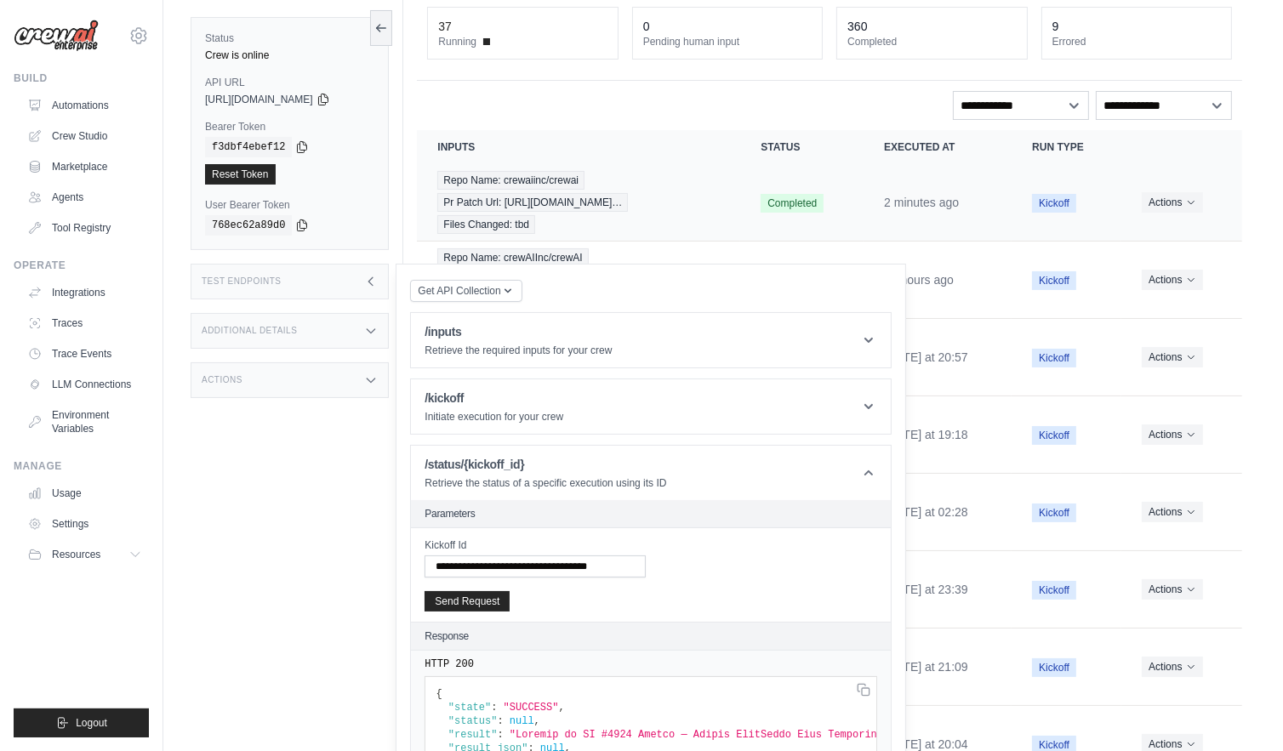
scroll to position [119, 0]
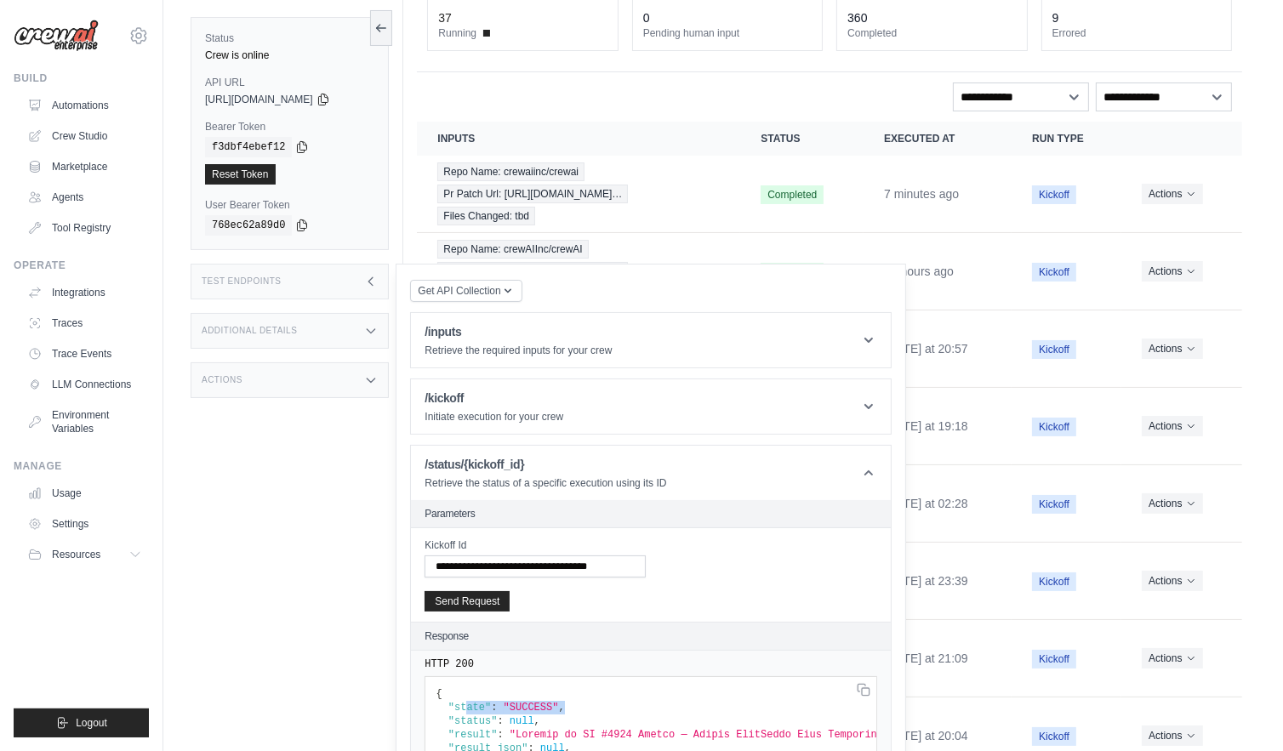
drag, startPoint x: 487, startPoint y: 706, endPoint x: 579, endPoint y: 704, distance: 91.9
click at [564, 705] on span "," at bounding box center [561, 708] width 6 height 12
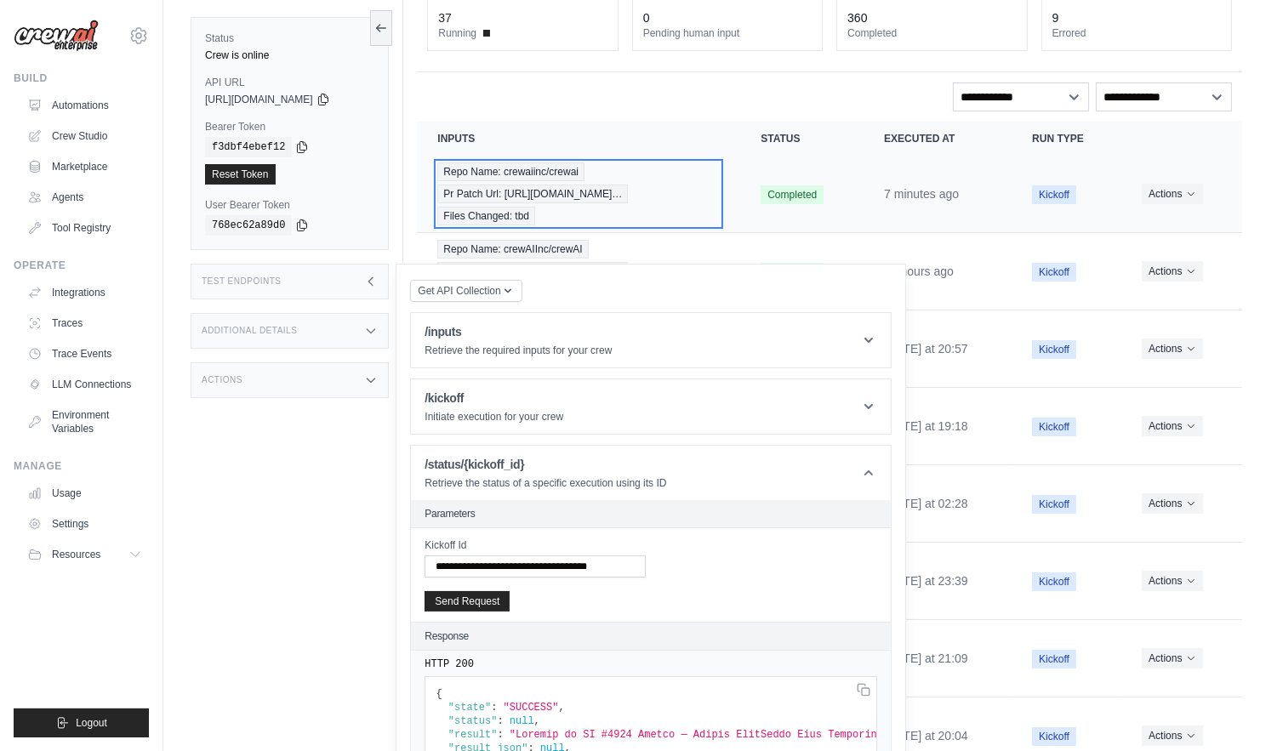
click at [574, 190] on span "Pr Patch Url: https://github.com/crewAIInc/…" at bounding box center [532, 194] width 191 height 19
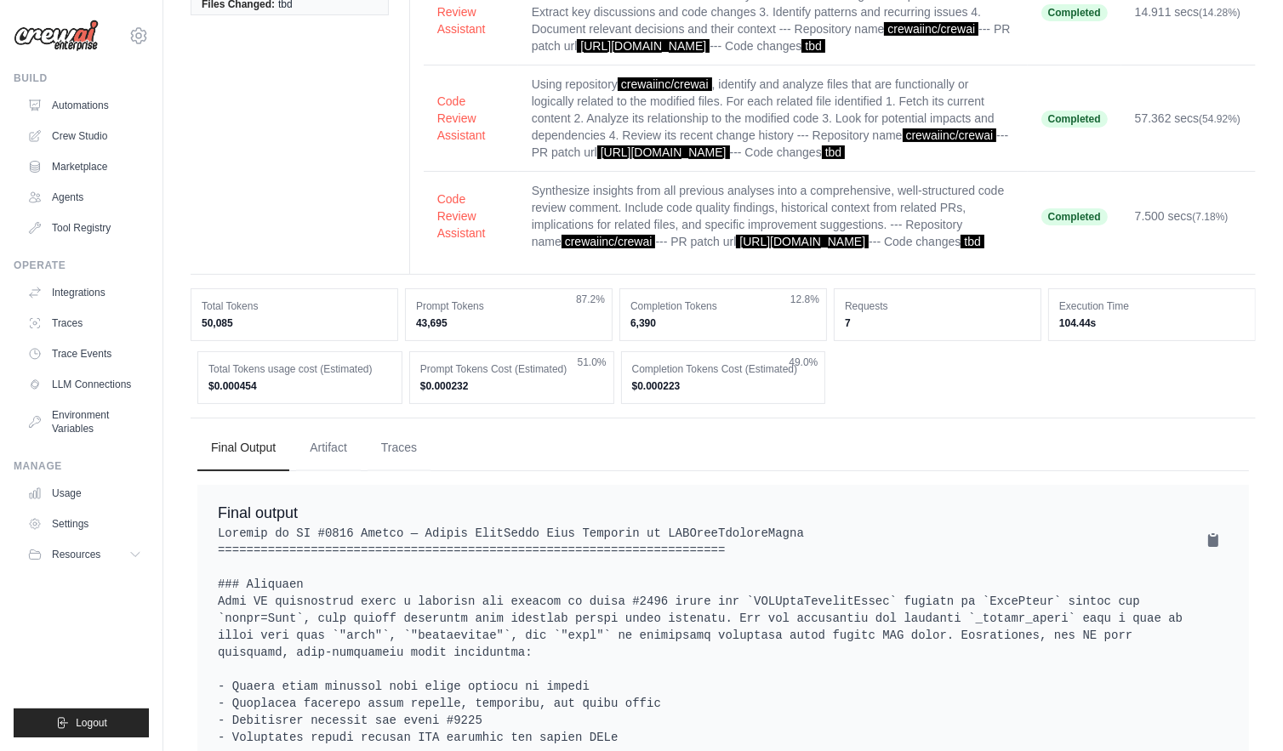
scroll to position [355, 0]
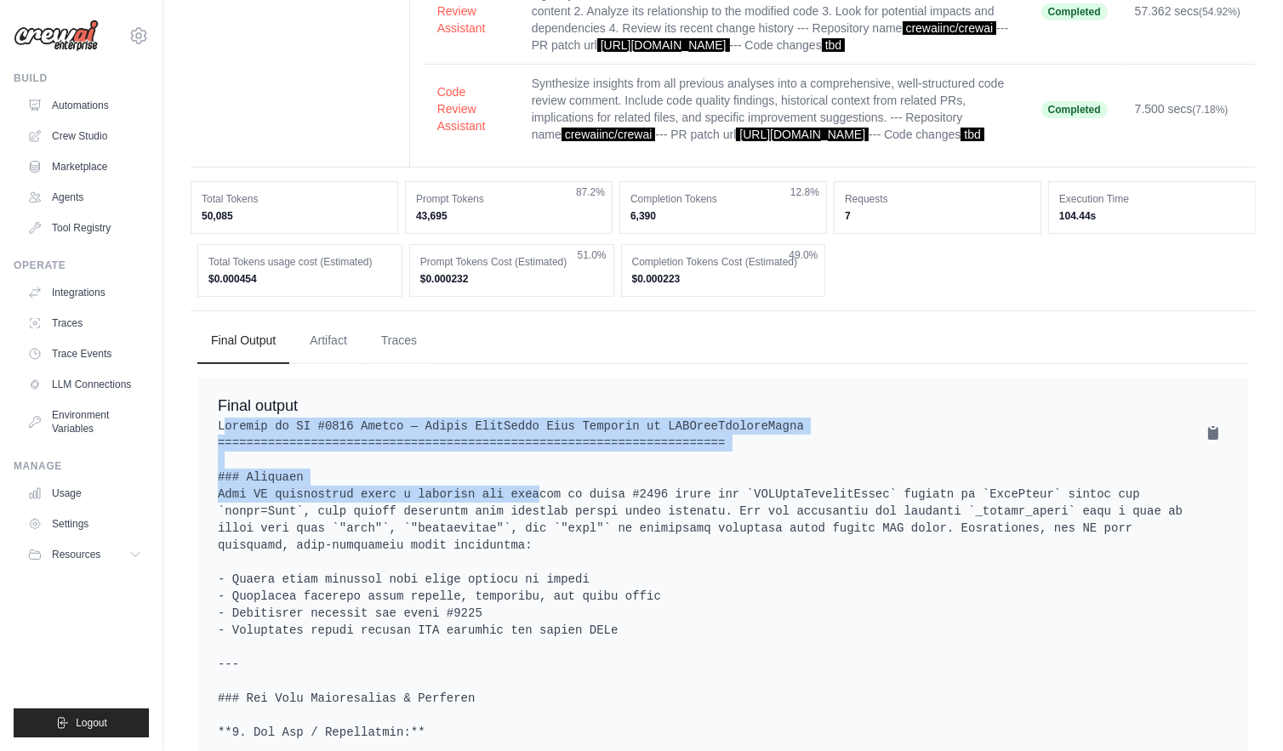
drag, startPoint x: 226, startPoint y: 460, endPoint x: 498, endPoint y: 521, distance: 278.2
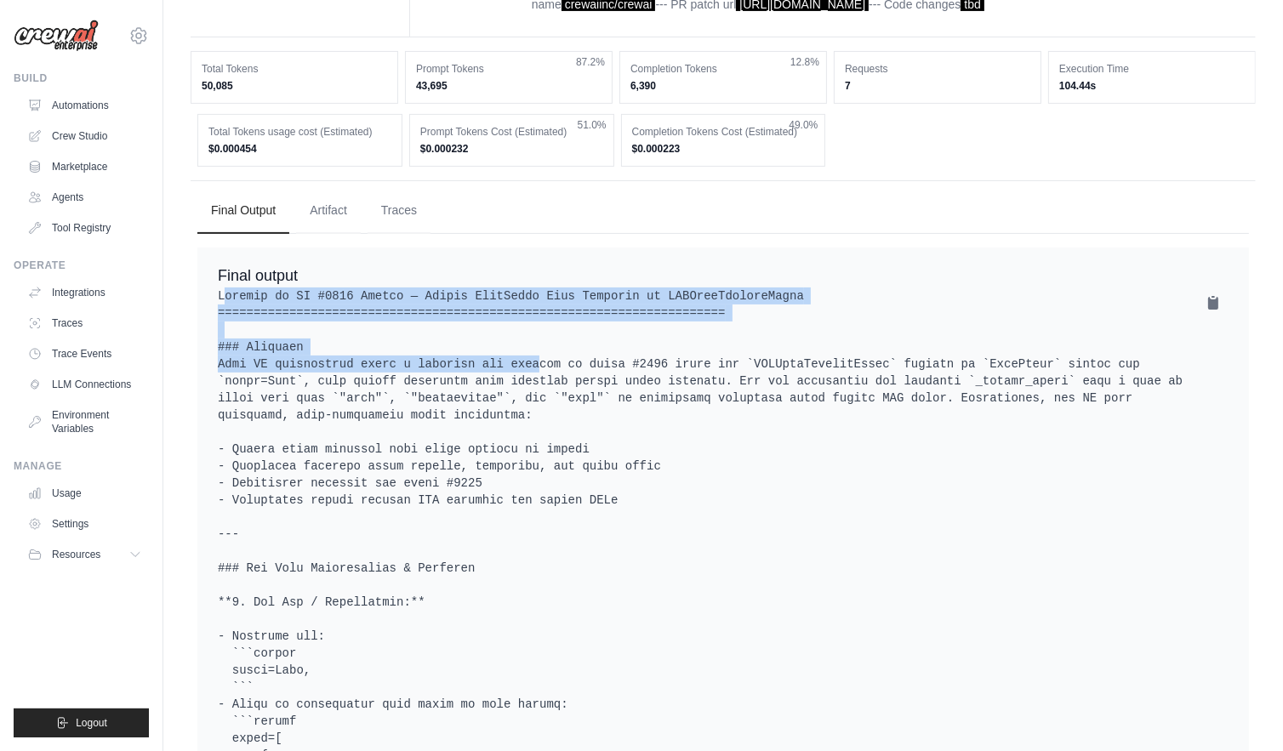
scroll to position [483, 0]
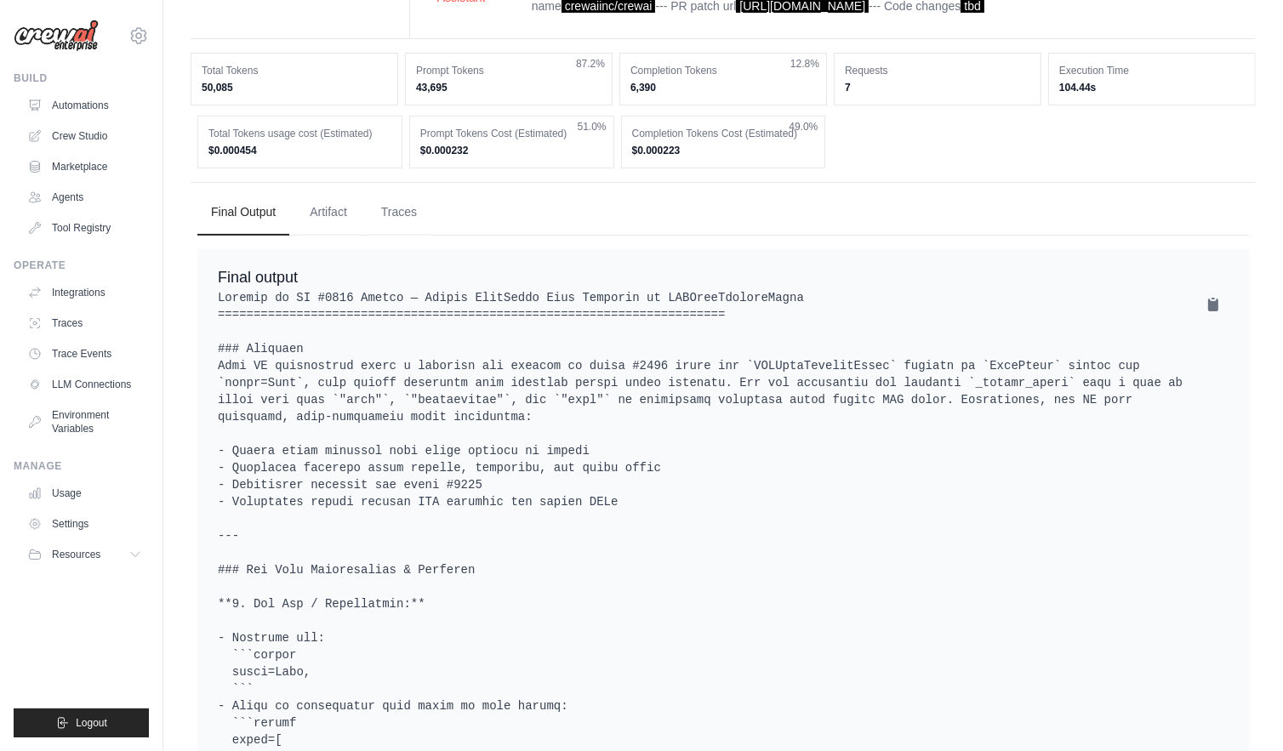
click at [421, 235] on button "Traces" at bounding box center [399, 212] width 63 height 46
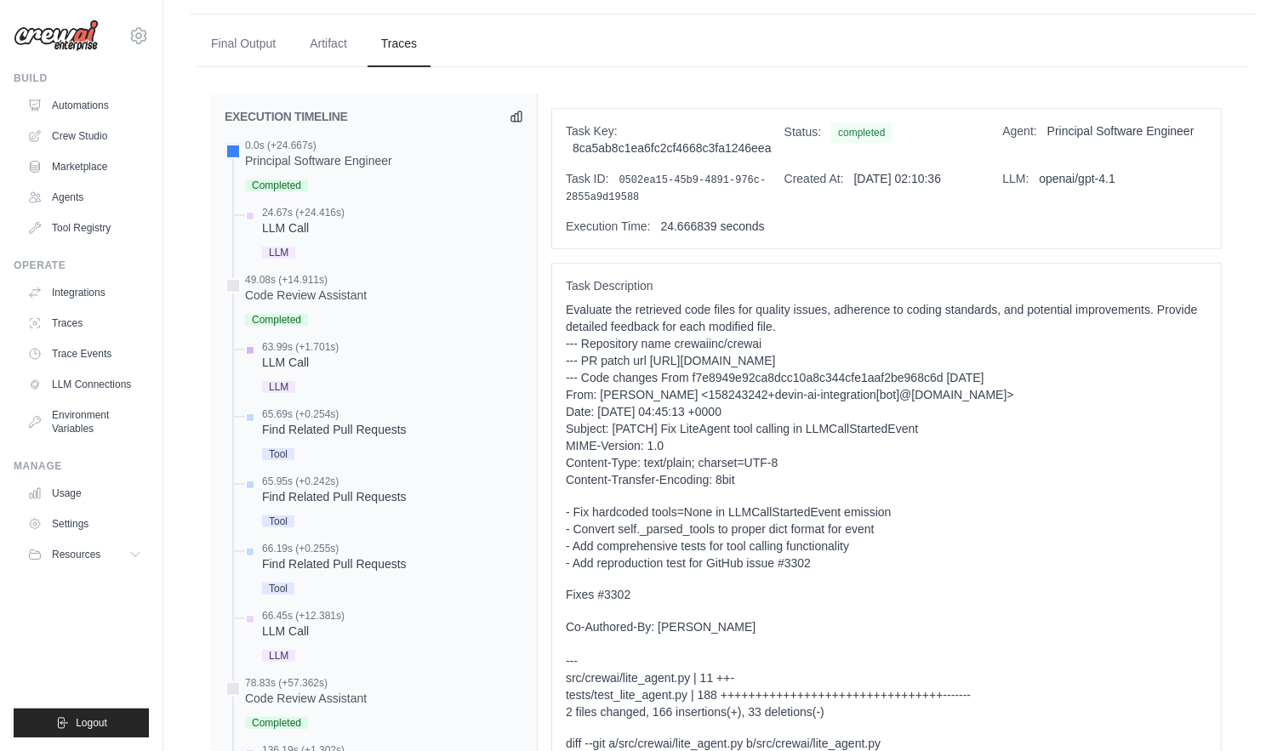
scroll to position [658, 0]
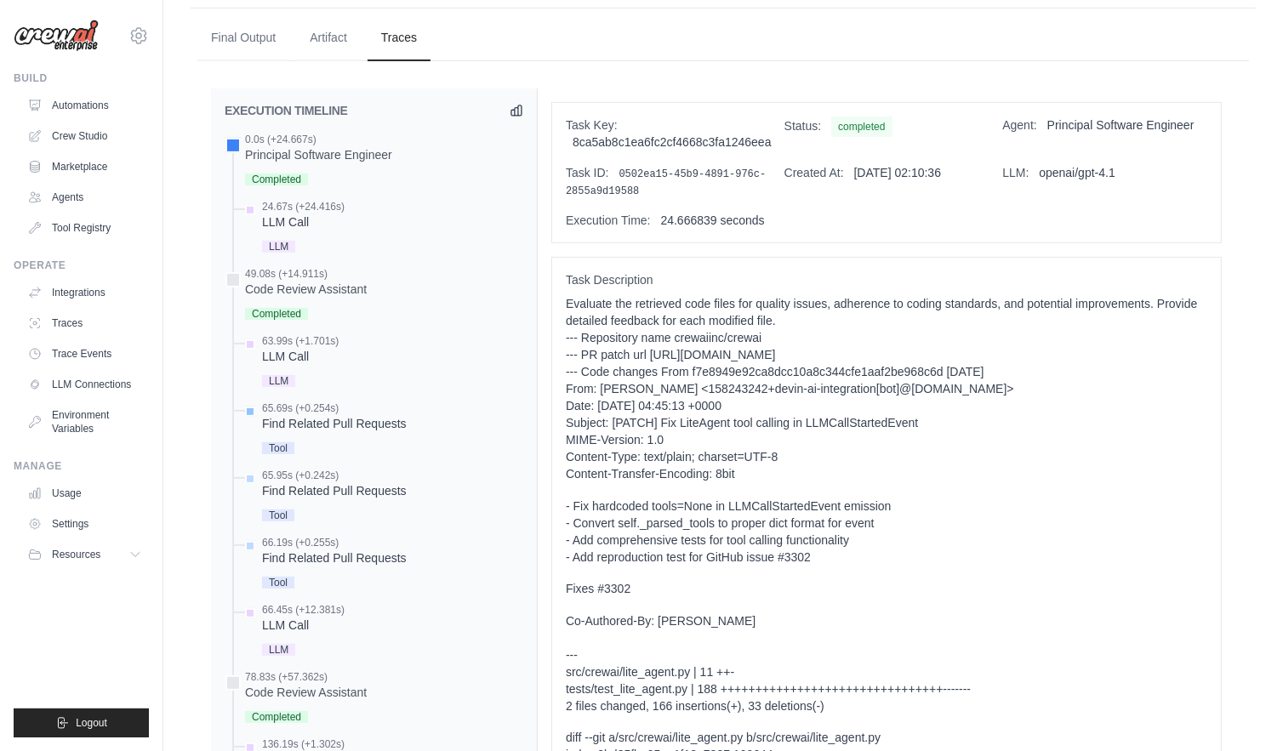
click at [317, 415] on div "65.69s (+0.254s)" at bounding box center [334, 409] width 145 height 14
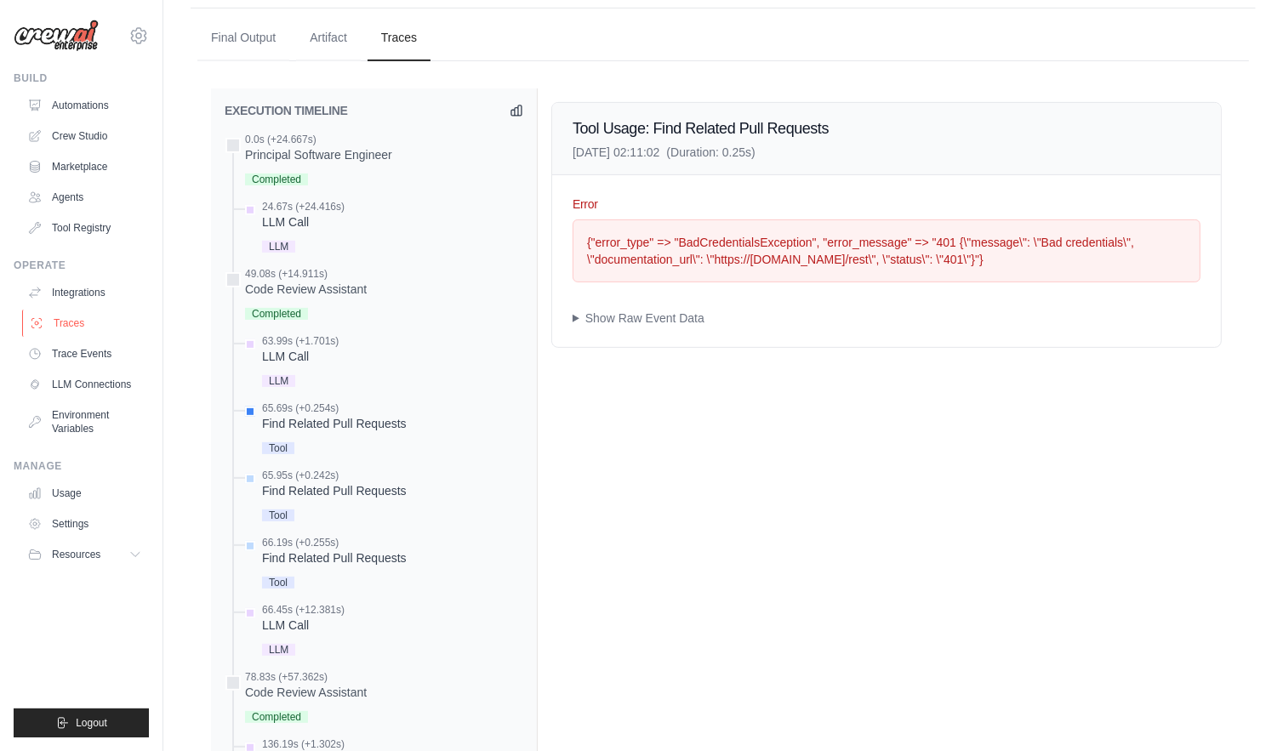
click at [84, 322] on link "Traces" at bounding box center [86, 323] width 128 height 27
